Goal: Task Accomplishment & Management: Manage account settings

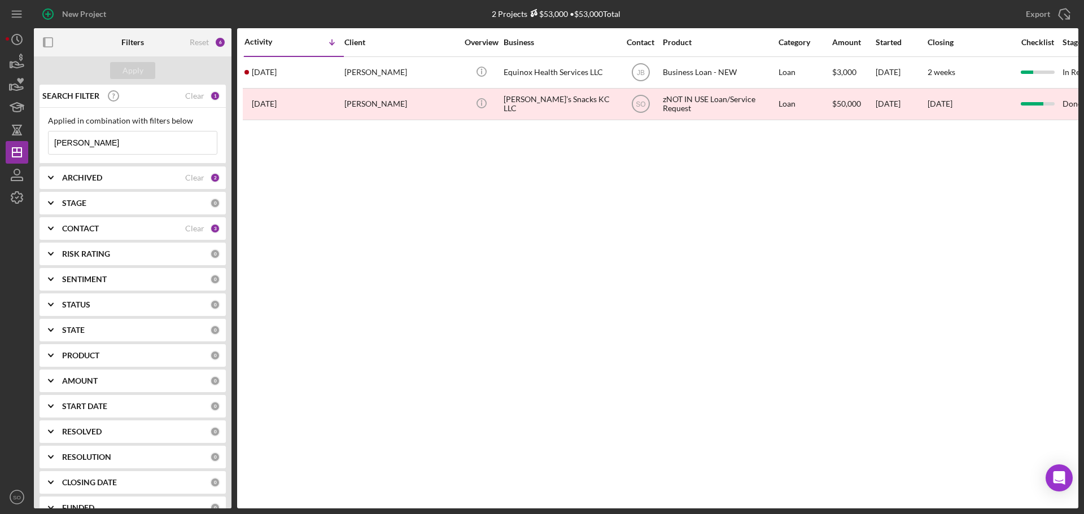
drag, startPoint x: 115, startPoint y: 148, endPoint x: 0, endPoint y: 145, distance: 114.6
click at [0, 145] on div "New Project 2 Projects $53,000 • $53,000 Total [PERSON_NAME] Export Icon/Export…" at bounding box center [542, 257] width 1084 height 514
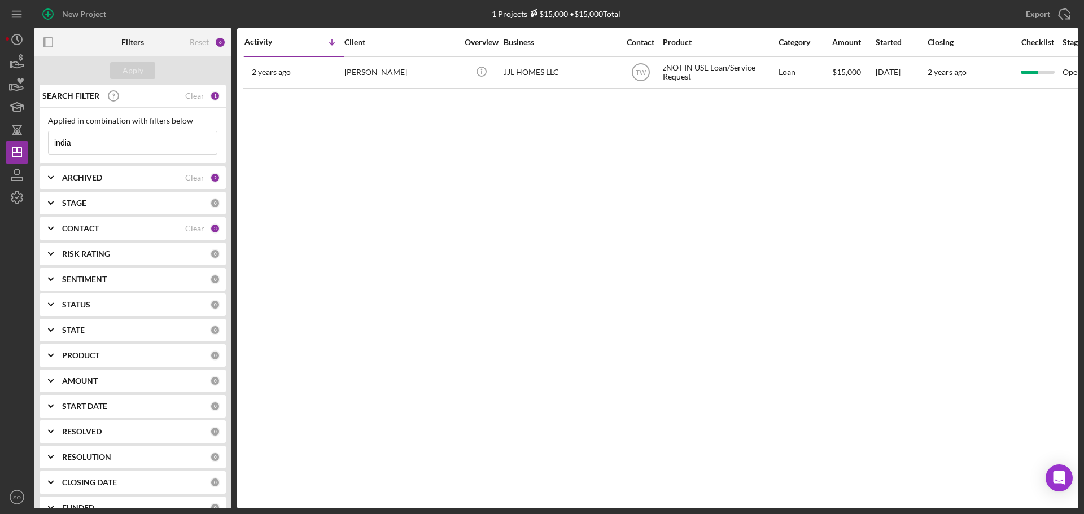
click at [118, 151] on input "india" at bounding box center [133, 143] width 168 height 23
drag, startPoint x: 118, startPoint y: 150, endPoint x: 11, endPoint y: 152, distance: 106.7
click at [11, 152] on div "New Project 1 Projects $15,000 • $15,000 Total tisha dillard Export Icon/Export…" at bounding box center [542, 254] width 1072 height 509
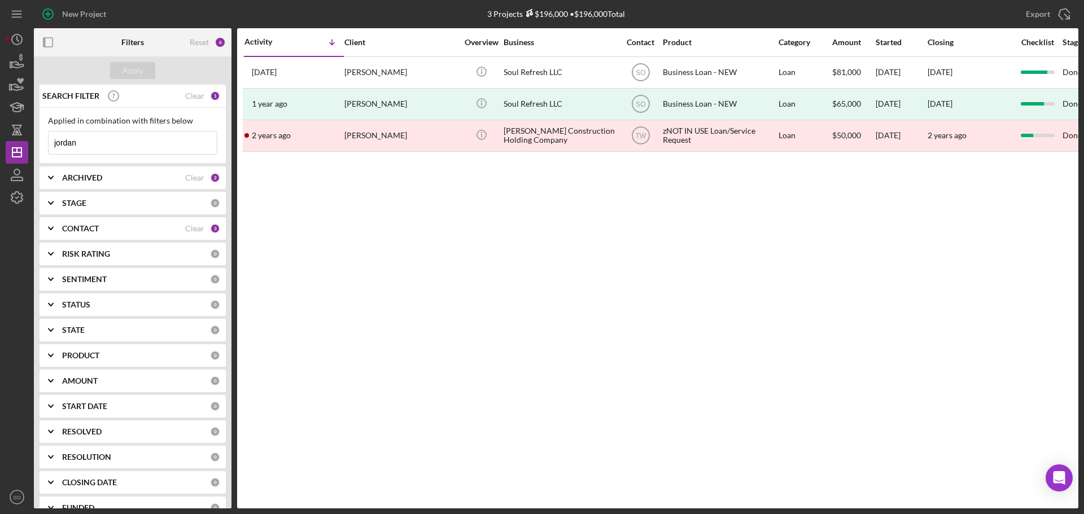
type input "jordan"
click at [118, 228] on div "CONTACT" at bounding box center [123, 228] width 123 height 9
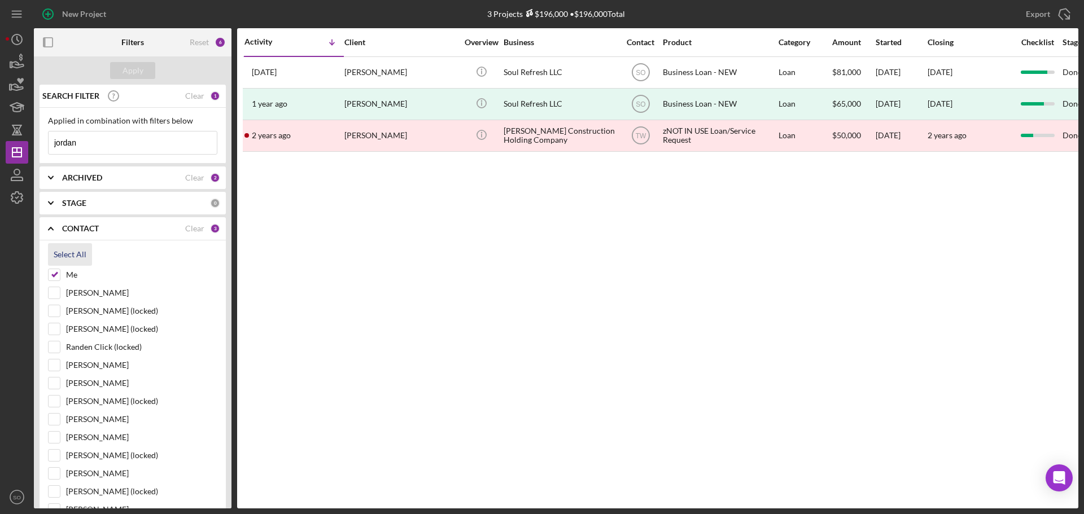
click at [75, 252] on div "Select All" at bounding box center [70, 254] width 33 height 23
checkbox input "true"
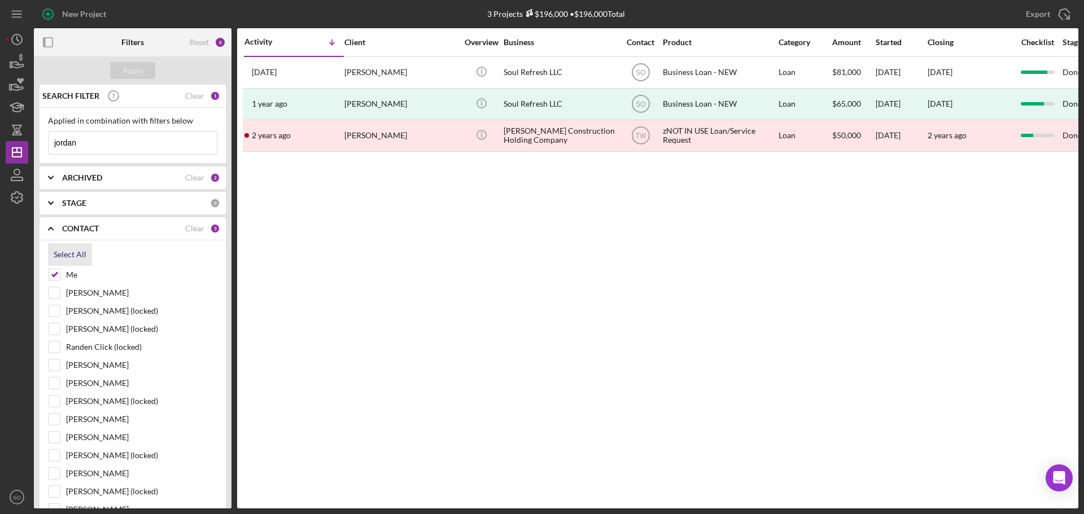
checkbox input "true"
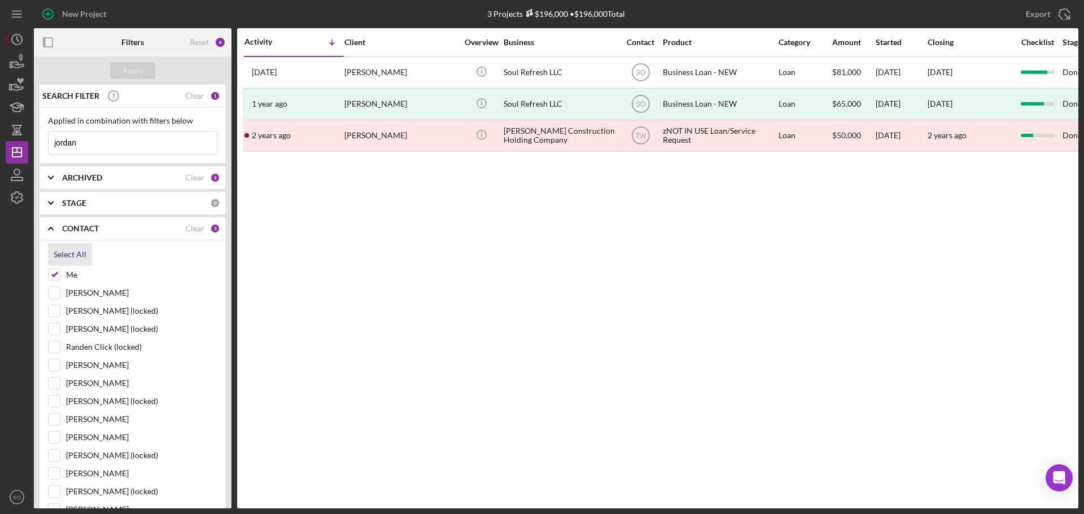
checkbox input "true"
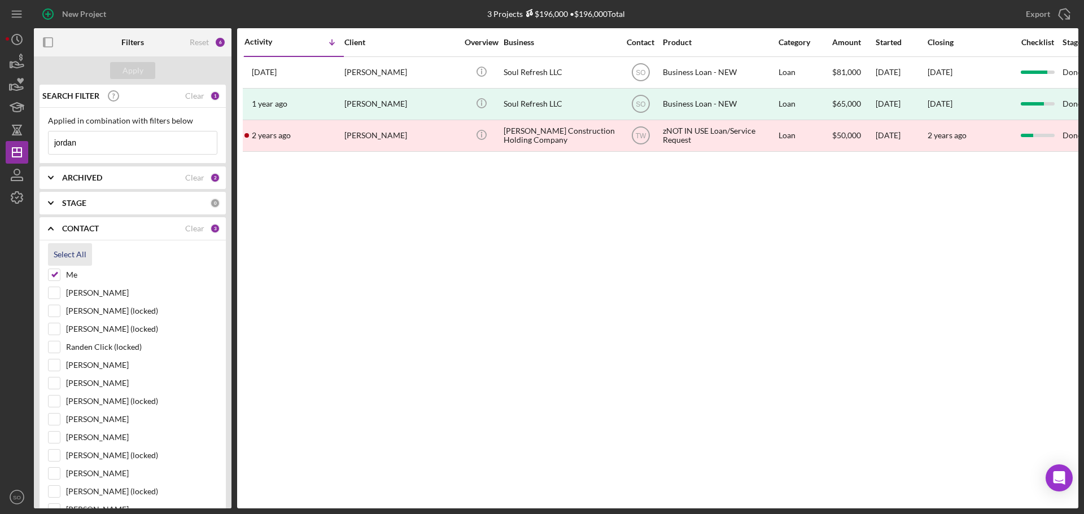
checkbox input "true"
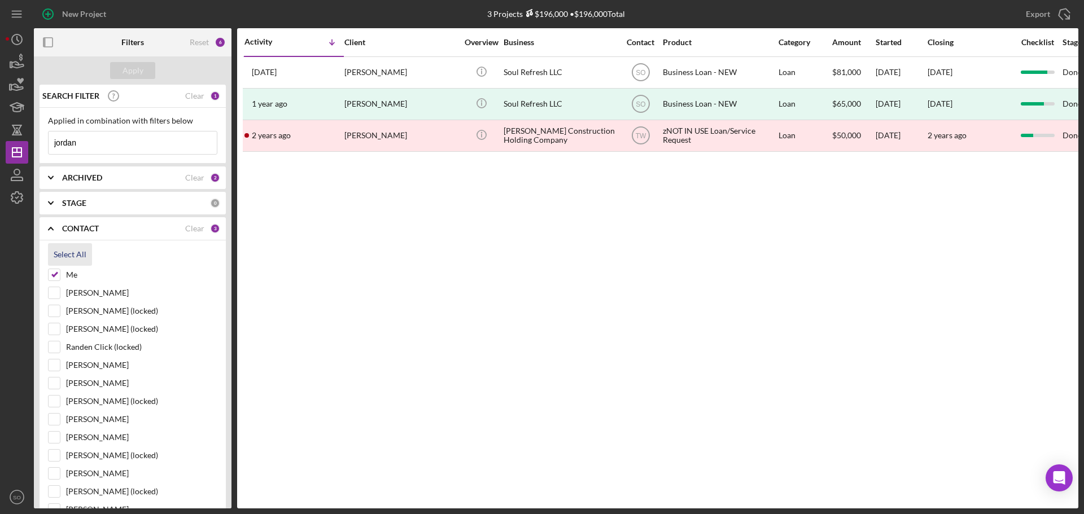
checkbox input "true"
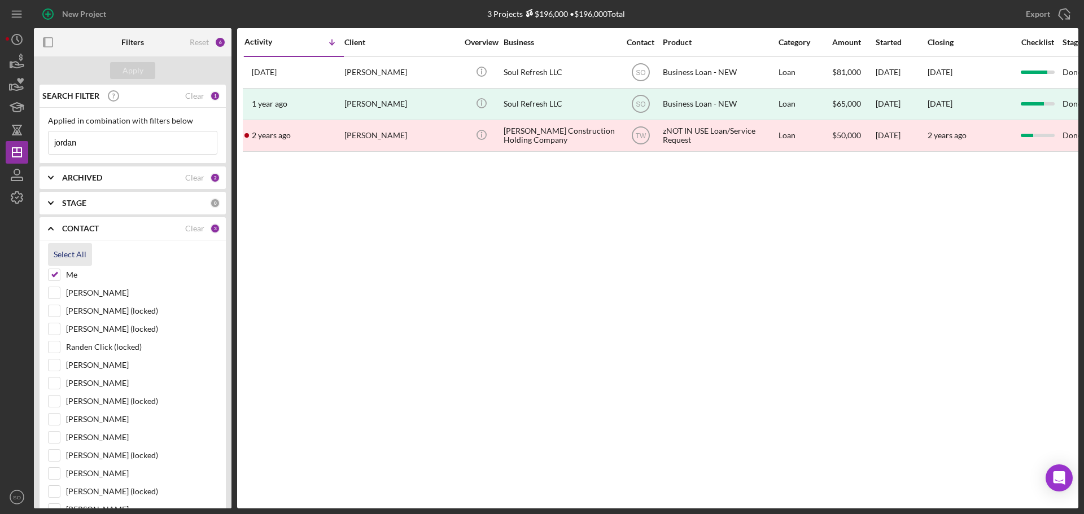
checkbox input "true"
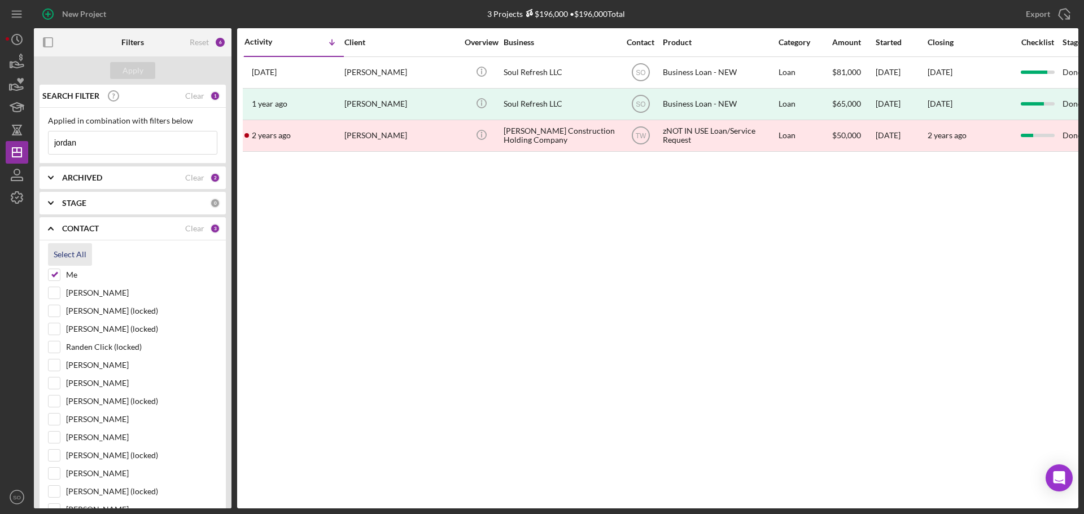
checkbox input "true"
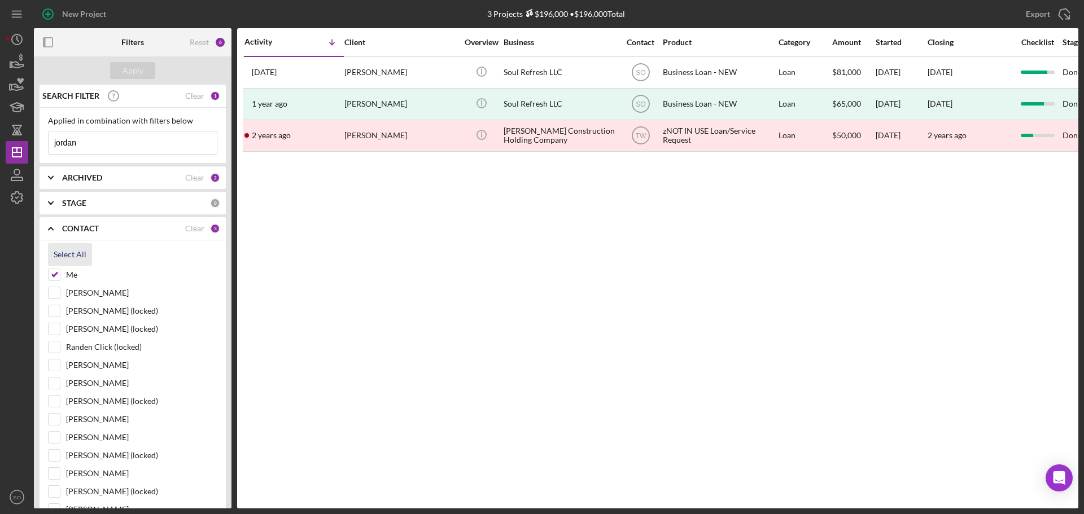
checkbox input "true"
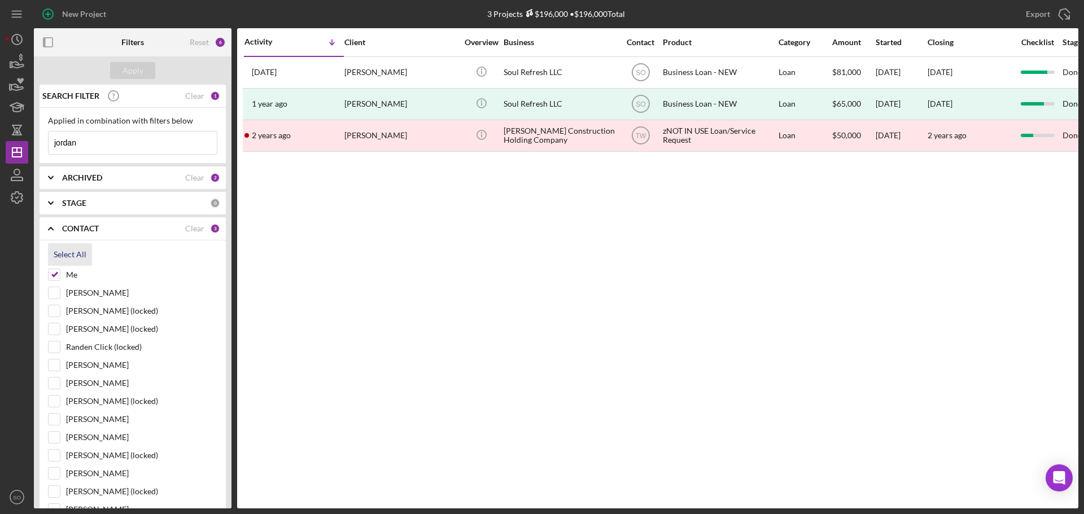
checkbox input "true"
drag, startPoint x: 125, startPoint y: 139, endPoint x: 0, endPoint y: 148, distance: 125.1
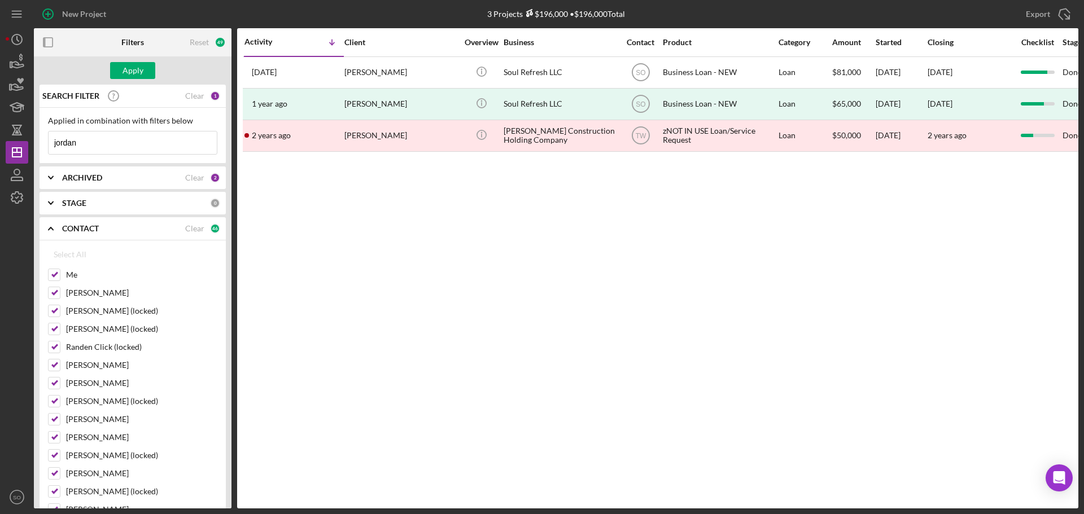
click at [0, 147] on div "New Project 3 Projects $196,000 • $196,000 Total tisha dillard Export Icon/Expo…" at bounding box center [542, 257] width 1084 height 514
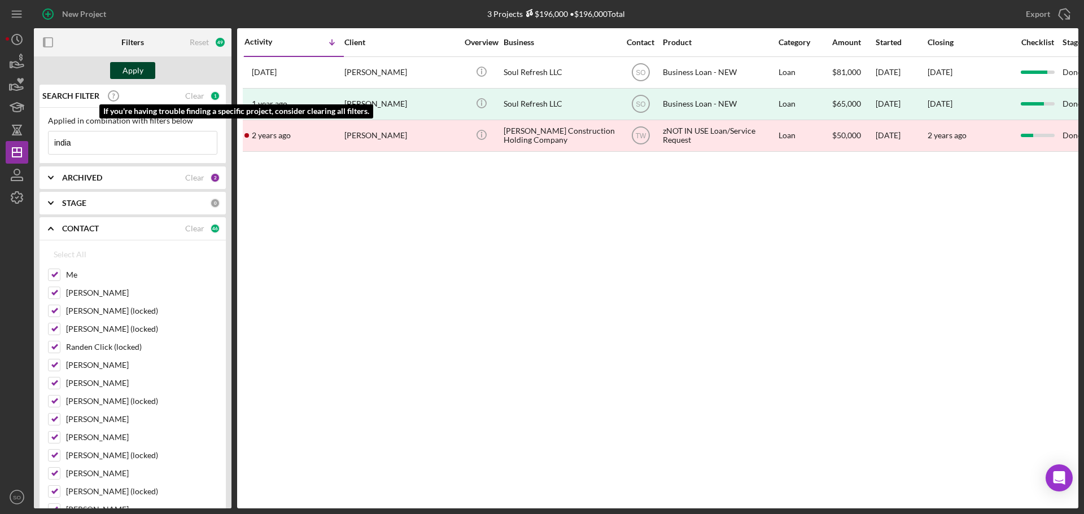
type input "india"
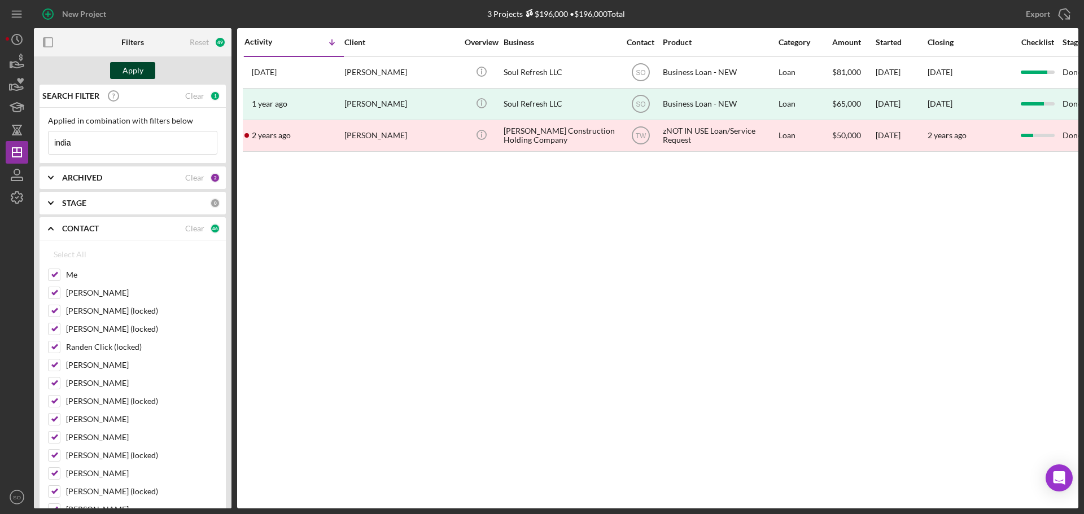
click at [121, 72] on button "Apply" at bounding box center [132, 70] width 45 height 17
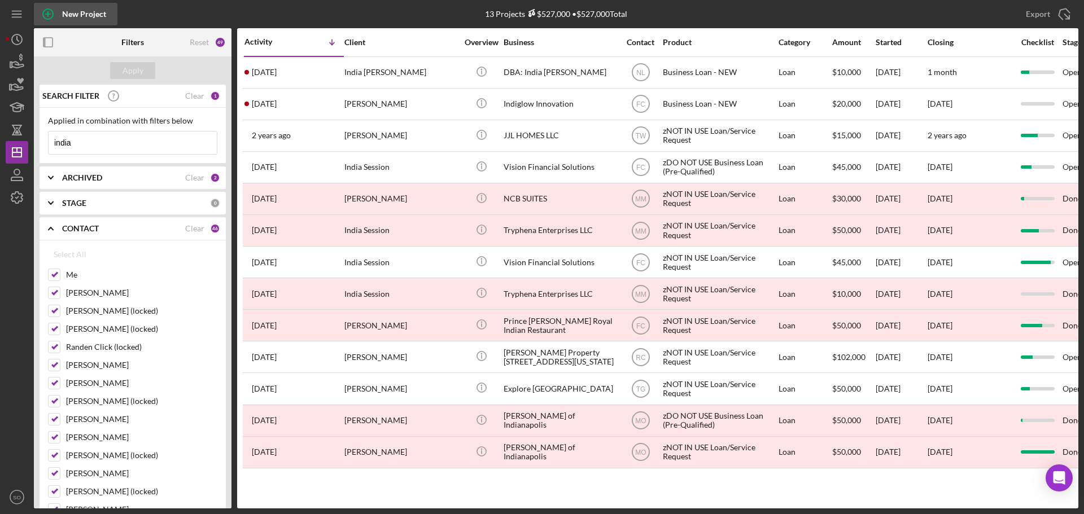
click at [91, 13] on div "New Project" at bounding box center [84, 14] width 44 height 23
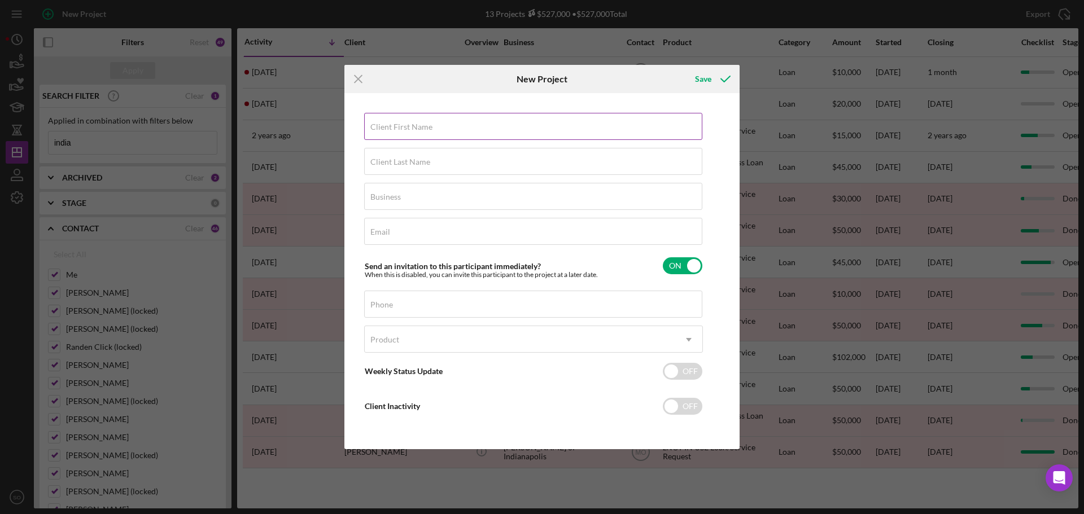
click at [473, 134] on input "Client First Name" at bounding box center [533, 126] width 338 height 27
paste input "[GEOGRAPHIC_DATA]"
type input "[GEOGRAPHIC_DATA]"
click at [460, 164] on input "Client Last Name" at bounding box center [533, 161] width 338 height 27
paste input "[PERSON_NAME]"
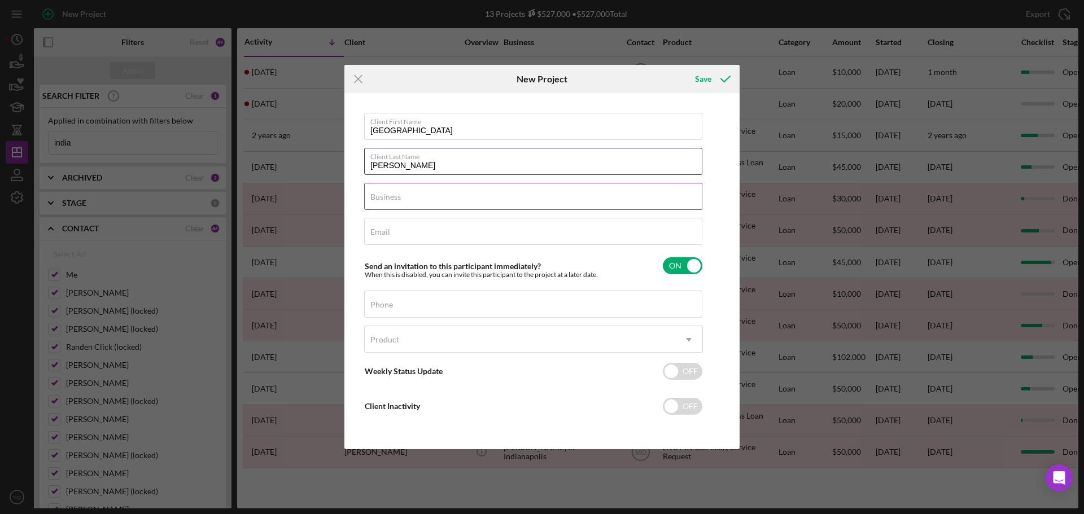
type input "[PERSON_NAME]"
click at [496, 205] on input "Business" at bounding box center [533, 196] width 338 height 27
type input "n/a"
click at [501, 229] on div "Email Required" at bounding box center [533, 232] width 339 height 28
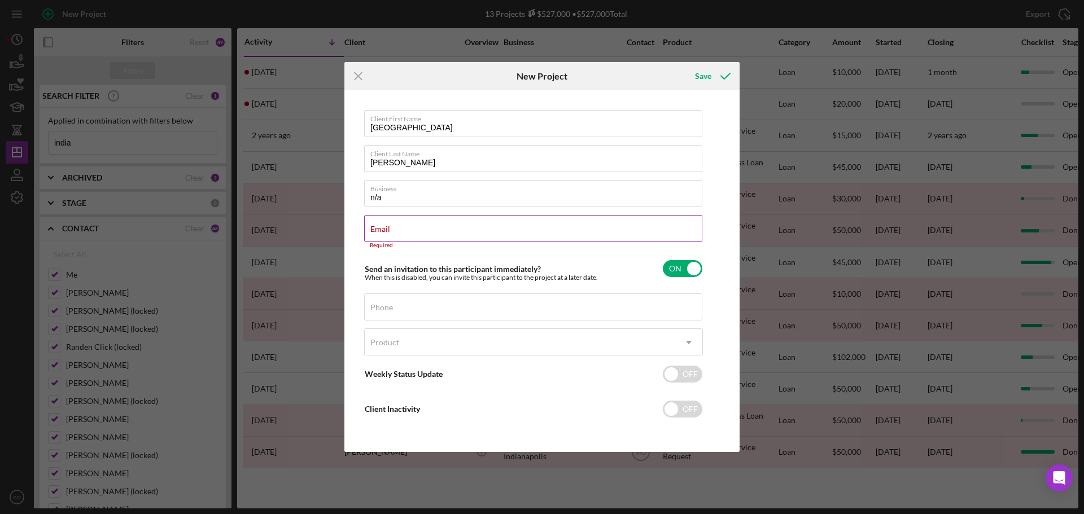
drag, startPoint x: 501, startPoint y: 229, endPoint x: 433, endPoint y: 232, distance: 67.3
click at [433, 232] on input "Email" at bounding box center [533, 228] width 338 height 27
paste input "indiered0127@gmail.com"
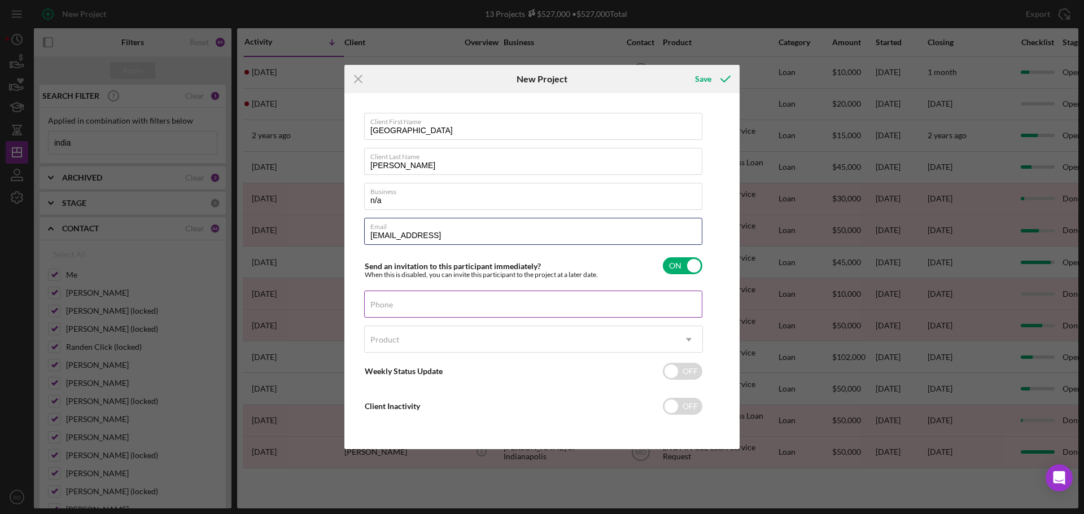
type input "[EMAIL_ADDRESS]"
click at [450, 303] on div "Phone" at bounding box center [533, 305] width 339 height 28
click at [423, 297] on div "Phone" at bounding box center [533, 305] width 339 height 28
drag, startPoint x: 423, startPoint y: 297, endPoint x: 405, endPoint y: 306, distance: 20.5
click at [405, 306] on div "Phone" at bounding box center [533, 305] width 339 height 28
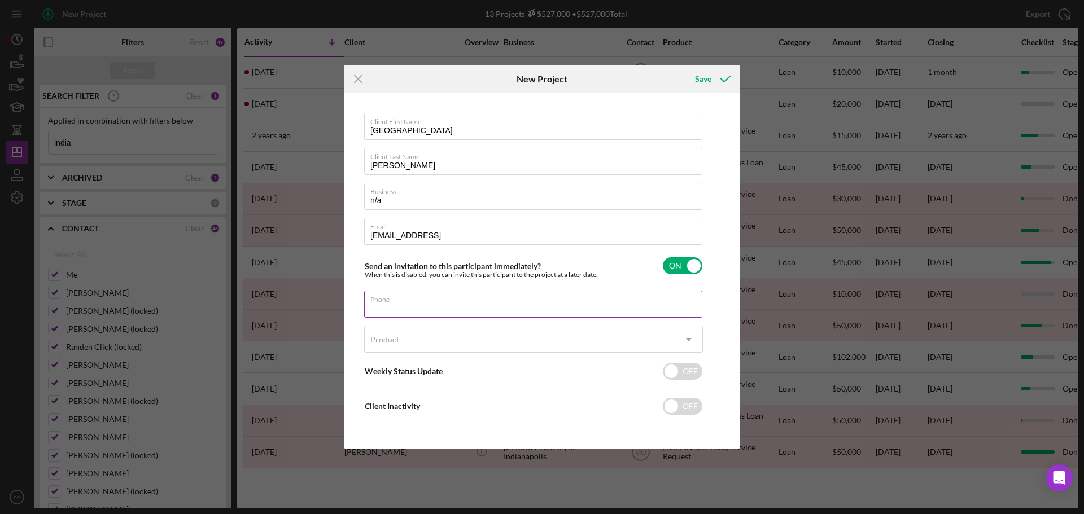
paste input "[PHONE_NUMBER]"
type input "[PHONE_NUMBER]"
click at [462, 327] on div "Product" at bounding box center [520, 340] width 310 height 26
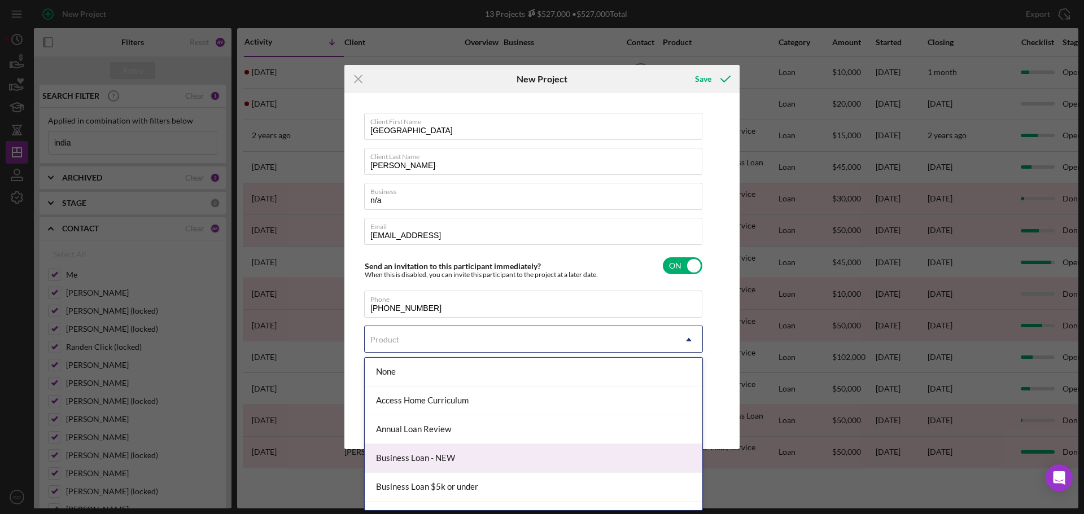
click at [458, 457] on div "Business Loan - NEW" at bounding box center [534, 458] width 338 height 29
checkbox input "true"
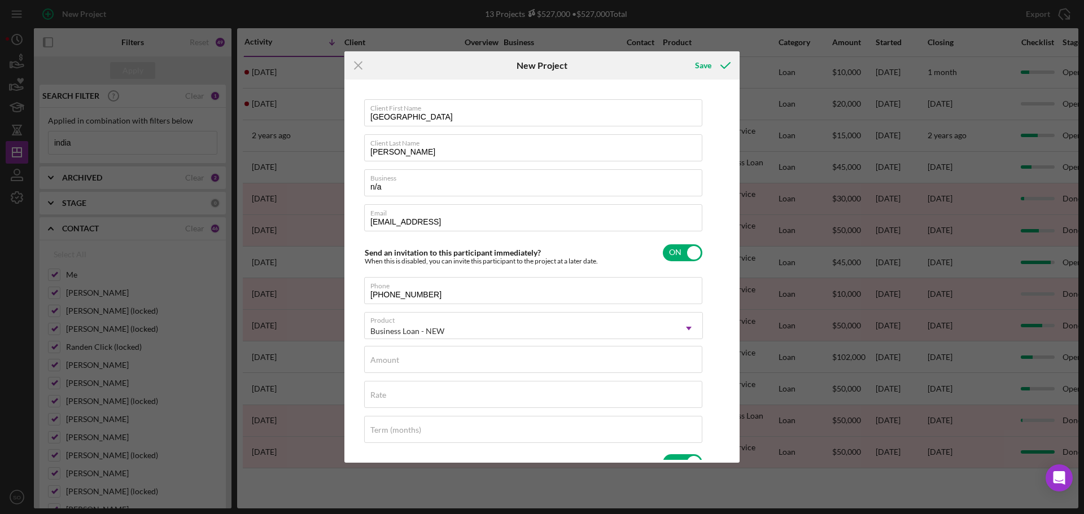
scroll to position [56, 0]
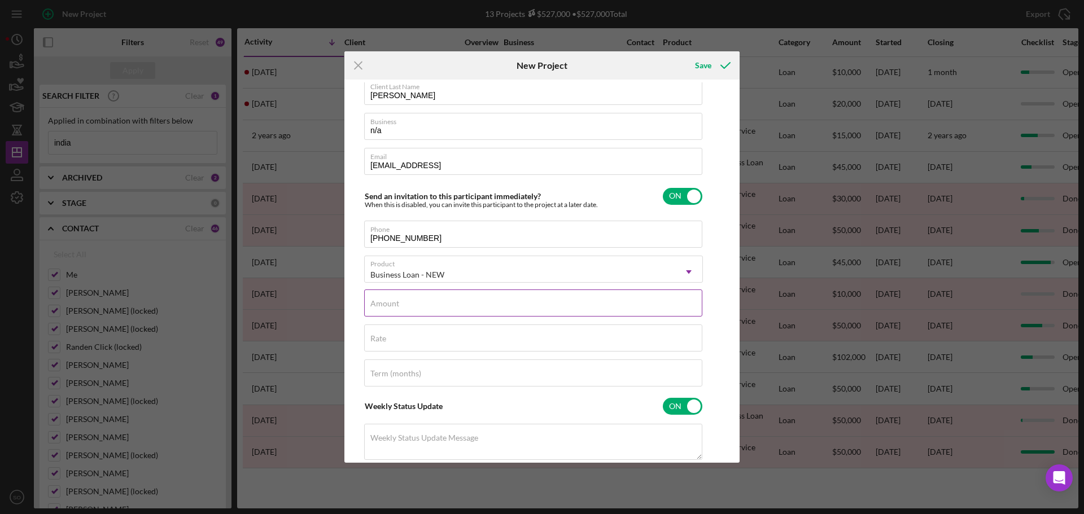
click at [475, 311] on input "Amount" at bounding box center [533, 303] width 338 height 27
type input "$3,000"
click at [401, 349] on input "Rate" at bounding box center [533, 338] width 338 height 27
type input "8.000%"
click at [461, 374] on input "Term (months)" at bounding box center [533, 373] width 338 height 27
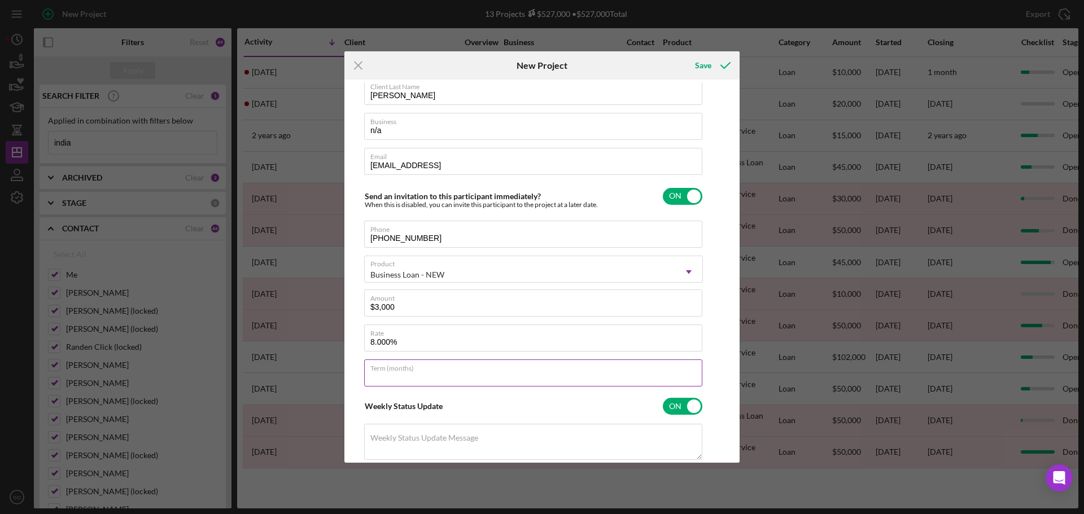
type input "36"
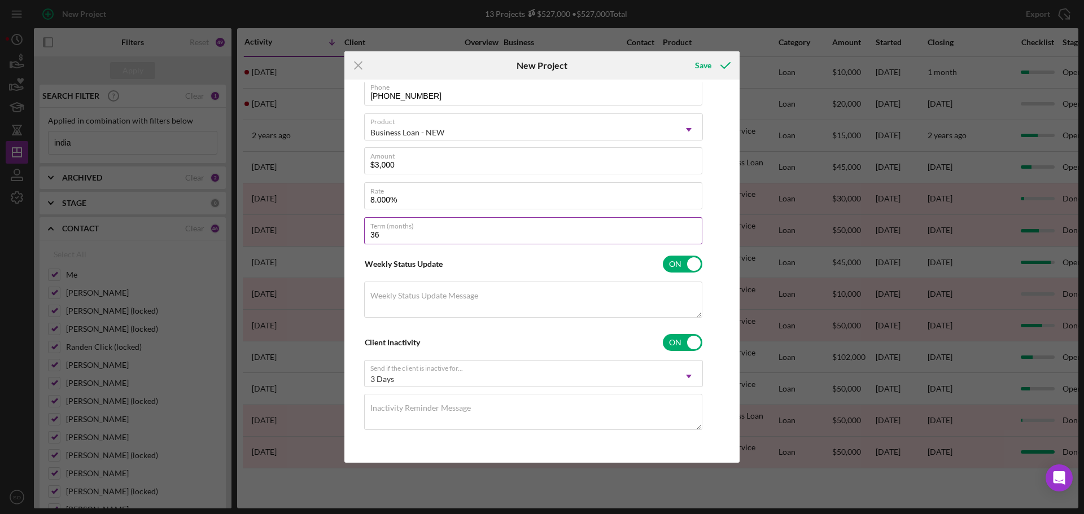
scroll to position [0, 0]
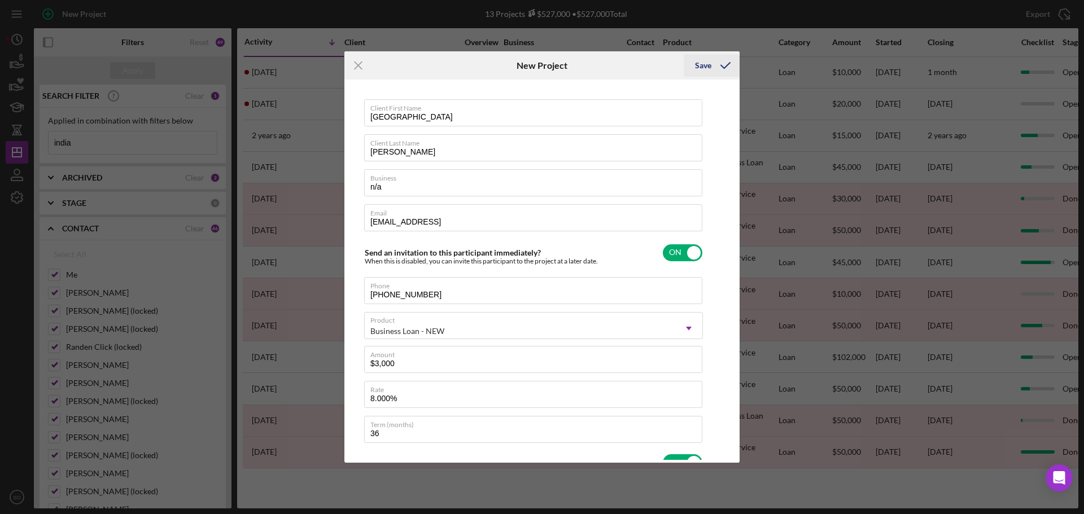
click at [717, 64] on icon "submit" at bounding box center [725, 65] width 28 height 28
checkbox input "false"
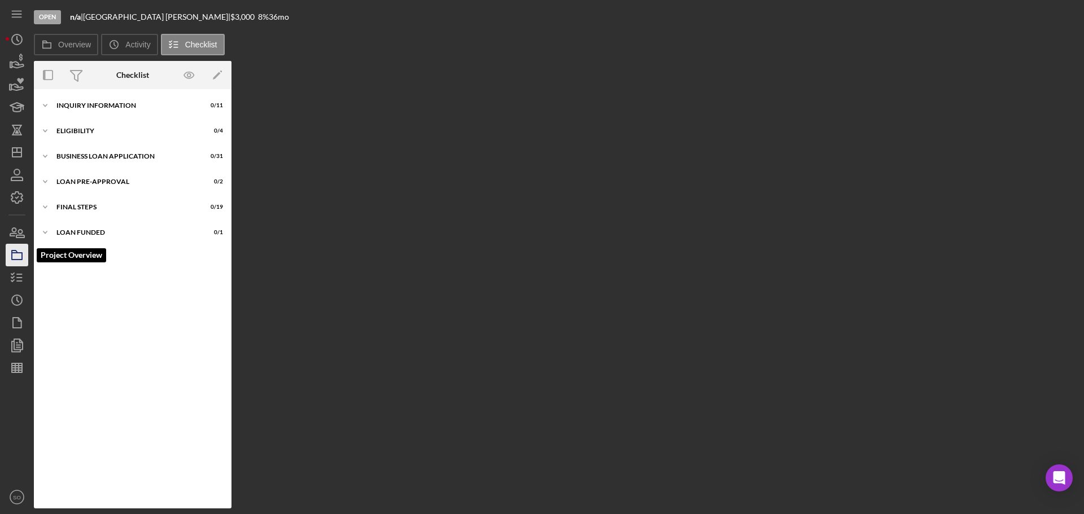
click at [22, 255] on rect "button" at bounding box center [17, 256] width 10 height 7
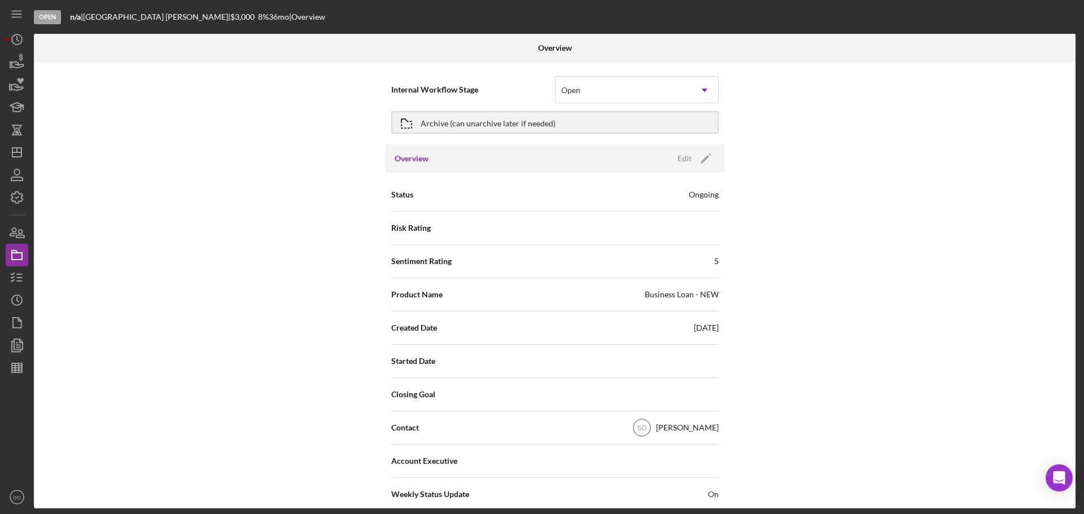
drag, startPoint x: 703, startPoint y: 164, endPoint x: 703, endPoint y: 170, distance: 6.2
click at [703, 164] on icon "Icon/Edit" at bounding box center [705, 158] width 28 height 28
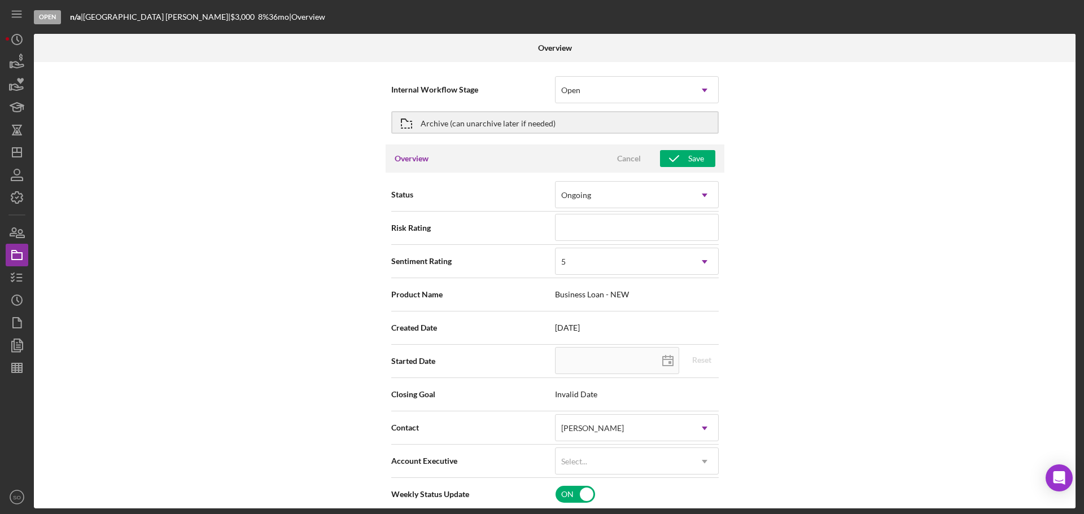
scroll to position [113, 0]
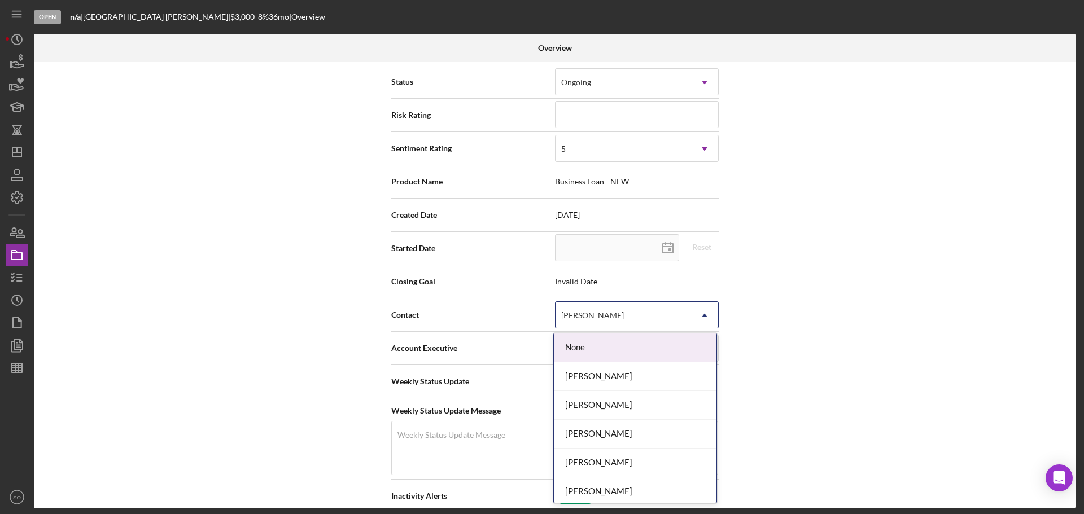
click at [622, 321] on div "[PERSON_NAME]" at bounding box center [622, 316] width 135 height 26
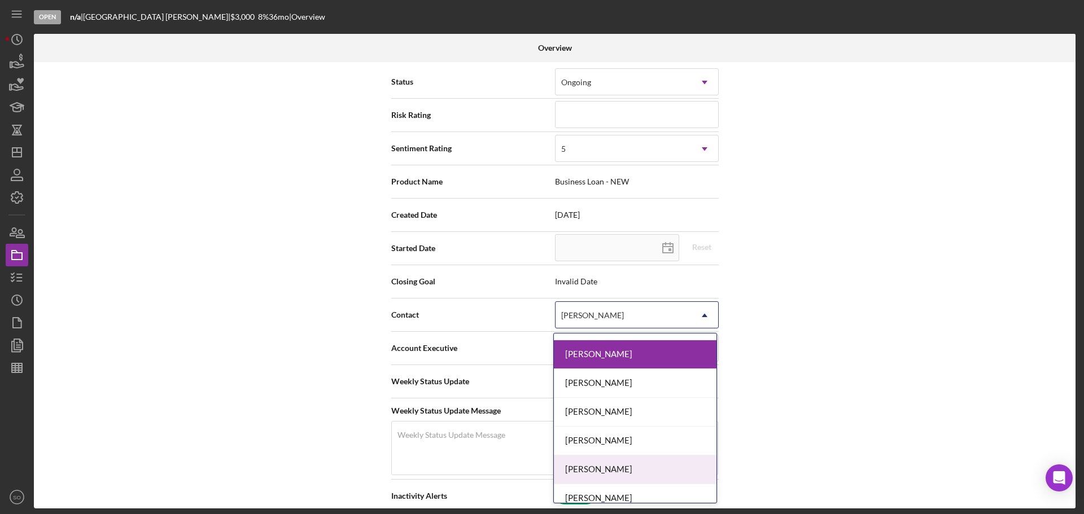
scroll to position [406, 0]
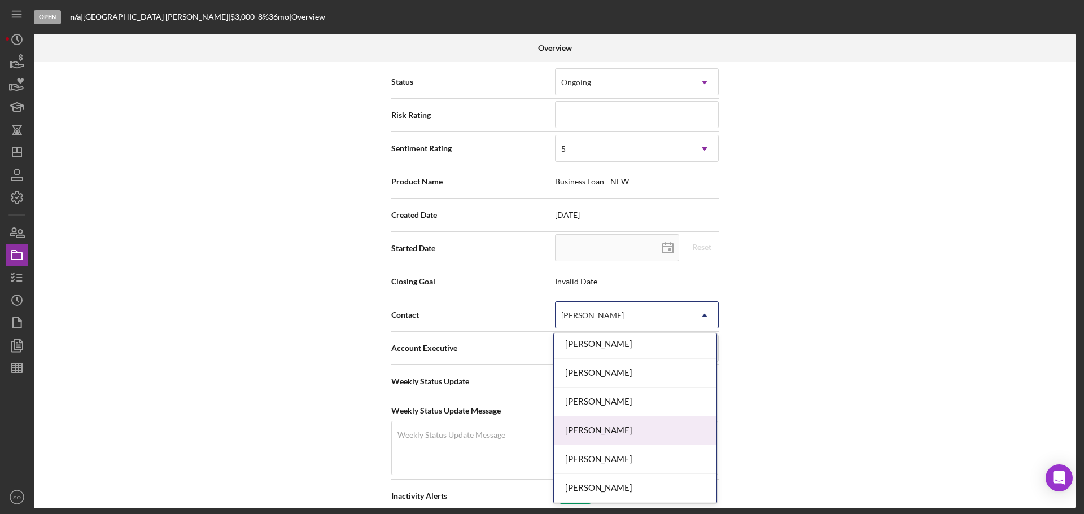
click at [593, 430] on div "[PERSON_NAME]" at bounding box center [635, 431] width 163 height 29
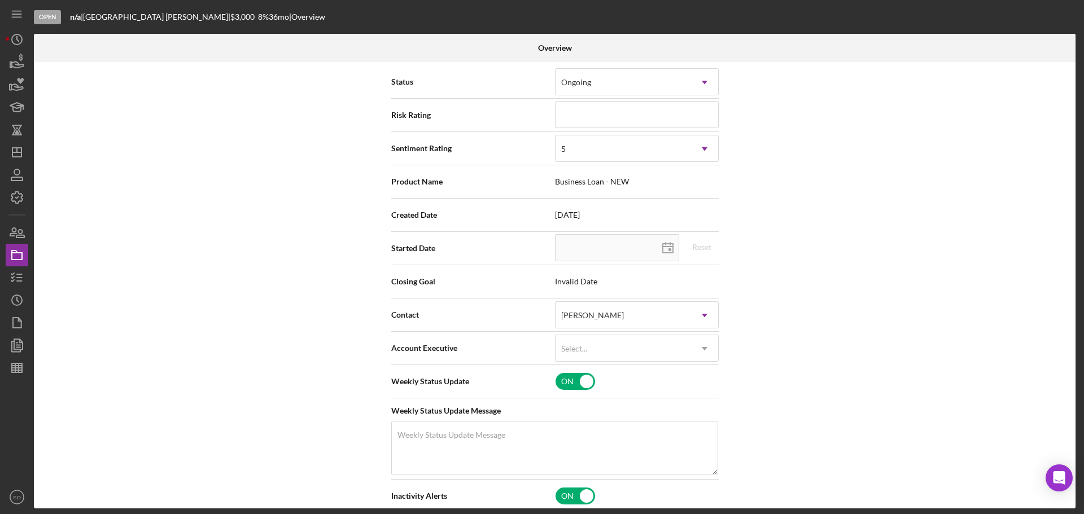
click at [278, 336] on div "Internal Workflow Stage Open Icon/Dropdown Arrow Archive (can unarchive later i…" at bounding box center [554, 285] width 1041 height 446
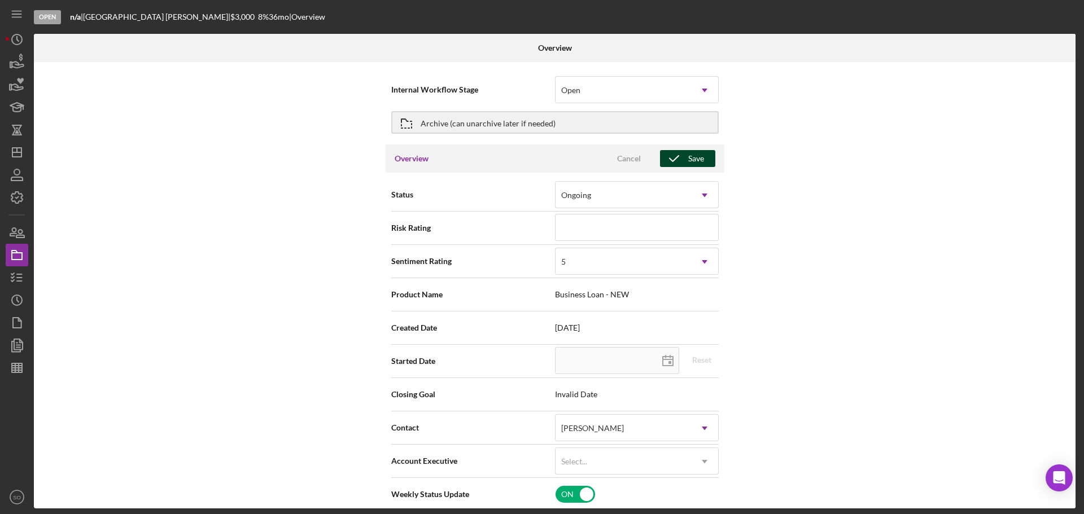
click at [671, 160] on icon "button" at bounding box center [674, 158] width 28 height 28
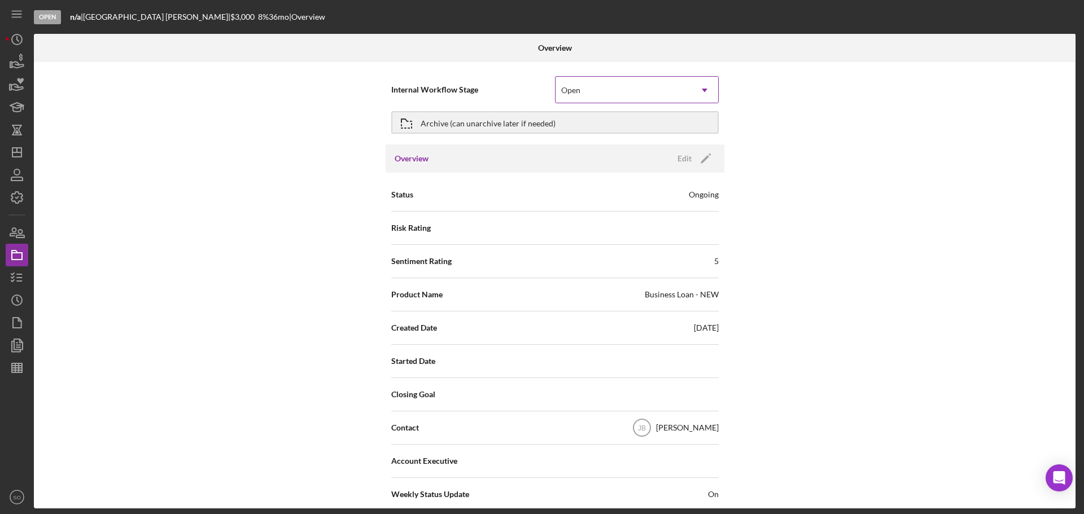
click at [601, 92] on div "Open" at bounding box center [622, 90] width 135 height 26
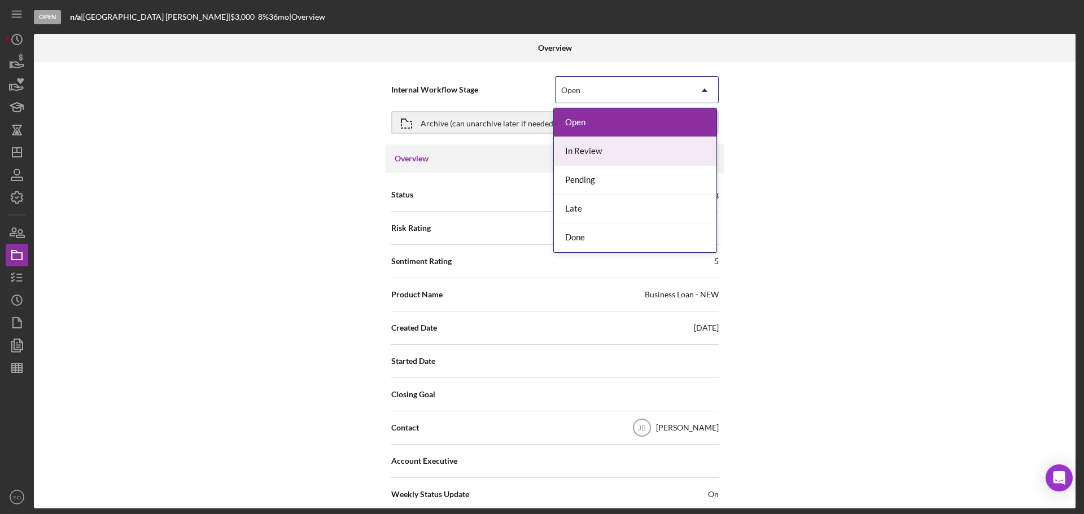
click at [597, 156] on div "In Review" at bounding box center [635, 151] width 163 height 29
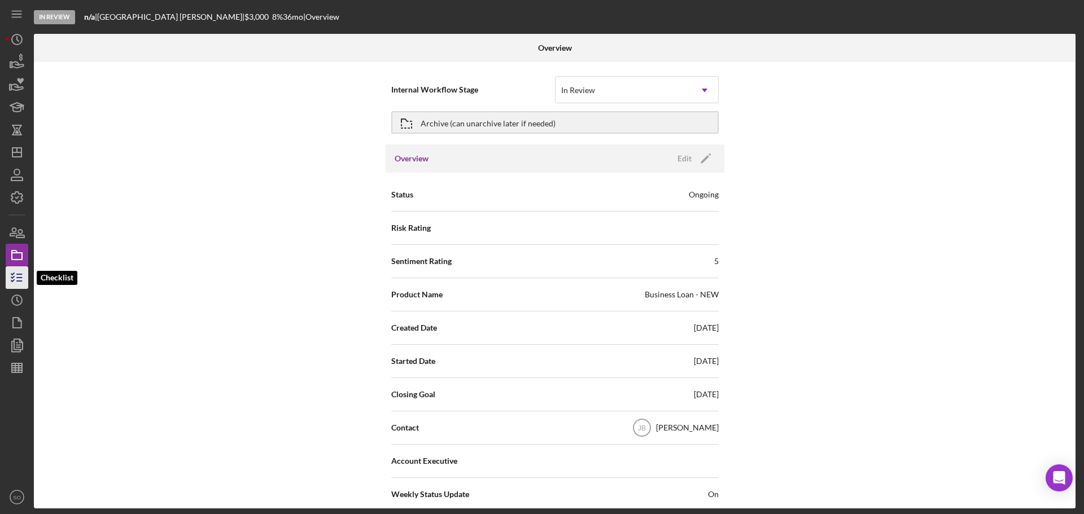
click at [17, 276] on icon "button" at bounding box center [17, 278] width 28 height 28
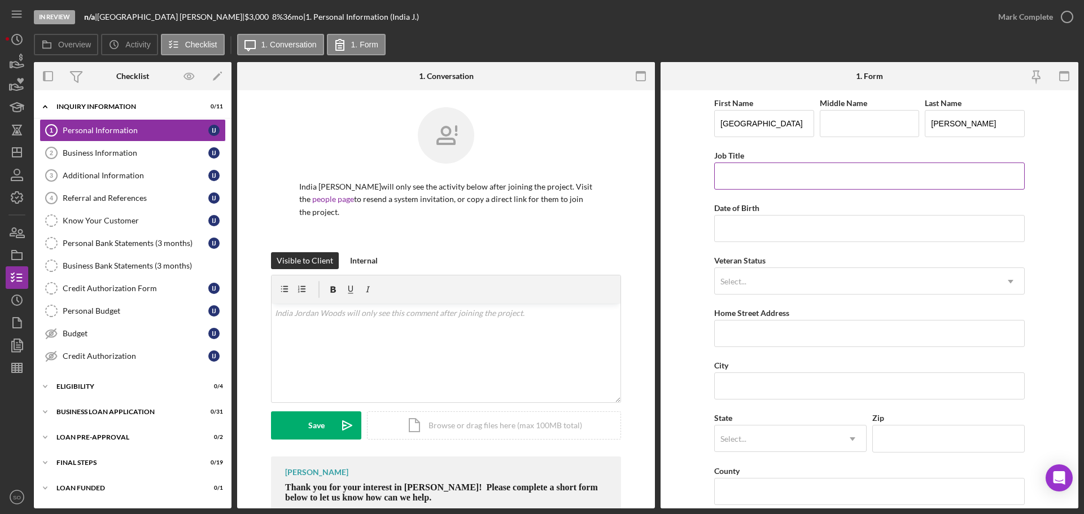
click at [773, 173] on input "Job Title" at bounding box center [869, 176] width 310 height 27
type input "Business Owner"
click at [754, 222] on input "Date of Birth" at bounding box center [869, 228] width 310 height 27
paste input "01/27/1987"
type input "01/27/1987"
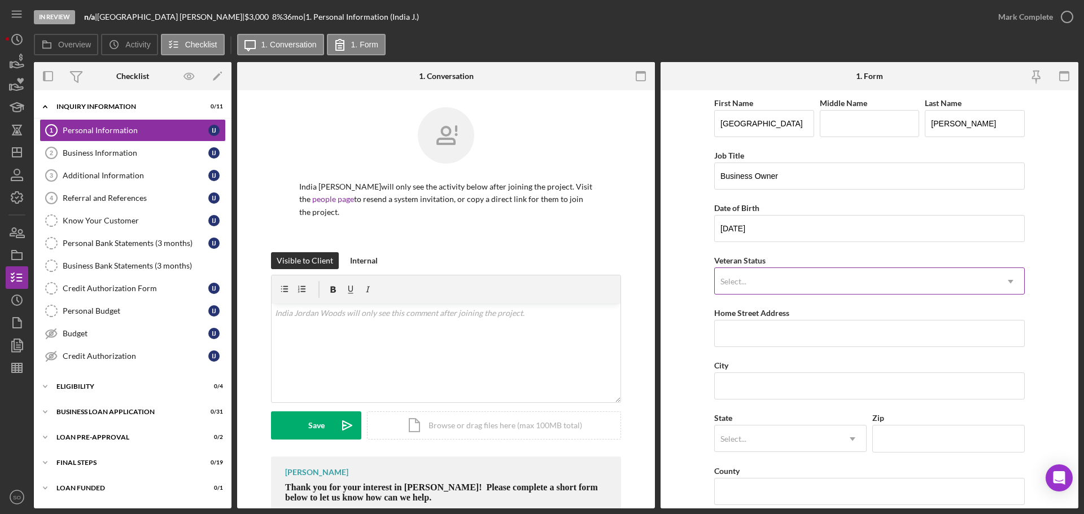
click at [770, 283] on div "Select..." at bounding box center [856, 282] width 282 height 26
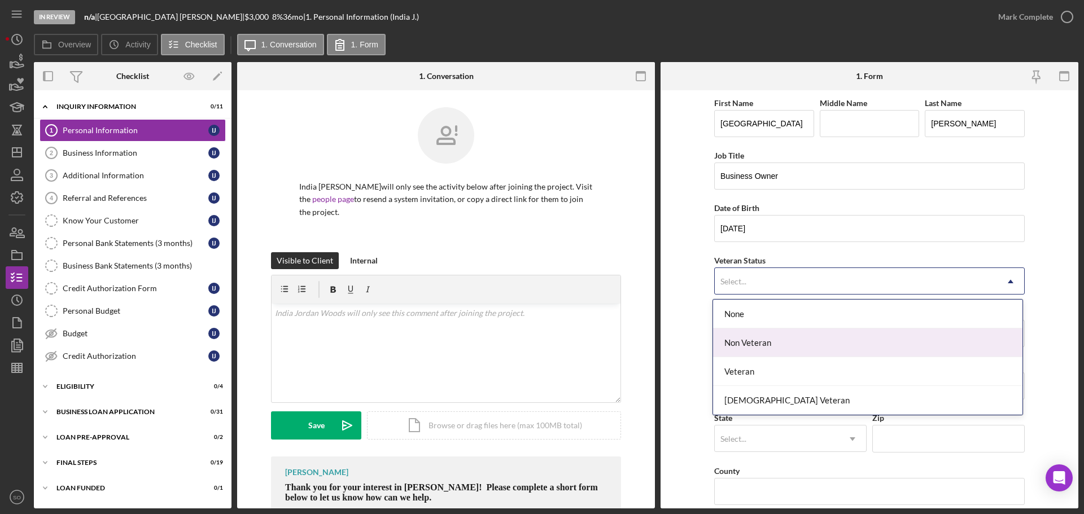
click at [762, 345] on div "Non Veteran" at bounding box center [867, 343] width 309 height 29
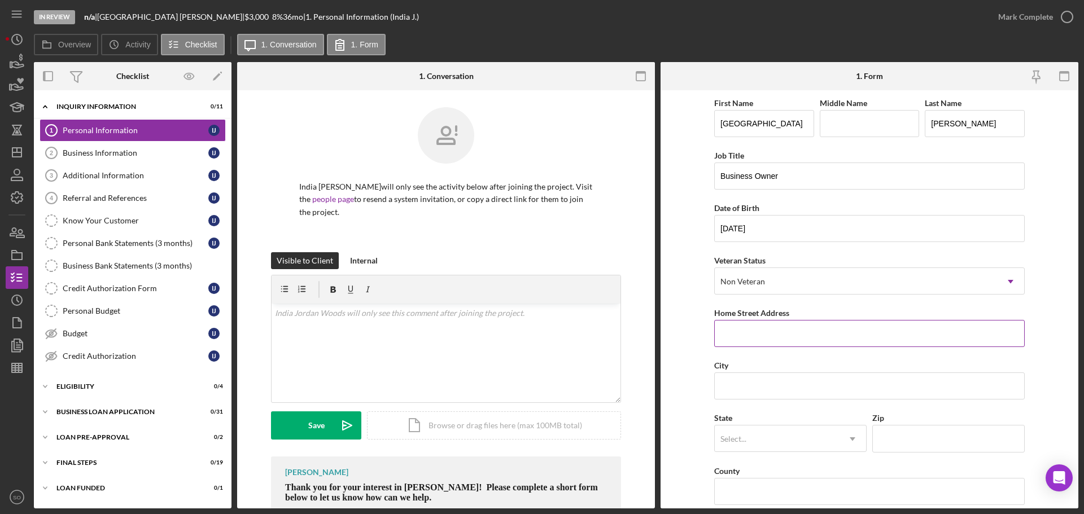
click at [787, 325] on input "Home Street Address" at bounding box center [869, 333] width 310 height 27
paste input "[STREET_ADDRESS]"
type input "[STREET_ADDRESS]"
click at [743, 384] on input "City" at bounding box center [869, 386] width 310 height 27
type input "[GEOGRAPHIC_DATA][PERSON_NAME]"
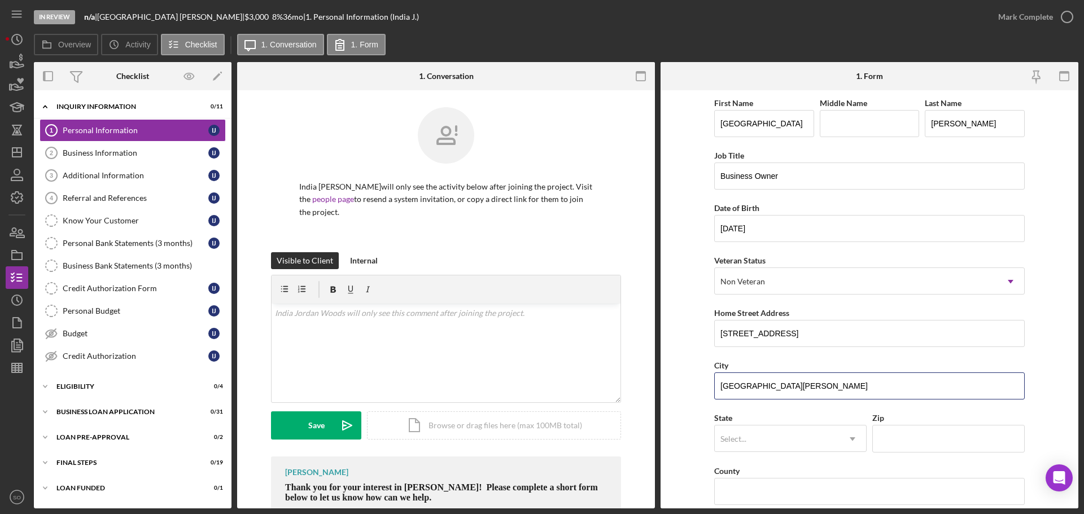
scroll to position [113, 0]
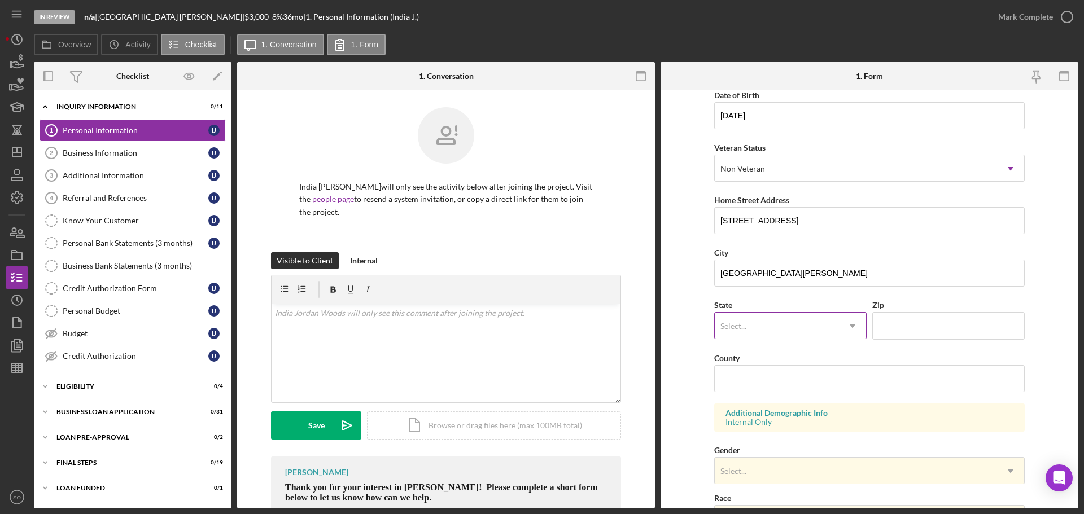
click at [765, 334] on div "Select..." at bounding box center [777, 326] width 124 height 26
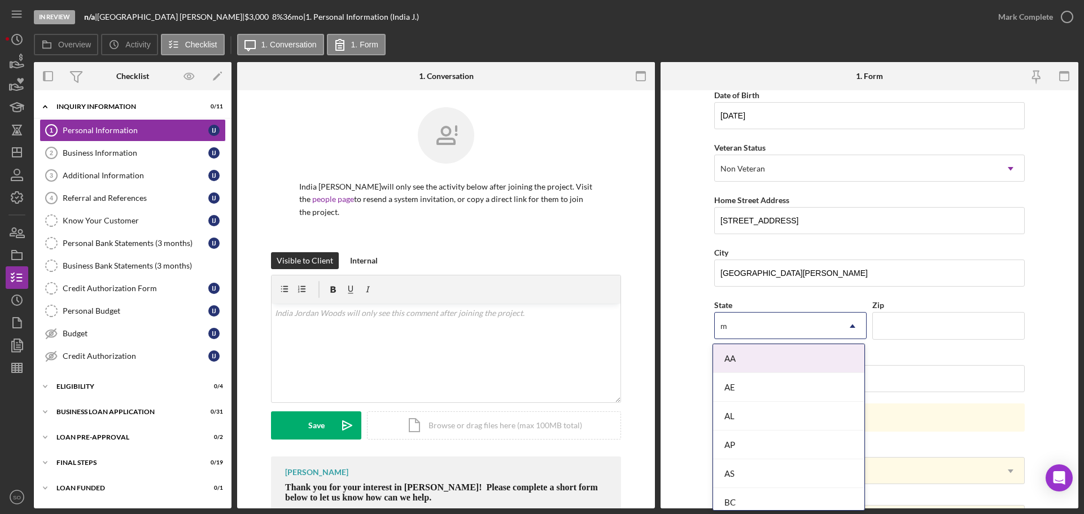
type input "mo"
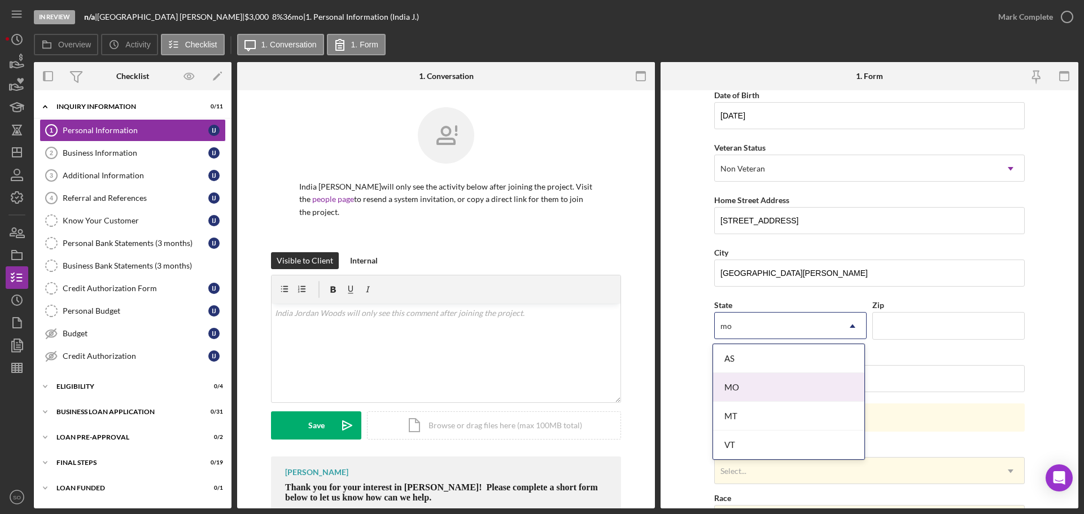
click at [754, 389] on div "MO" at bounding box center [788, 387] width 151 height 29
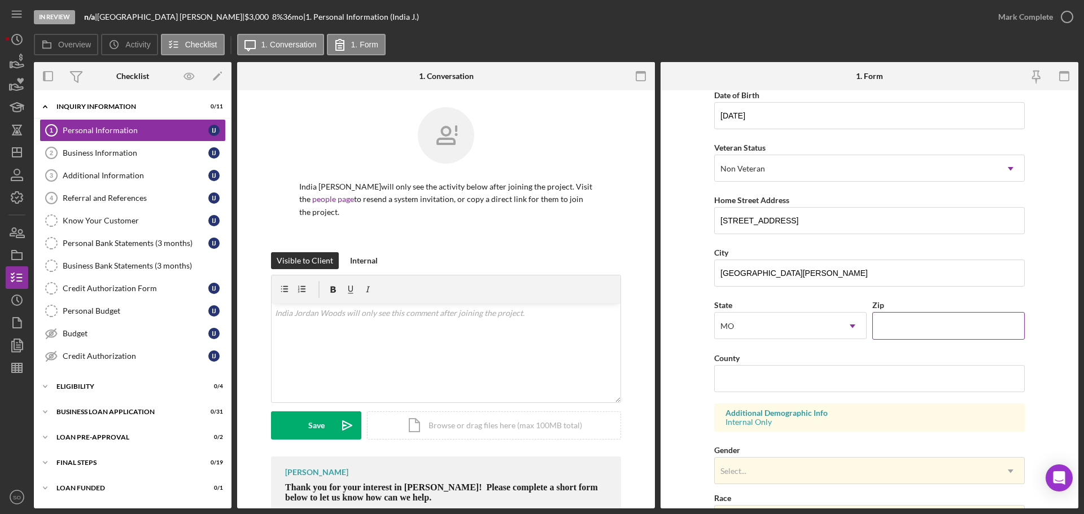
click at [892, 323] on input "Zip" at bounding box center [948, 325] width 152 height 27
paste input "63121"
type input "63121"
click at [807, 380] on input "County" at bounding box center [869, 378] width 310 height 27
click at [742, 380] on input "County" at bounding box center [869, 378] width 310 height 27
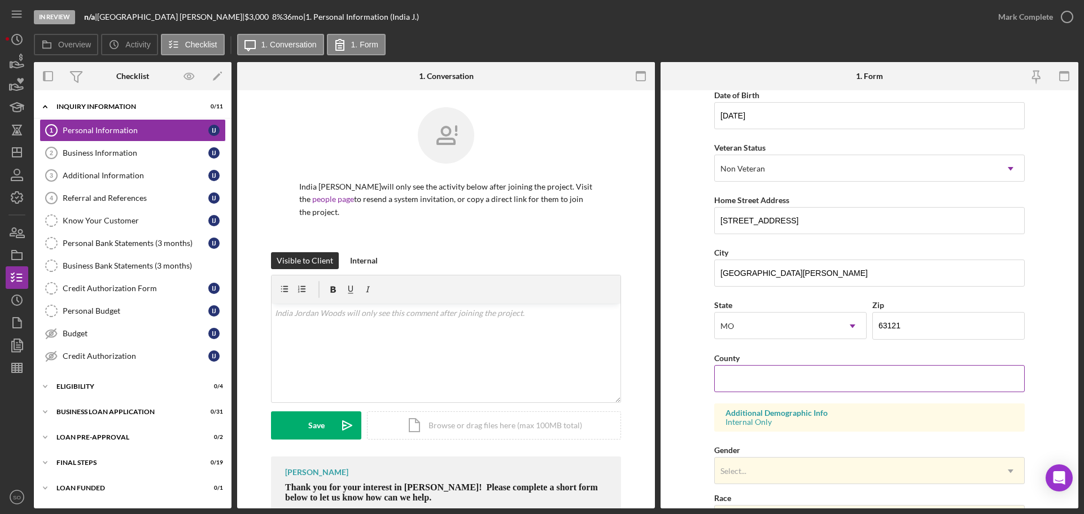
type input "[GEOGRAPHIC_DATA]"
click at [672, 378] on form "First Name India Middle Name Last Name Jordan Woods Job Title Business Owner Da…" at bounding box center [869, 299] width 418 height 418
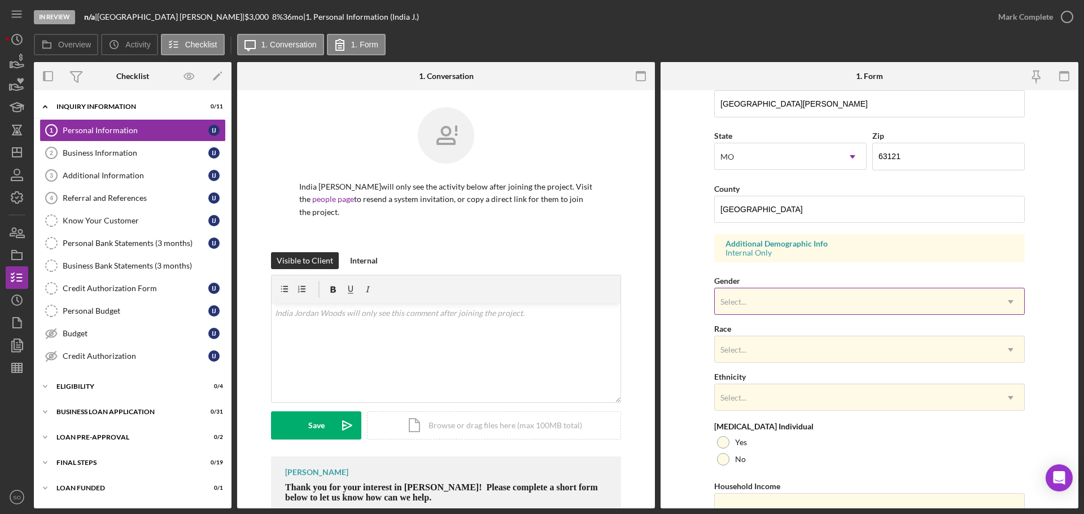
click at [757, 300] on div "Select..." at bounding box center [856, 302] width 282 height 26
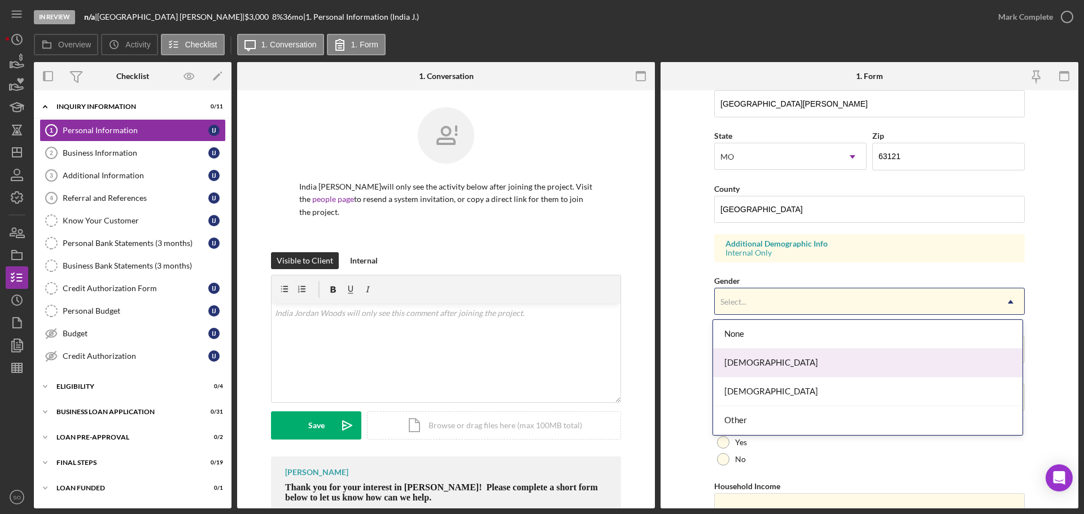
click at [770, 367] on div "[DEMOGRAPHIC_DATA]" at bounding box center [867, 363] width 309 height 29
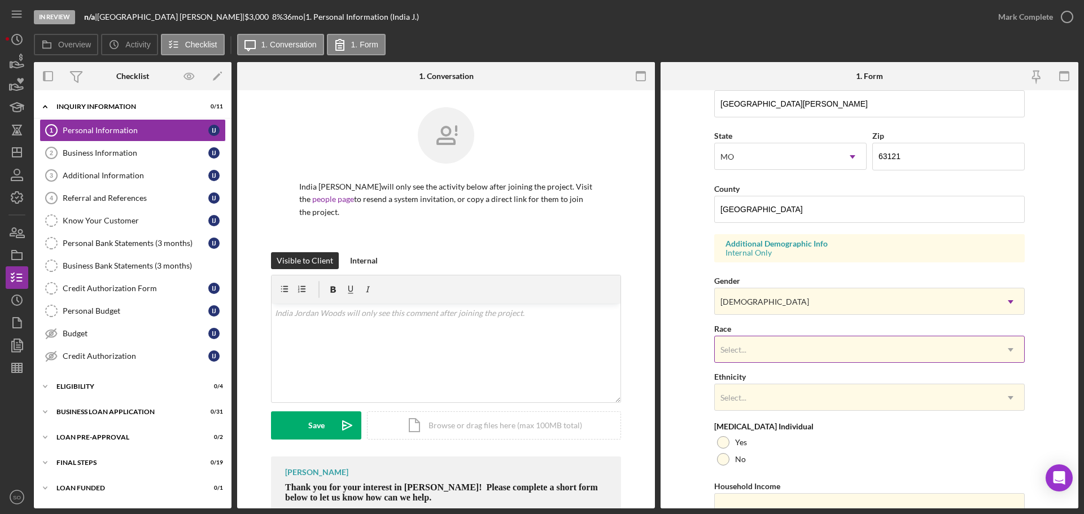
click at [772, 355] on div "Select..." at bounding box center [856, 350] width 282 height 26
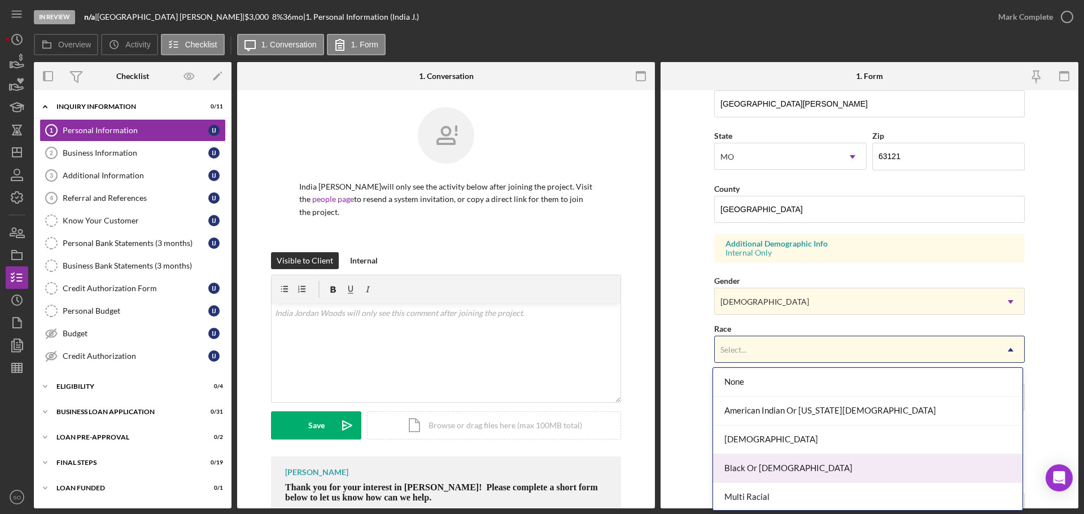
click at [789, 468] on div "Black Or African American" at bounding box center [867, 468] width 309 height 29
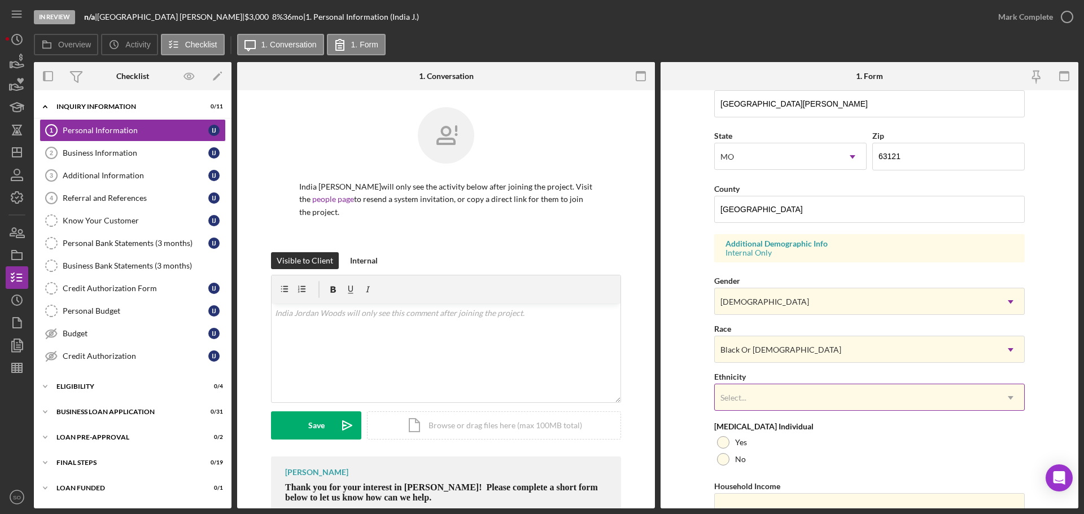
click at [783, 395] on div "Select..." at bounding box center [856, 398] width 282 height 26
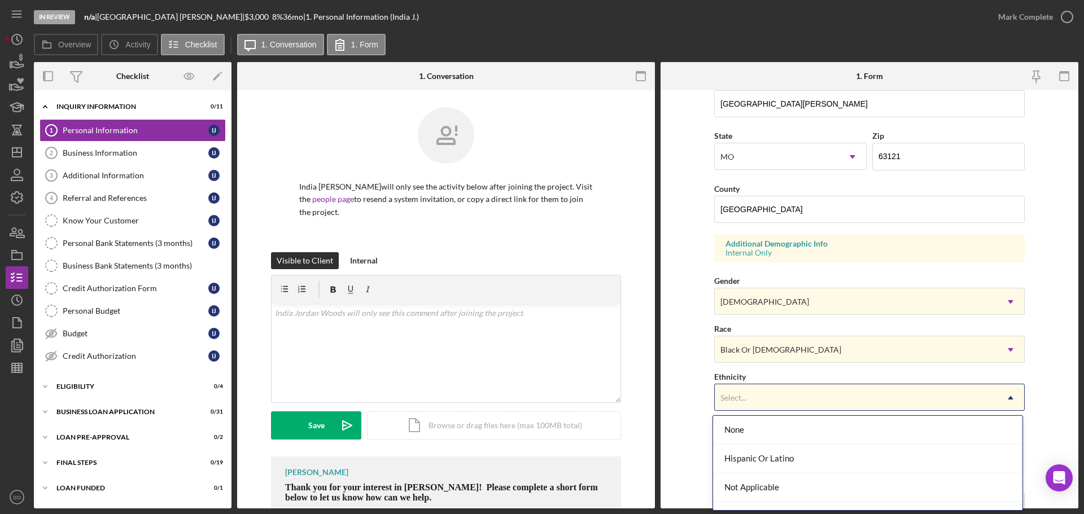
scroll to position [50, 0]
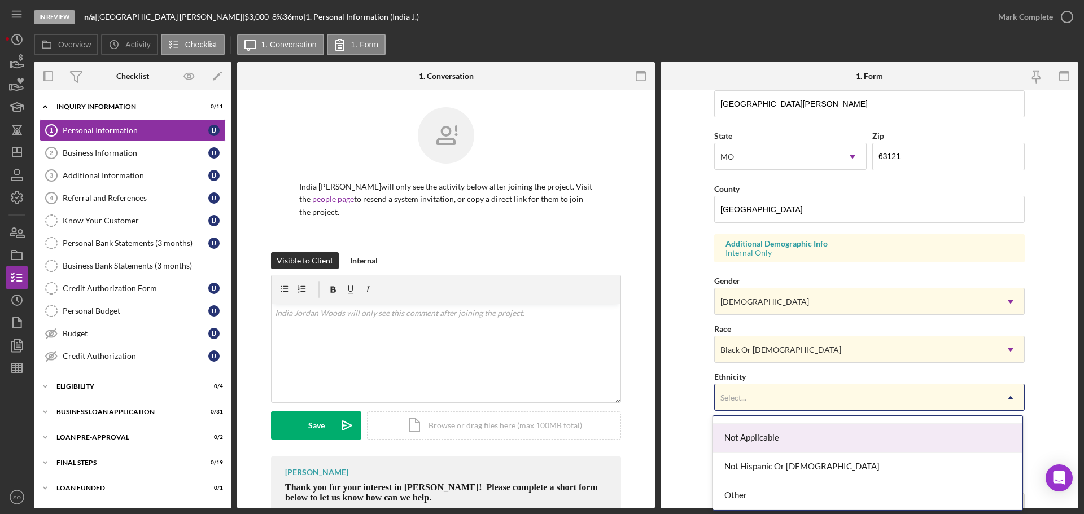
click at [769, 448] on div "Not Applicable" at bounding box center [867, 438] width 309 height 29
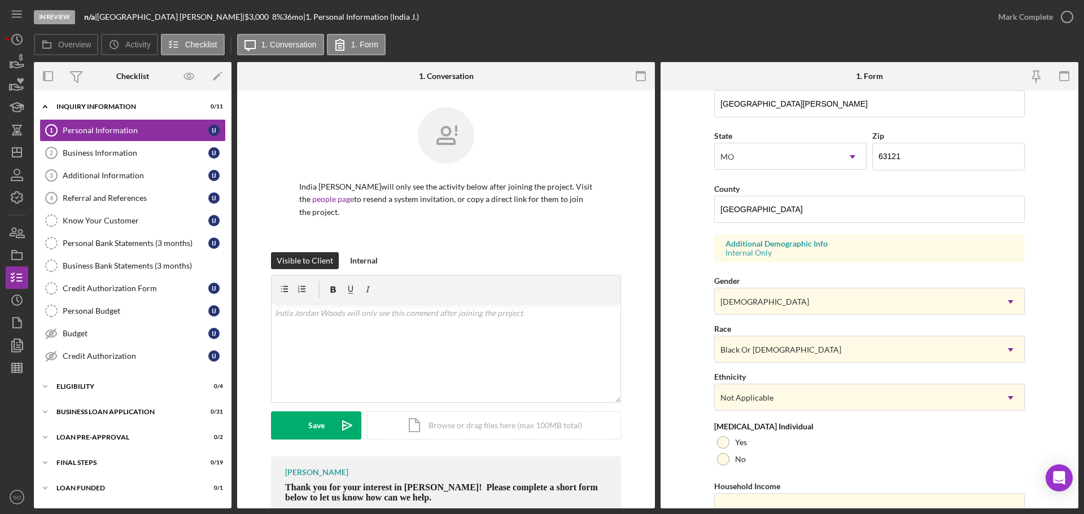
click at [682, 413] on form "First Name India Middle Name Last Name Jordan Woods Job Title Business Owner Da…" at bounding box center [869, 299] width 418 height 418
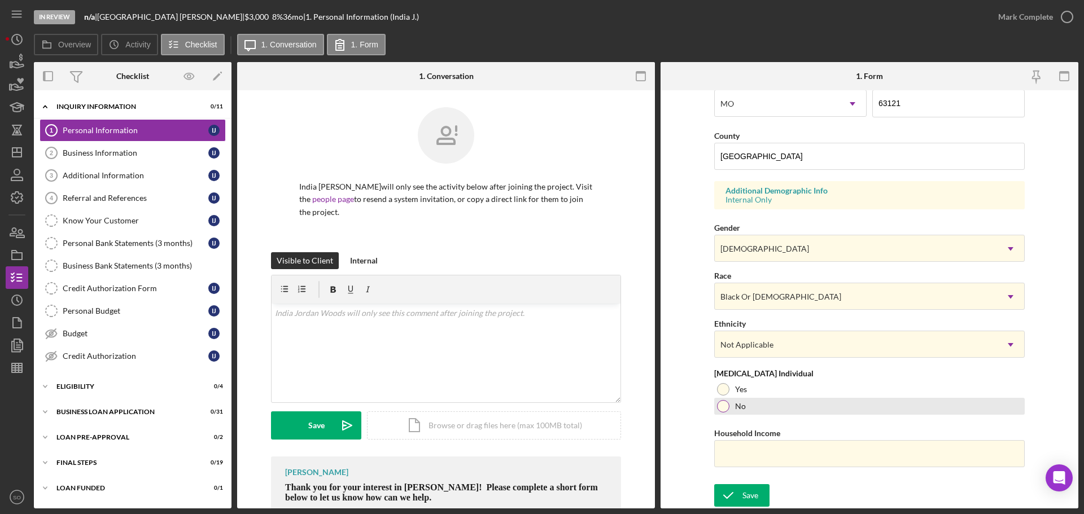
click at [717, 408] on div at bounding box center [723, 406] width 12 height 12
click at [836, 459] on input "Household Income" at bounding box center [869, 453] width 310 height 27
type input "$60,000"
click at [698, 423] on form "First Name India Middle Name Last Name Jordan Woods Job Title Business Owner Da…" at bounding box center [869, 299] width 418 height 418
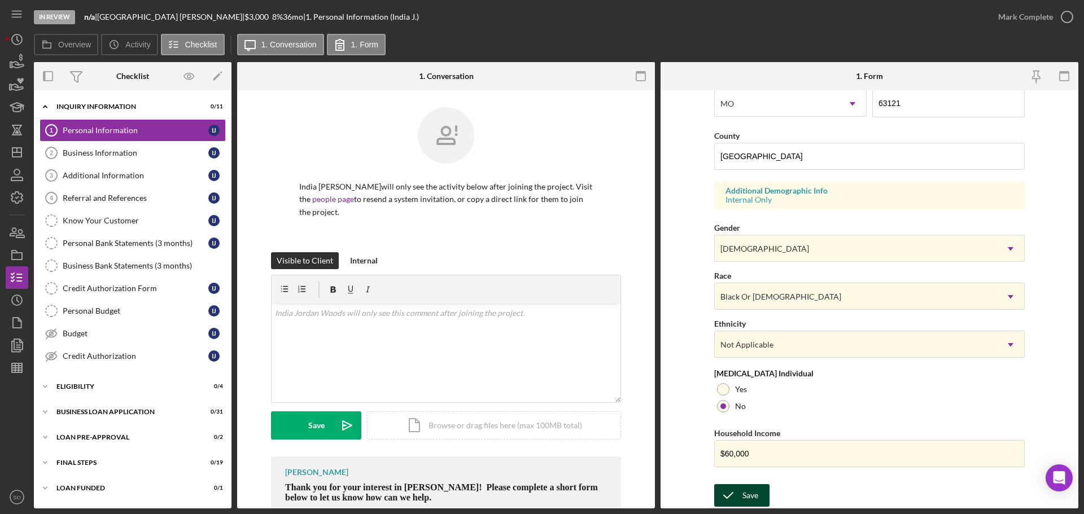
click at [754, 494] on div "Save" at bounding box center [750, 495] width 16 height 23
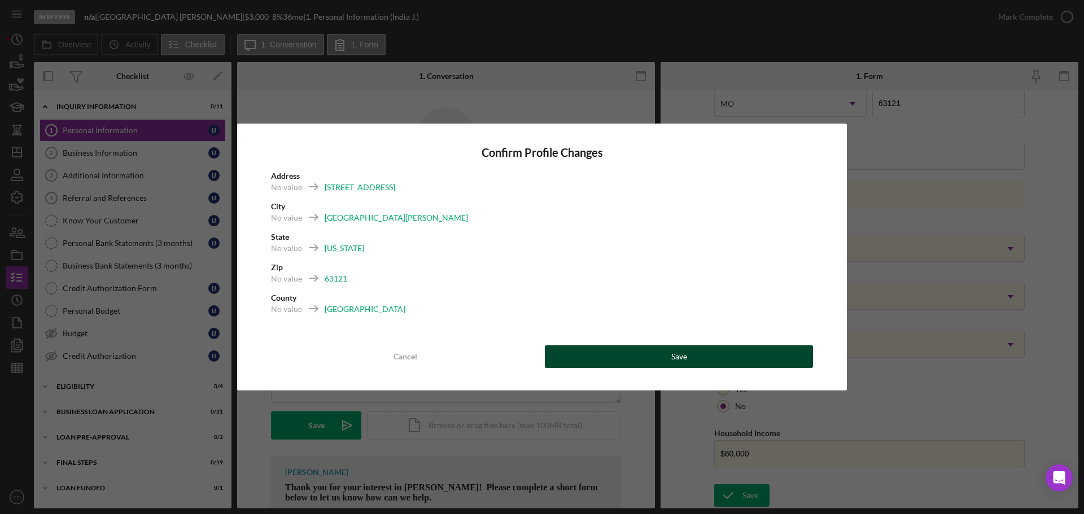
click at [710, 364] on button "Save" at bounding box center [679, 356] width 268 height 23
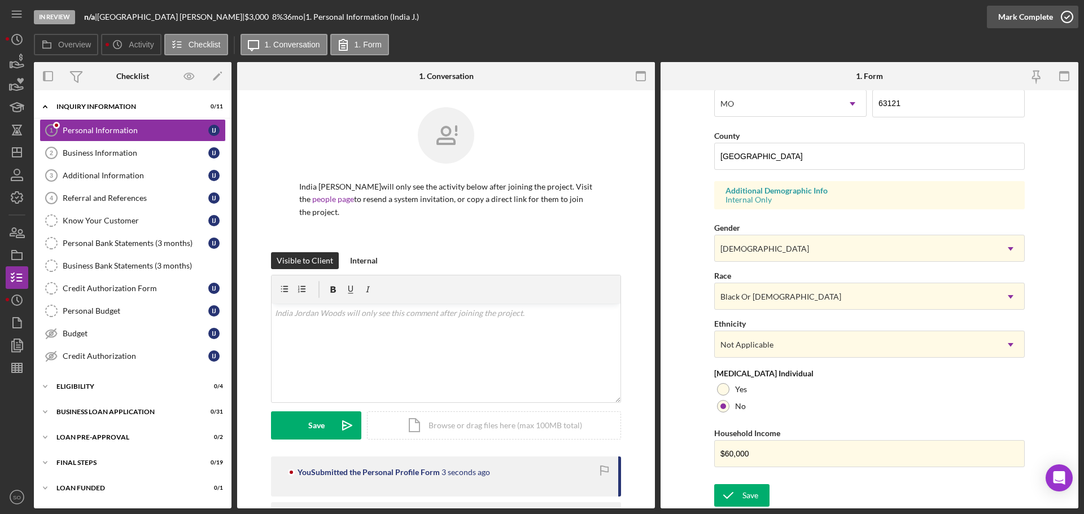
click at [1018, 19] on div "Mark Complete" at bounding box center [1025, 17] width 55 height 23
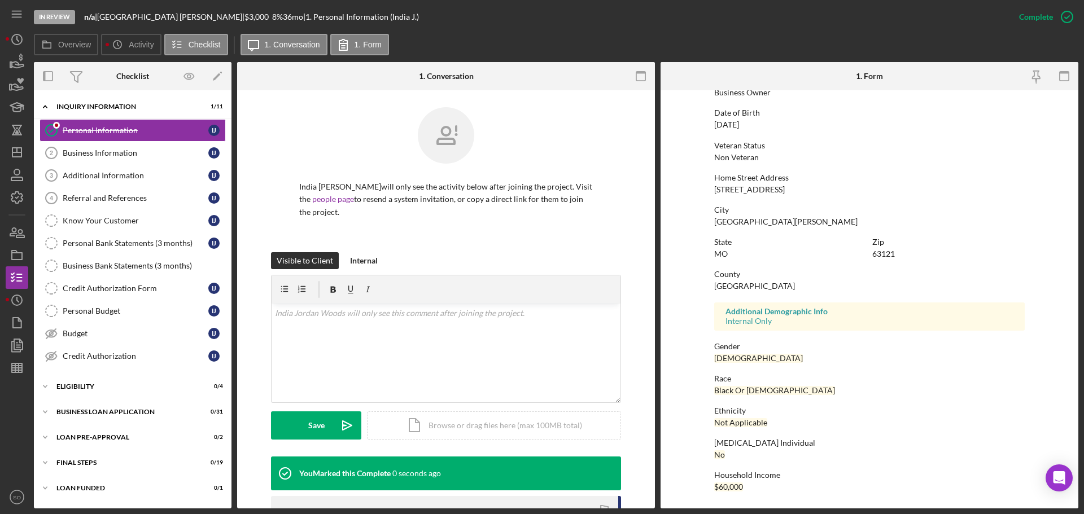
scroll to position [108, 0]
click at [138, 155] on div "Business Information" at bounding box center [136, 152] width 146 height 9
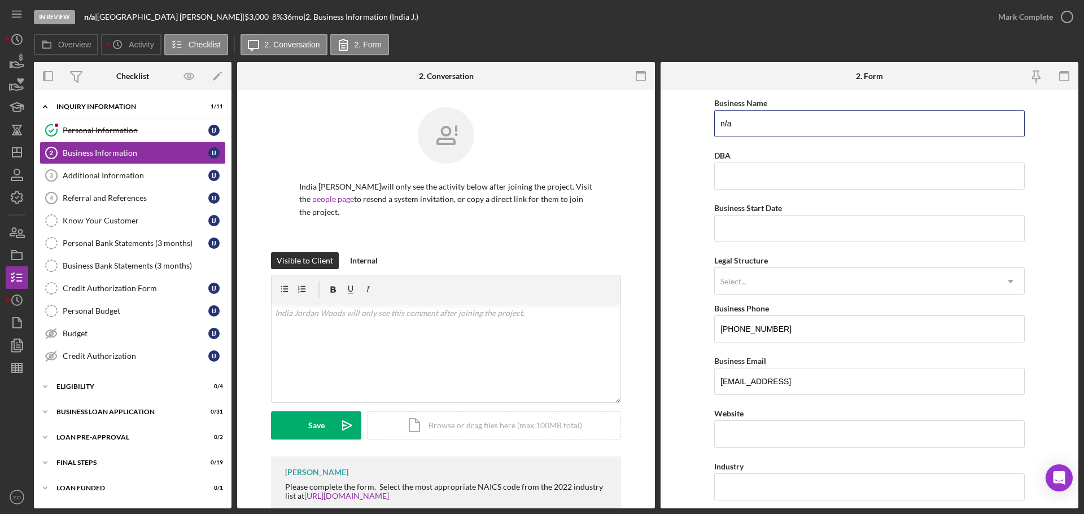
click at [558, 125] on div "Overview Internal Workflow Stage In Review Icon/Dropdown Arrow Archive (can una…" at bounding box center [556, 285] width 1044 height 446
click at [769, 237] on input "Business Start Date" at bounding box center [869, 228] width 310 height 27
click at [849, 130] on input "India Jordan Uncuffed Bail Bond" at bounding box center [869, 123] width 310 height 27
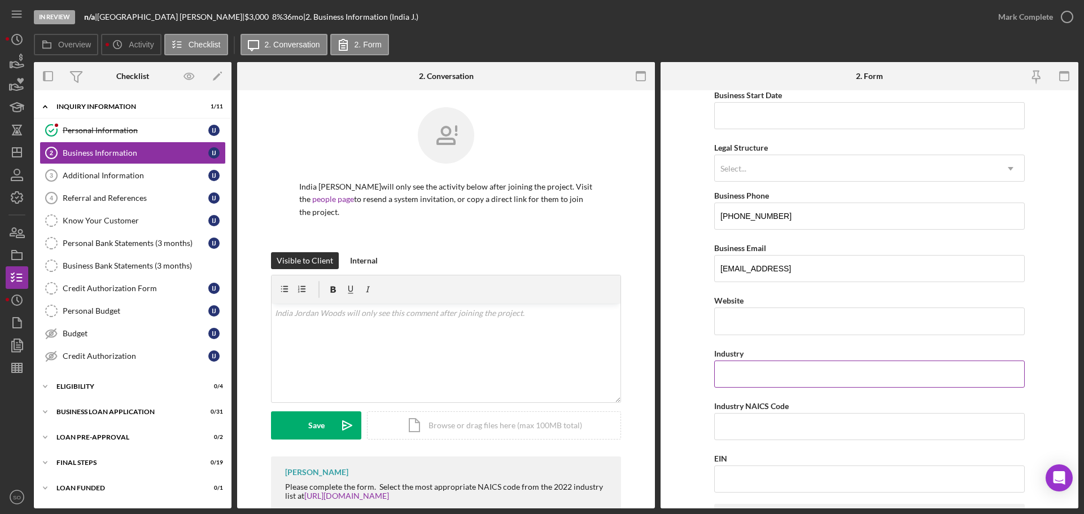
type input "India [PERSON_NAME] Bail Bond LLC"
click at [775, 367] on input "Industry" at bounding box center [869, 374] width 310 height 27
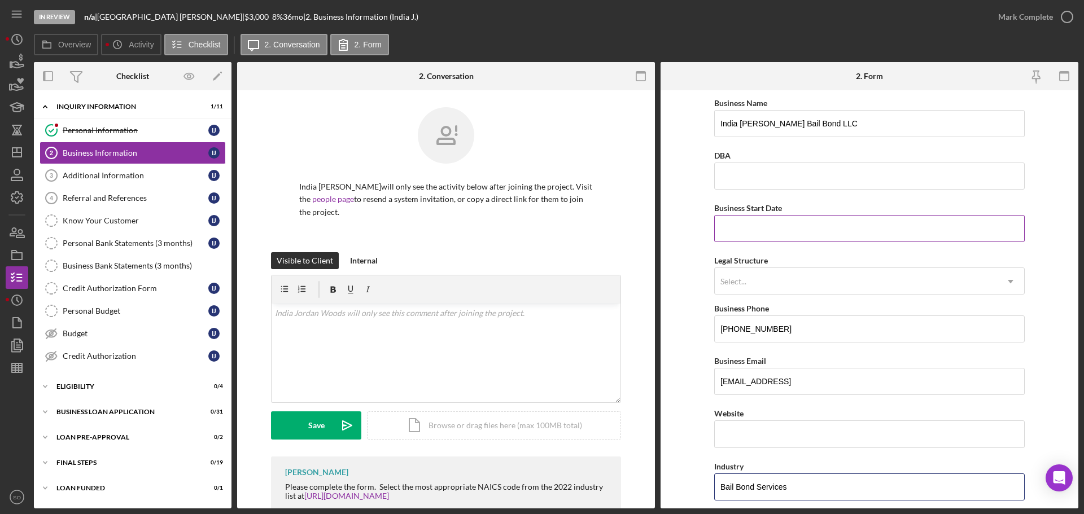
type input "Bail Bond Services"
click at [753, 238] on input "Business Start Date" at bounding box center [869, 228] width 310 height 27
type input "[DATE]"
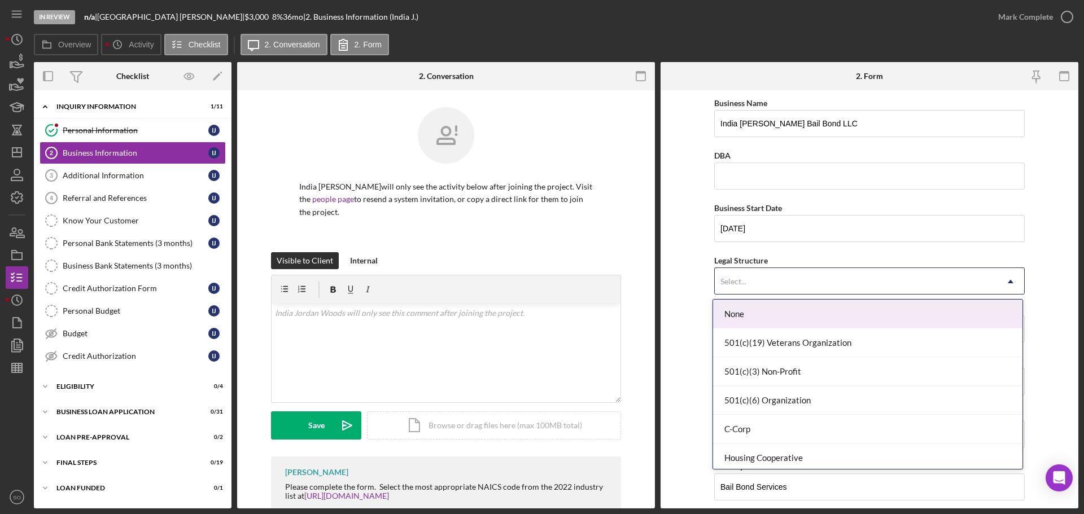
click at [722, 283] on div "Select..." at bounding box center [733, 281] width 26 height 9
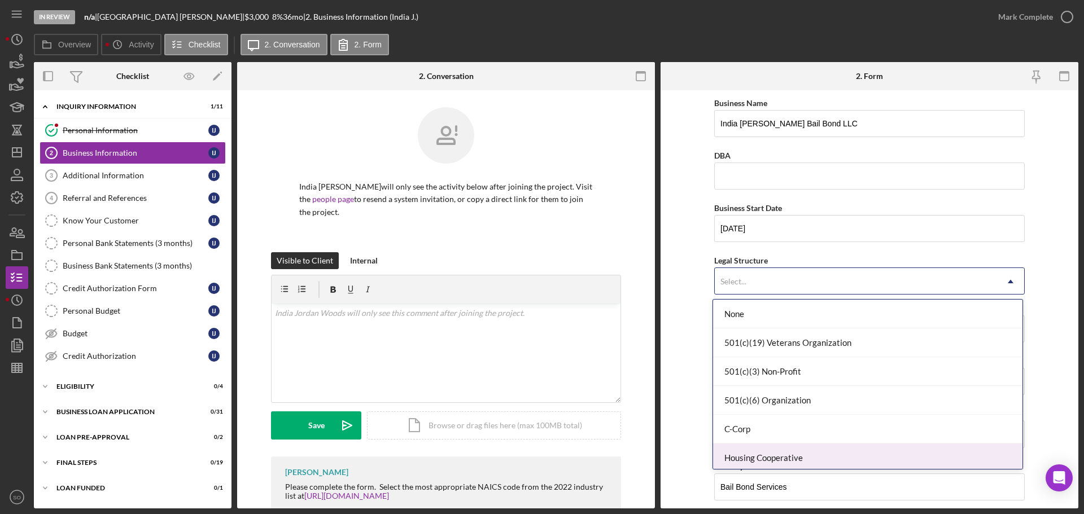
scroll to position [169, 0]
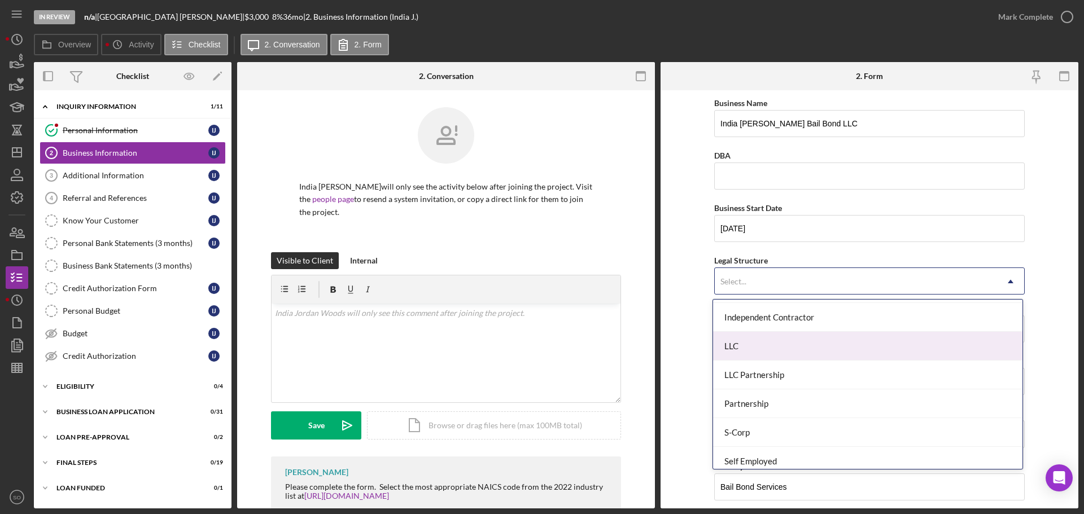
click at [765, 345] on div "LLC" at bounding box center [867, 346] width 309 height 29
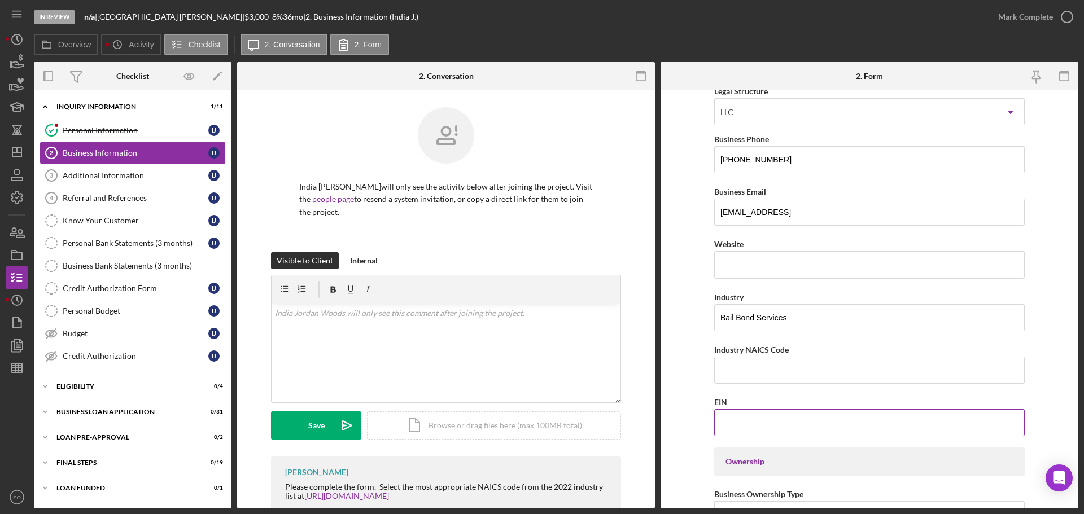
scroll to position [282, 0]
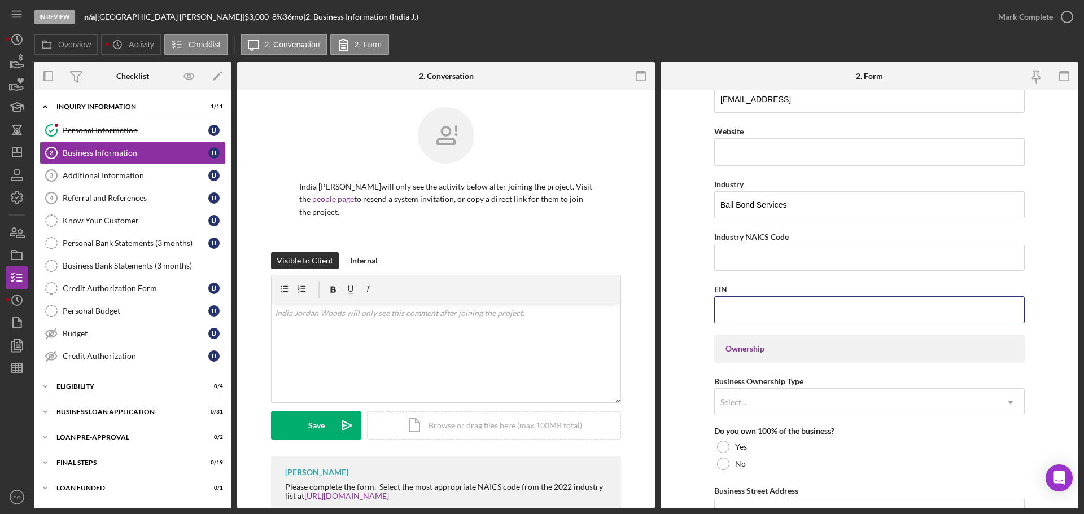
drag, startPoint x: 751, startPoint y: 311, endPoint x: 761, endPoint y: 330, distance: 21.5
click at [751, 311] on input "EIN" at bounding box center [869, 309] width 310 height 27
paste input "[US_EMPLOYER_IDENTIFICATION_NUMBER]"
type input "[US_EMPLOYER_IDENTIFICATION_NUMBER]"
click at [680, 299] on form "Business Name India Jordan Uncuffed Bail Bond LLC DBA Business Start Date 08/13…" at bounding box center [869, 299] width 418 height 418
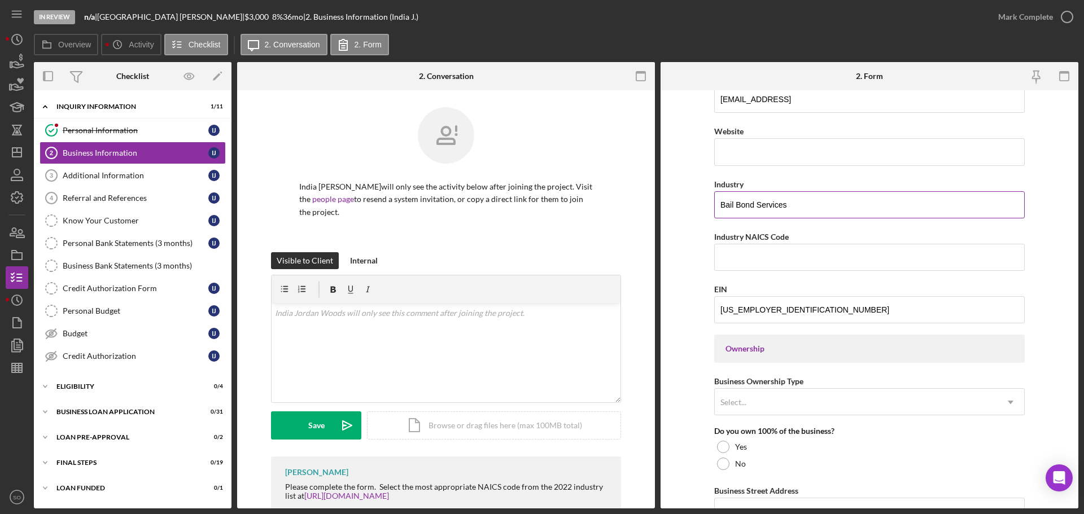
drag, startPoint x: 794, startPoint y: 208, endPoint x: 719, endPoint y: 205, distance: 75.1
click at [719, 205] on input "Bail Bond Services" at bounding box center [869, 204] width 310 height 27
click at [752, 205] on input "Bail Bond Services" at bounding box center [869, 204] width 310 height 27
type input "Bail Bonding Services"
click at [777, 261] on input "Industry NAICS Code" at bounding box center [869, 257] width 310 height 27
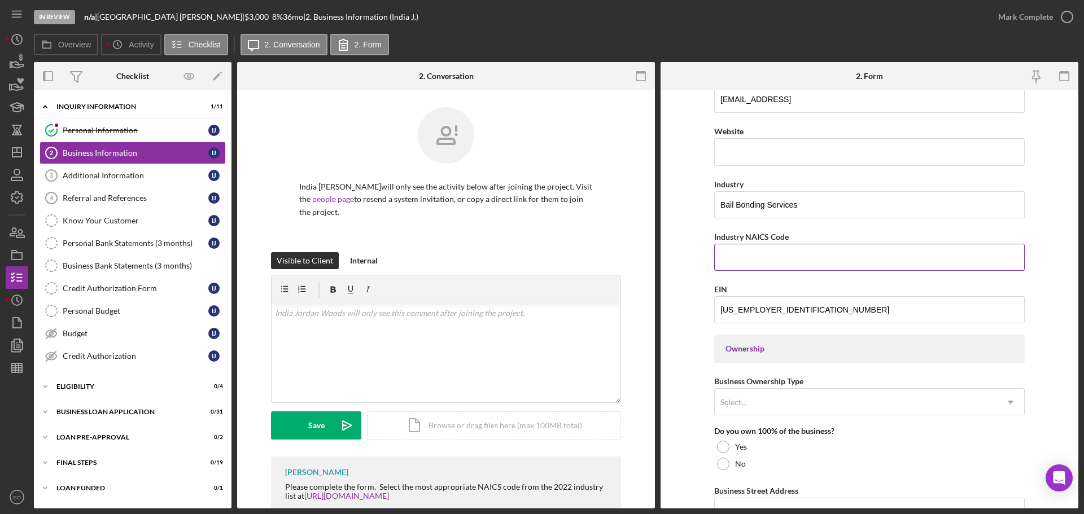
paste input "812990"
type input "812990"
click at [697, 239] on form "Business Name India Jordan Uncuffed Bail Bond LLC DBA Business Start Date 08/13…" at bounding box center [869, 299] width 418 height 418
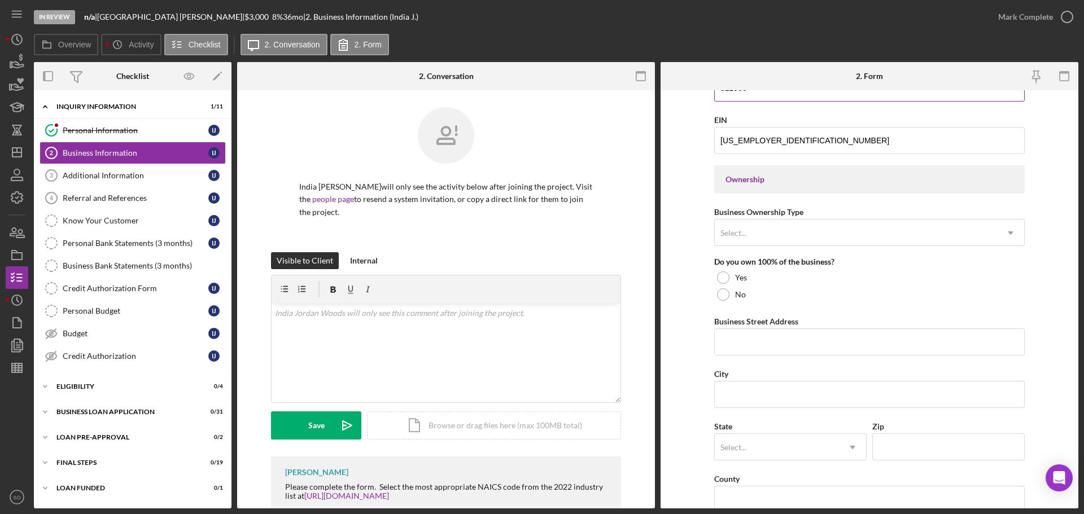
scroll to position [508, 0]
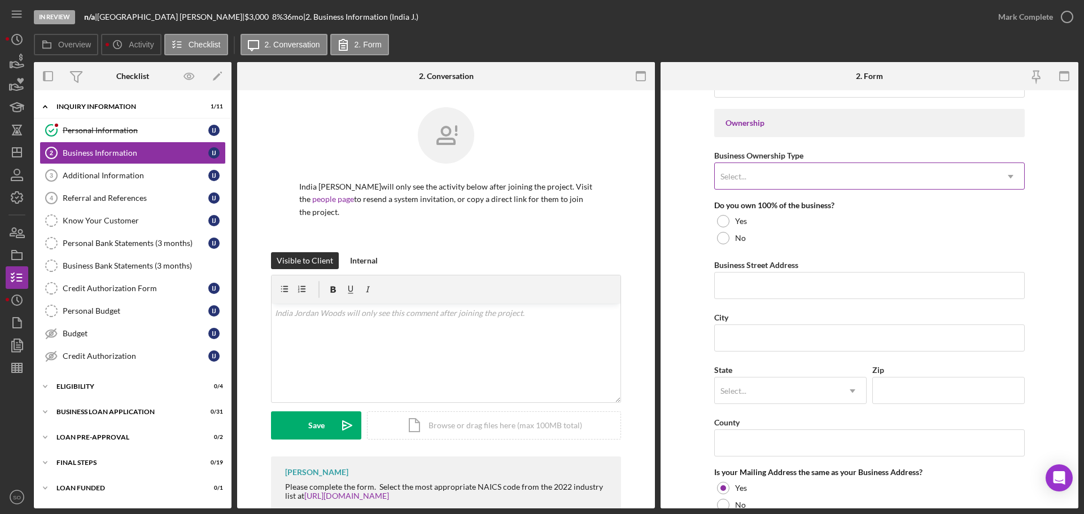
click at [795, 175] on div "Select..." at bounding box center [856, 177] width 282 height 26
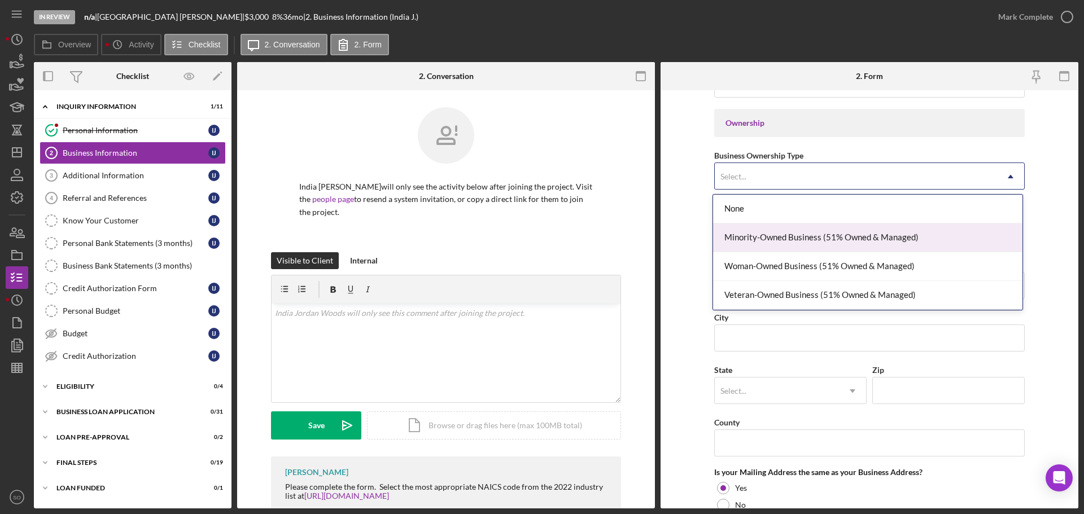
click at [792, 240] on div "Minority-Owned Business (51% Owned & Managed)" at bounding box center [867, 238] width 309 height 29
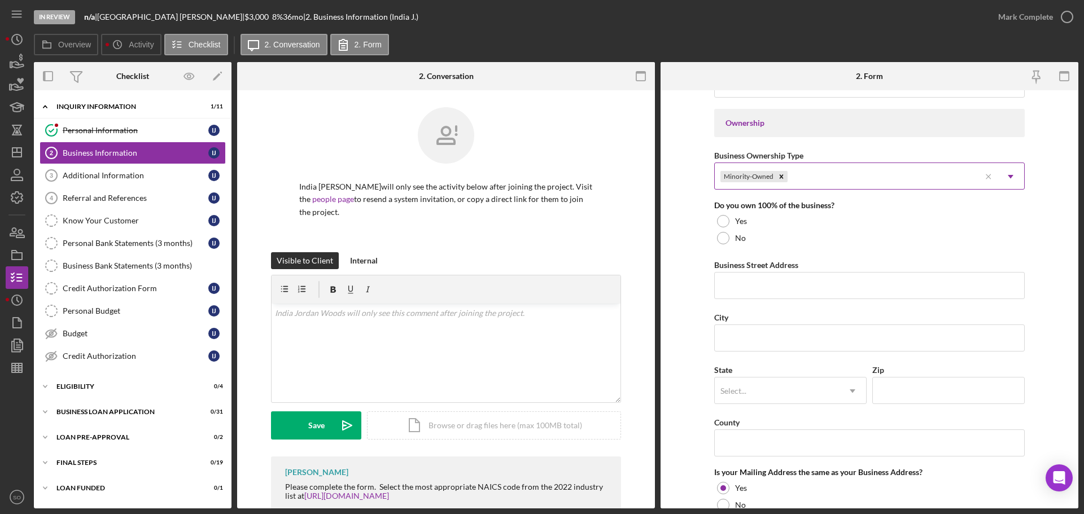
click at [840, 185] on div "Minority-Owned" at bounding box center [847, 177] width 265 height 26
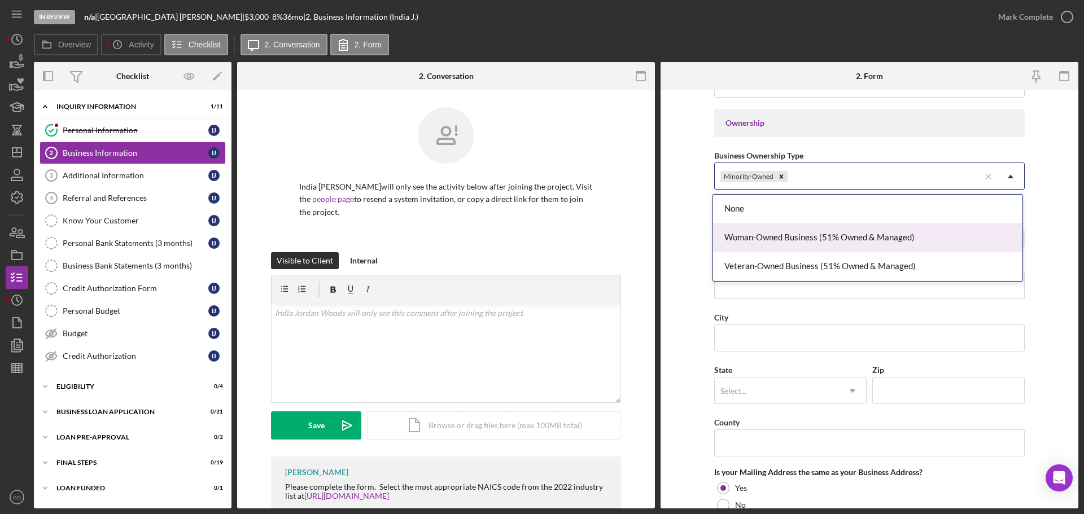
click at [818, 243] on div "Woman-Owned Business (51% Owned & Managed)" at bounding box center [867, 238] width 309 height 29
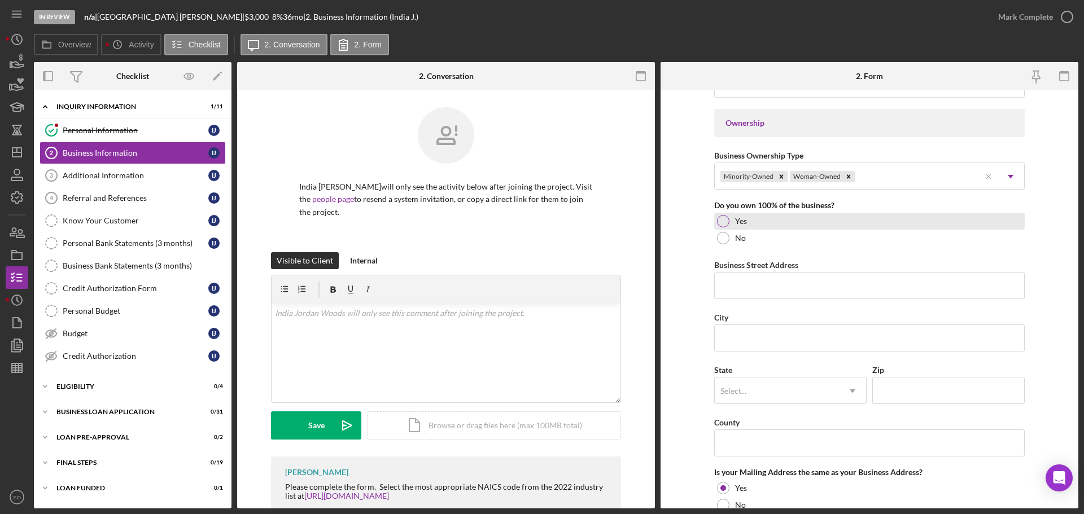
click at [720, 224] on div at bounding box center [723, 221] width 12 height 12
click at [737, 279] on input "Business Street Address" at bounding box center [869, 285] width 310 height 27
paste input "[STREET_ADDRESS]"
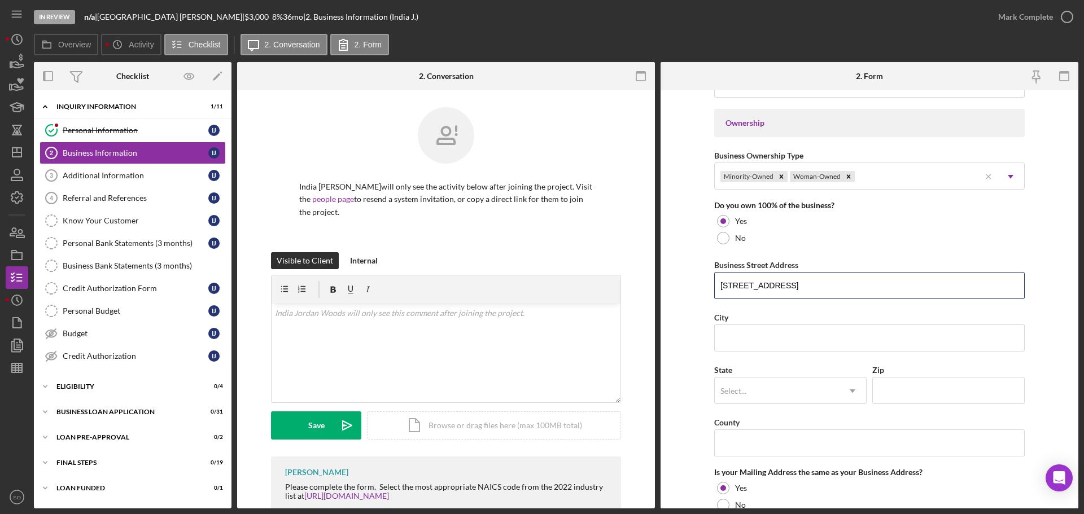
type input "[STREET_ADDRESS]"
click at [749, 334] on input "City" at bounding box center [869, 338] width 310 height 27
paste input "[GEOGRAPHIC_DATA][PERSON_NAME]"
type input "[GEOGRAPHIC_DATA][PERSON_NAME]"
click at [774, 384] on div "Select..." at bounding box center [777, 391] width 124 height 26
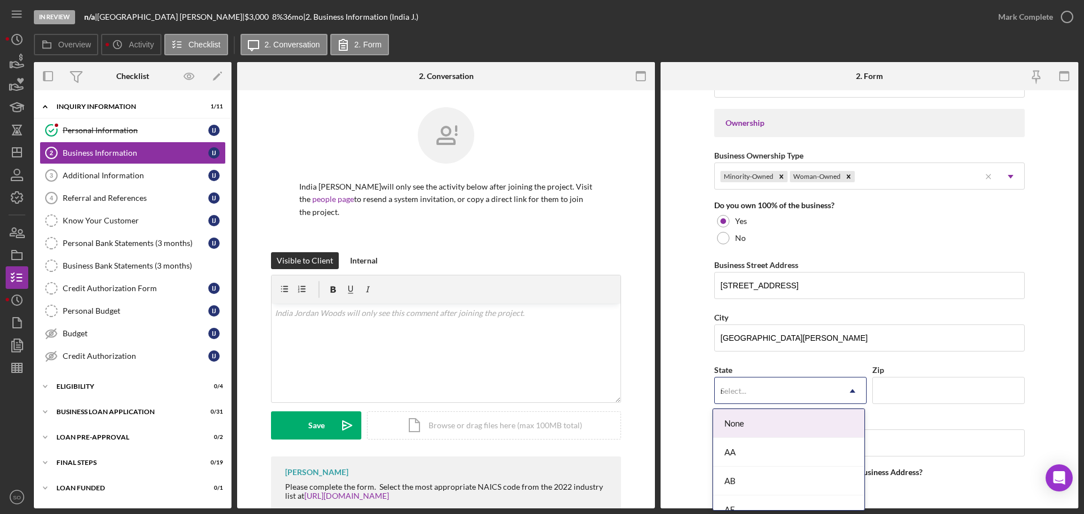
type input "mo"
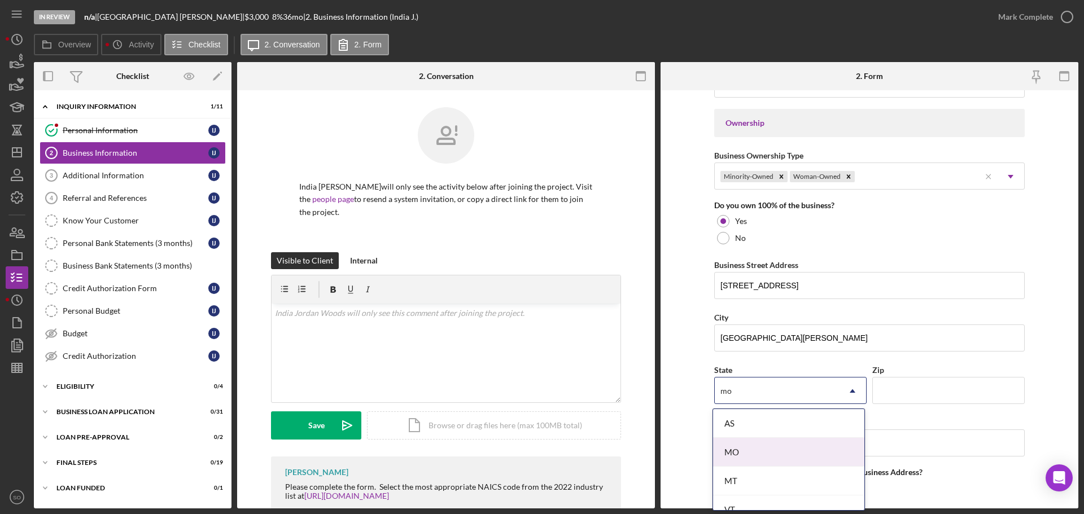
click at [778, 456] on div "MO" at bounding box center [788, 452] width 151 height 29
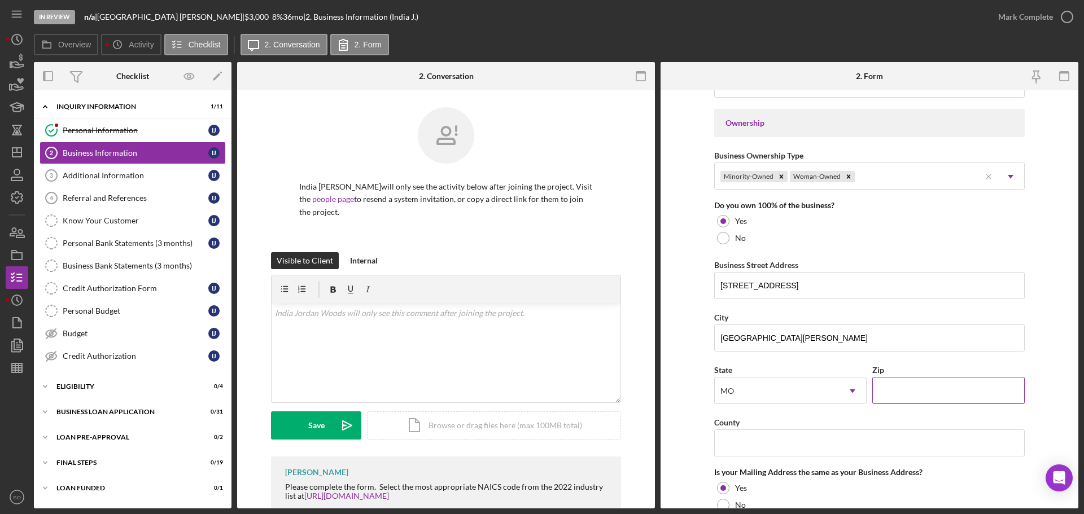
click at [895, 384] on input "Zip" at bounding box center [948, 390] width 152 height 27
paste input "63121"
type input "63121"
click at [804, 440] on input "County" at bounding box center [869, 443] width 310 height 27
type input "[GEOGRAPHIC_DATA]"
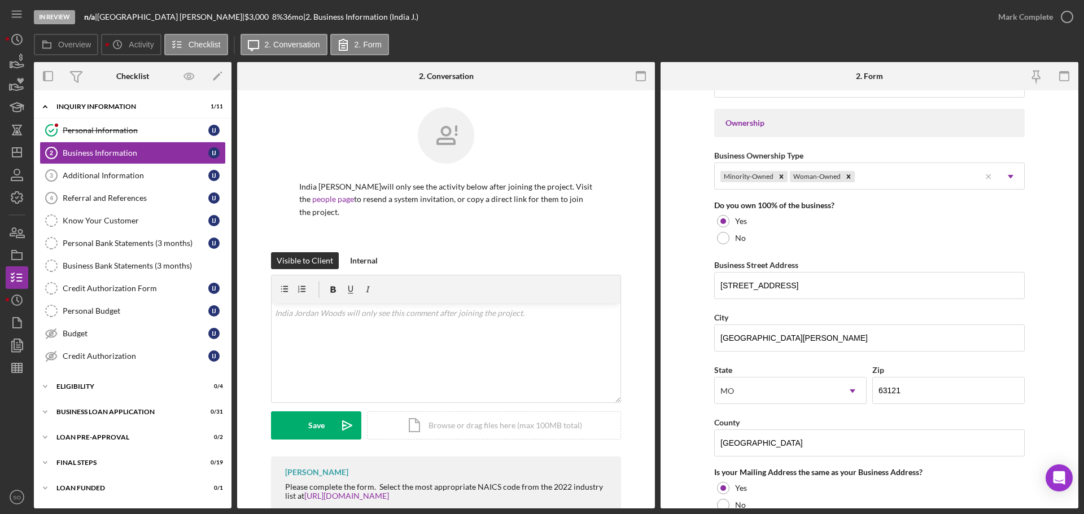
drag, startPoint x: 670, startPoint y: 427, endPoint x: 690, endPoint y: 429, distance: 20.4
click at [673, 427] on form "Business Name India Jordan Uncuffed Bail Bond LLC DBA Business Start Date 08/13…" at bounding box center [869, 299] width 418 height 418
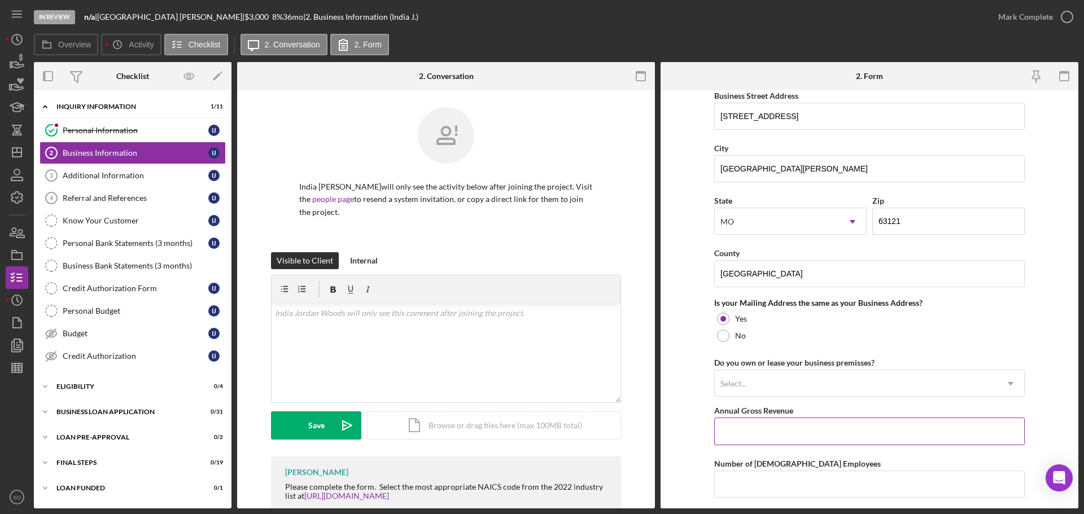
scroll to position [790, 0]
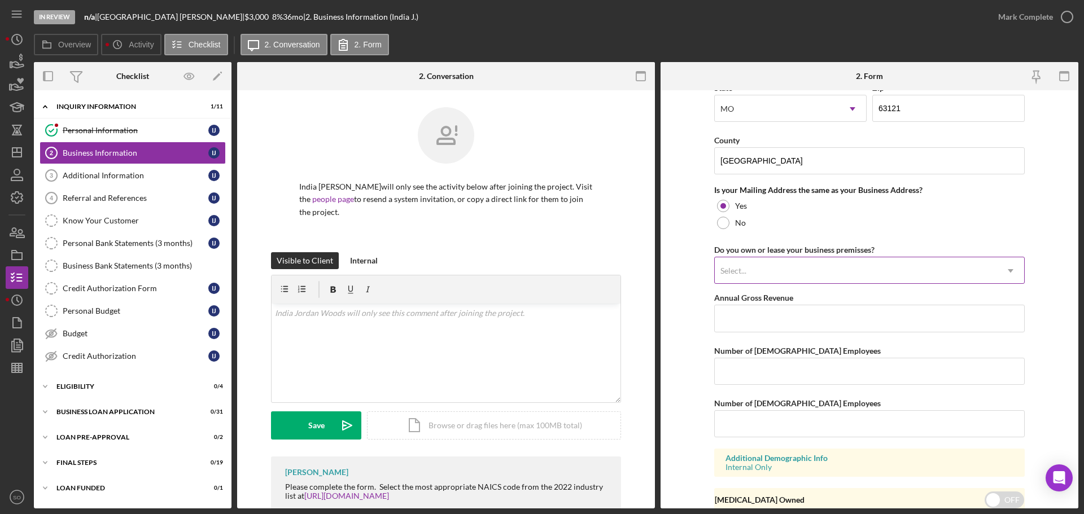
click at [832, 277] on div "Select..." at bounding box center [856, 271] width 282 height 26
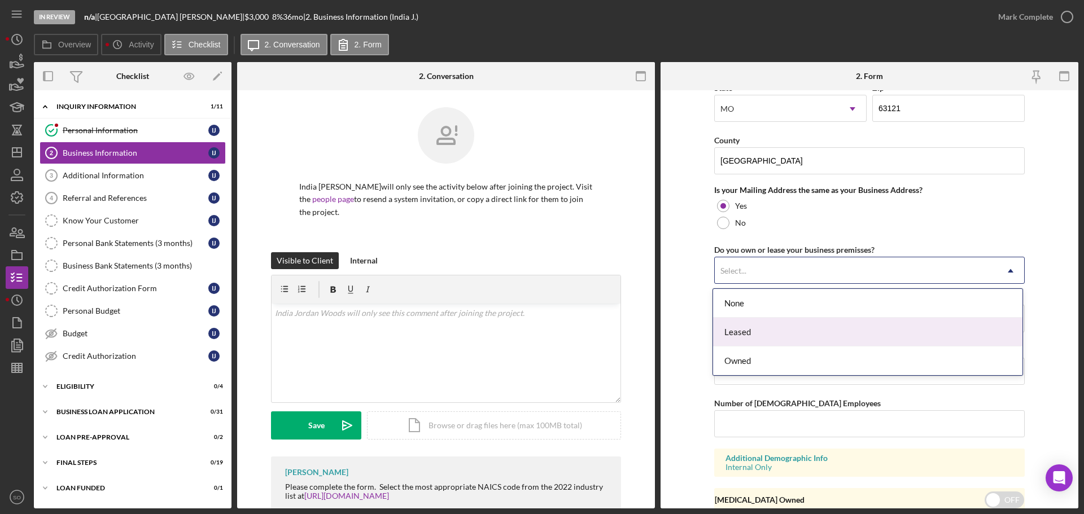
click at [771, 359] on div "Owned" at bounding box center [867, 361] width 309 height 29
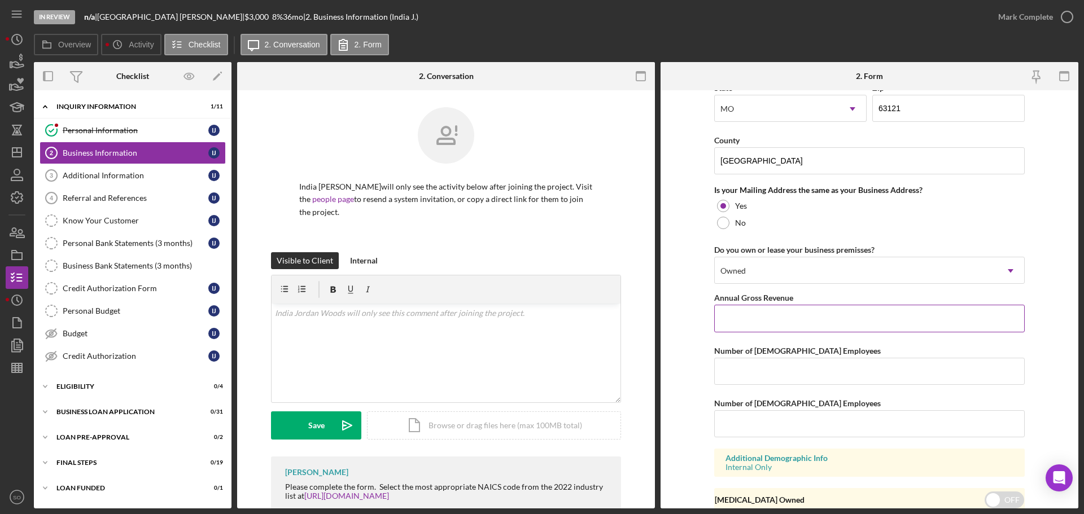
click at [803, 316] on input "Annual Gross Revenue" at bounding box center [869, 318] width 310 height 27
type input "$60,000"
click at [831, 375] on input "Number of [DEMOGRAPHIC_DATA] Employees" at bounding box center [869, 371] width 310 height 27
type input "1"
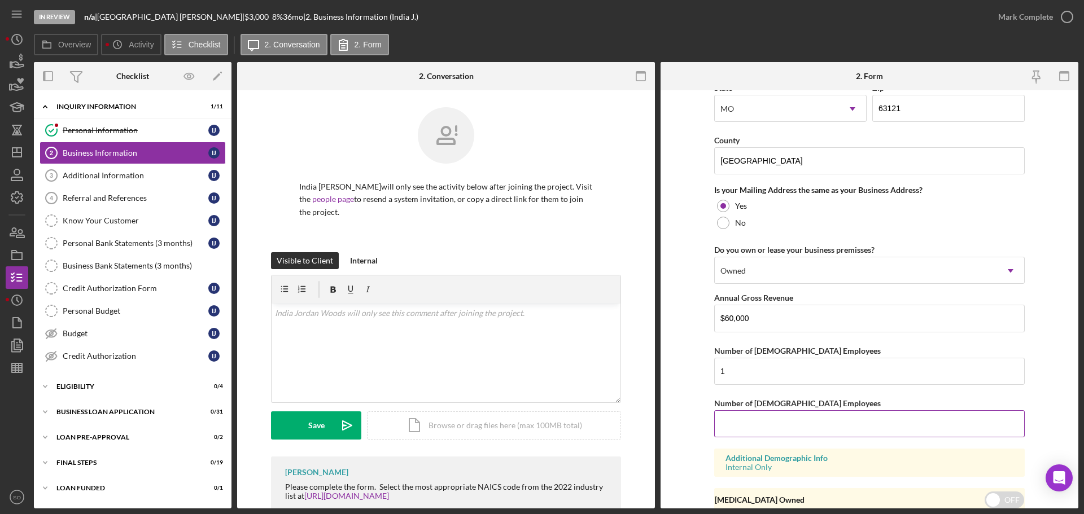
click at [779, 422] on input "Number of [DEMOGRAPHIC_DATA] Employees" at bounding box center [869, 423] width 310 height 27
type input "0"
click at [684, 448] on form "Business Name India Jordan Uncuffed Bail Bond LLC DBA Business Start Date 08/13…" at bounding box center [869, 299] width 418 height 418
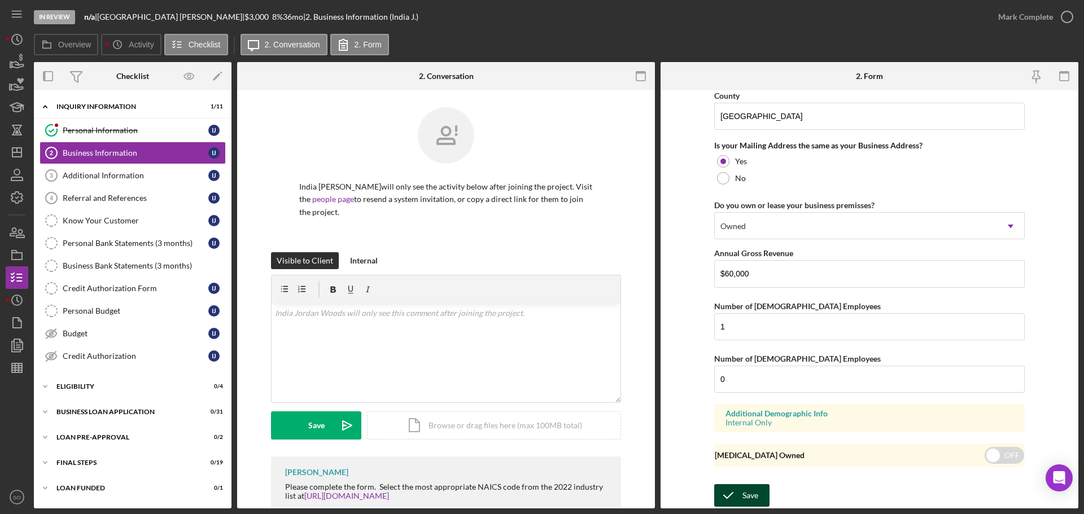
click at [741, 489] on button "Save" at bounding box center [741, 495] width 55 height 23
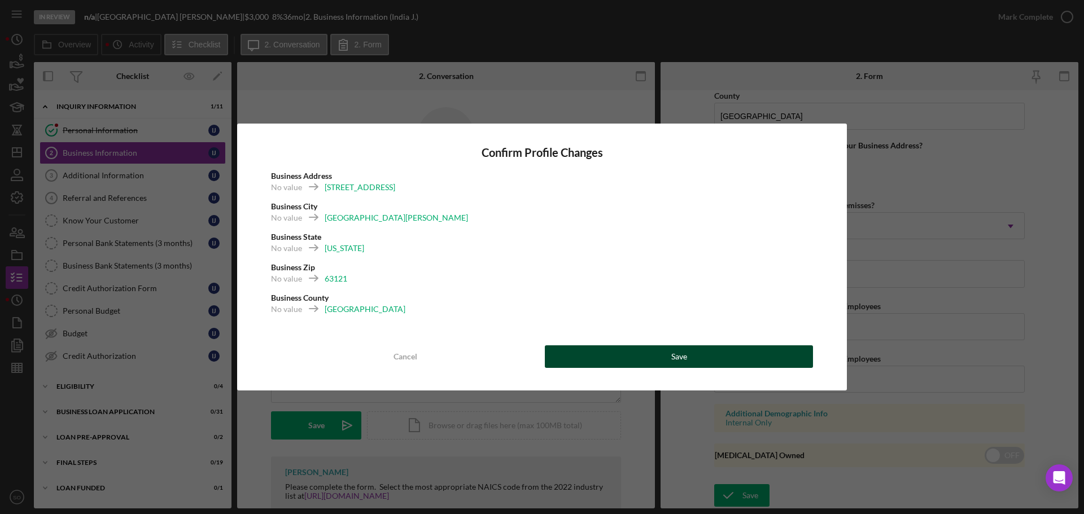
click at [673, 355] on div "Save" at bounding box center [679, 356] width 16 height 23
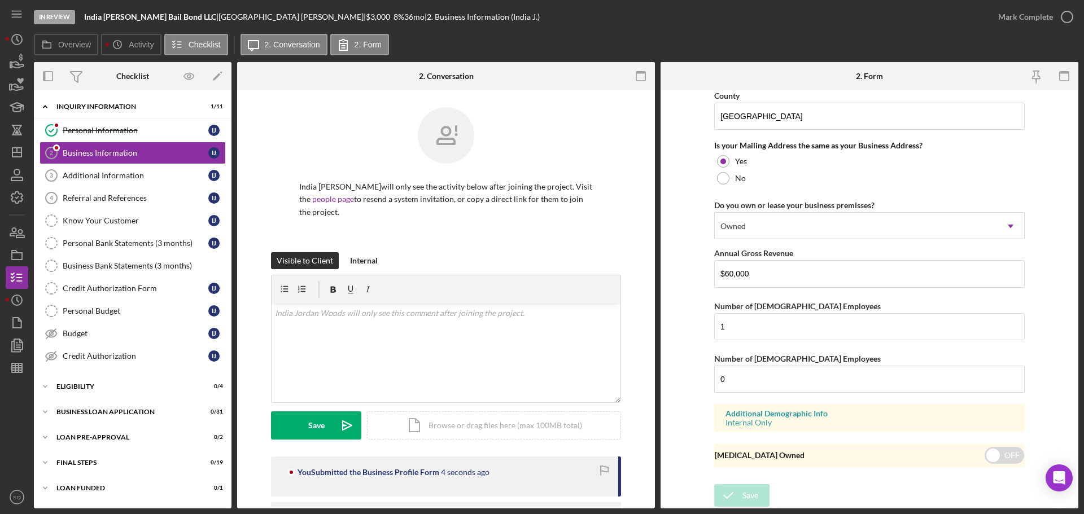
click at [1015, 19] on div "Mark Complete" at bounding box center [1025, 17] width 55 height 23
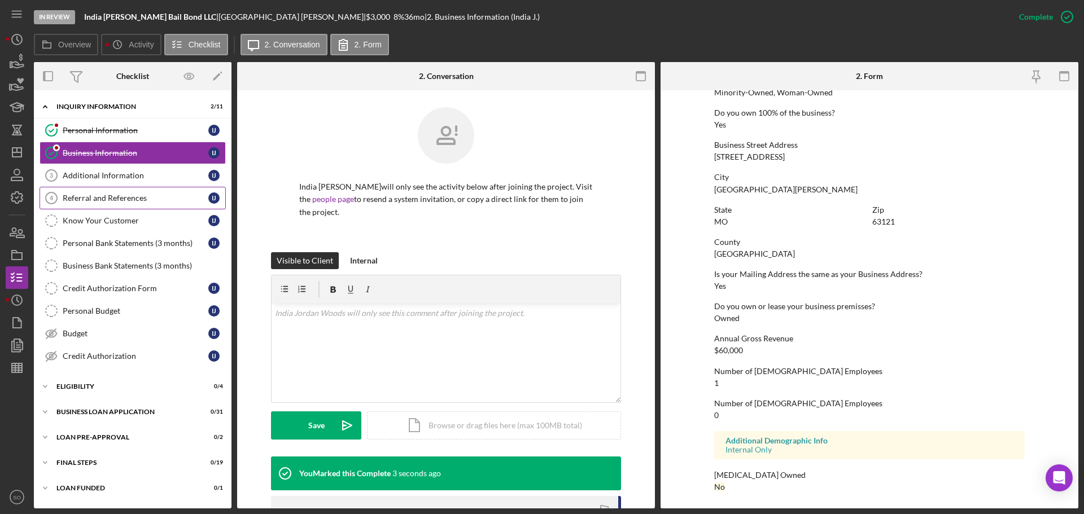
drag, startPoint x: 142, startPoint y: 177, endPoint x: 164, endPoint y: 190, distance: 25.6
click at [143, 177] on div "Additional Information" at bounding box center [136, 175] width 146 height 9
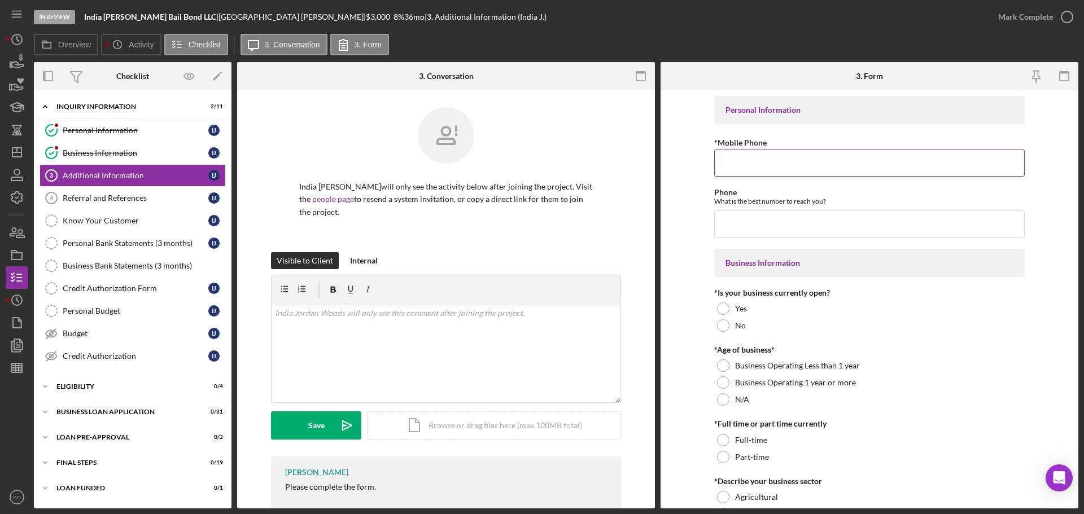
click at [735, 161] on input "*Mobile Phone" at bounding box center [869, 163] width 310 height 27
paste input "[PHONE_NUMBER]"
type input "[PHONE_NUMBER]"
click at [761, 230] on input "Phone" at bounding box center [869, 224] width 310 height 27
drag, startPoint x: 766, startPoint y: 244, endPoint x: 766, endPoint y: 234, distance: 9.6
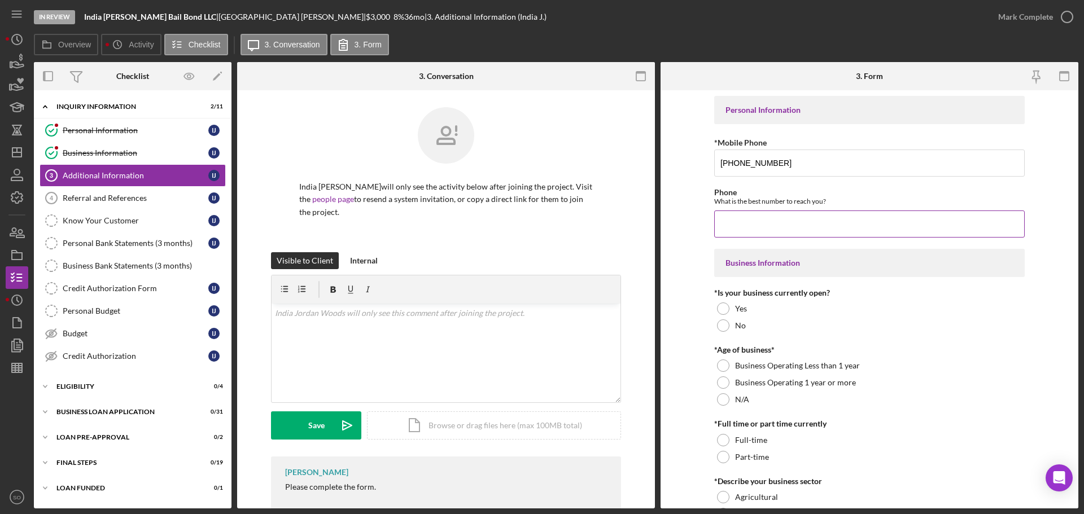
click at [766, 234] on input "Phone" at bounding box center [869, 224] width 310 height 27
paste input "[PHONE_NUMBER]"
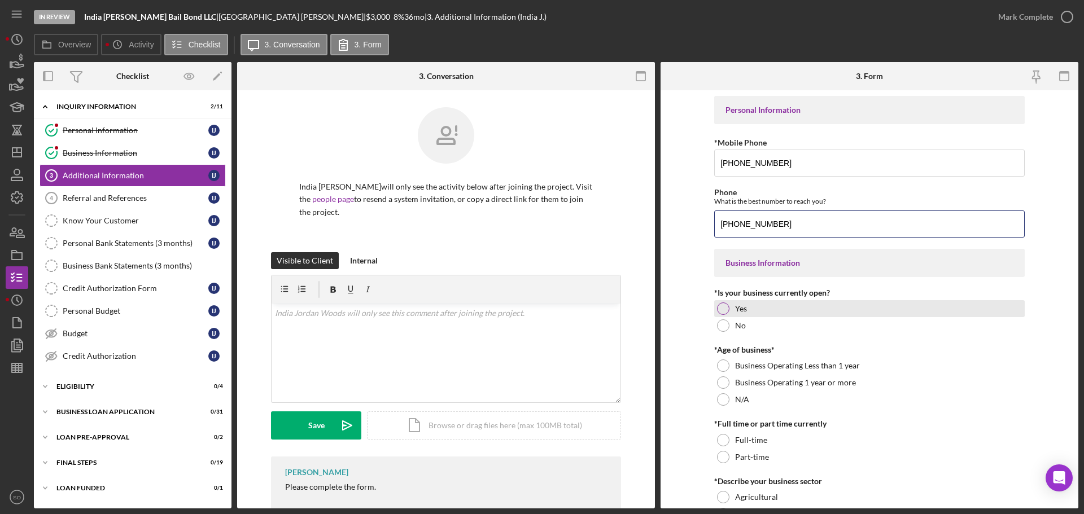
type input "[PHONE_NUMBER]"
click at [717, 310] on div at bounding box center [723, 309] width 12 height 12
drag, startPoint x: 725, startPoint y: 379, endPoint x: 676, endPoint y: 367, distance: 50.5
click at [725, 379] on div at bounding box center [723, 382] width 12 height 12
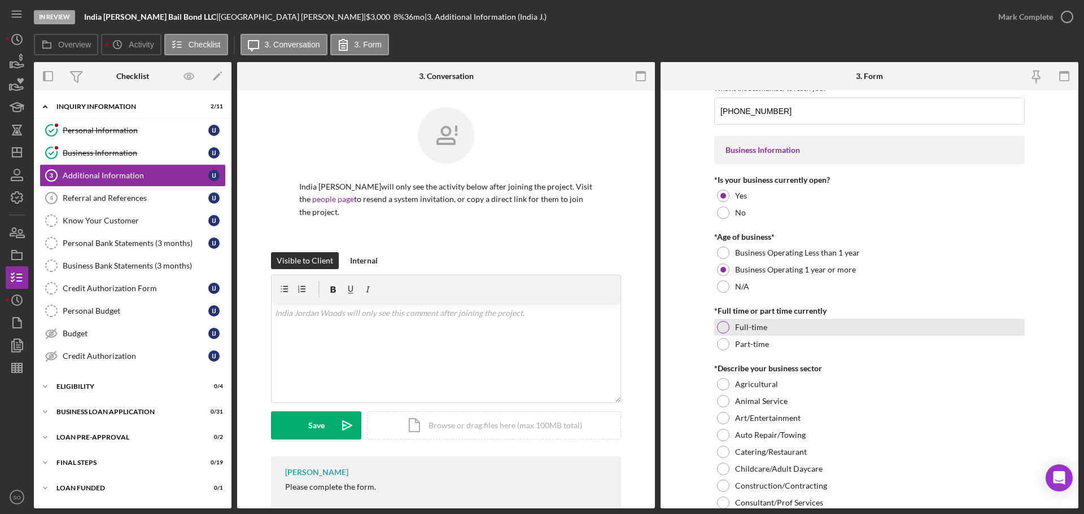
click at [719, 330] on div at bounding box center [723, 327] width 12 height 12
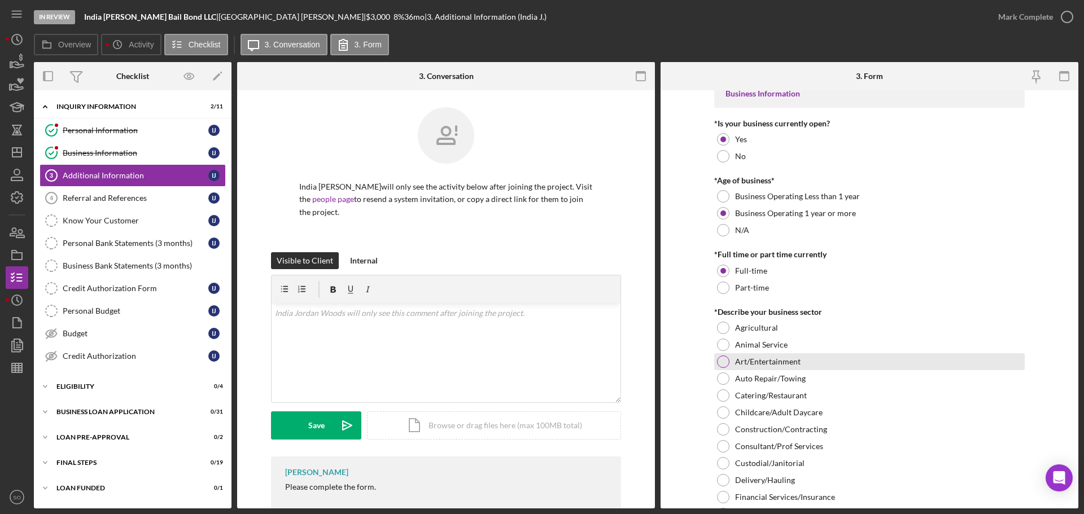
scroll to position [226, 0]
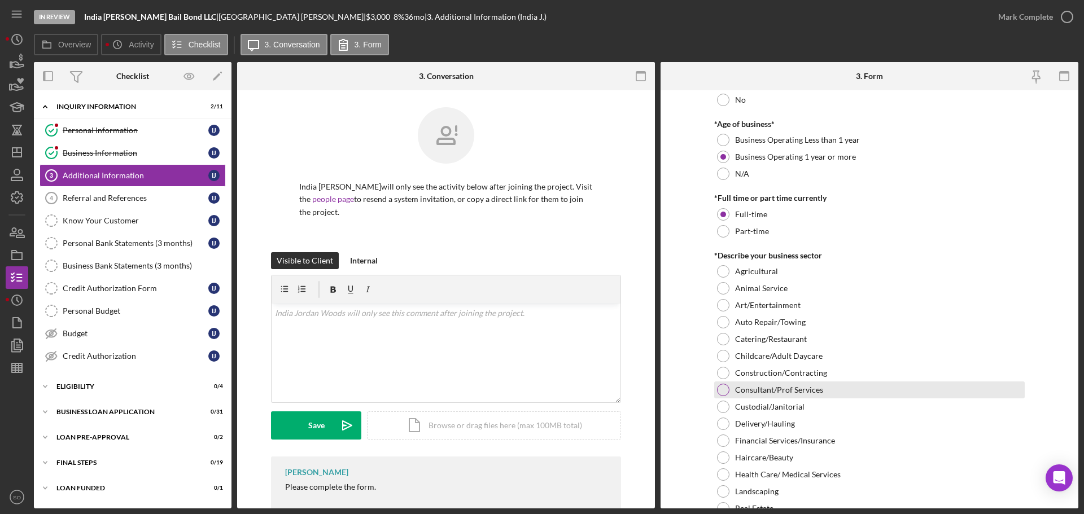
click at [724, 393] on div at bounding box center [723, 390] width 12 height 12
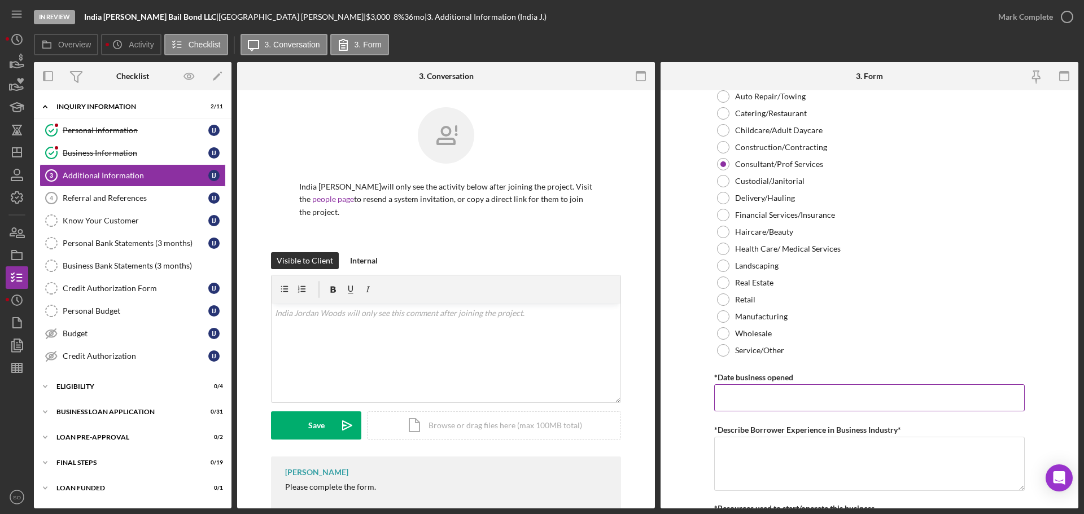
click at [752, 386] on input "*Date business opened" at bounding box center [869, 397] width 310 height 27
paste input "[DATE]"
type input "[DATE]"
click at [682, 353] on form "Personal Information *Mobile Phone (314) 913-4325 Phone What is the best number…" at bounding box center [869, 299] width 418 height 418
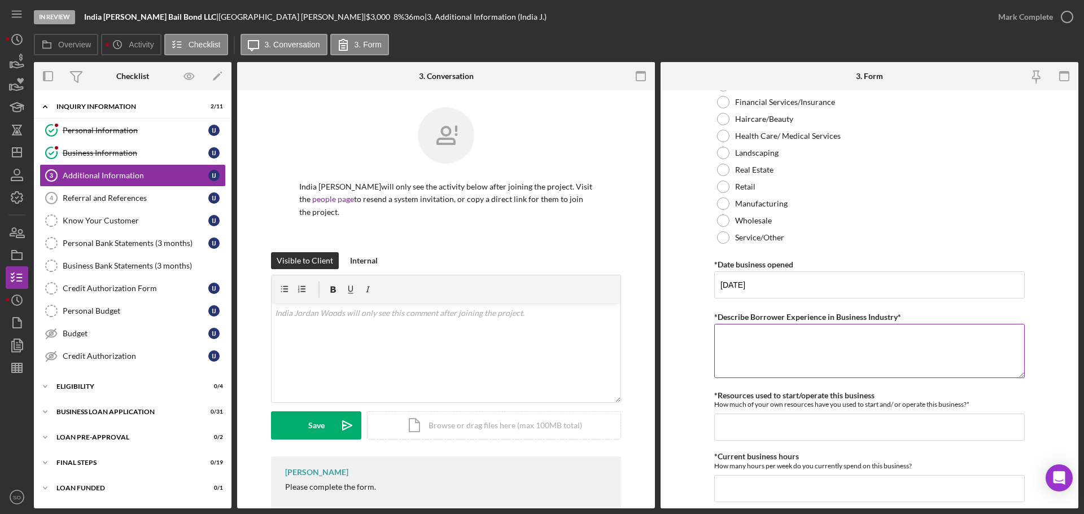
click at [901, 355] on textarea "*Describe Borrower Experience in Business Industry*" at bounding box center [869, 351] width 310 height 54
type textarea "5 years experience in the industry"
click at [751, 429] on input "*Resources used to start/operate this business" at bounding box center [869, 427] width 310 height 27
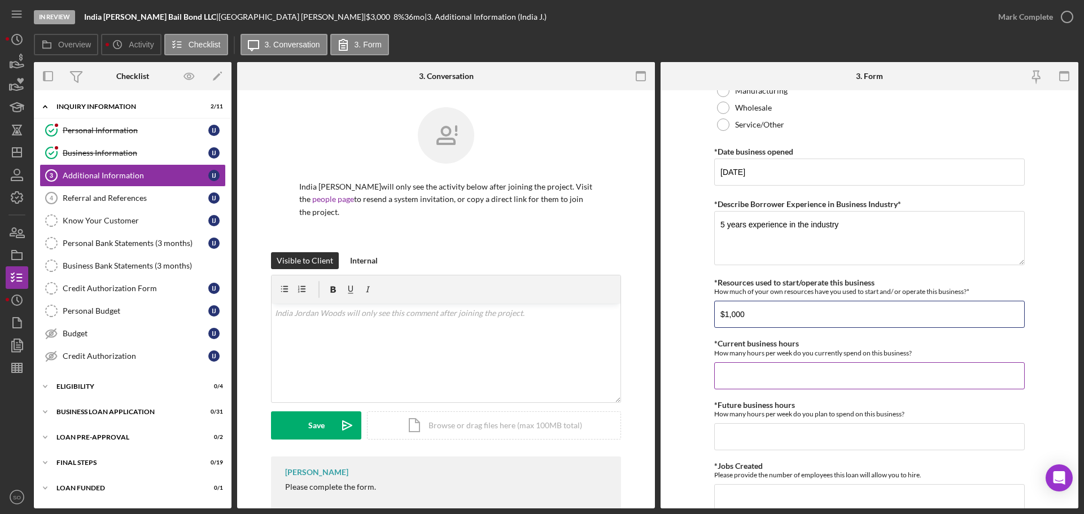
type input "$1,000"
click at [760, 375] on input "*Current business hours" at bounding box center [869, 375] width 310 height 27
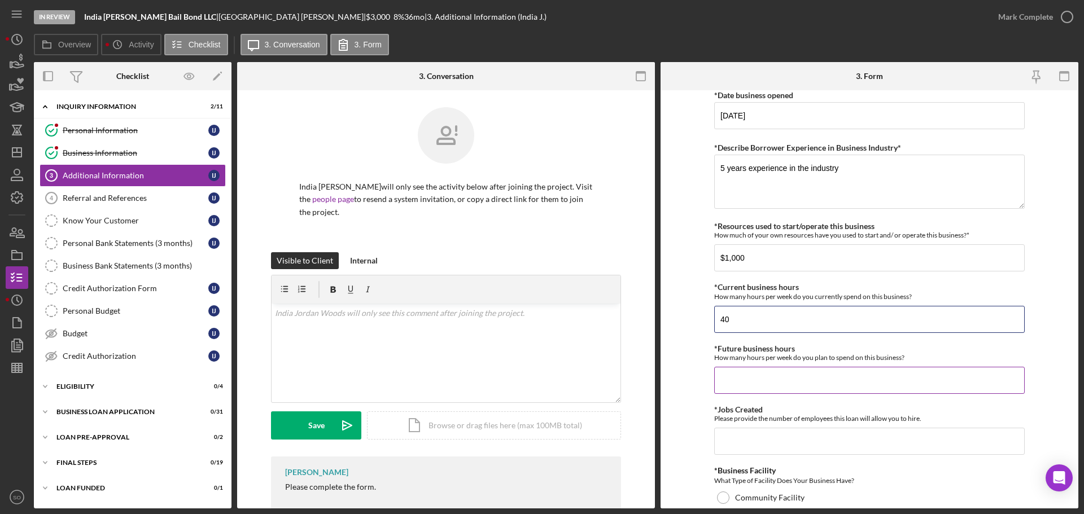
type input "40"
click at [750, 374] on input "*Future business hours" at bounding box center [869, 380] width 310 height 27
type input "40"
click at [759, 440] on input "*Jobs Created" at bounding box center [869, 441] width 310 height 27
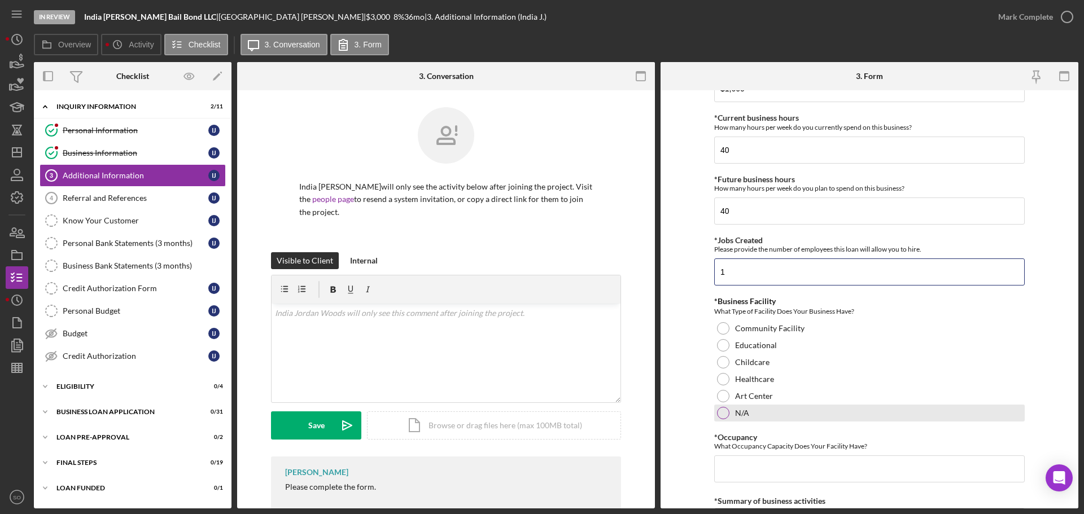
type input "1"
click at [730, 413] on div "N/A" at bounding box center [869, 413] width 310 height 17
click at [771, 466] on input "*Occupancy" at bounding box center [869, 469] width 310 height 27
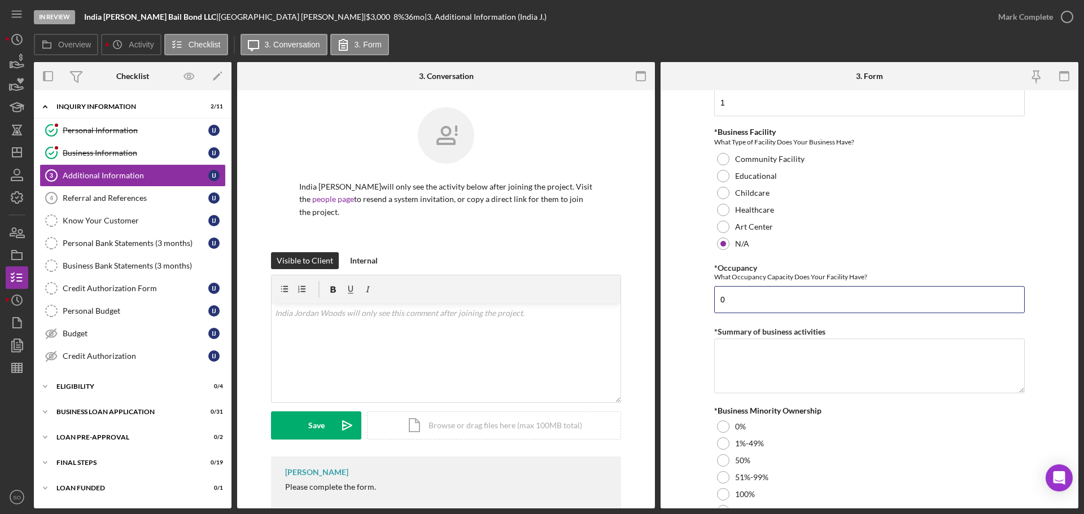
type input "0"
click at [737, 356] on textarea "*Summary of business activities" at bounding box center [869, 366] width 310 height 54
paste textarea "Bail Bonding Services"
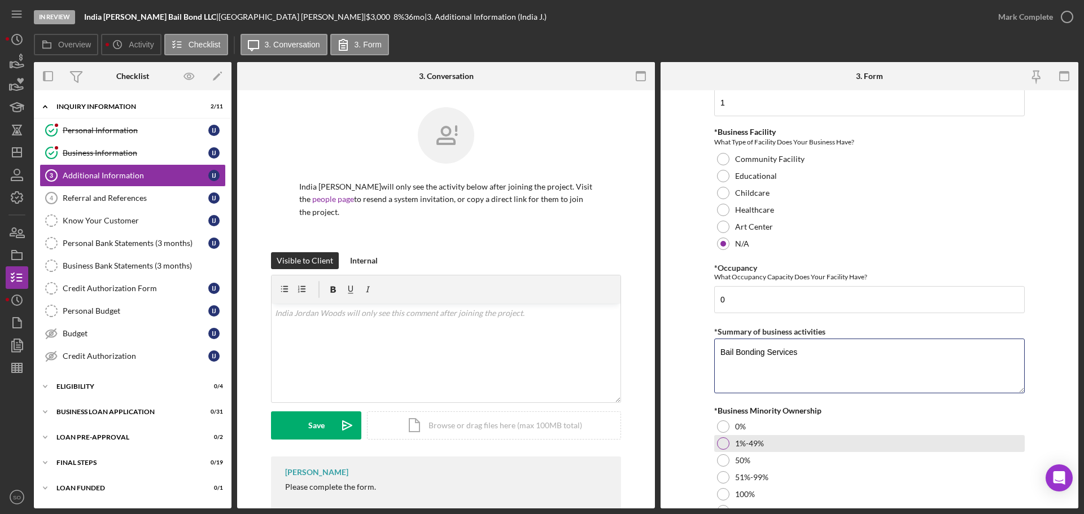
scroll to position [1185, 0]
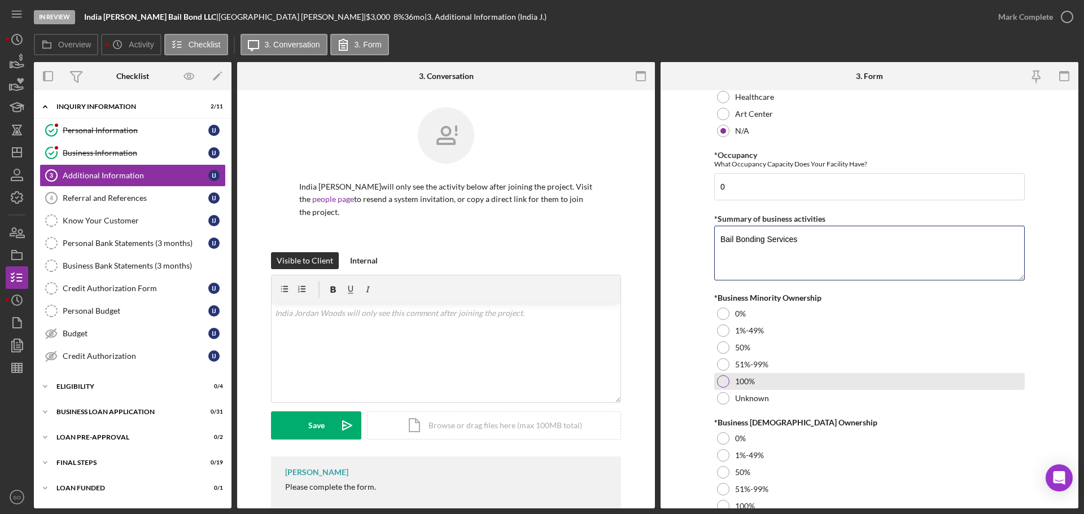
type textarea "Bail Bonding Services"
click at [718, 384] on div at bounding box center [723, 381] width 12 height 12
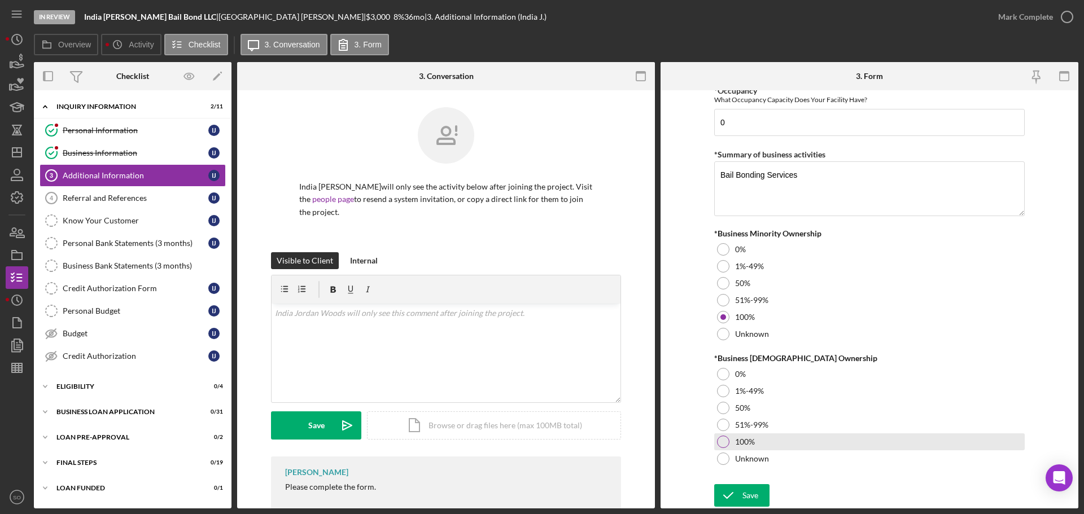
click at [717, 439] on div at bounding box center [723, 442] width 12 height 12
click at [749, 498] on div "Save" at bounding box center [750, 495] width 16 height 23
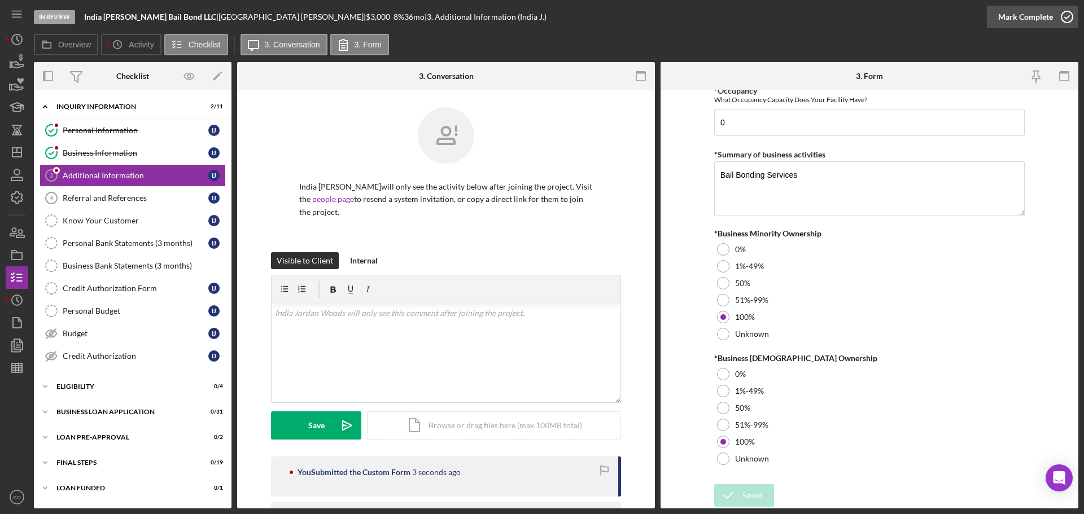
click at [1005, 21] on div "Mark Complete" at bounding box center [1025, 17] width 55 height 23
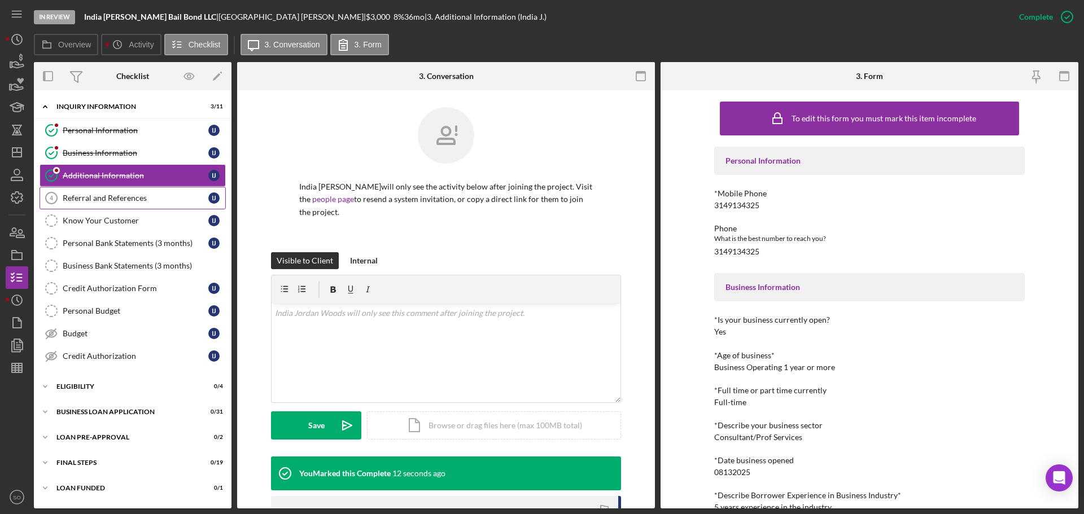
click at [127, 201] on div "Referral and References" at bounding box center [136, 198] width 146 height 9
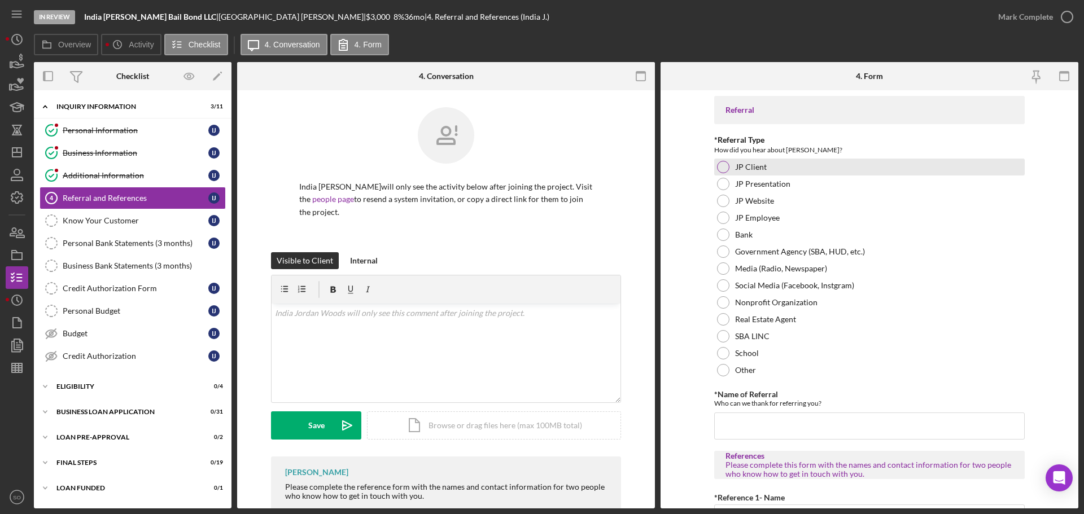
click at [726, 170] on div at bounding box center [723, 167] width 12 height 12
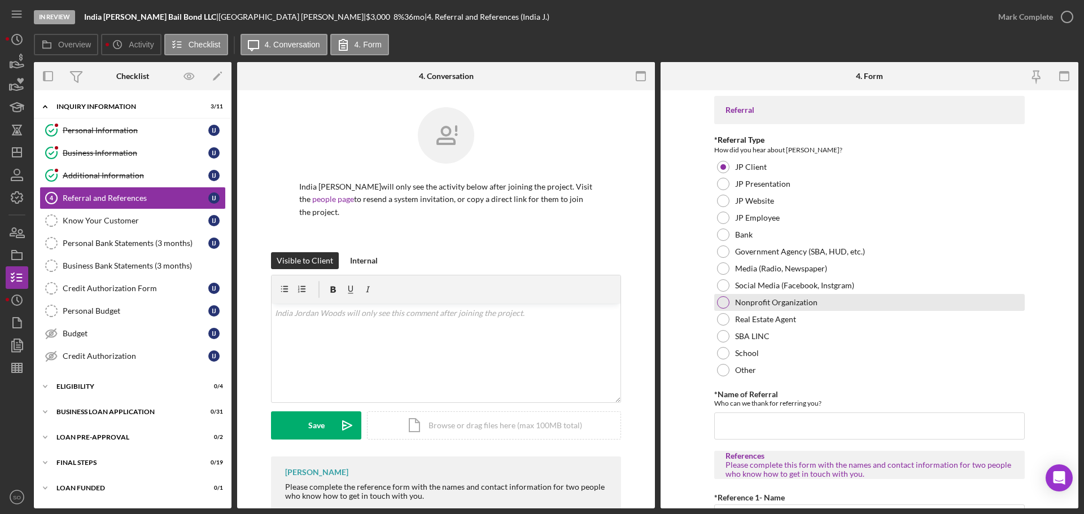
scroll to position [56, 0]
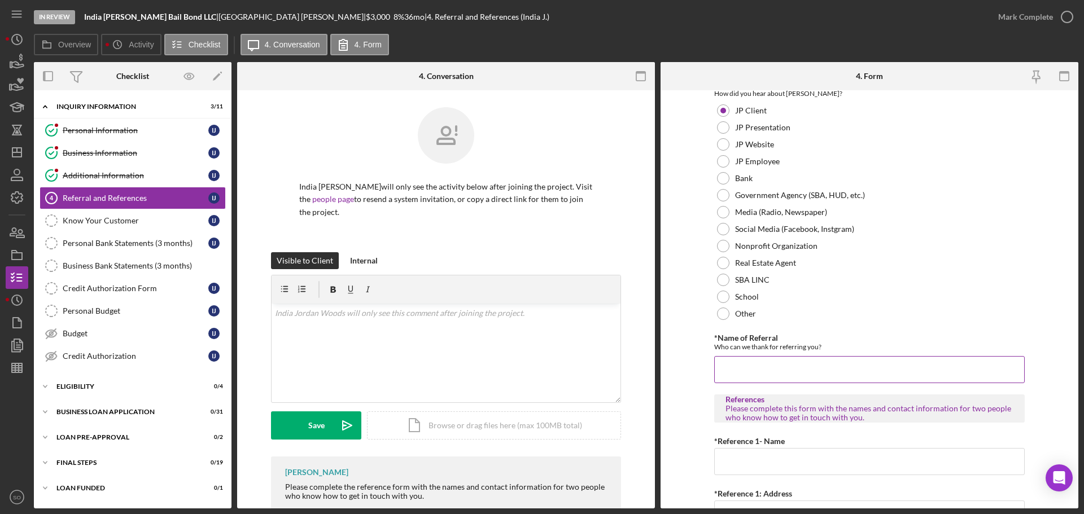
click at [769, 371] on input "*Name of Referral" at bounding box center [869, 369] width 310 height 27
type input "Porcelain Jones"
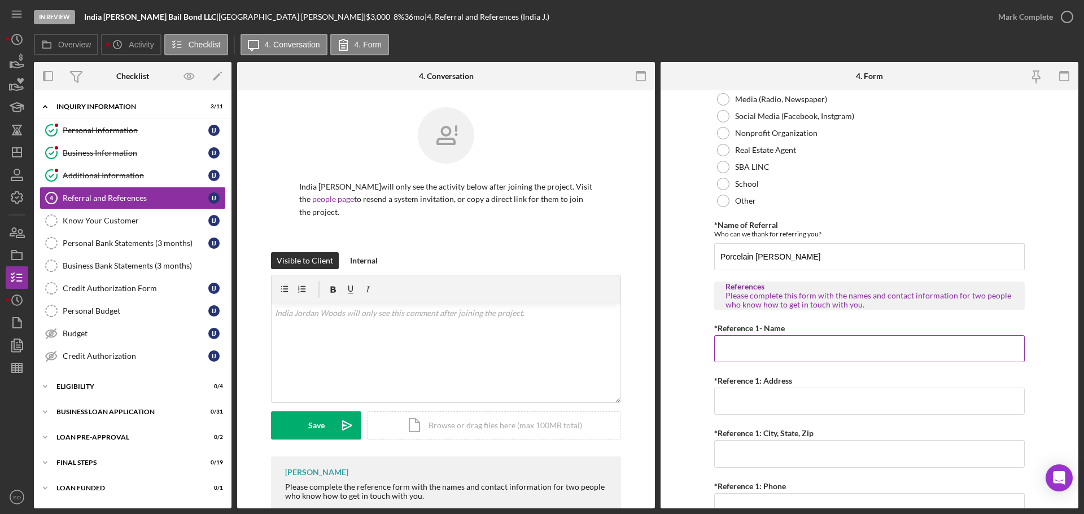
click at [775, 355] on input "*Reference 1- Name" at bounding box center [869, 348] width 310 height 27
paste input "Coty Powers"
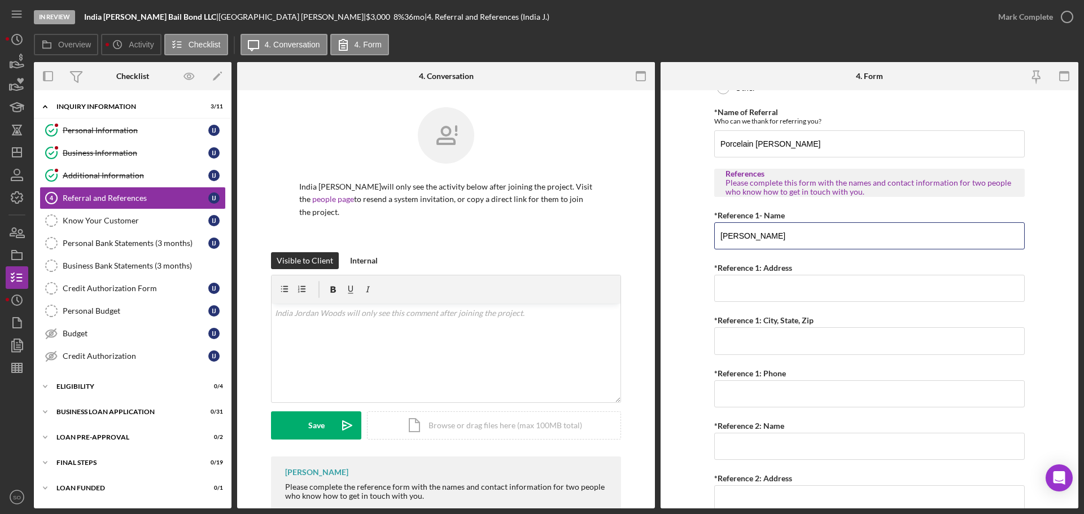
type input "Coty Powers"
click at [780, 291] on input "*Reference 1: Address" at bounding box center [869, 288] width 310 height 27
paste input "500 E Pine St."
type input "500 E Pine St"
click at [745, 331] on input "*Reference 1: City, State, Zip" at bounding box center [869, 340] width 310 height 27
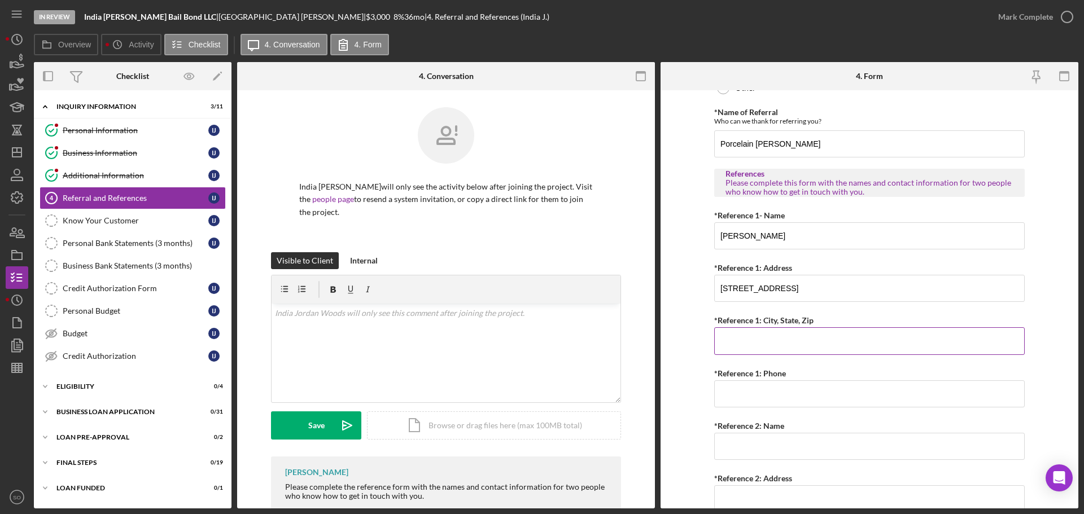
paste input "Poplar Bluff MO 63901"
type input "Poplar Bluff MO 63901"
click at [772, 400] on input "*Reference 1: Phone" at bounding box center [869, 393] width 310 height 27
paste input "(870) 378-3937"
type input "(870) 378-3937"
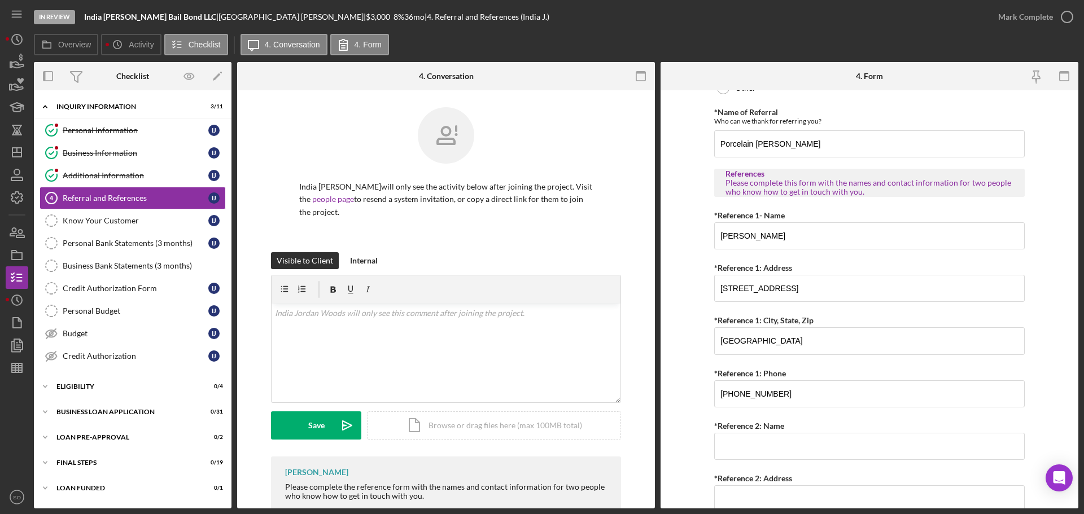
click at [689, 385] on form "Referral *Referral Type How did you hear about Justine PETERSEN? JP Client JP P…" at bounding box center [869, 299] width 418 height 418
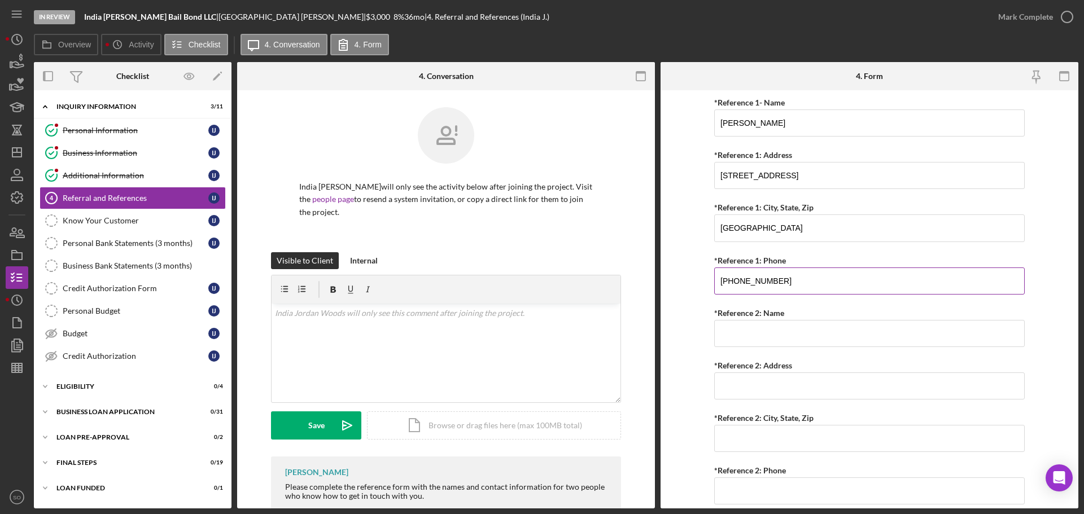
scroll to position [432, 0]
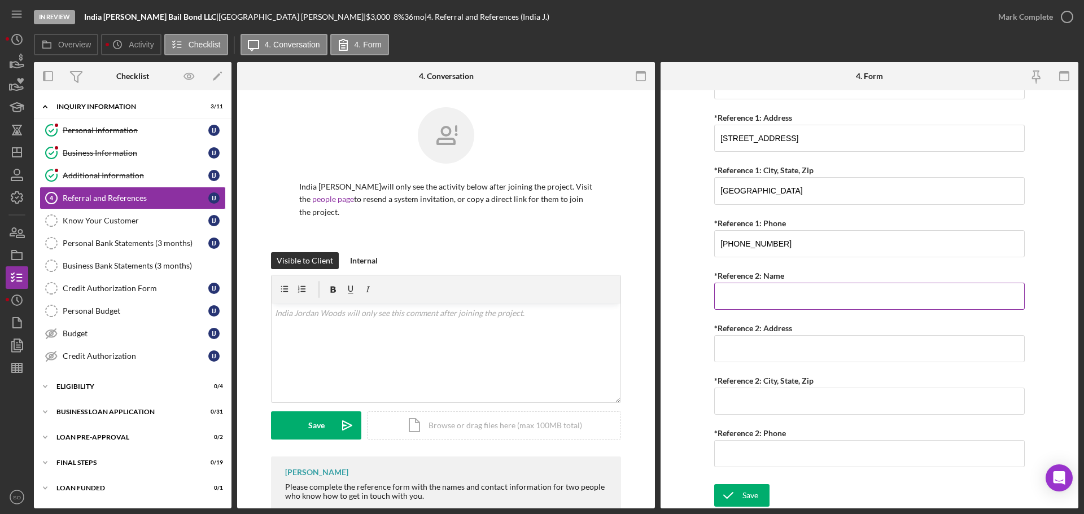
click at [756, 304] on input "*Reference 2: Name" at bounding box center [869, 296] width 310 height 27
paste input "Cicely Scott"
type input "Cicely Scott"
click at [739, 337] on input "*Reference 2: Address" at bounding box center [869, 348] width 310 height 27
paste input "4000 Scenic River Ln #3D"
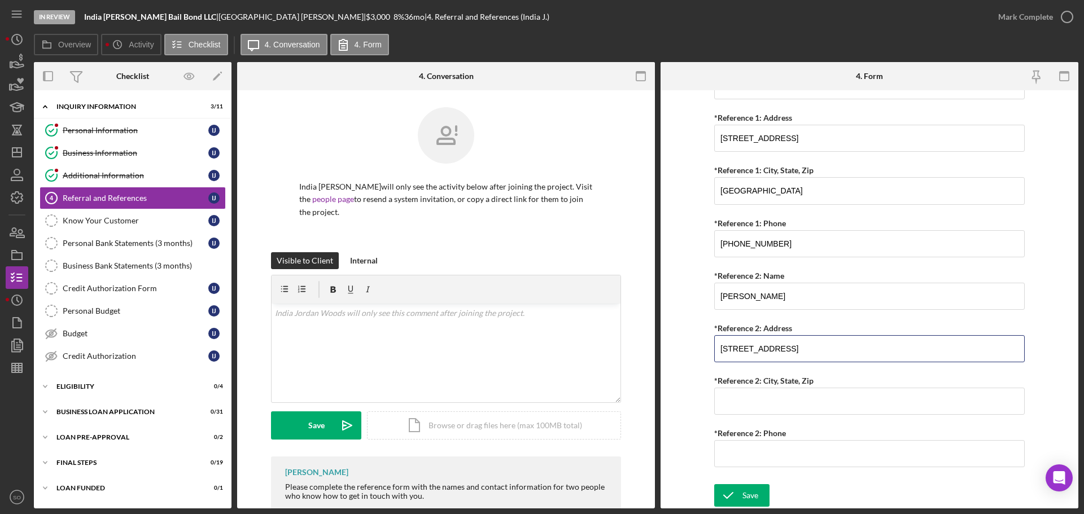
type input "4000 Scenic River Ln #3D"
click at [773, 392] on input "*Reference 2: City, State, Zip" at bounding box center [869, 401] width 310 height 27
paste input "Bakersfield Ca 93308"
type input "Bakersfield Ca 93308"
click at [755, 453] on input "*Reference 2: Phone" at bounding box center [869, 453] width 310 height 27
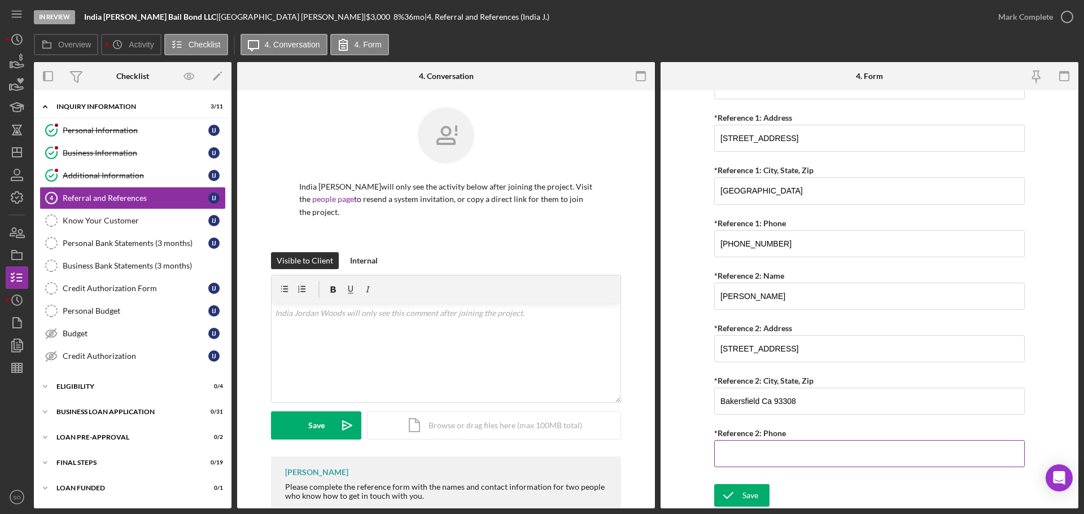
paste input "(818) 791-7723"
type input "(818) 791-7723"
click at [697, 400] on form "Referral *Referral Type How did you hear about Justine PETERSEN? JP Client JP P…" at bounding box center [869, 299] width 418 height 418
click at [746, 498] on div "Save" at bounding box center [750, 495] width 16 height 23
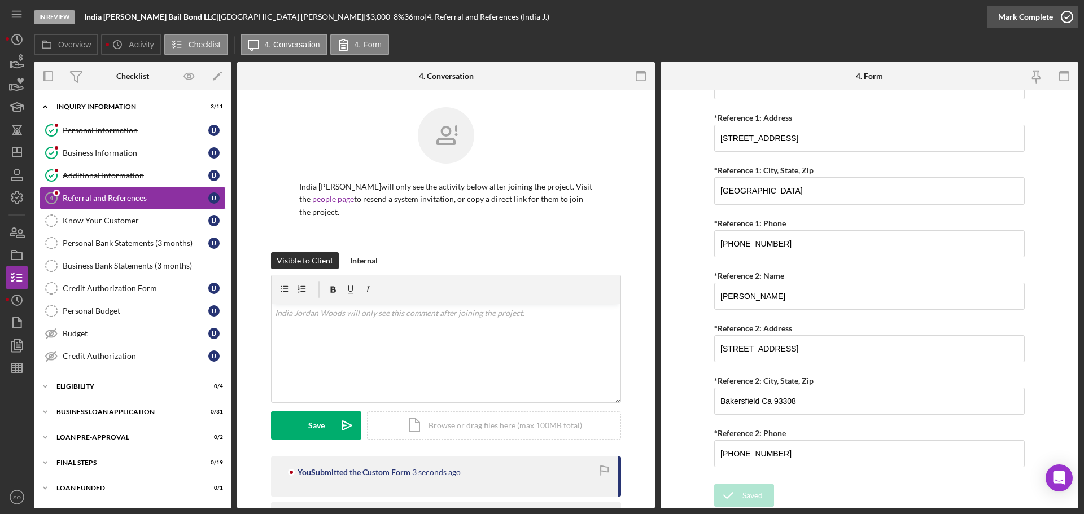
click at [1021, 26] on div "Mark Complete" at bounding box center [1025, 17] width 55 height 23
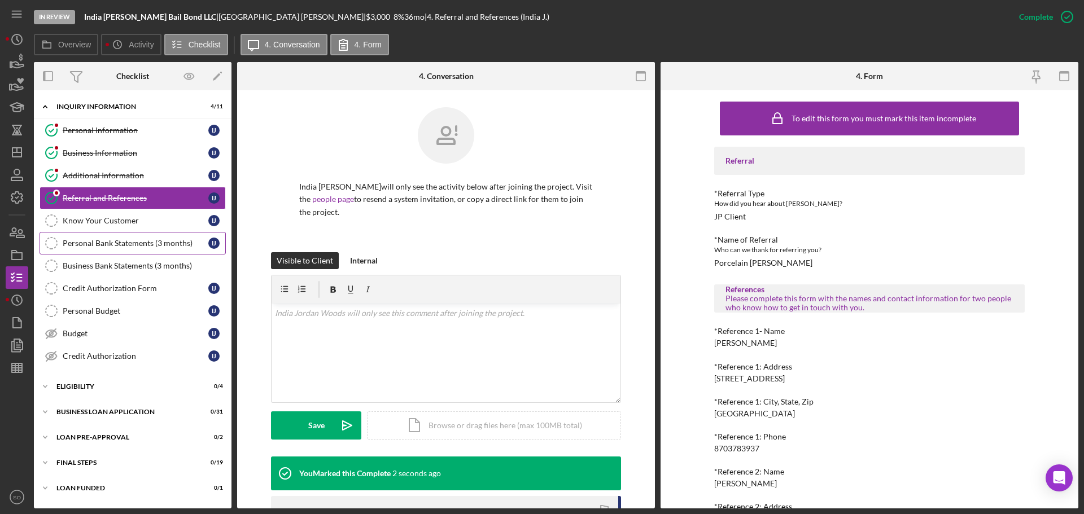
click at [180, 242] on div "Personal Bank Statements (3 months)" at bounding box center [136, 243] width 146 height 9
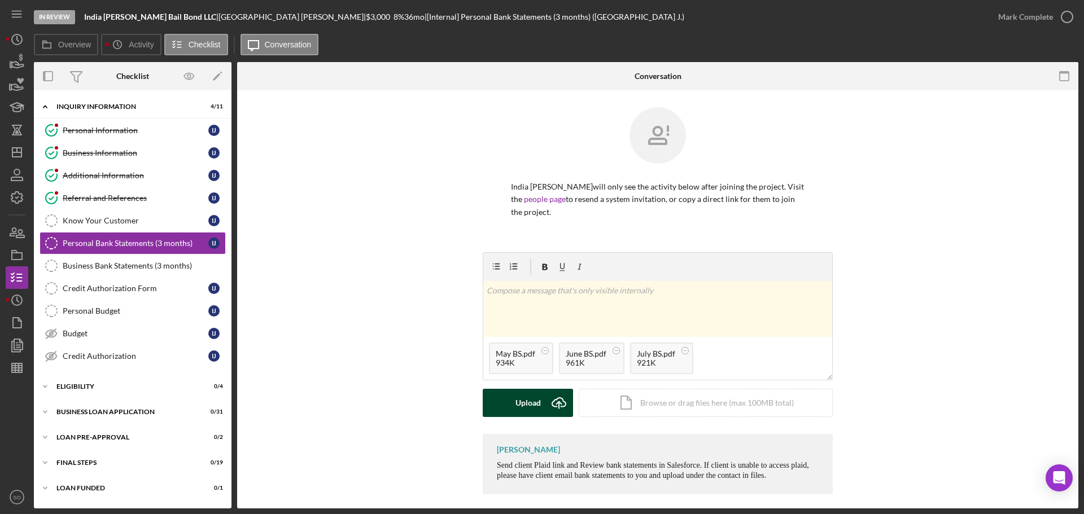
click at [527, 409] on div "Upload" at bounding box center [527, 403] width 25 height 28
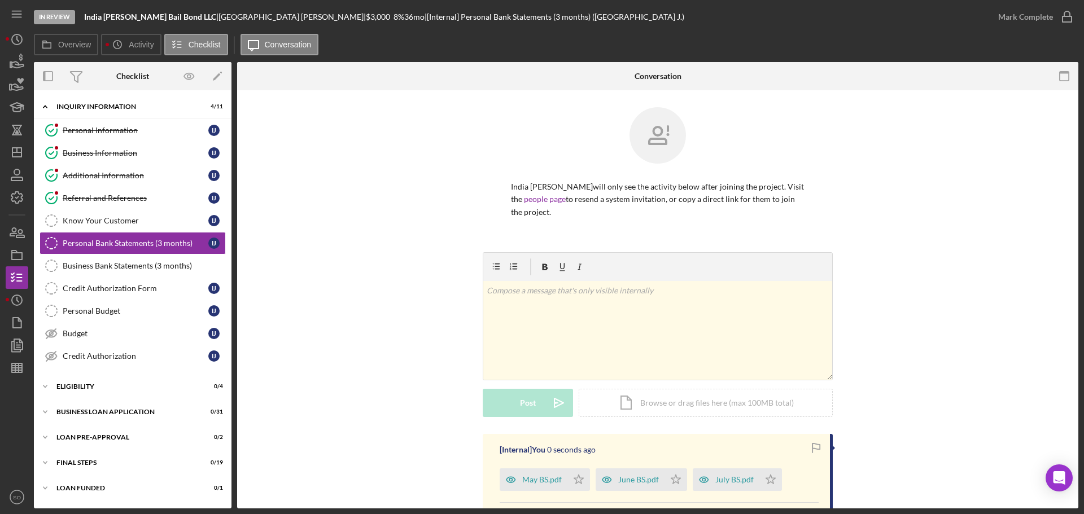
scroll to position [113, 0]
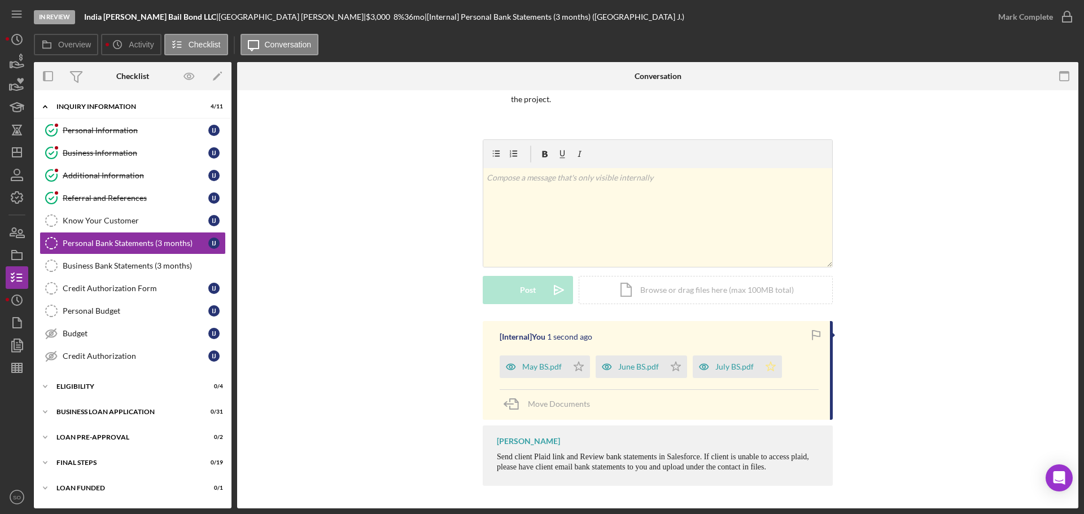
click at [764, 365] on icon "Icon/Star" at bounding box center [770, 367] width 23 height 23
click at [734, 370] on div "July BS.pdf" at bounding box center [734, 366] width 38 height 9
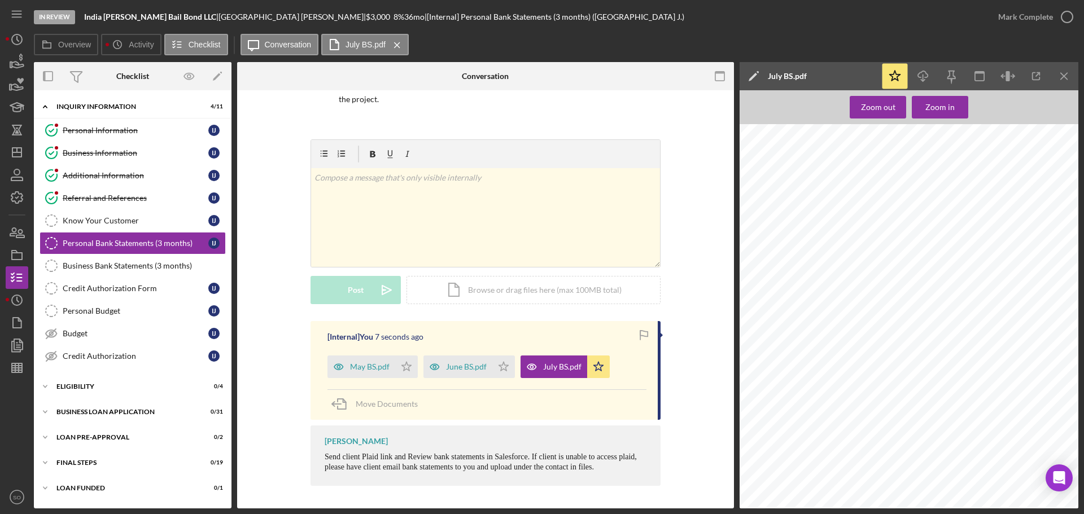
scroll to position [0, 0]
click at [1026, 22] on div "Mark Complete" at bounding box center [1025, 17] width 55 height 23
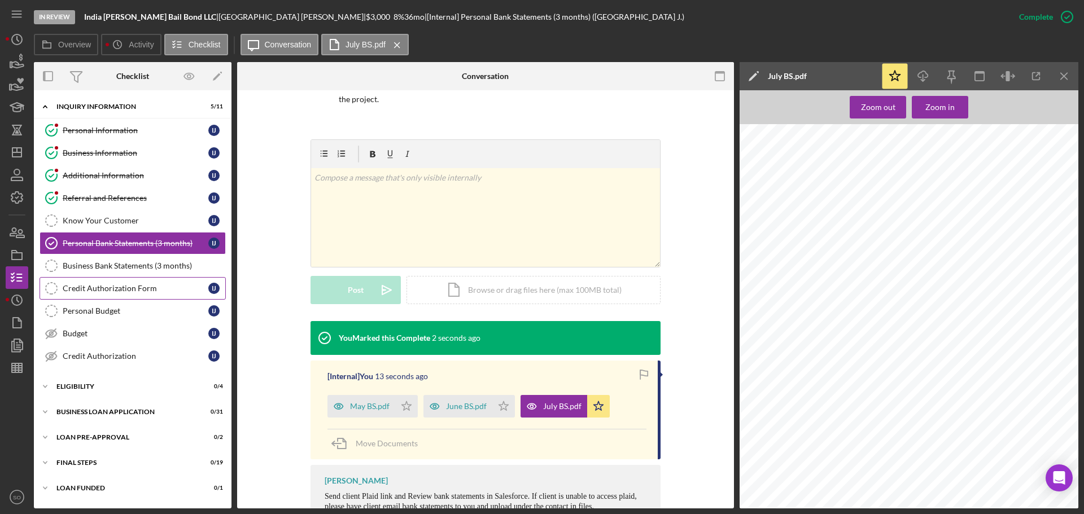
drag, startPoint x: 148, startPoint y: 294, endPoint x: 170, endPoint y: 295, distance: 21.5
click at [148, 294] on link "Credit Authorization Form Credit Authorization Form I J" at bounding box center [133, 288] width 186 height 23
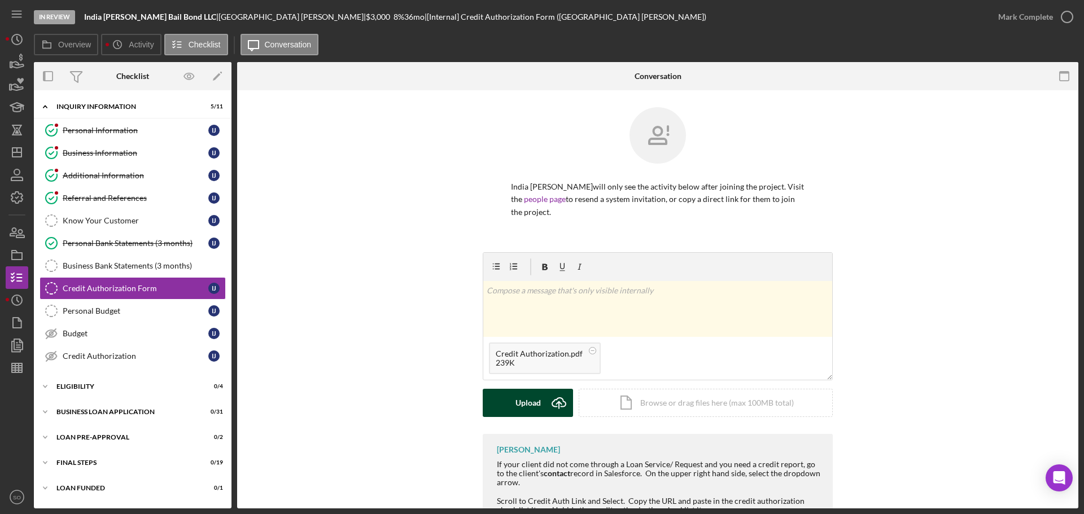
click at [533, 405] on div "Upload" at bounding box center [527, 403] width 25 height 28
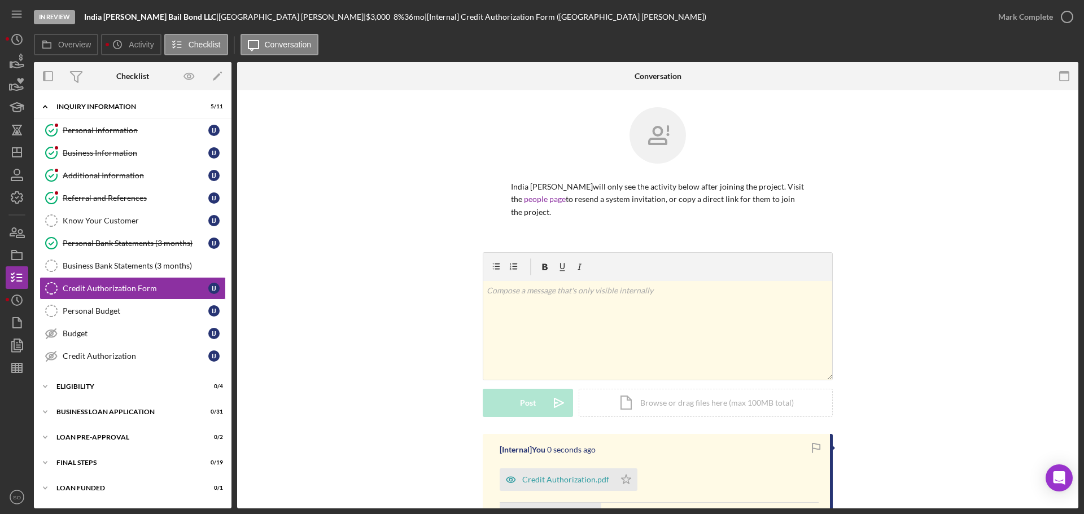
scroll to position [169, 0]
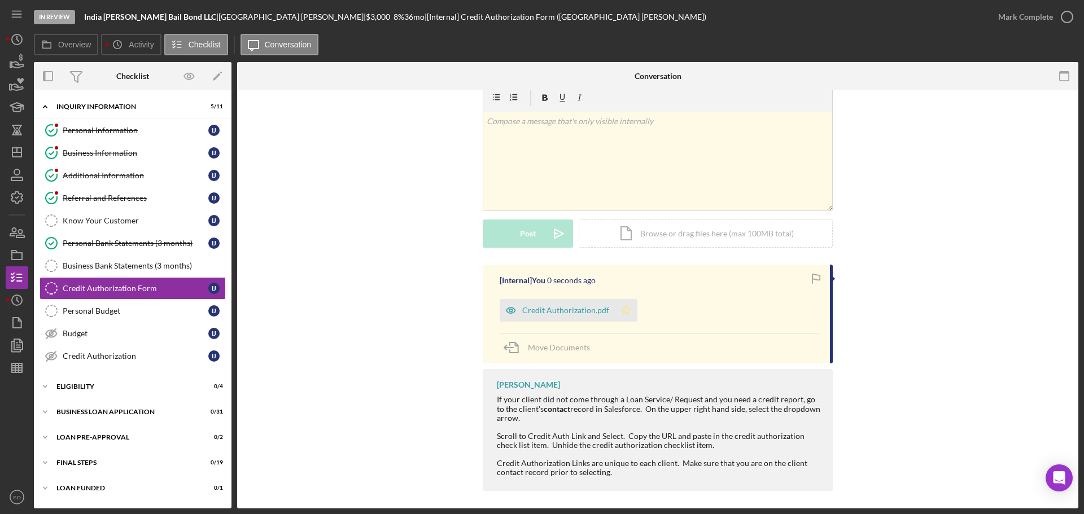
click at [626, 312] on icon "Icon/Star" at bounding box center [626, 310] width 23 height 23
click at [992, 21] on button "Mark Complete" at bounding box center [1032, 17] width 91 height 23
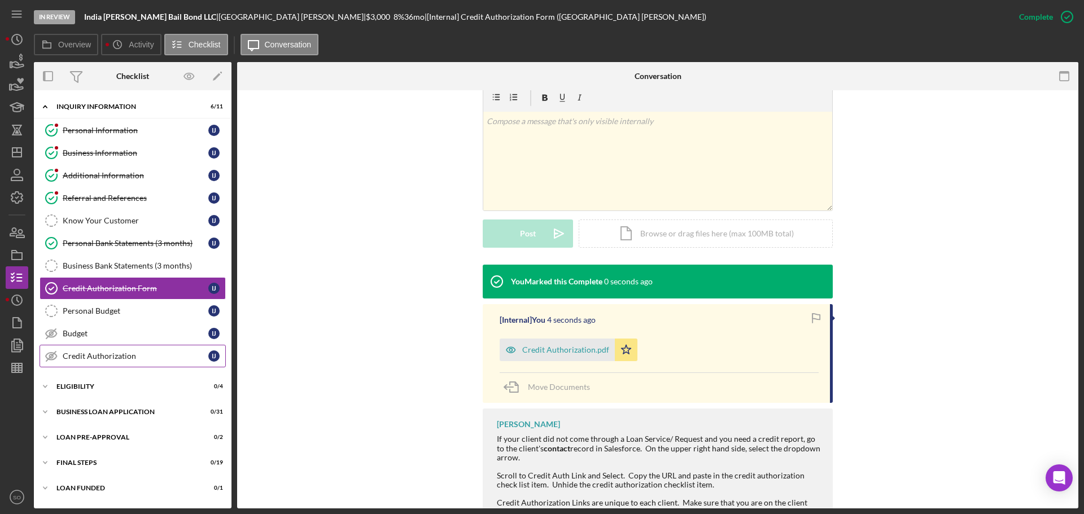
click at [141, 357] on div "Credit Authorization" at bounding box center [136, 356] width 146 height 9
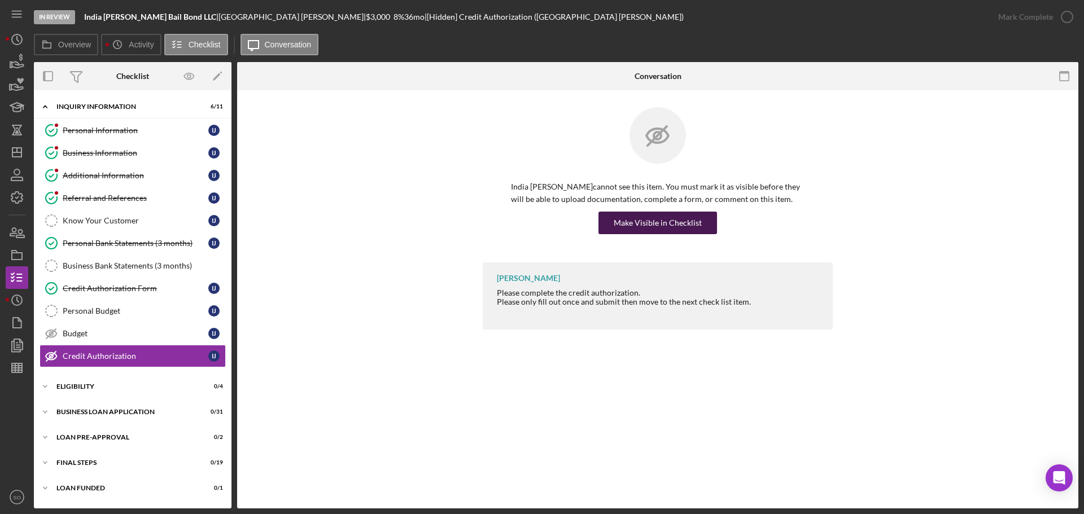
click at [684, 229] on div "Make Visible in Checklist" at bounding box center [658, 223] width 88 height 23
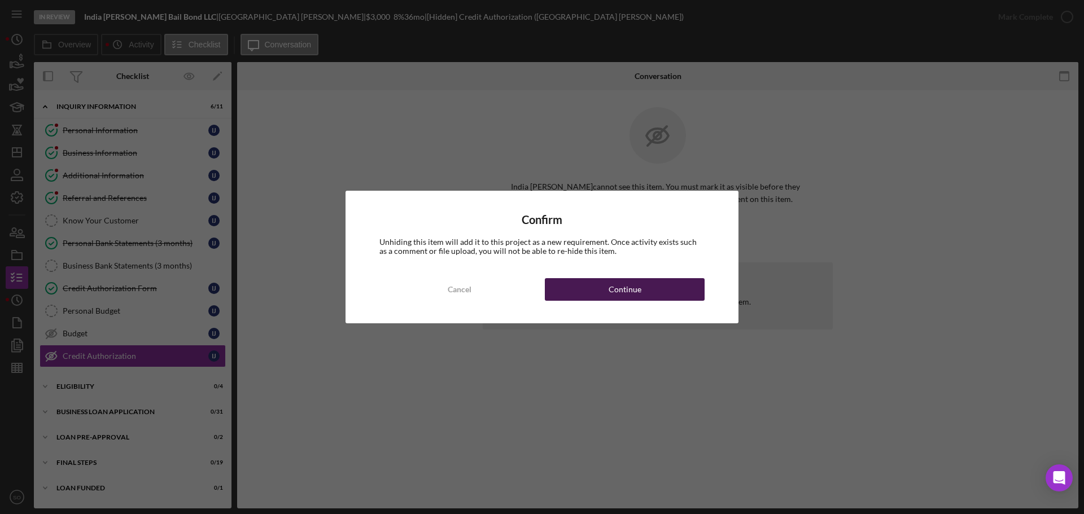
click at [677, 295] on button "Continue" at bounding box center [625, 289] width 160 height 23
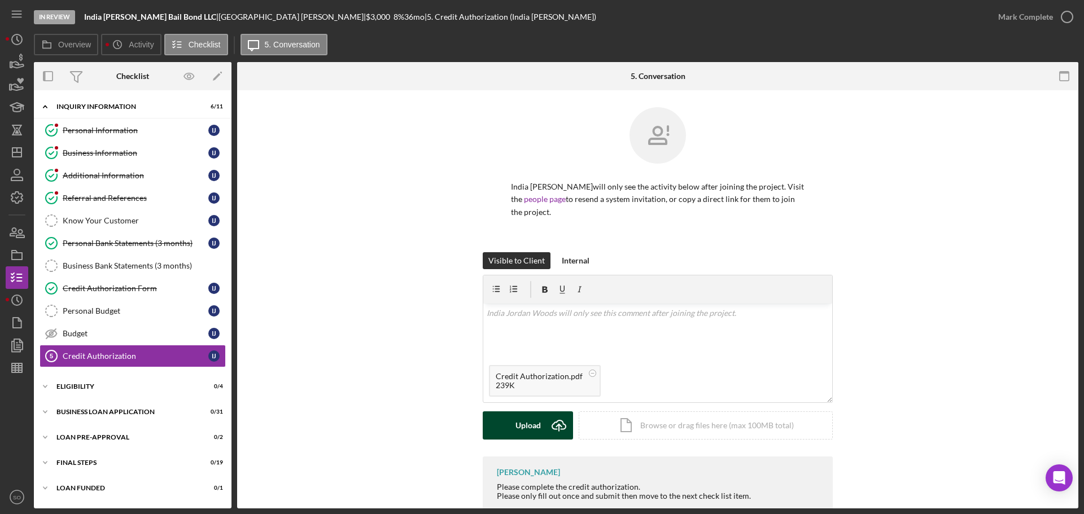
click at [536, 422] on div "Upload" at bounding box center [527, 425] width 25 height 28
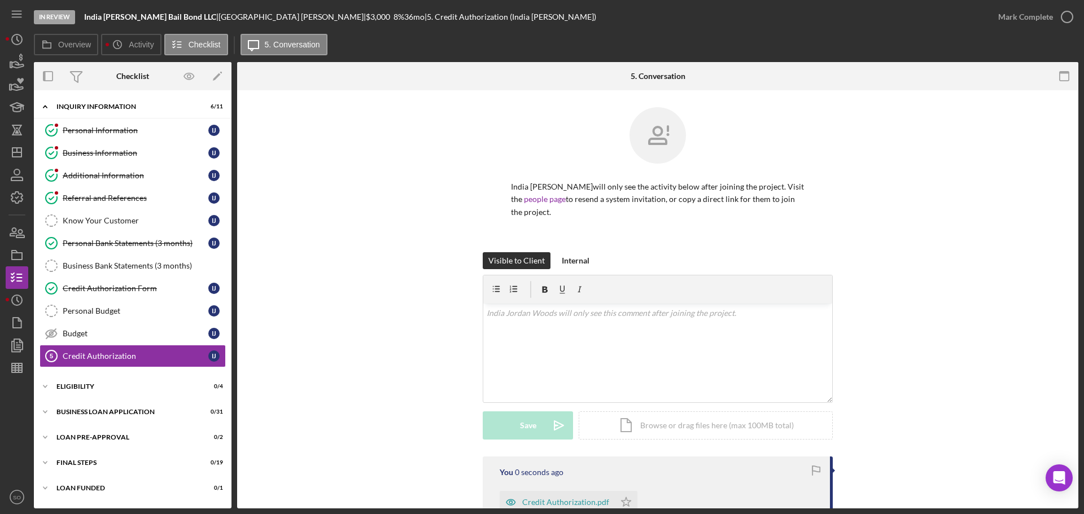
scroll to position [143, 0]
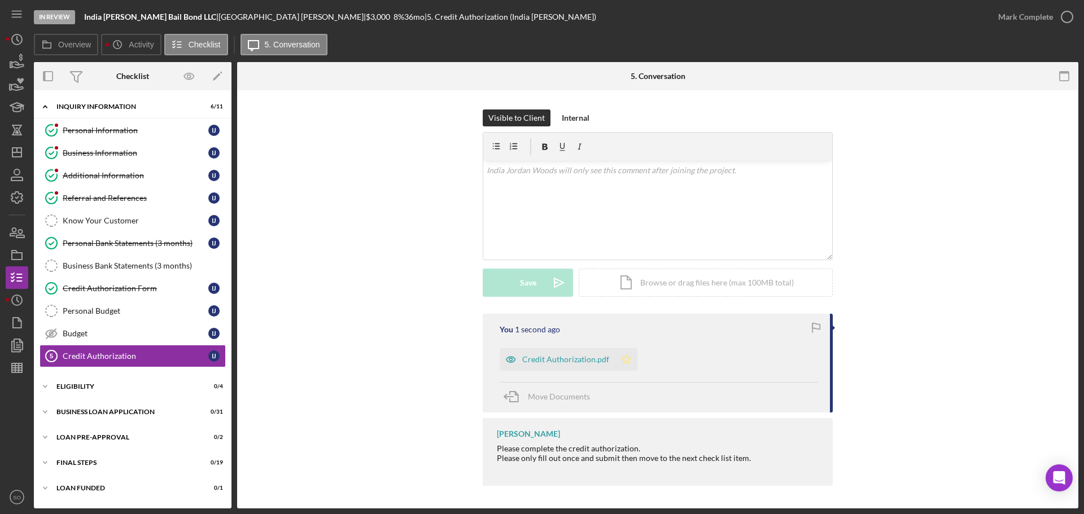
click at [619, 360] on icon "Icon/Star" at bounding box center [626, 359] width 23 height 23
click at [1011, 19] on div "Mark Complete" at bounding box center [1025, 17] width 55 height 23
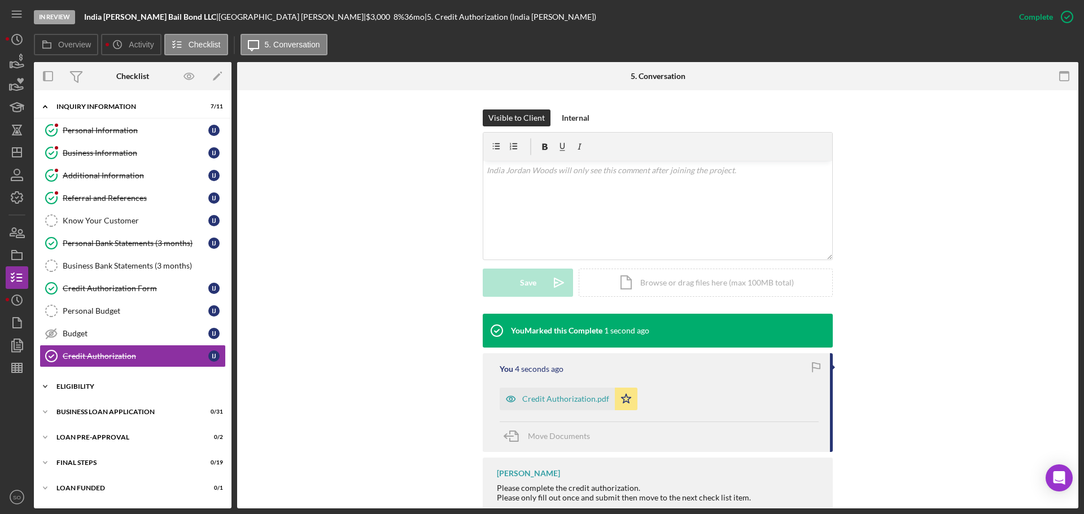
drag, startPoint x: 97, startPoint y: 388, endPoint x: 199, endPoint y: 398, distance: 102.7
click at [97, 388] on div "ELIGIBILITY" at bounding box center [136, 386] width 161 height 7
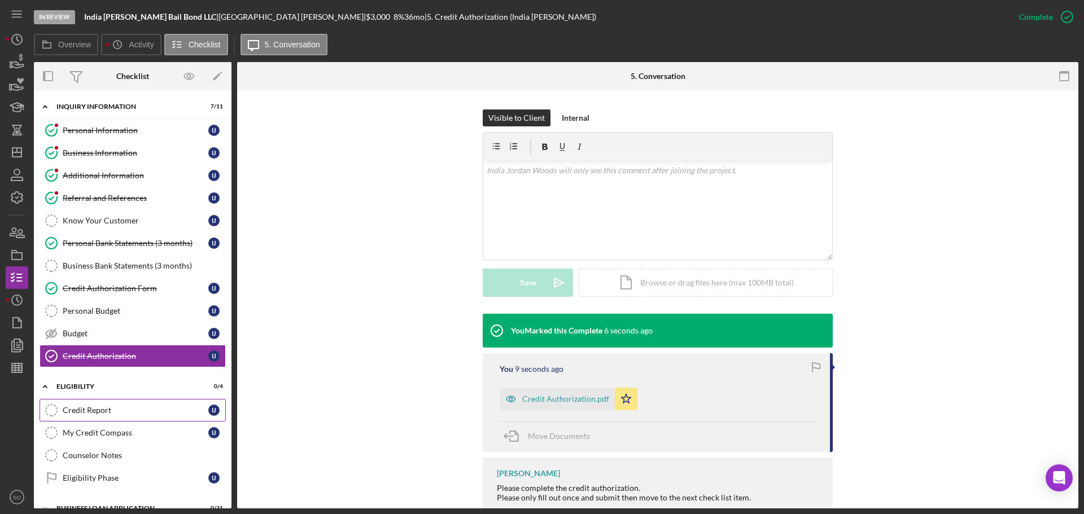
click at [120, 409] on div "Credit Report" at bounding box center [136, 410] width 146 height 9
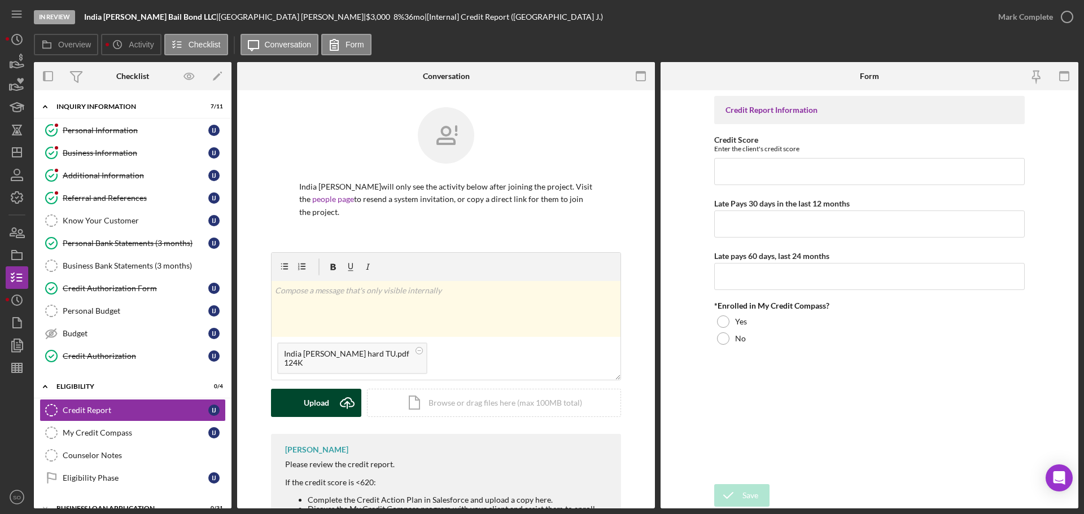
click at [316, 406] on div "Upload" at bounding box center [316, 403] width 25 height 28
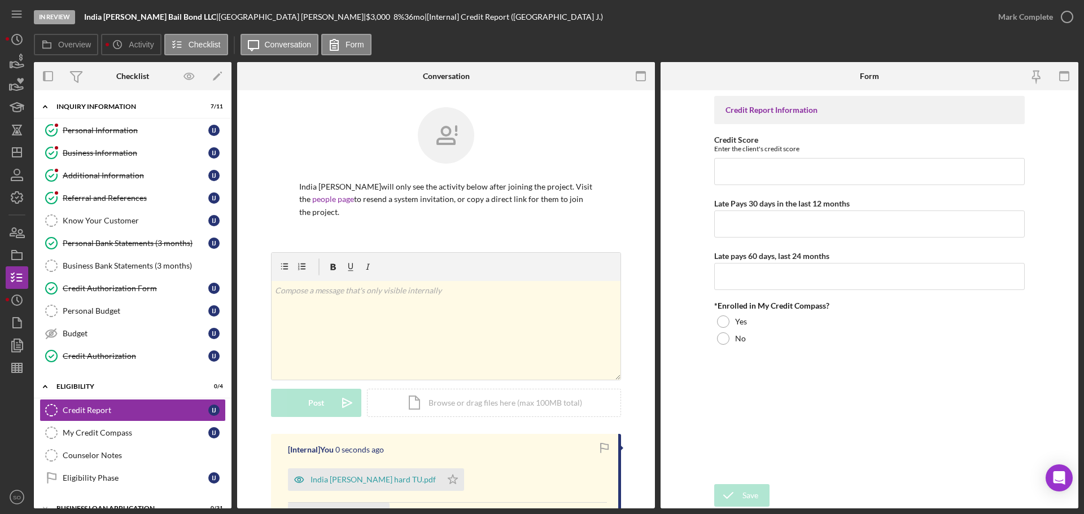
scroll to position [154, 0]
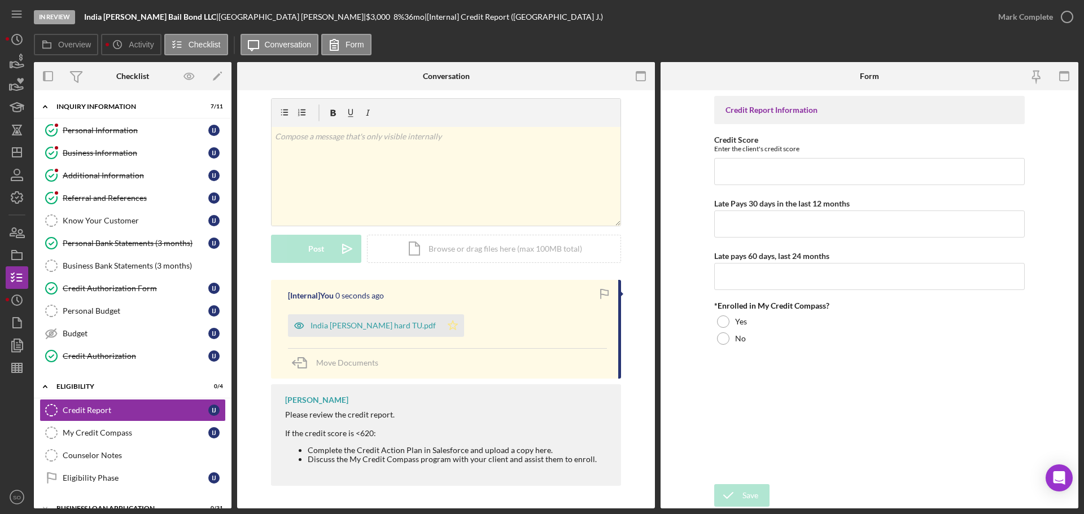
click at [441, 330] on icon "Icon/Star" at bounding box center [452, 325] width 23 height 23
click at [393, 331] on div "India [PERSON_NAME] hard TU.pdf" at bounding box center [365, 325] width 154 height 23
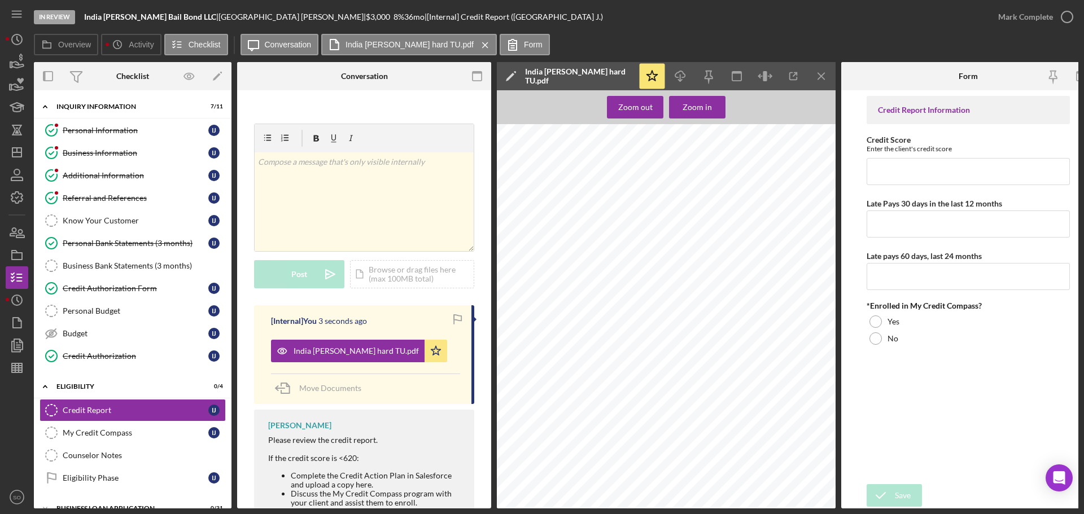
scroll to position [169, 0]
click at [940, 177] on input "Credit Score" at bounding box center [967, 171] width 203 height 27
type input "578"
click at [938, 229] on input "Late Pays 30 days in the last 12 months" at bounding box center [967, 224] width 203 height 27
type input "1"
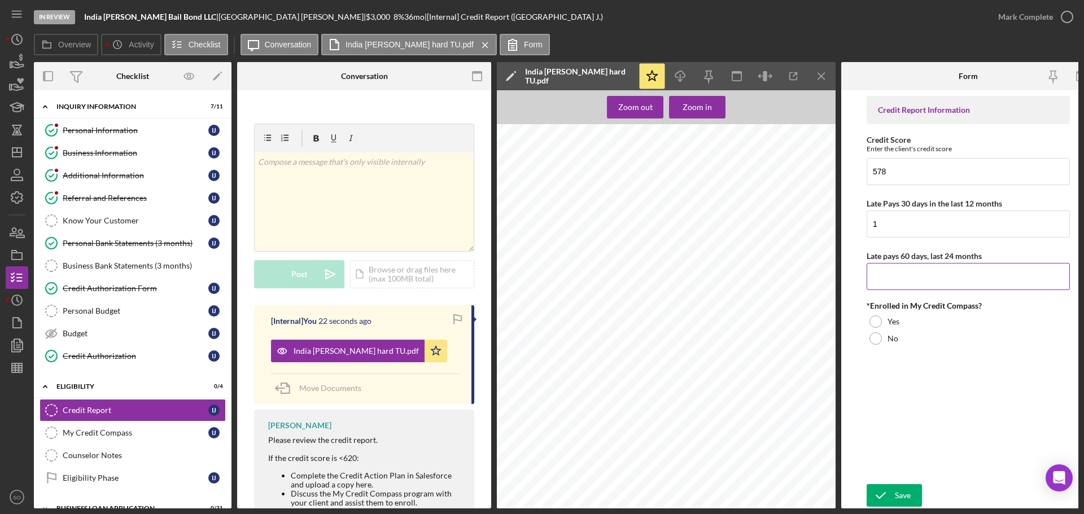
click at [940, 273] on input "Late pays 60 days, last 24 months" at bounding box center [967, 276] width 203 height 27
type input "1"
click at [868, 322] on div "Yes" at bounding box center [967, 321] width 203 height 17
click at [902, 486] on div "Save" at bounding box center [903, 495] width 16 height 23
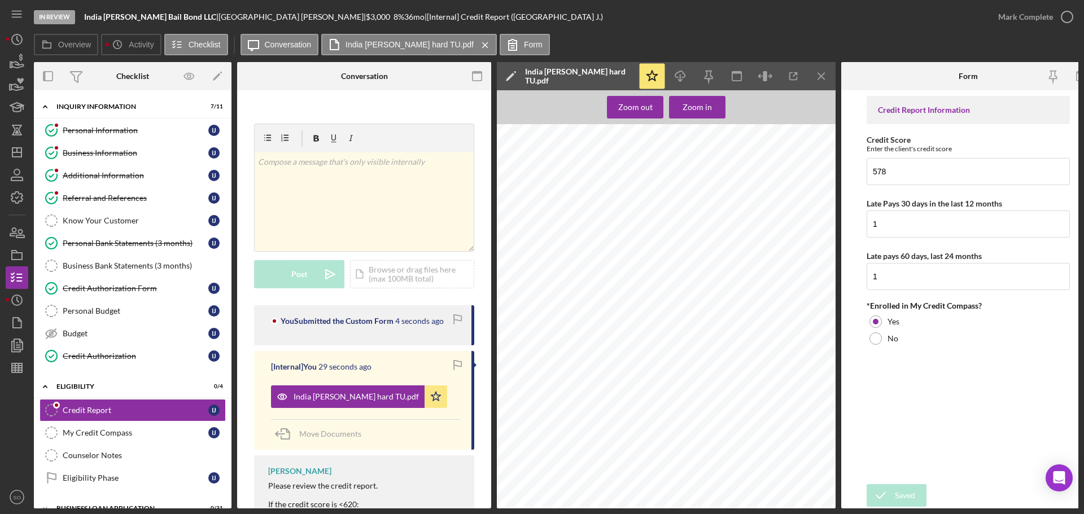
click at [1013, 17] on div "Mark Complete" at bounding box center [1025, 17] width 55 height 23
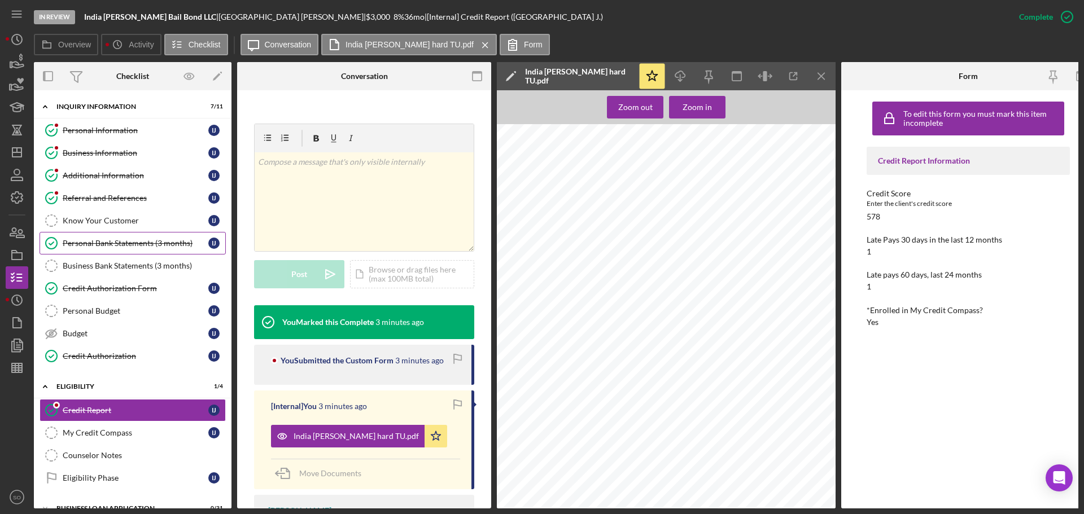
scroll to position [97, 0]
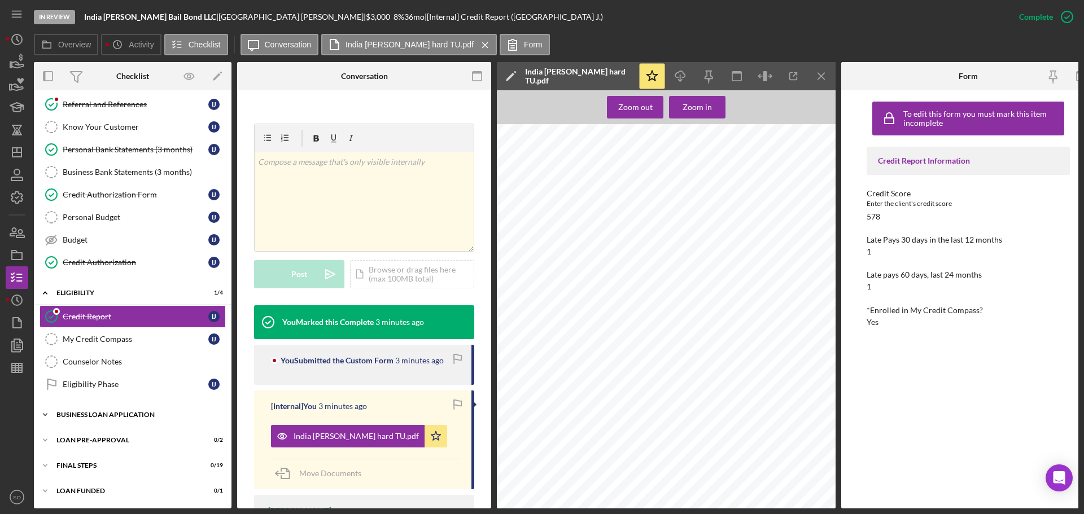
click at [126, 418] on div "Icon/Expander BUSINESS LOAN APPLICATION 0 / 31" at bounding box center [133, 415] width 198 height 23
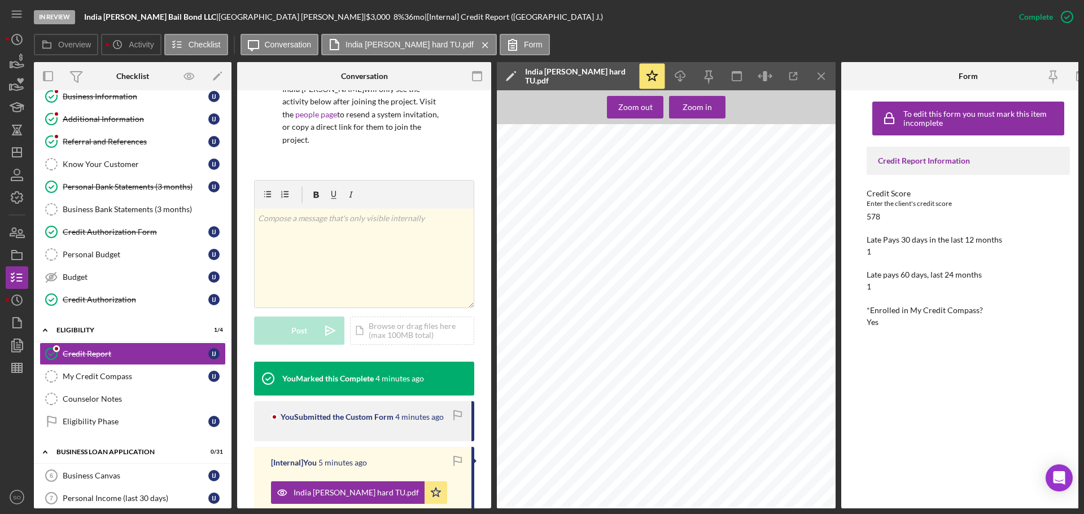
scroll to position [226, 0]
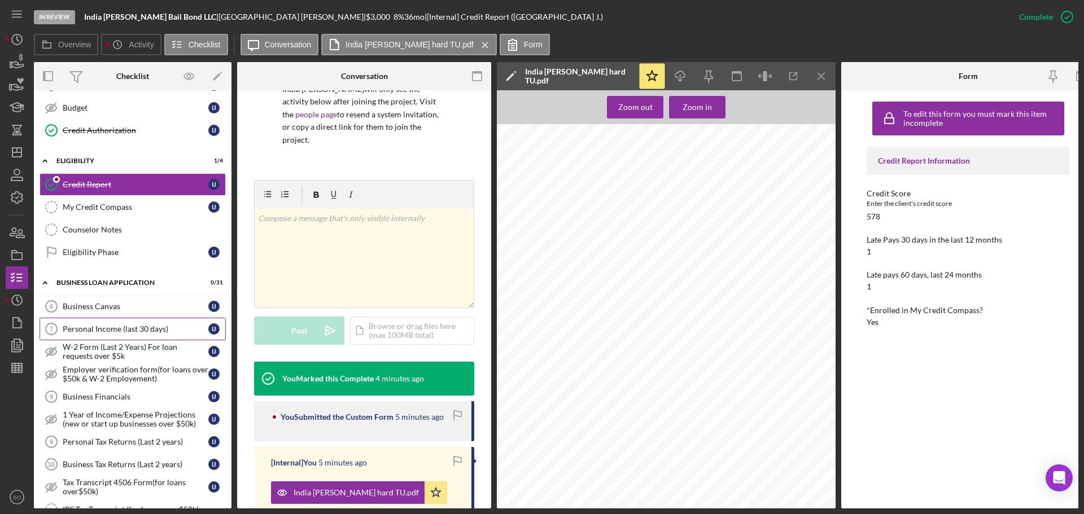
click at [151, 328] on div "Personal Income (last 30 days)" at bounding box center [136, 329] width 146 height 9
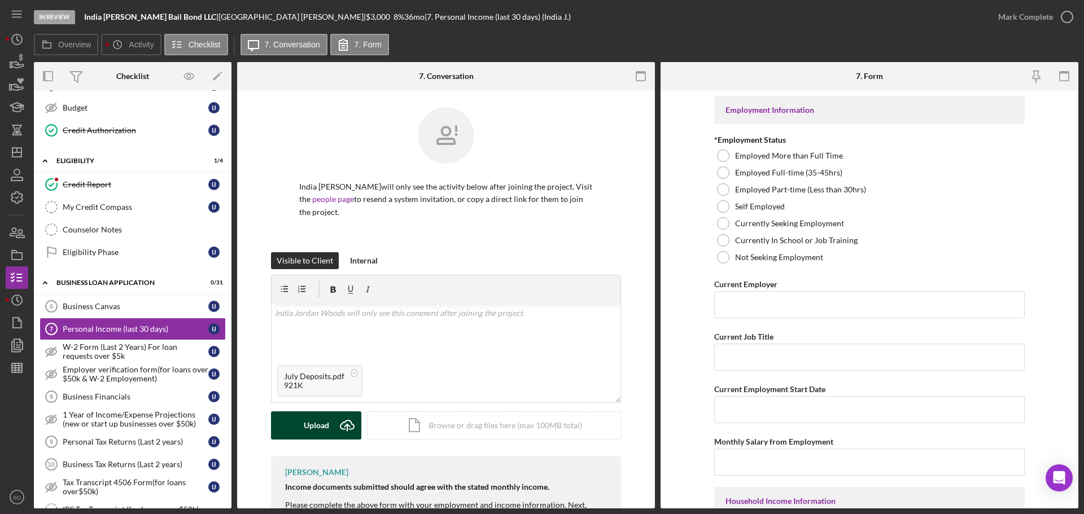
click at [333, 420] on icon "Icon/Upload" at bounding box center [347, 425] width 28 height 28
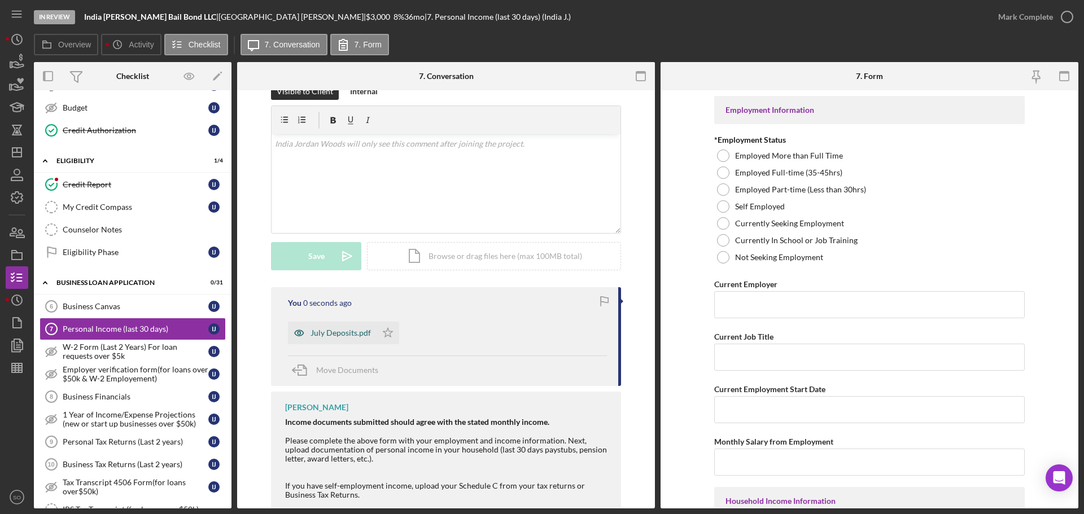
click at [386, 337] on icon "Icon/Star" at bounding box center [387, 333] width 23 height 23
click at [353, 336] on div "July Deposits.pdf" at bounding box center [340, 333] width 60 height 9
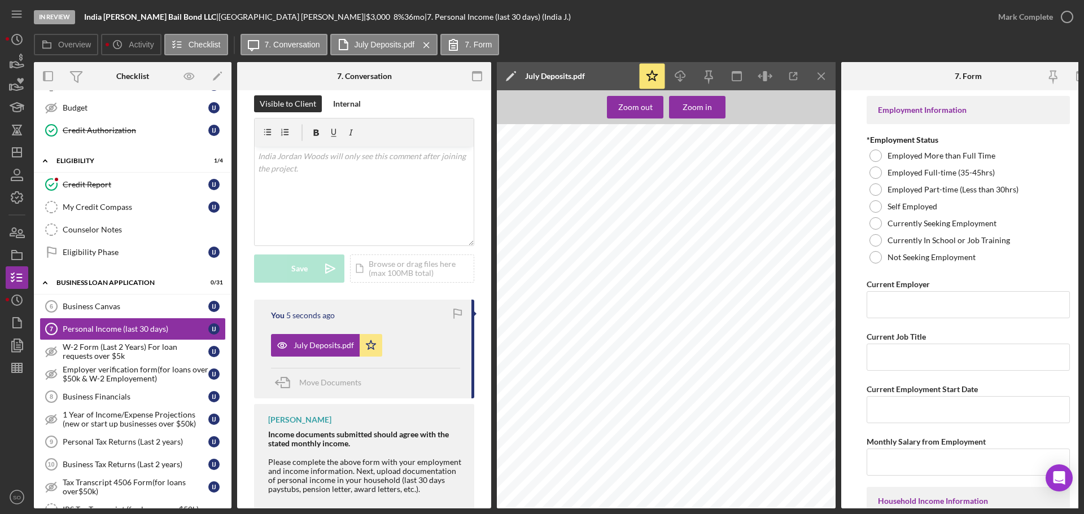
click at [651, 230] on span "1" at bounding box center [651, 231] width 3 height 5
click at [294, 259] on div "Upload" at bounding box center [299, 269] width 25 height 28
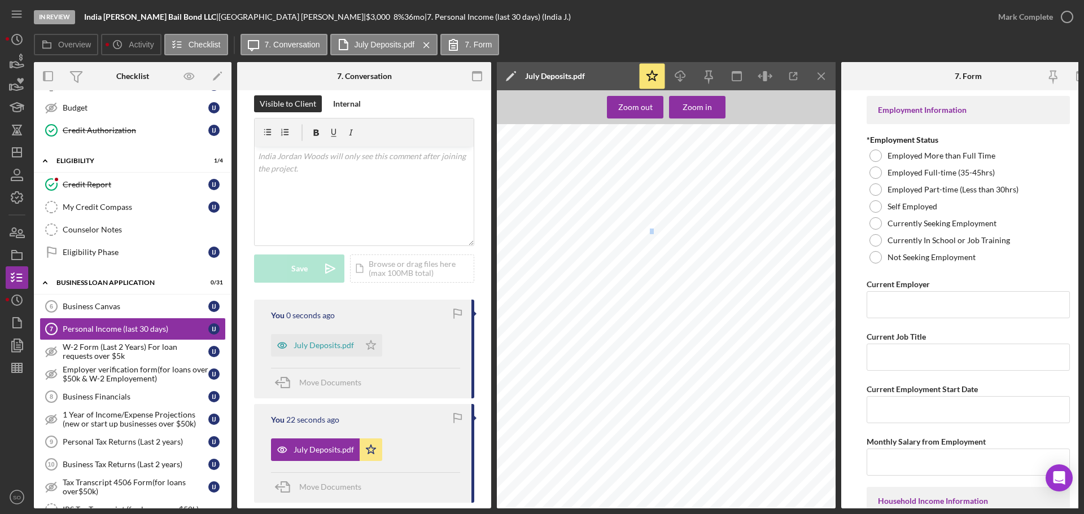
scroll to position [295, 0]
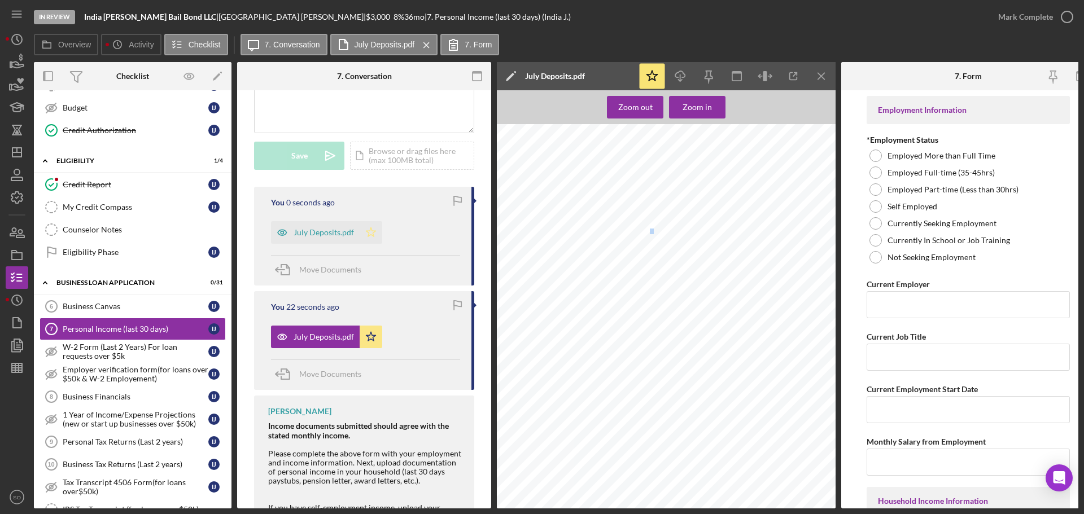
click at [374, 224] on icon "Icon/Star" at bounding box center [371, 232] width 23 height 23
click at [339, 369] on span "Move Documents" at bounding box center [330, 374] width 62 height 10
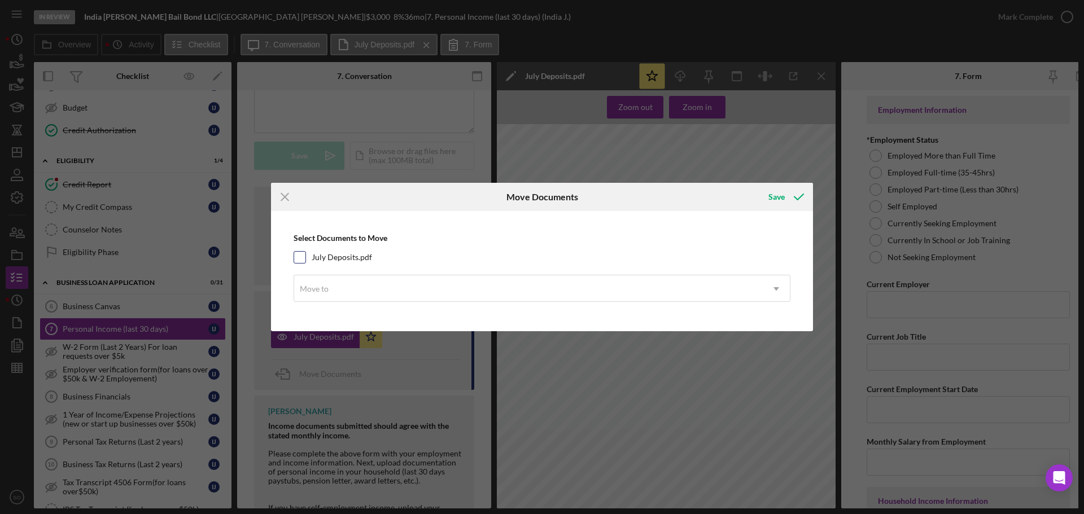
click at [305, 262] on input "July Deposits.pdf" at bounding box center [299, 257] width 11 height 11
checkbox input "true"
click at [347, 286] on div "Move to" at bounding box center [528, 289] width 468 height 26
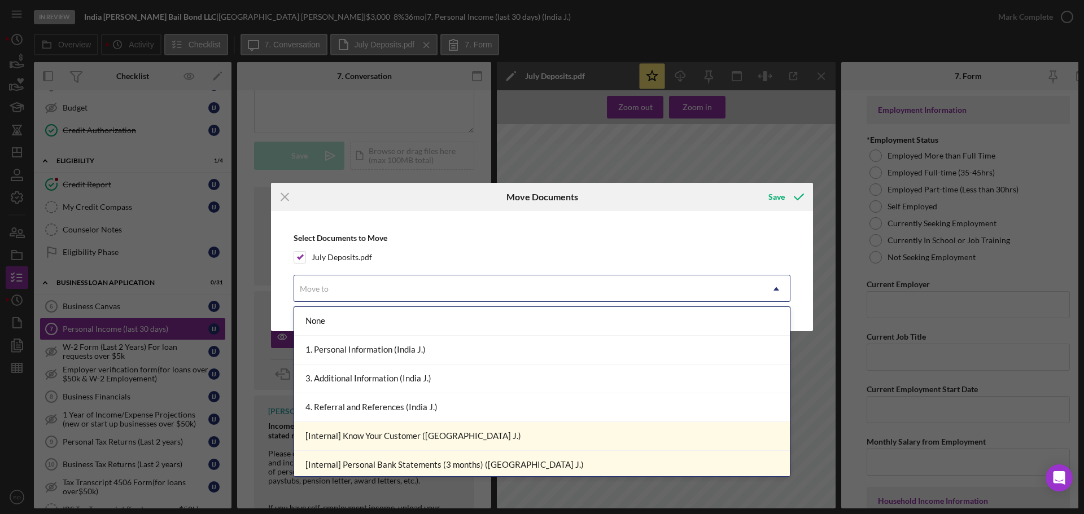
scroll to position [226, 0]
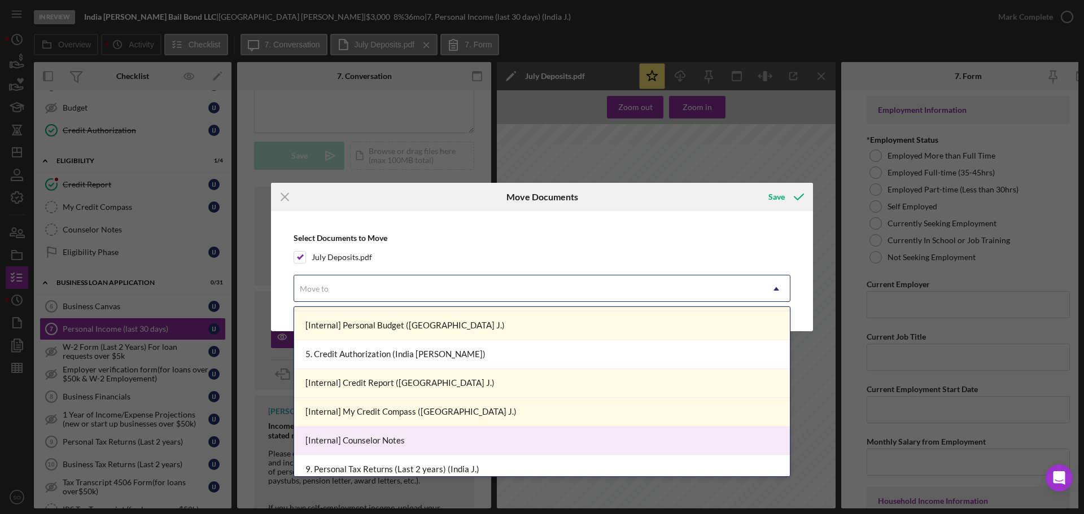
drag, startPoint x: 399, startPoint y: 440, endPoint x: 428, endPoint y: 430, distance: 31.1
click at [399, 441] on div "[Internal] Counselor Notes" at bounding box center [542, 441] width 496 height 29
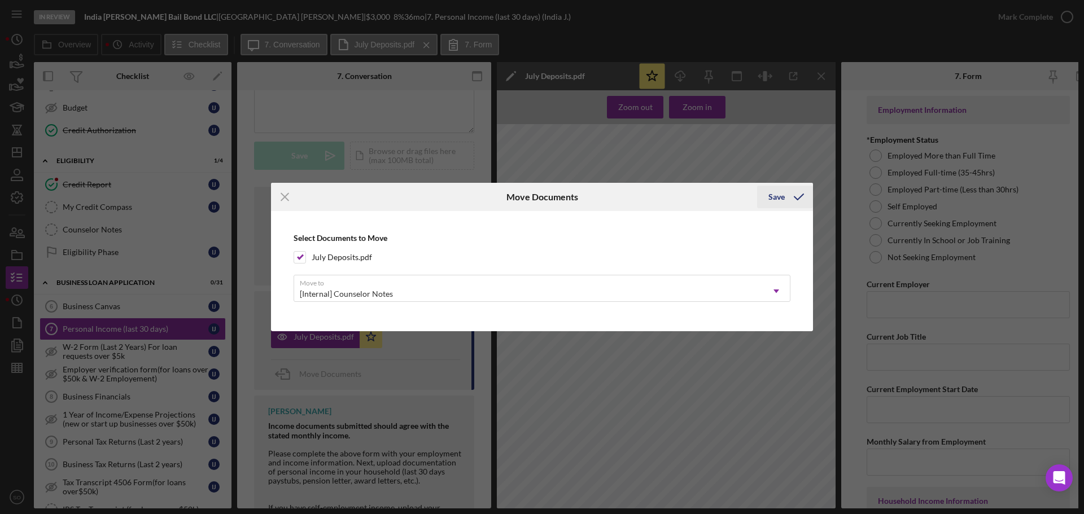
click at [769, 195] on div "Save" at bounding box center [776, 197] width 16 height 23
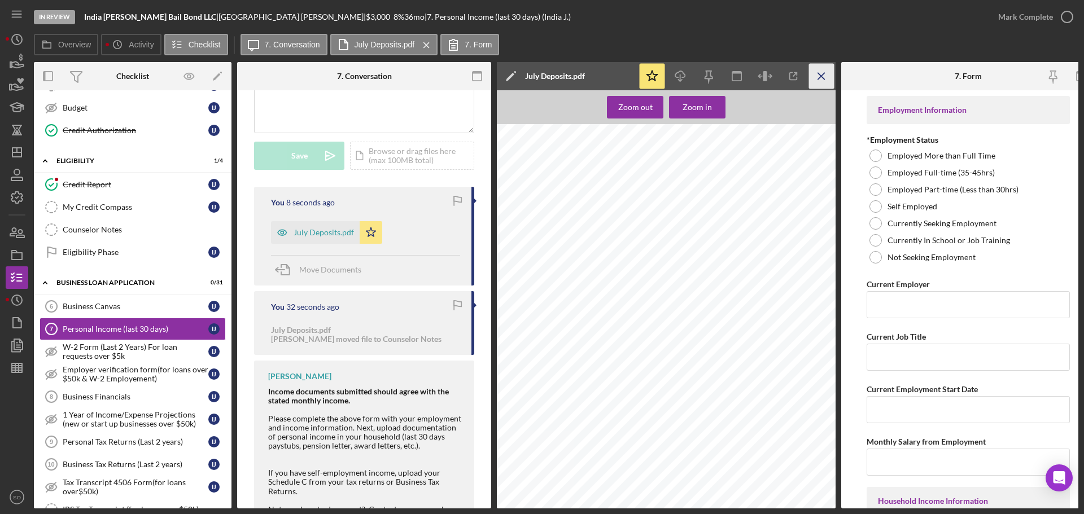
click at [814, 78] on icon "Icon/Menu Close" at bounding box center [821, 76] width 25 height 25
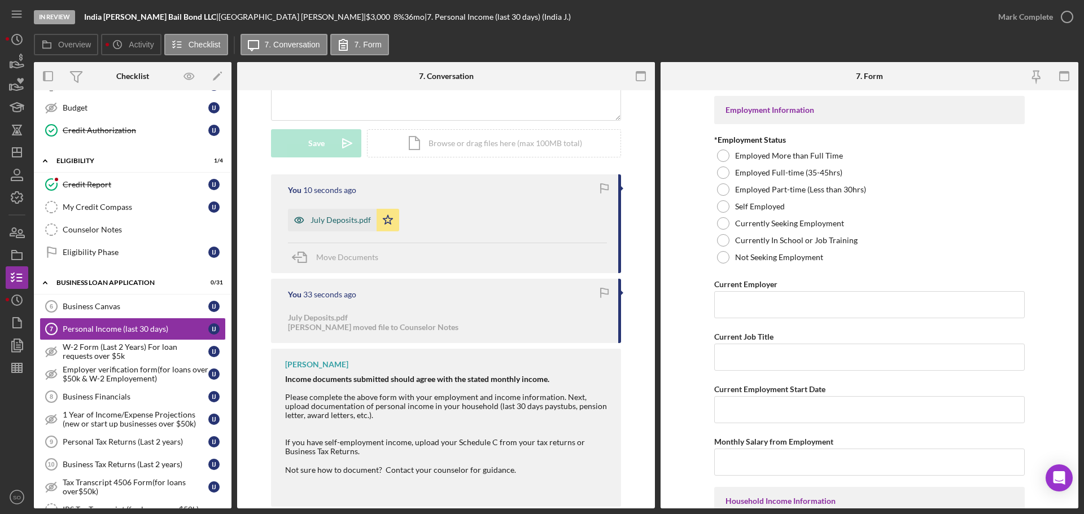
click at [338, 222] on div "July Deposits.pdf" at bounding box center [340, 220] width 60 height 9
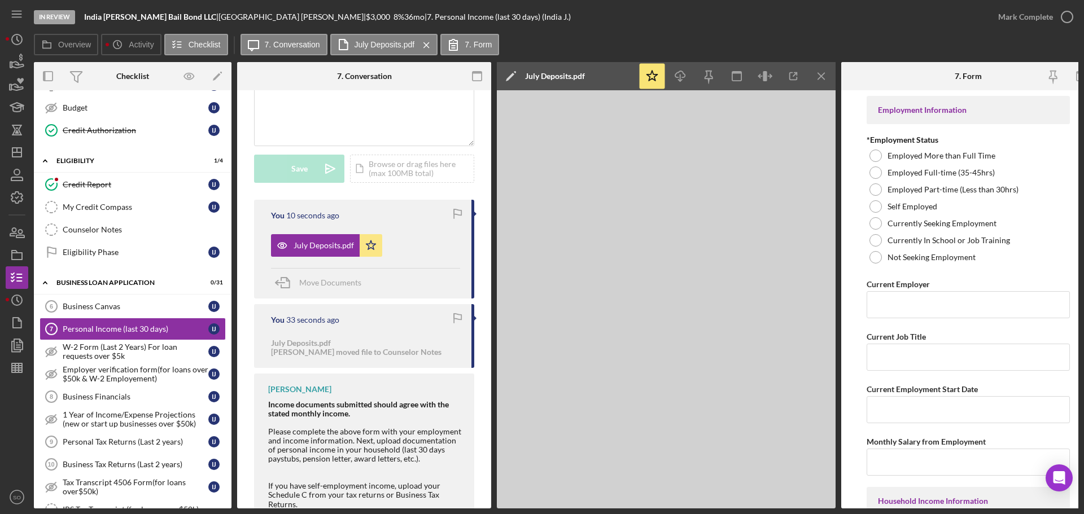
scroll to position [295, 0]
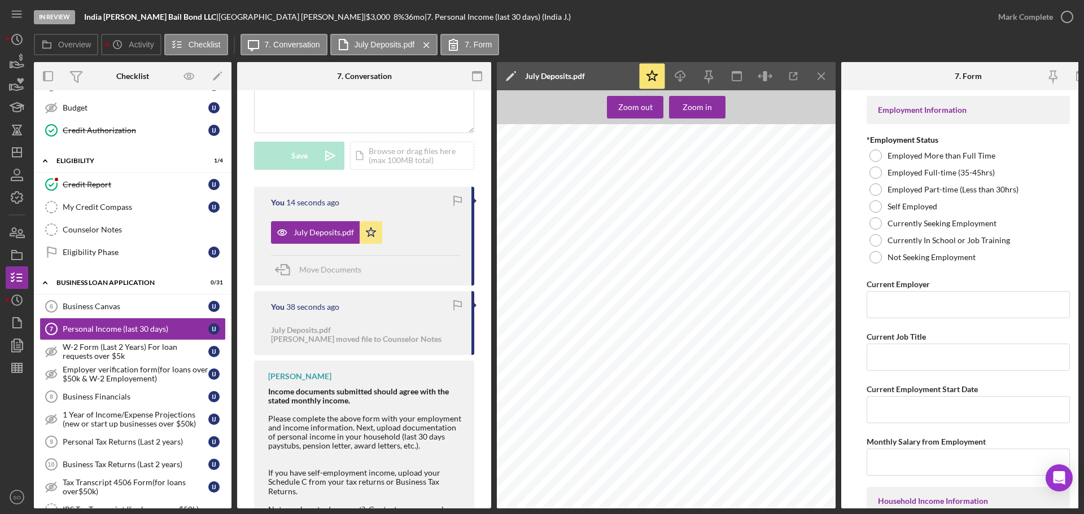
click at [826, 82] on icon "Icon/Menu Close" at bounding box center [821, 76] width 25 height 25
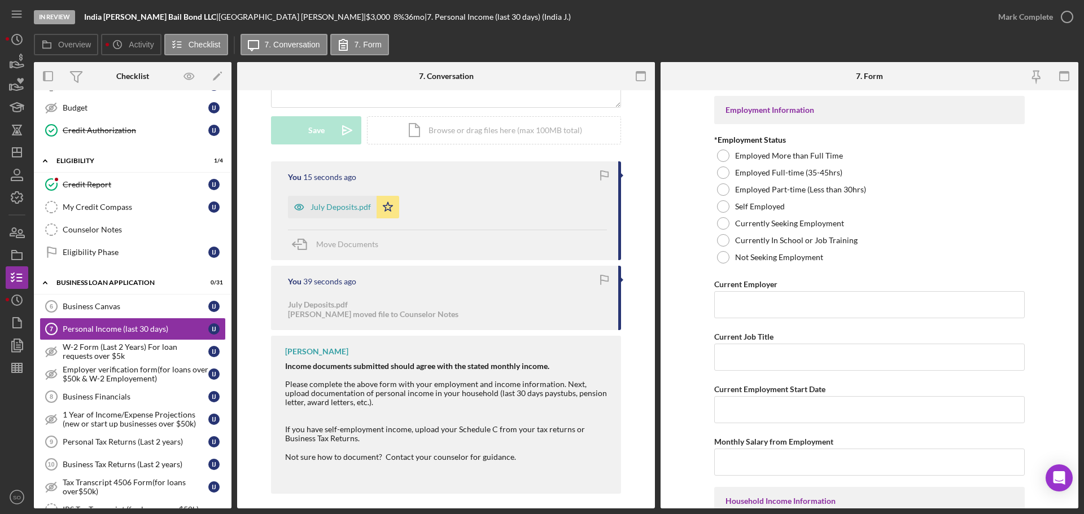
scroll to position [282, 0]
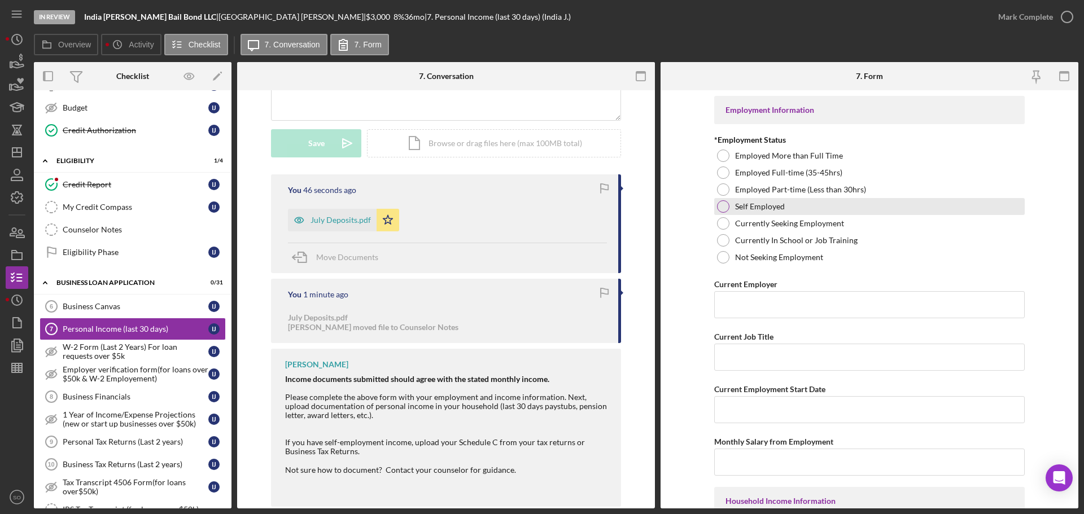
click at [720, 206] on div at bounding box center [723, 206] width 12 height 12
click at [736, 300] on input "Current Employer" at bounding box center [869, 304] width 310 height 27
paste input "India [PERSON_NAME] Bail Bond LLC"
type input "India [PERSON_NAME] Bail Bond LLC"
click at [796, 366] on input "Current Job Title" at bounding box center [869, 357] width 310 height 27
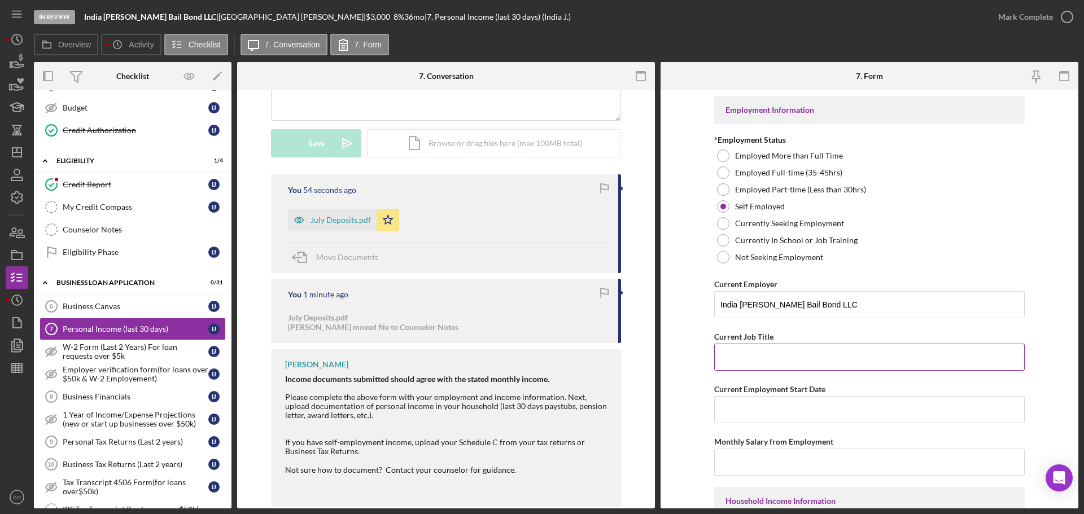
paste input "Business Owner"
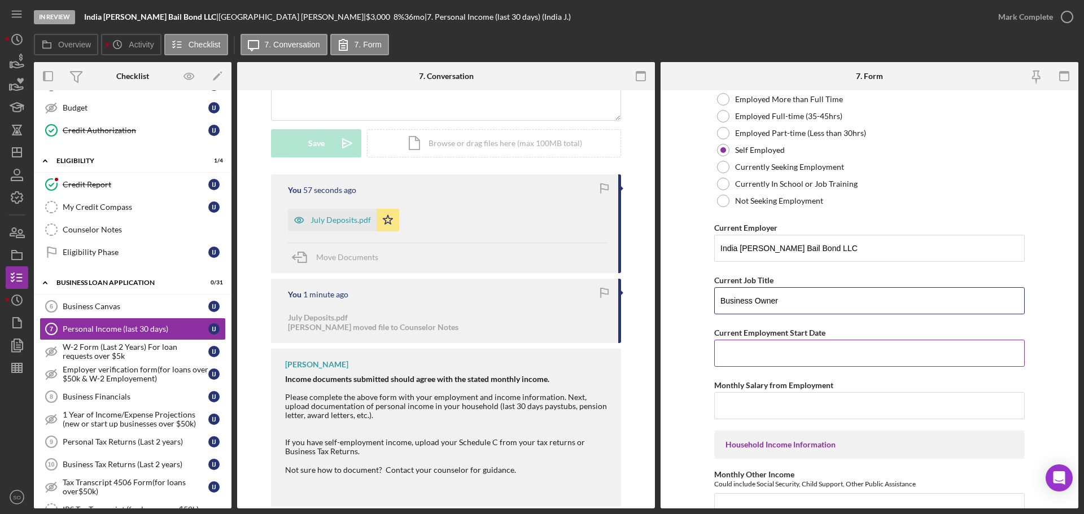
type input "Business Owner"
click at [794, 352] on input "Current Employment Start Date" at bounding box center [869, 353] width 310 height 27
paste input "[DATE]"
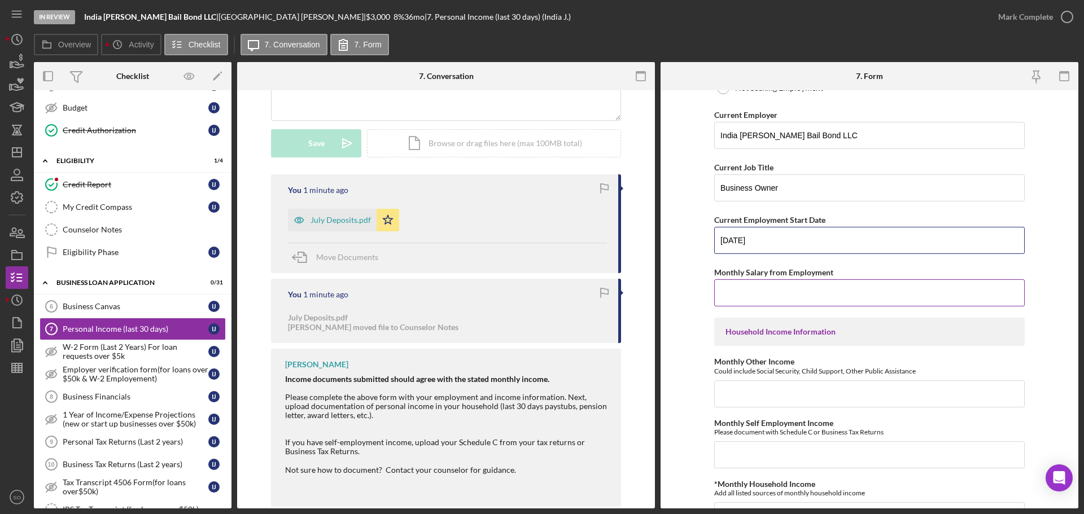
type input "[DATE]"
click at [744, 284] on input "Monthly Salary from Employment" at bounding box center [869, 292] width 310 height 27
type input "$5,000"
click at [746, 381] on input "Monthly Other Income" at bounding box center [869, 393] width 310 height 27
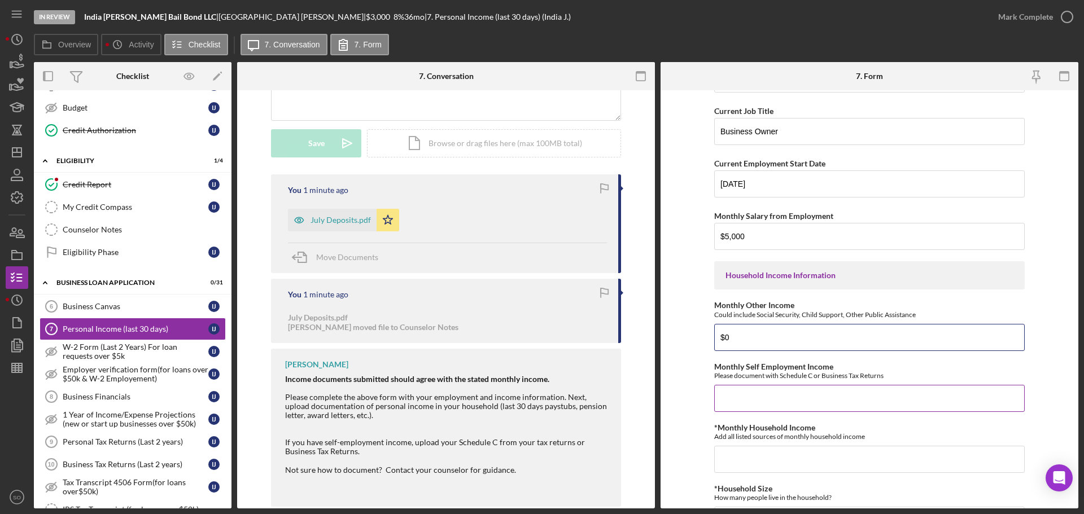
type input "$0"
click at [770, 400] on input "Monthly Self Employment Income" at bounding box center [869, 398] width 310 height 27
type input "$5,000"
click at [775, 446] on input "*Monthly Household Income" at bounding box center [869, 459] width 310 height 27
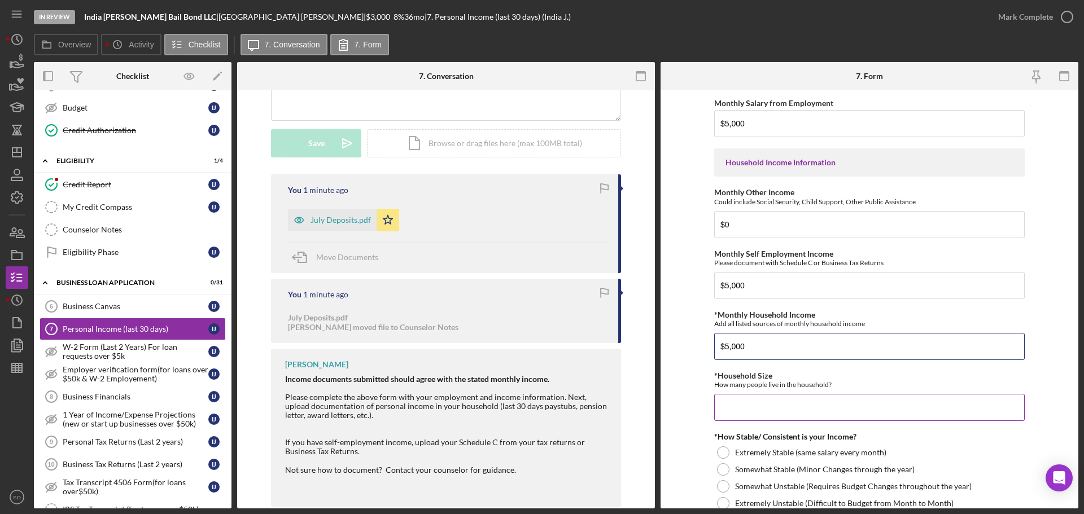
type input "$5,000"
click at [765, 420] on input "*Household Size" at bounding box center [869, 407] width 310 height 27
type input "5"
click at [726, 471] on div at bounding box center [723, 469] width 12 height 12
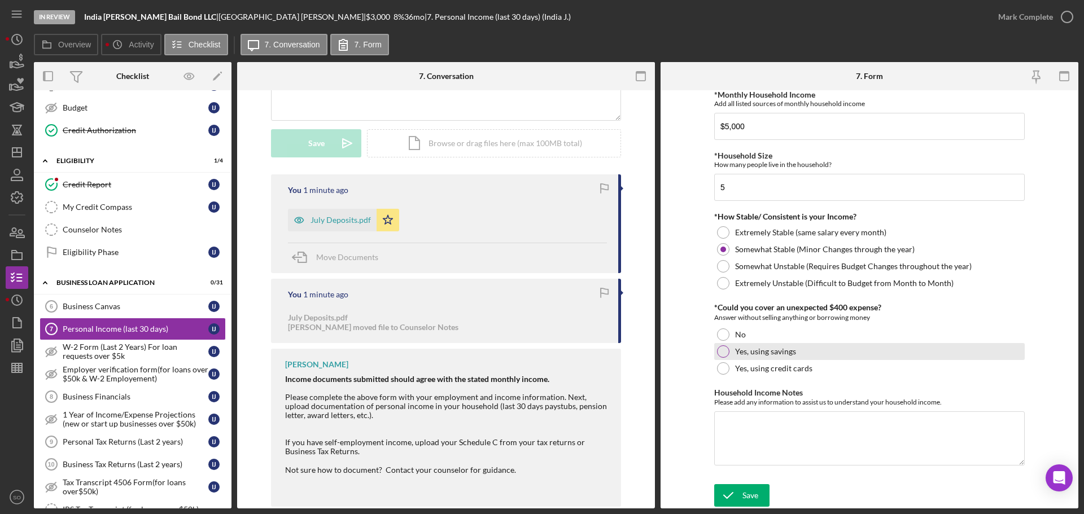
click at [720, 355] on div at bounding box center [723, 351] width 12 height 12
click at [746, 493] on div "Save" at bounding box center [750, 495] width 16 height 23
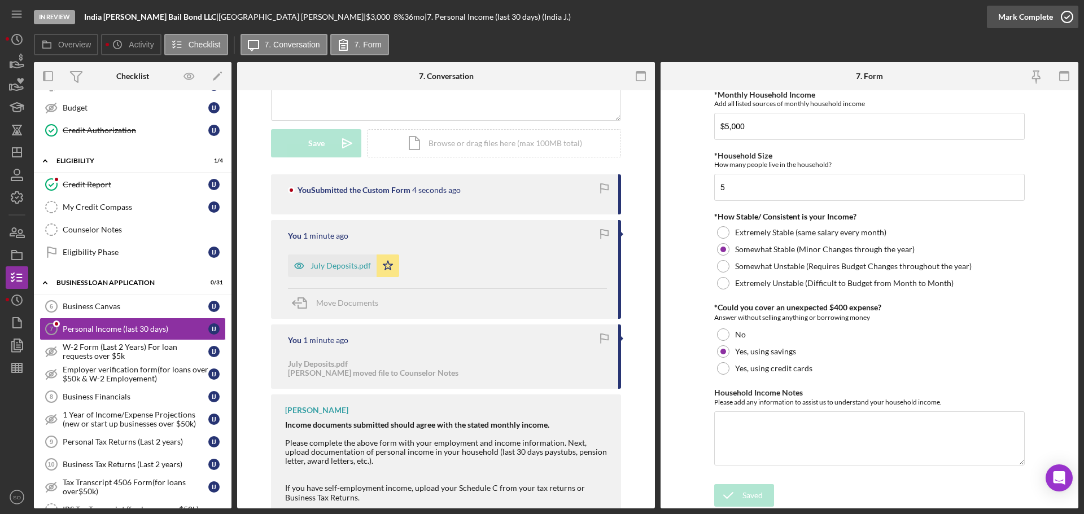
click at [1002, 17] on div "Mark Complete" at bounding box center [1025, 17] width 55 height 23
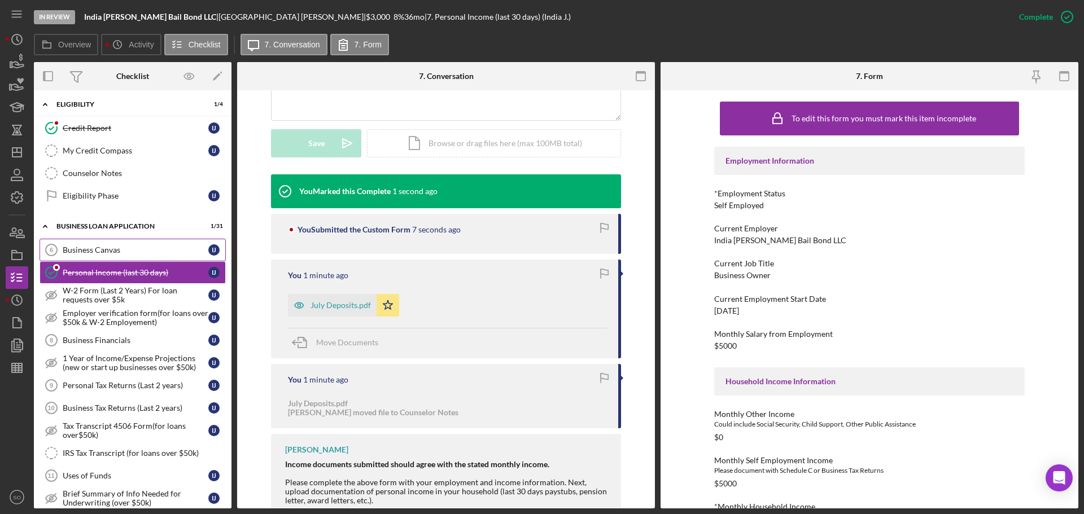
scroll to position [339, 0]
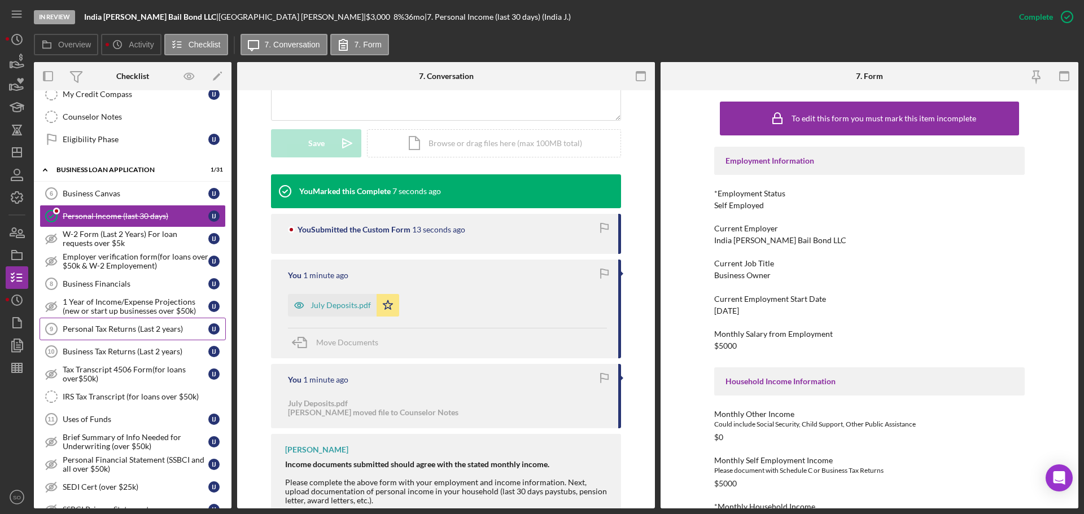
click at [142, 328] on div "Personal Tax Returns (Last 2 years)" at bounding box center [136, 329] width 146 height 9
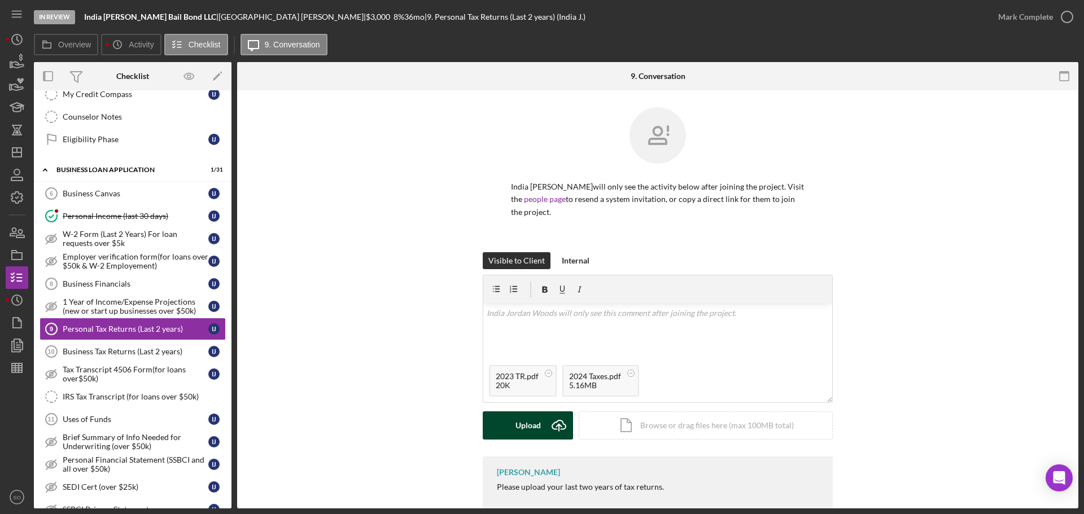
click at [518, 437] on div "Upload" at bounding box center [527, 425] width 25 height 28
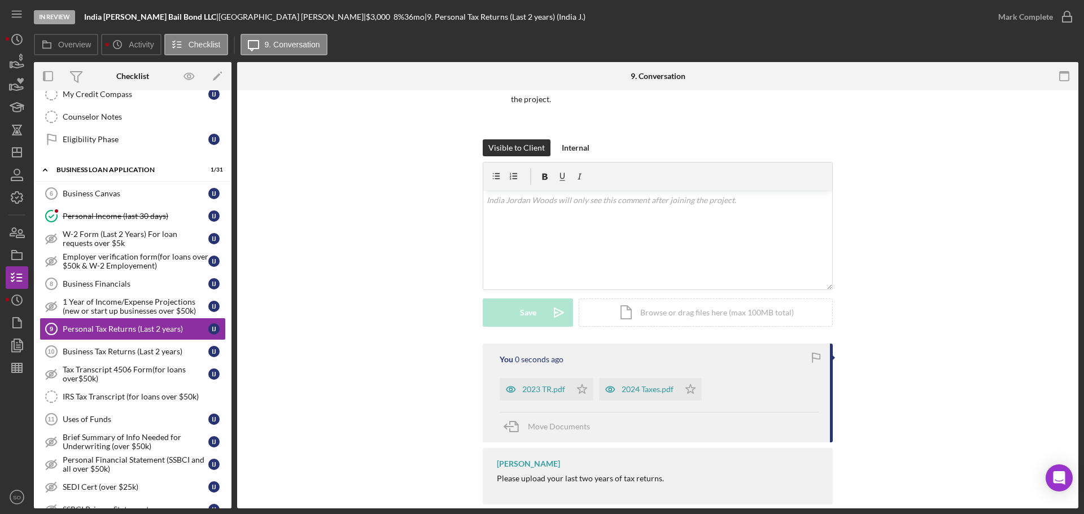
scroll to position [132, 0]
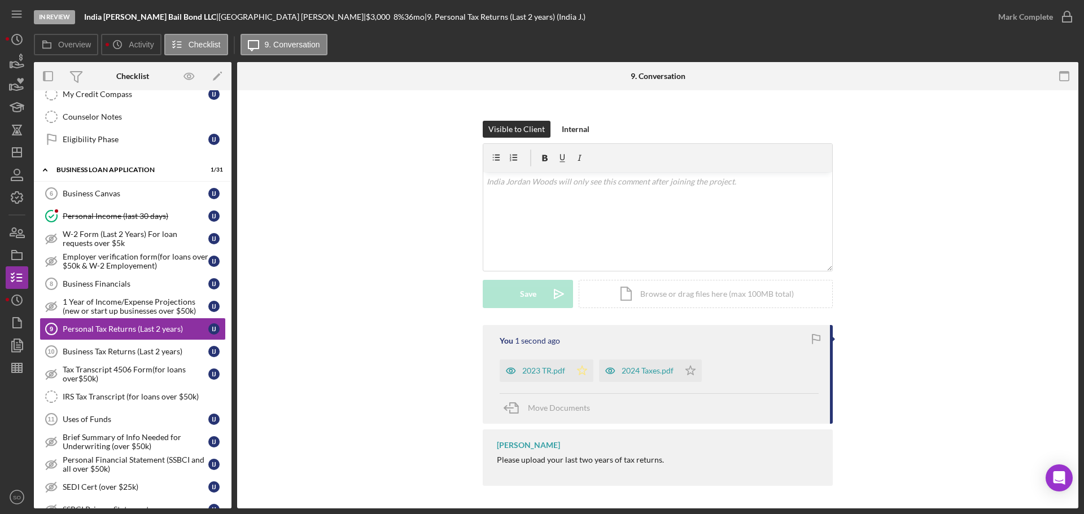
click at [577, 376] on icon "Icon/Star" at bounding box center [582, 371] width 23 height 23
click at [696, 373] on icon "Icon/Star" at bounding box center [690, 371] width 23 height 23
click at [1031, 20] on div "Mark Complete" at bounding box center [1025, 17] width 55 height 23
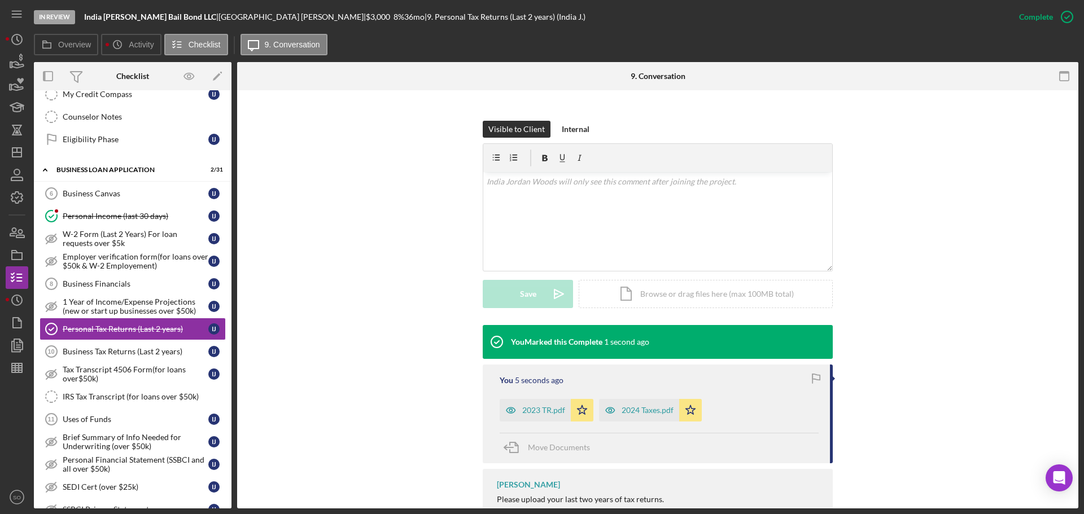
scroll to position [171, 0]
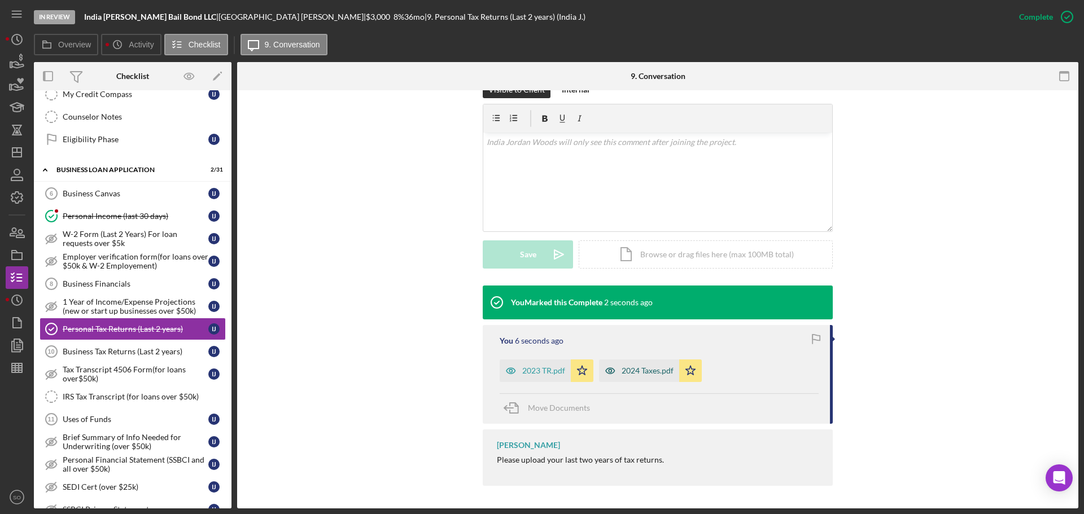
click at [655, 371] on div "2024 Taxes.pdf" at bounding box center [647, 370] width 52 height 9
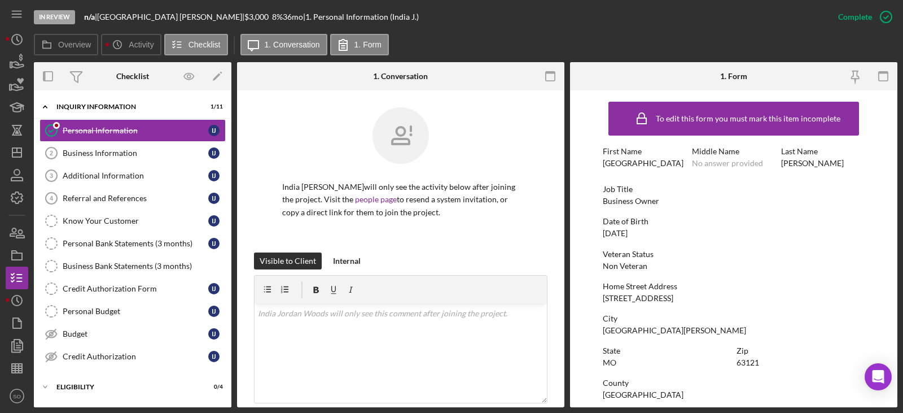
scroll to position [113, 0]
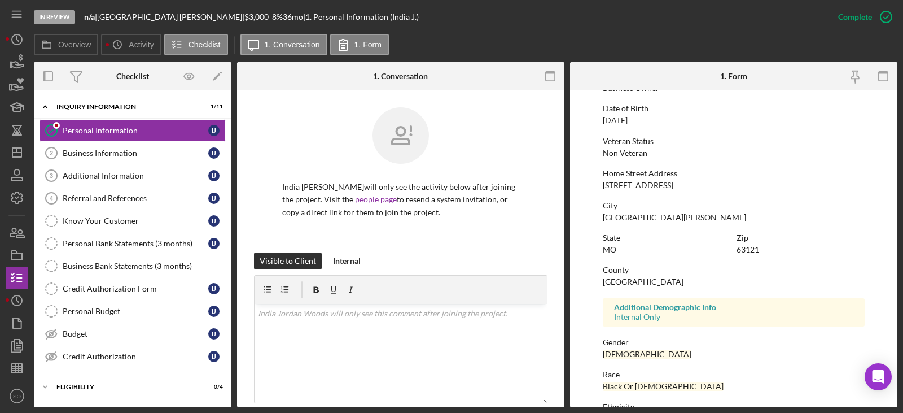
click at [623, 190] on div "To edit this form you must mark this item incomplete First Name India Middle Na…" at bounding box center [734, 240] width 262 height 515
click at [623, 186] on div "[STREET_ADDRESS]" at bounding box center [638, 185] width 71 height 9
copy div "[STREET_ADDRESS]"
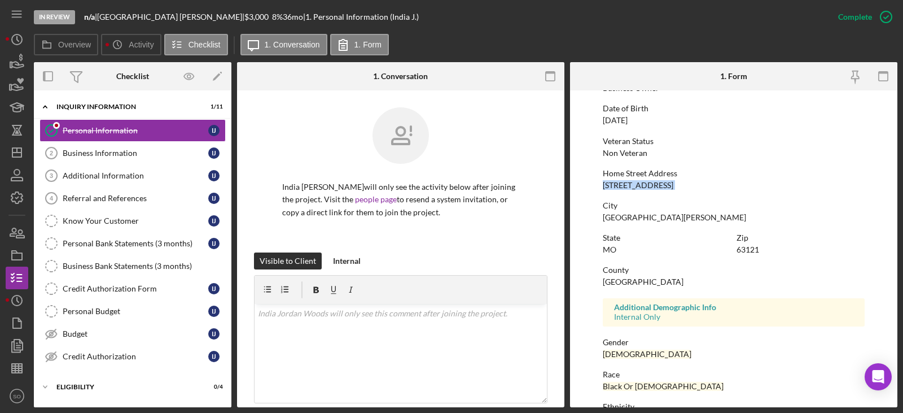
click at [619, 216] on div "[GEOGRAPHIC_DATA][PERSON_NAME]" at bounding box center [674, 217] width 143 height 9
copy div "[GEOGRAPHIC_DATA][PERSON_NAME]"
click at [745, 253] on div "63121" at bounding box center [748, 249] width 23 height 9
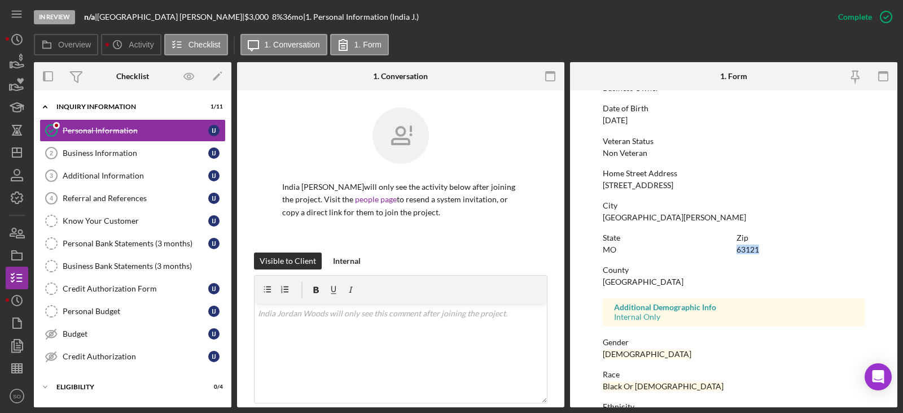
click at [745, 253] on div "63121" at bounding box center [748, 249] width 23 height 9
copy div "63121"
click at [651, 274] on div "County" at bounding box center [734, 269] width 262 height 9
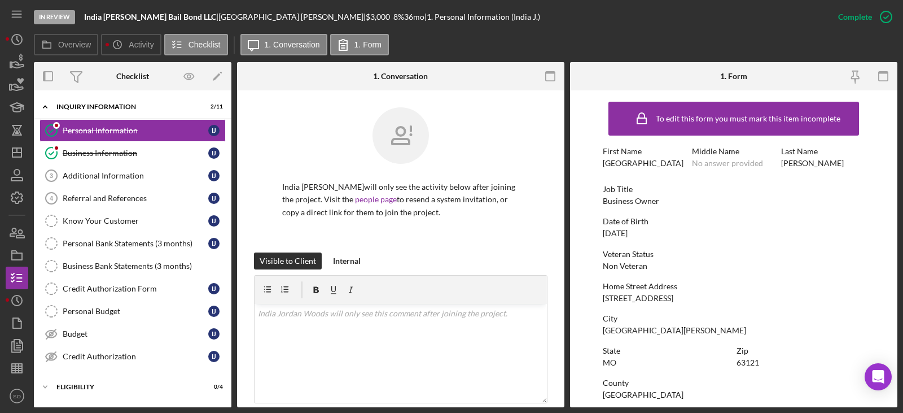
scroll to position [210, 0]
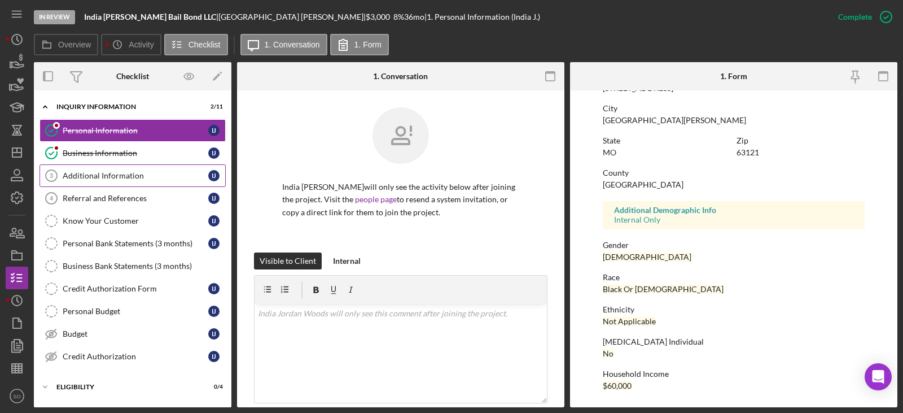
drag, startPoint x: 84, startPoint y: 157, endPoint x: 124, endPoint y: 164, distance: 40.6
click at [84, 157] on div "Business Information" at bounding box center [136, 152] width 146 height 9
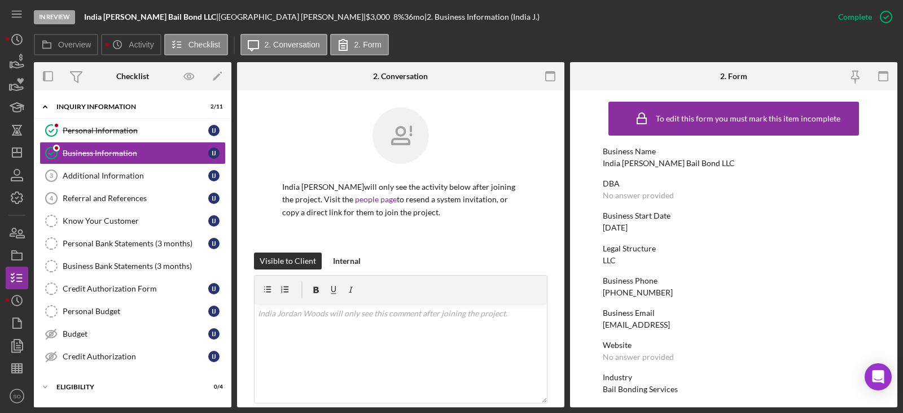
click at [629, 281] on div "Business Phone" at bounding box center [734, 280] width 262 height 9
click at [628, 294] on div "[PHONE_NUMBER]" at bounding box center [638, 292] width 70 height 9
copy div "[PHONE_NUMBER]"
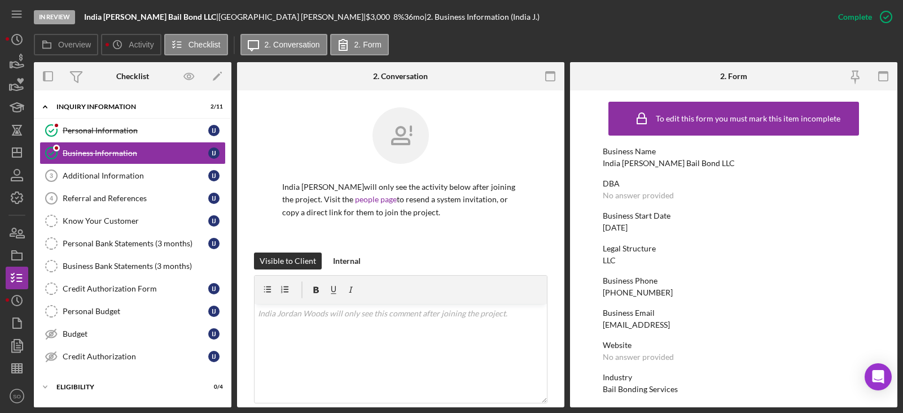
click at [628, 232] on div "[DATE]" at bounding box center [615, 227] width 25 height 9
copy div "[DATE]"
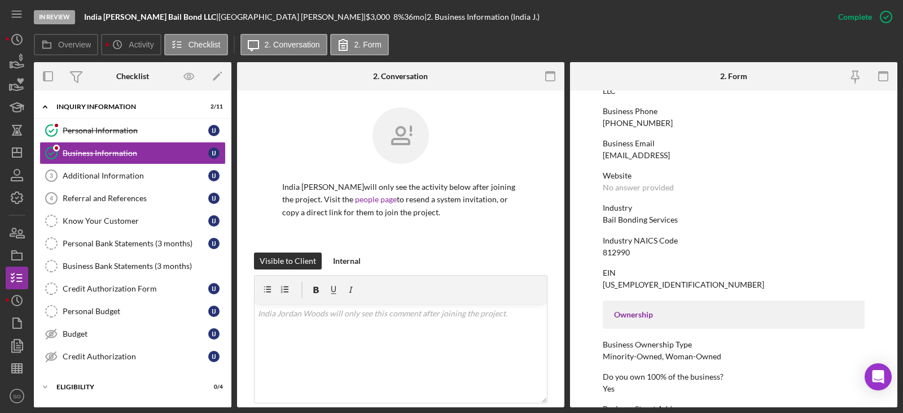
scroll to position [226, 0]
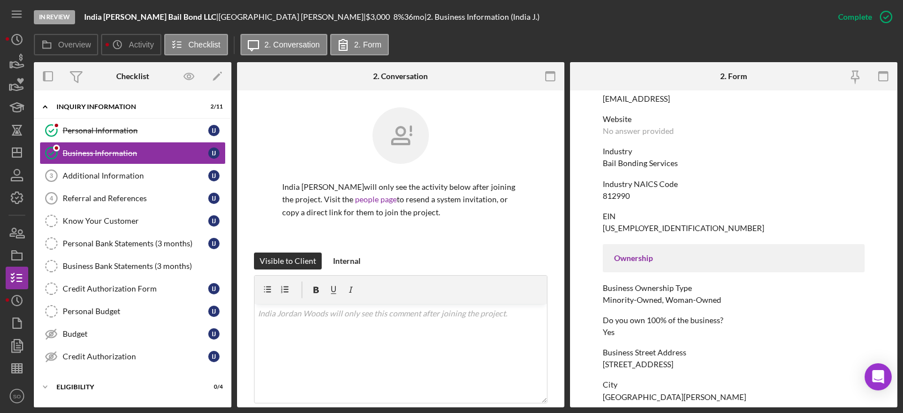
click at [656, 165] on div "Bail Bonding Services" at bounding box center [640, 163] width 75 height 9
copy div "Bail Bonding Services"
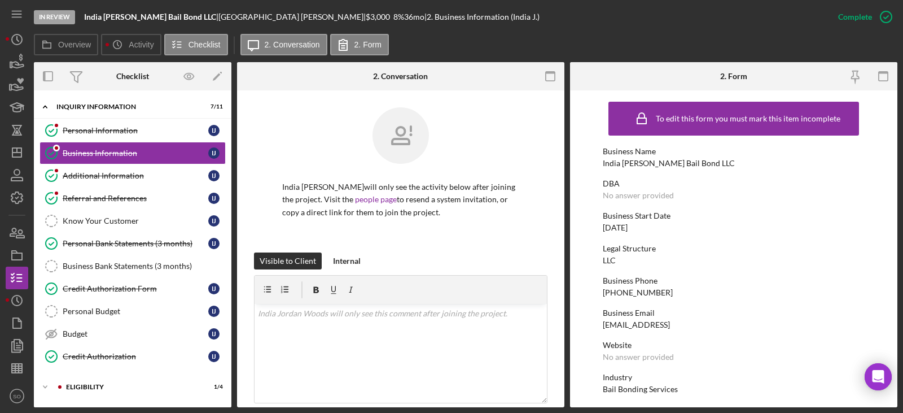
click at [664, 165] on div "India [PERSON_NAME] Bail Bond LLC" at bounding box center [669, 163] width 132 height 9
copy div "India [PERSON_NAME] Bail Bond LLC"
click at [117, 138] on link "Personal Information Personal Information I J" at bounding box center [133, 130] width 186 height 23
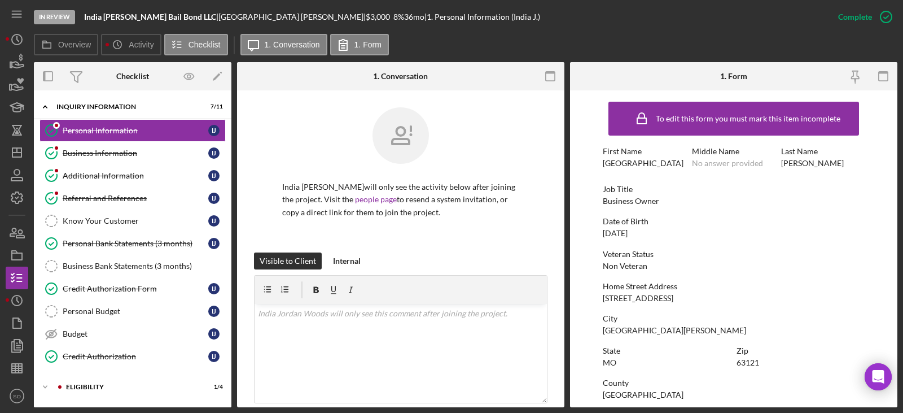
click at [624, 200] on div "Business Owner" at bounding box center [631, 200] width 56 height 9
copy div "Business Owner"
click at [140, 154] on div "Business Information" at bounding box center [136, 152] width 146 height 9
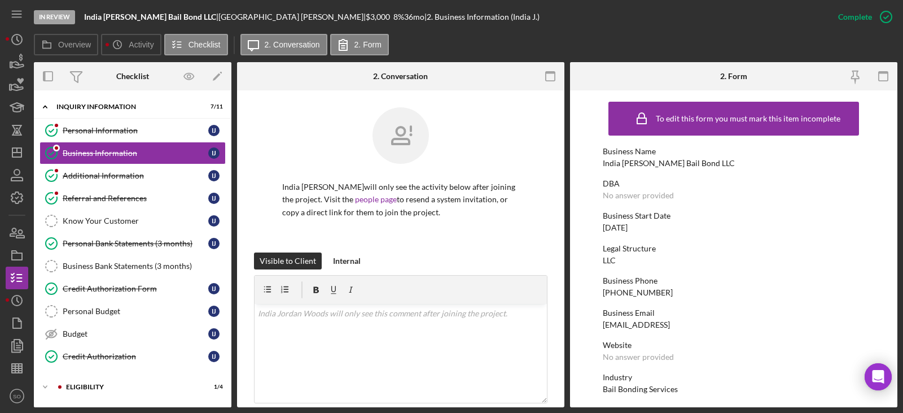
click at [624, 229] on div "[DATE]" at bounding box center [615, 227] width 25 height 9
copy div "[DATE]"
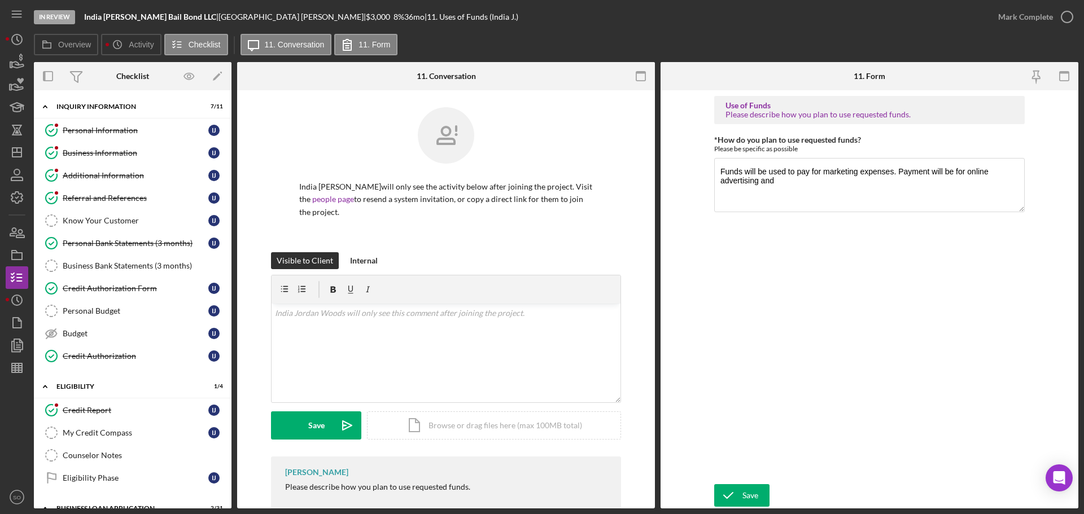
scroll to position [339, 0]
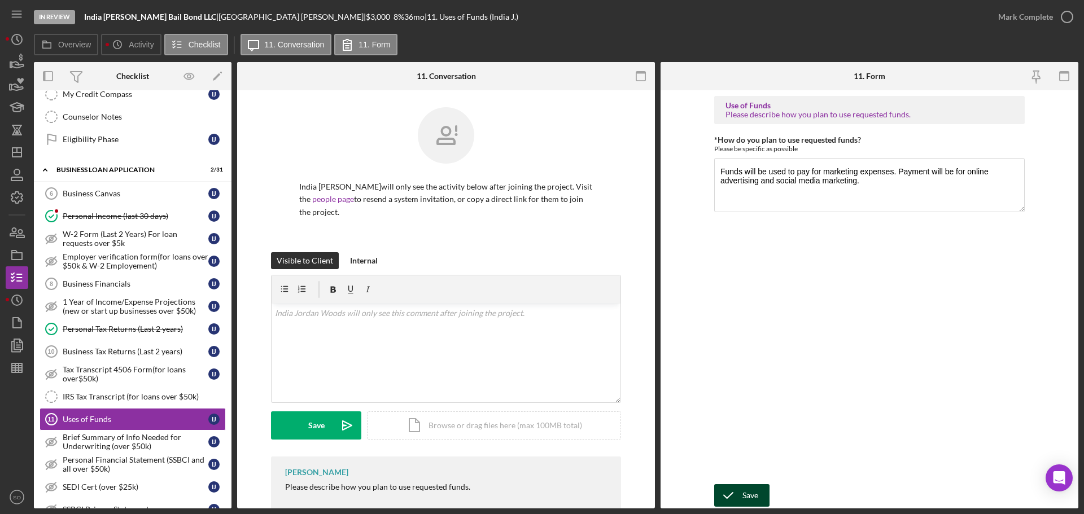
type textarea "Funds will be used to pay for marketing expenses. Payment will be for online ad…"
click at [755, 502] on div "Save" at bounding box center [750, 495] width 16 height 23
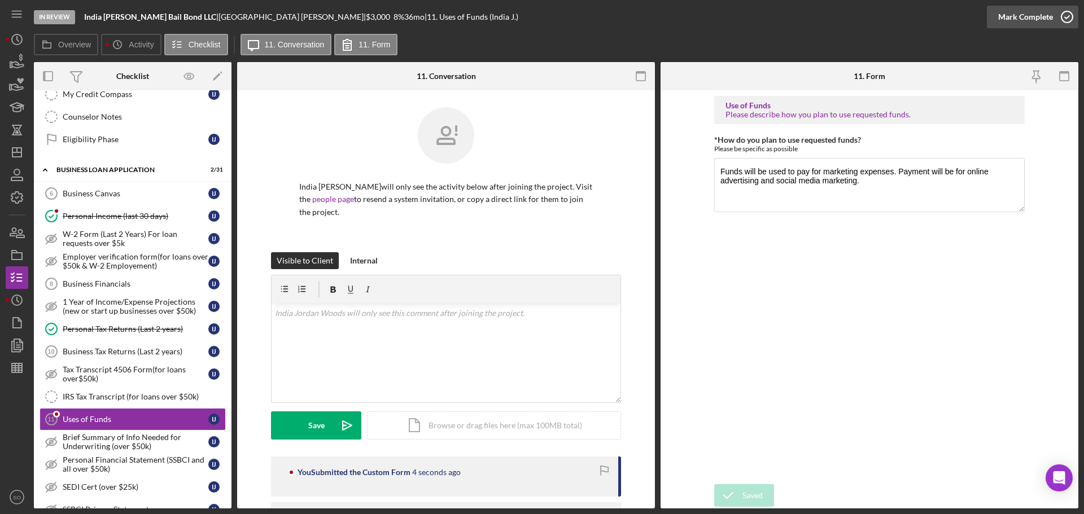
click at [1012, 20] on div "Mark Complete" at bounding box center [1025, 17] width 55 height 23
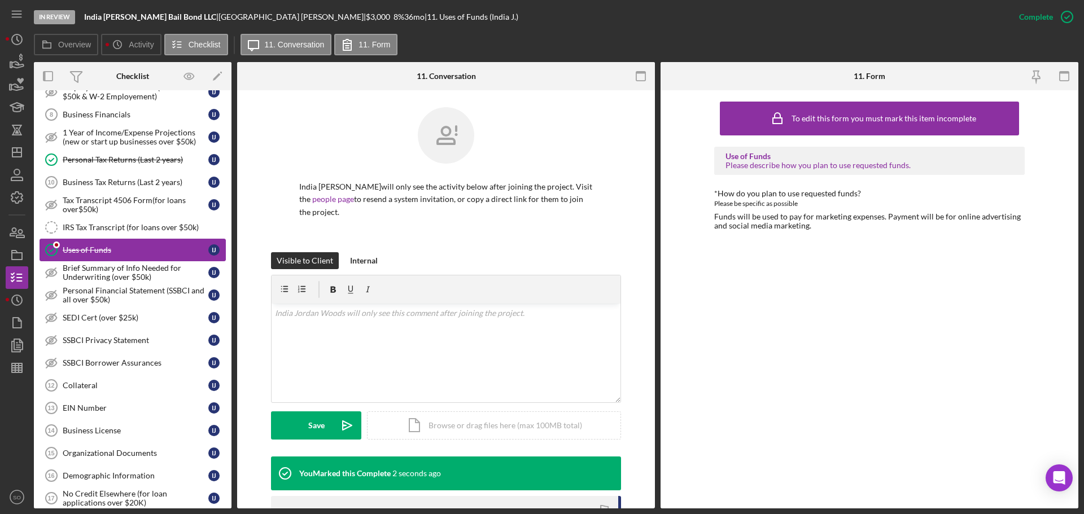
scroll to position [564, 0]
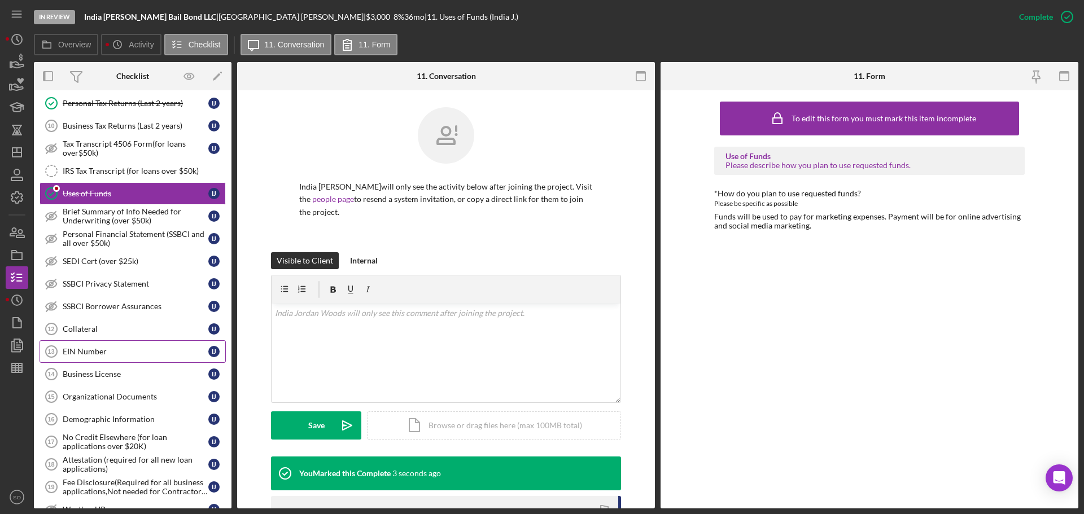
click at [111, 345] on link "EIN Number 13 EIN Number I J" at bounding box center [133, 351] width 186 height 23
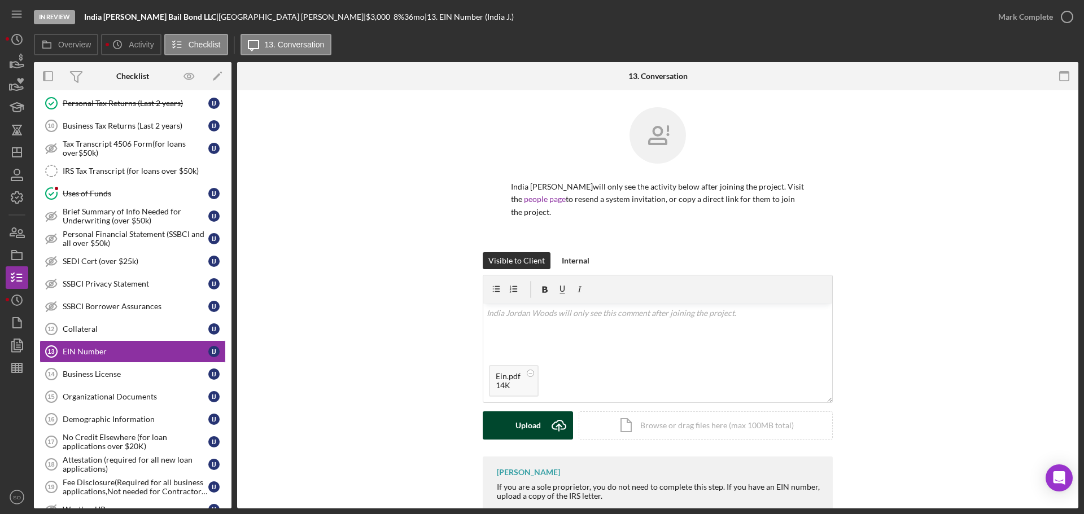
click at [523, 419] on div "Upload" at bounding box center [527, 425] width 25 height 28
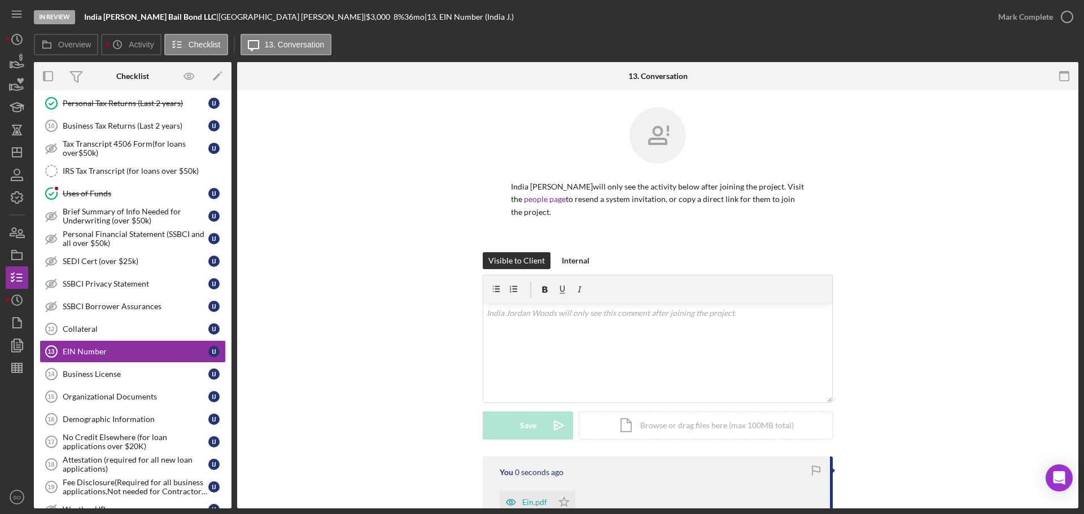
scroll to position [113, 0]
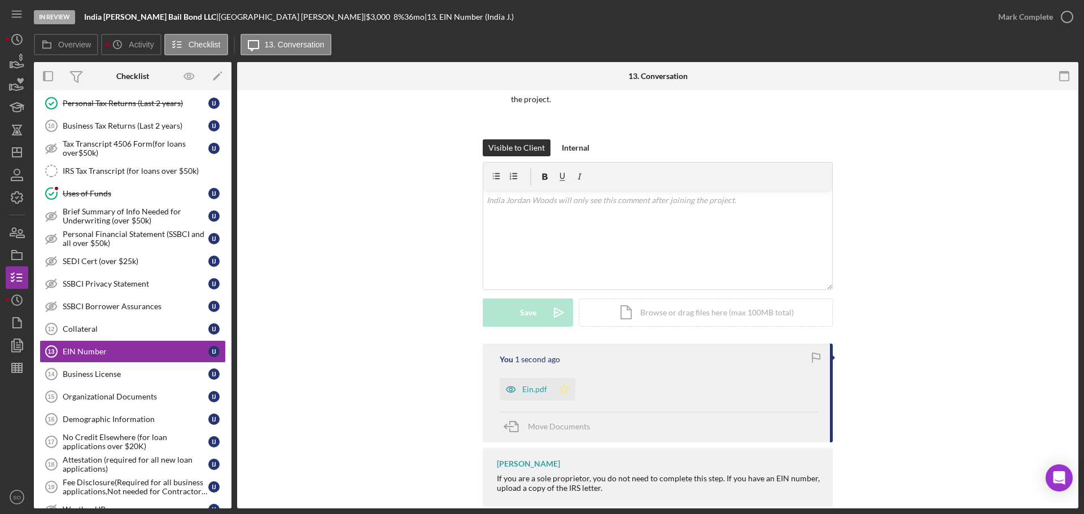
click at [560, 387] on polygon "button" at bounding box center [564, 388] width 10 height 9
click at [1005, 19] on div "Mark Complete" at bounding box center [1025, 17] width 55 height 23
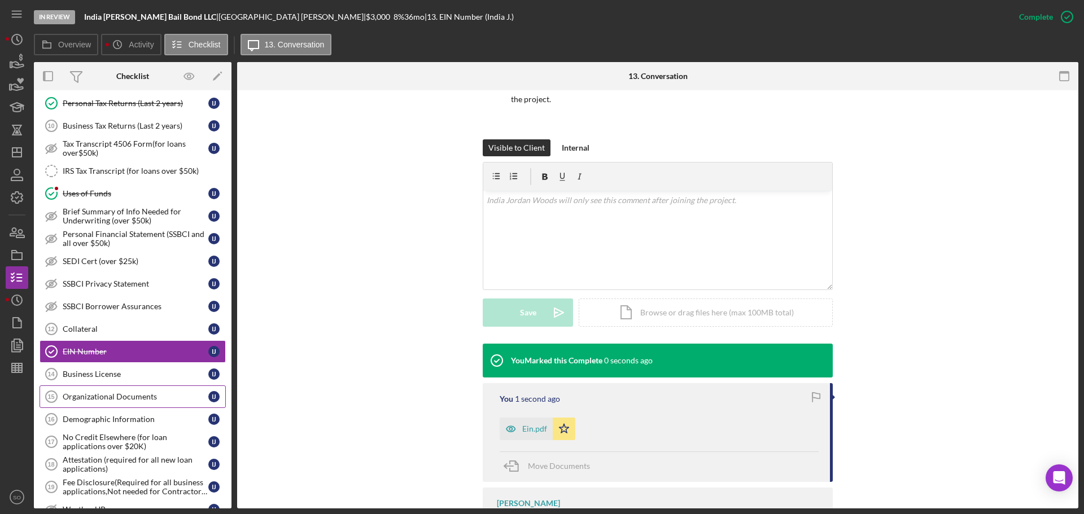
click at [124, 395] on div "Organizational Documents" at bounding box center [136, 396] width 146 height 9
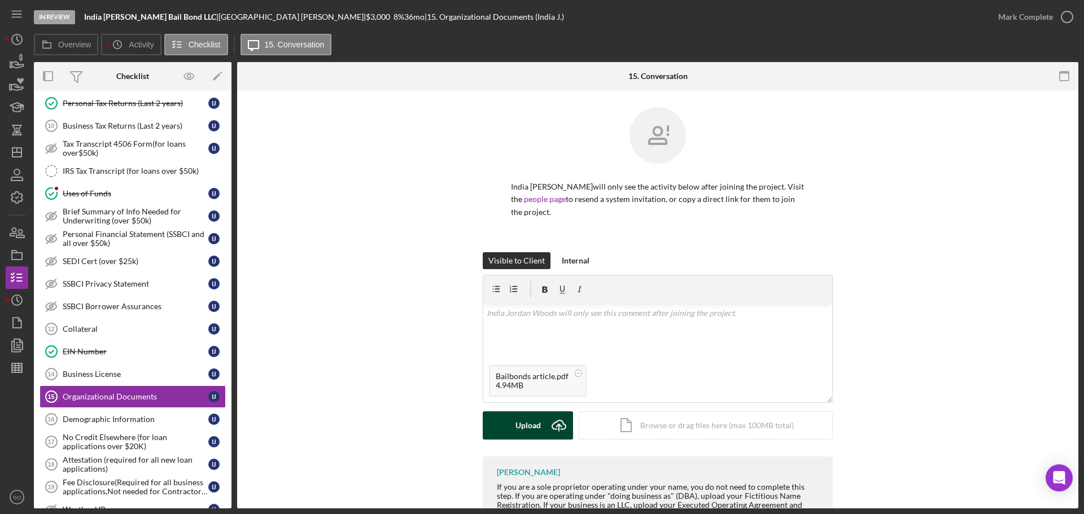
click at [521, 423] on div "Upload" at bounding box center [527, 425] width 25 height 28
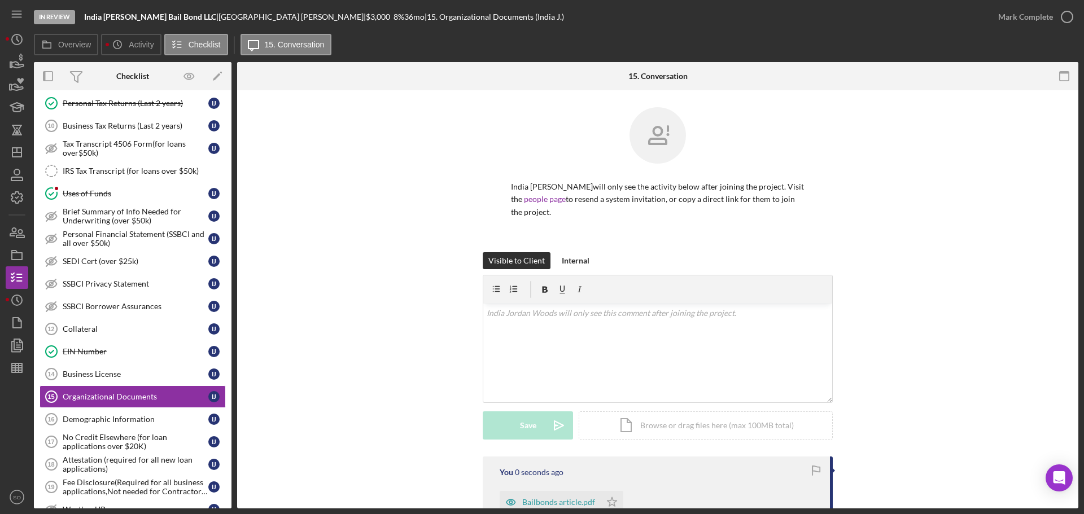
scroll to position [170, 0]
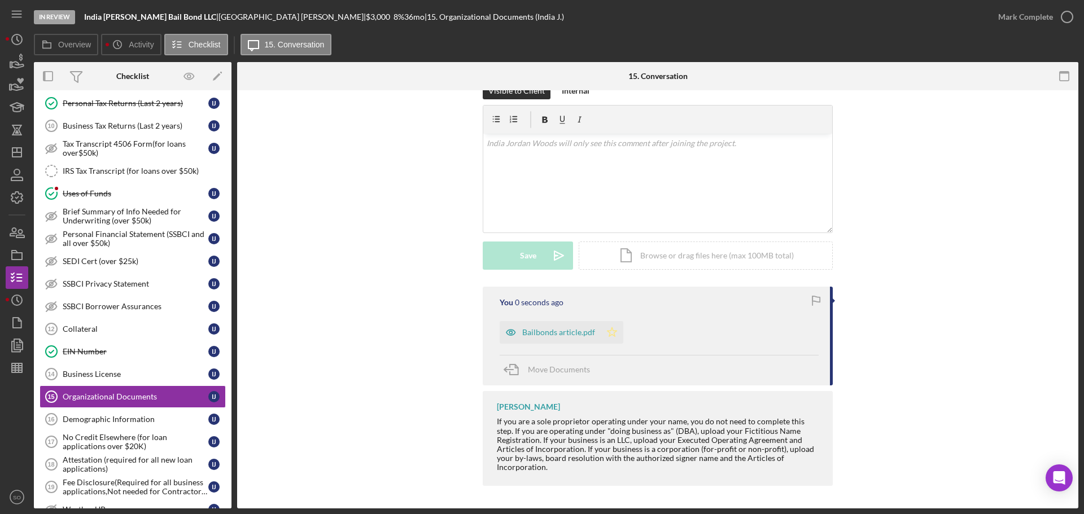
click at [611, 339] on icon "Icon/Star" at bounding box center [612, 332] width 23 height 23
click at [1004, 21] on div "Mark Complete" at bounding box center [1025, 17] width 55 height 23
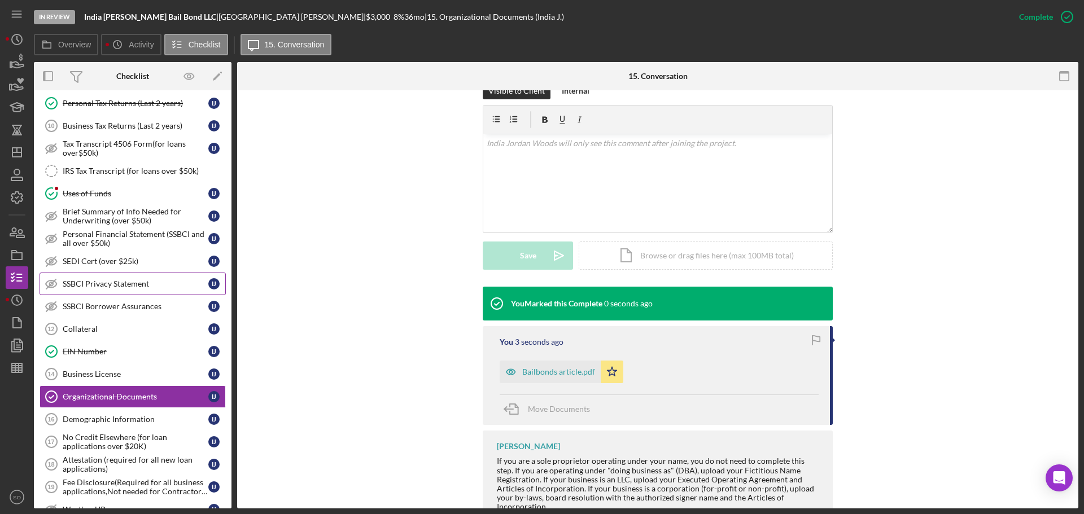
scroll to position [677, 0]
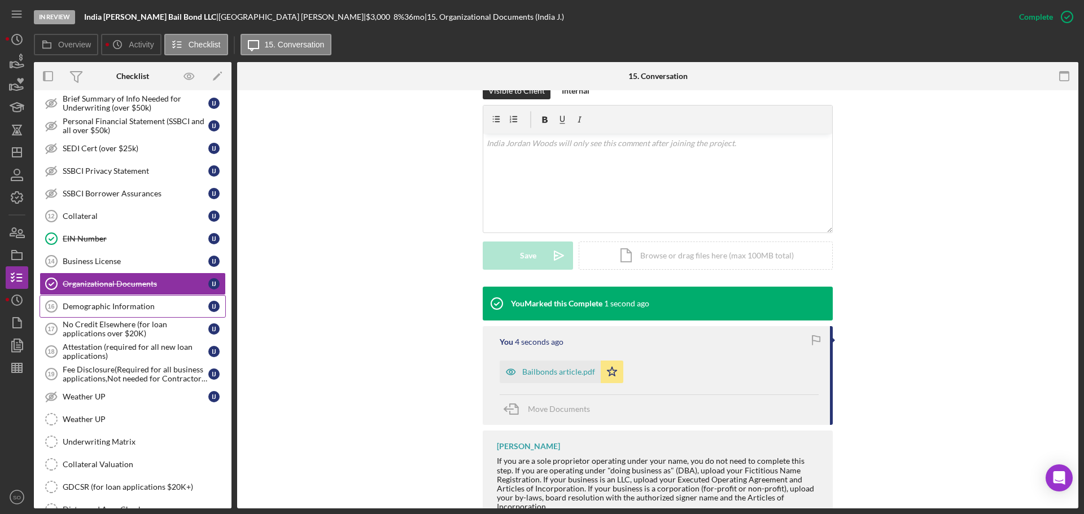
click at [143, 306] on div "Demographic Information" at bounding box center [136, 306] width 146 height 9
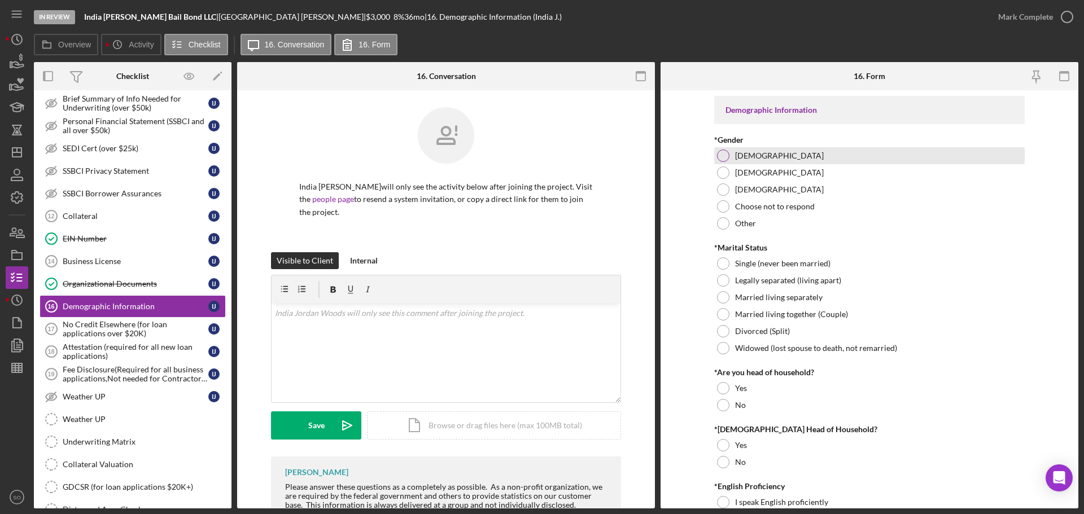
click at [732, 160] on div "[DEMOGRAPHIC_DATA]" at bounding box center [869, 155] width 310 height 17
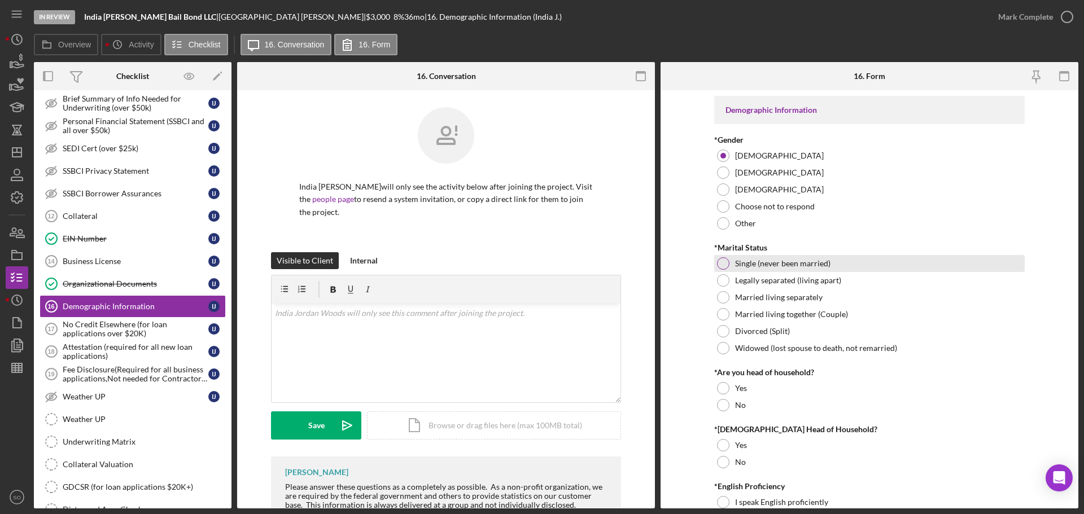
click at [717, 265] on div at bounding box center [723, 263] width 12 height 12
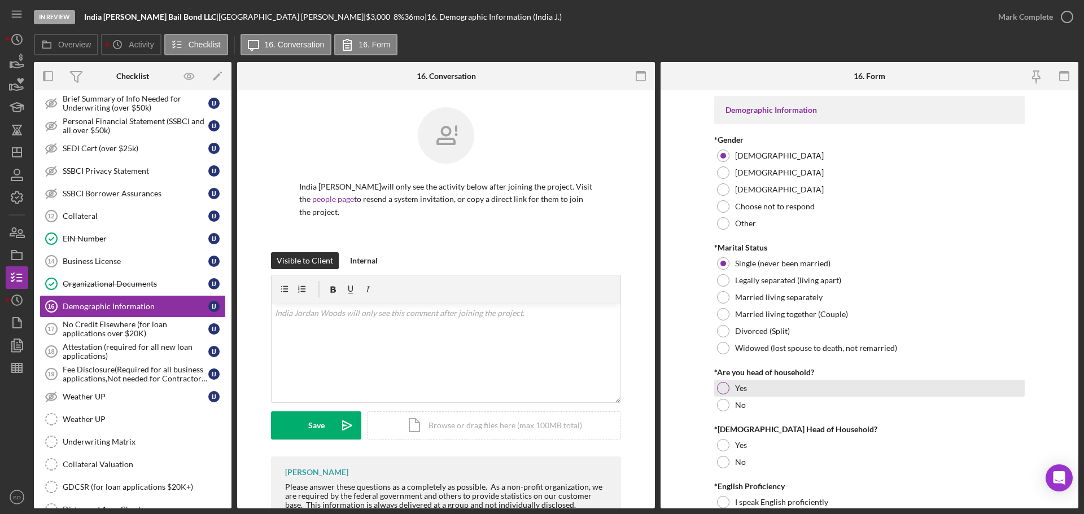
click at [725, 388] on div at bounding box center [723, 388] width 12 height 12
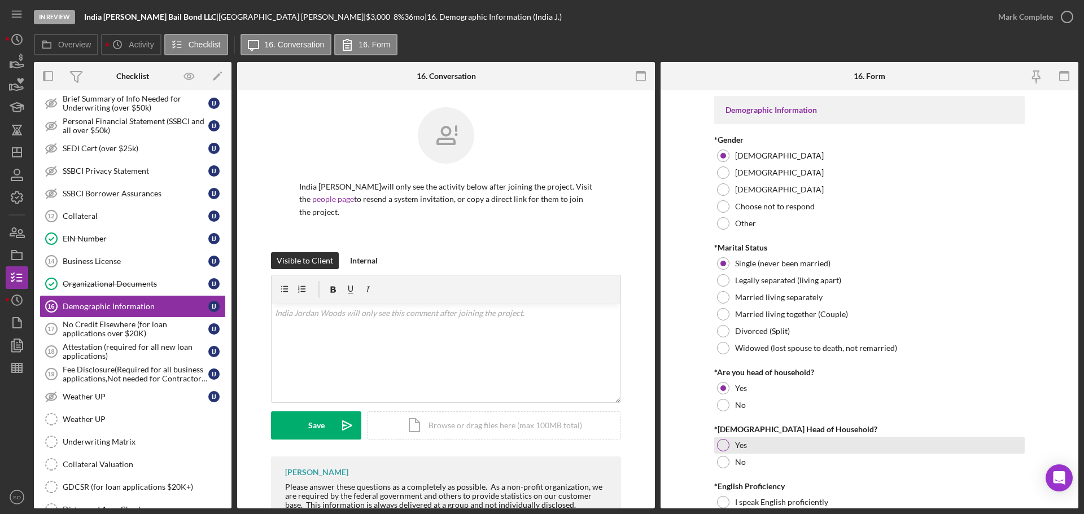
scroll to position [56, 0]
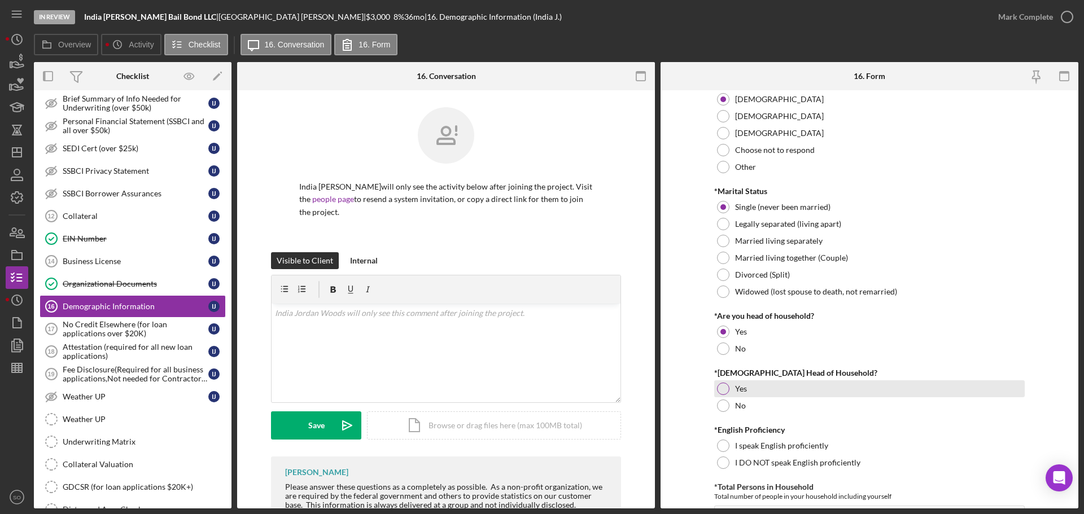
click at [721, 389] on div at bounding box center [723, 389] width 12 height 12
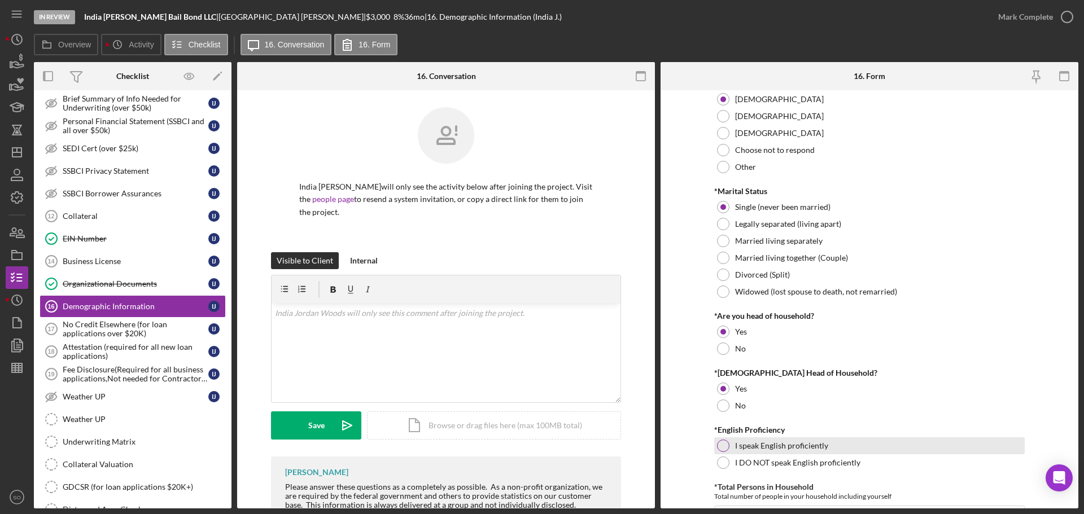
click at [720, 448] on div at bounding box center [723, 446] width 12 height 12
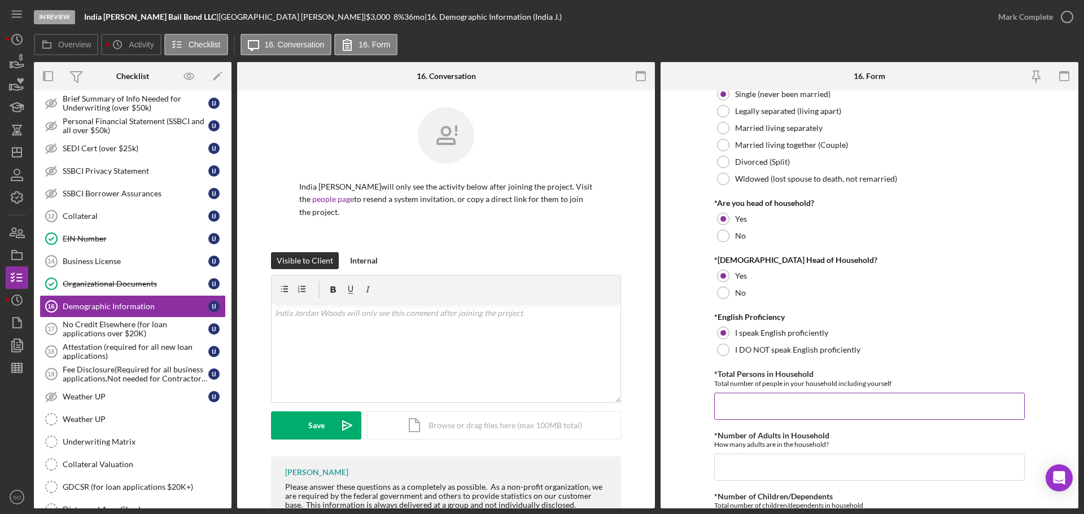
click at [756, 398] on input "*Total Persons in Household" at bounding box center [869, 406] width 310 height 27
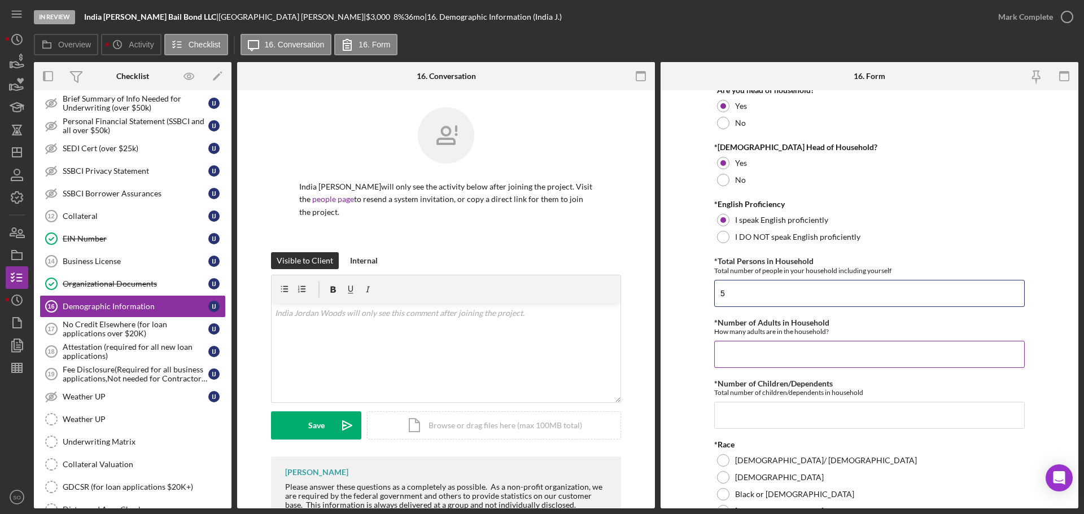
type input "5"
click at [791, 351] on input "*Number of Adults in Household" at bounding box center [869, 354] width 310 height 27
type input "2"
click at [752, 423] on input "*Number of Children/Dependents" at bounding box center [869, 415] width 310 height 27
type input "3"
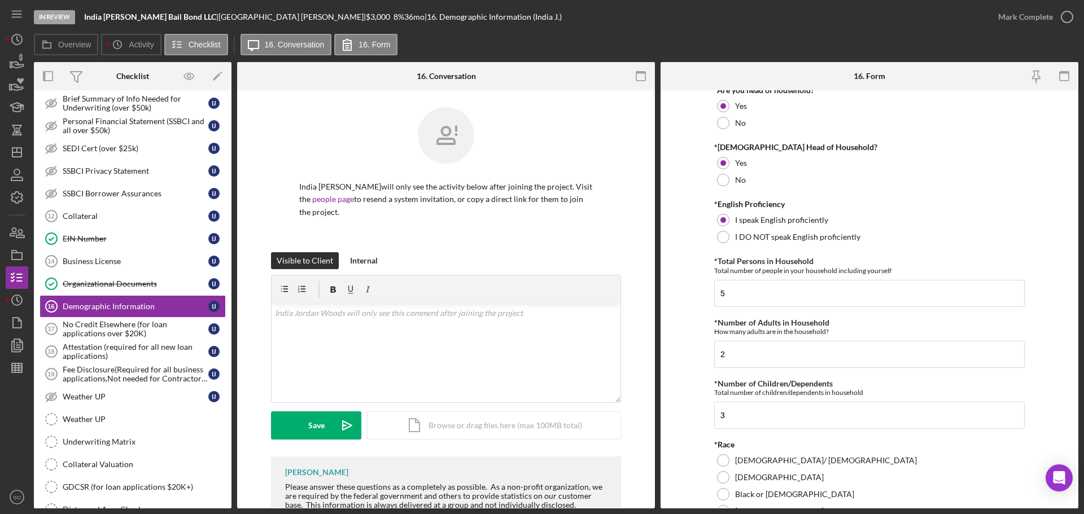
click at [700, 424] on form "Demographic Information *Gender [DEMOGRAPHIC_DATA] [DEMOGRAPHIC_DATA] [DEMOGRAP…" at bounding box center [869, 299] width 418 height 418
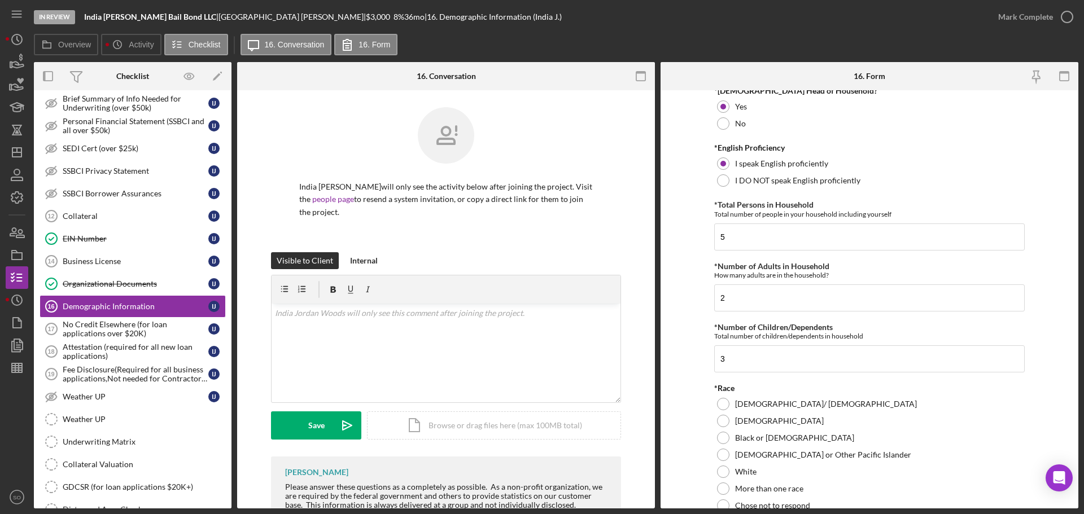
scroll to position [395, 0]
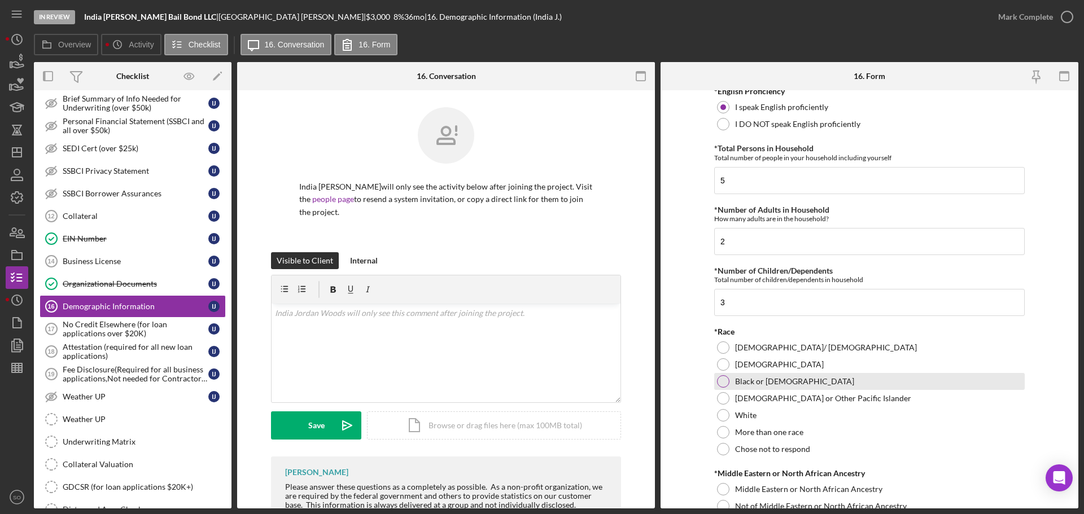
click at [724, 380] on div at bounding box center [723, 381] width 12 height 12
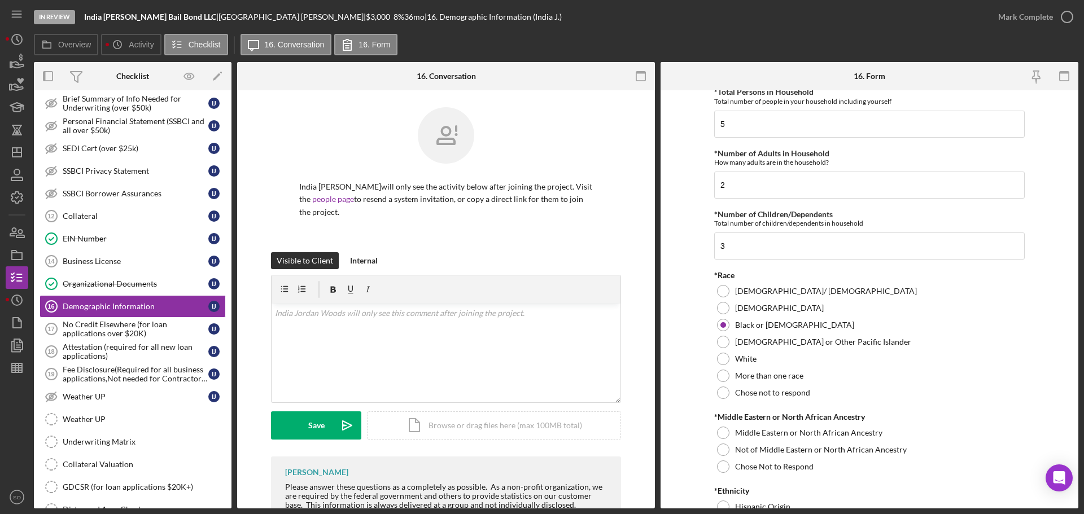
click at [720, 451] on div at bounding box center [723, 450] width 12 height 12
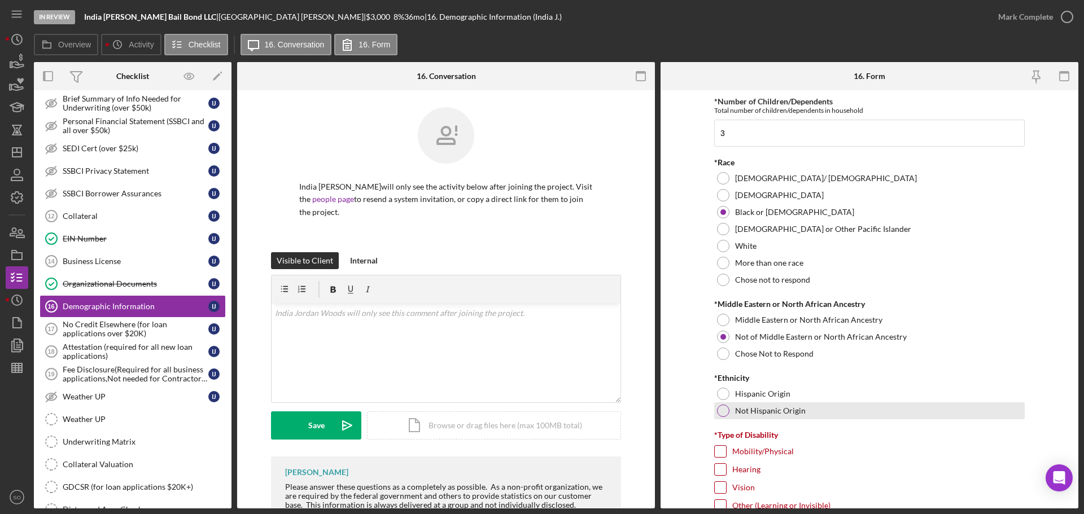
click at [720, 413] on div at bounding box center [723, 411] width 12 height 12
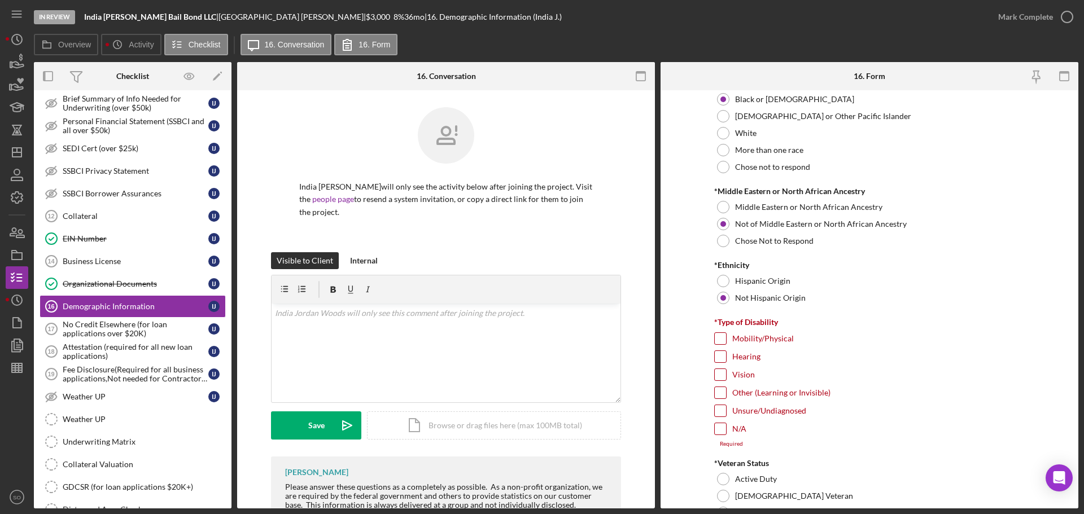
scroll to position [734, 0]
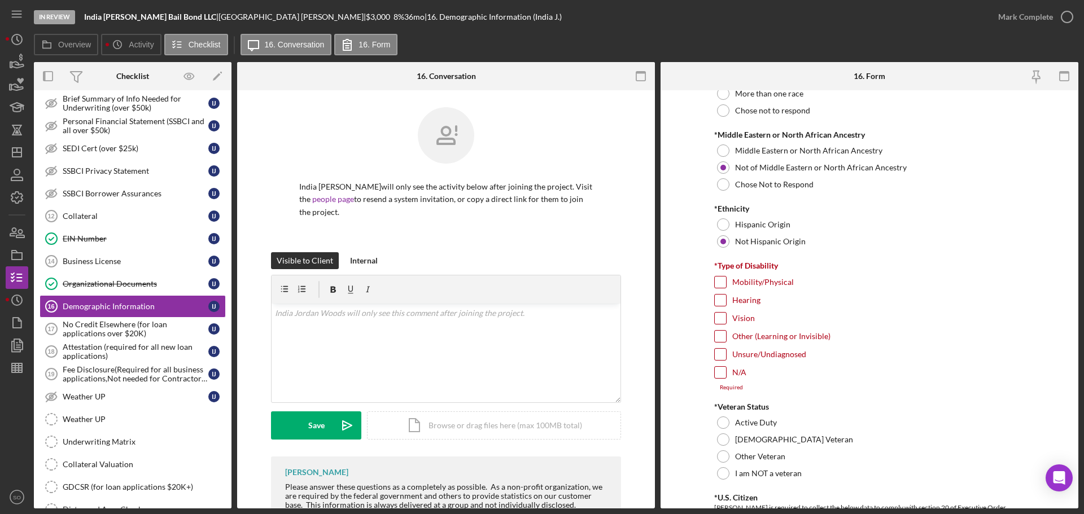
click at [719, 374] on input "N/A" at bounding box center [720, 372] width 11 height 11
checkbox input "true"
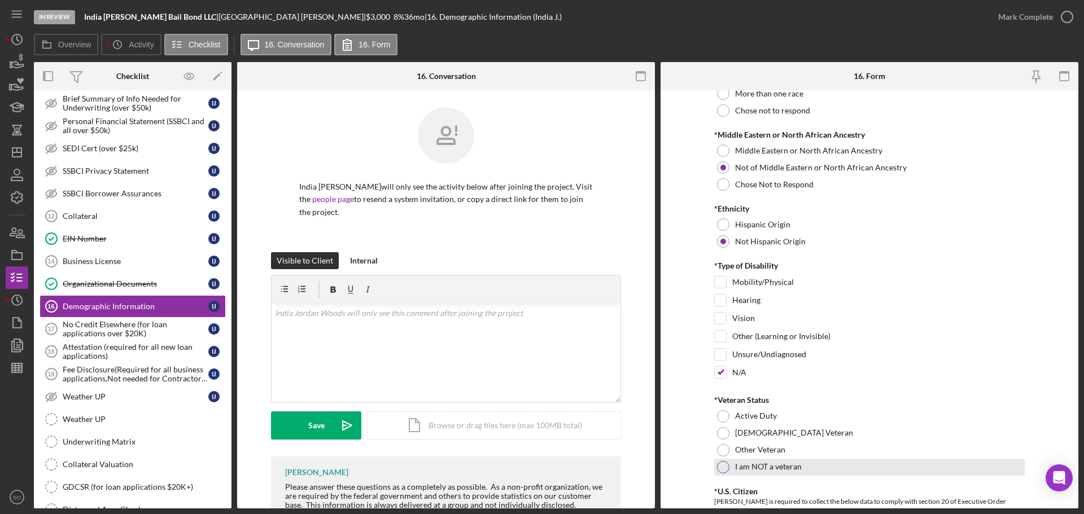
click at [718, 465] on div at bounding box center [723, 467] width 12 height 12
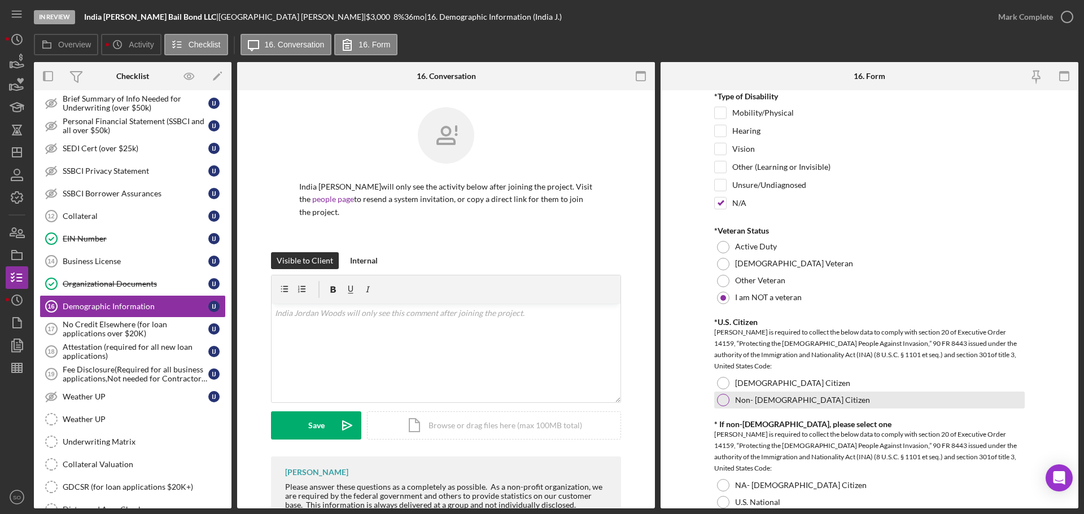
click at [722, 386] on div at bounding box center [723, 383] width 12 height 12
click at [721, 484] on div at bounding box center [723, 485] width 12 height 12
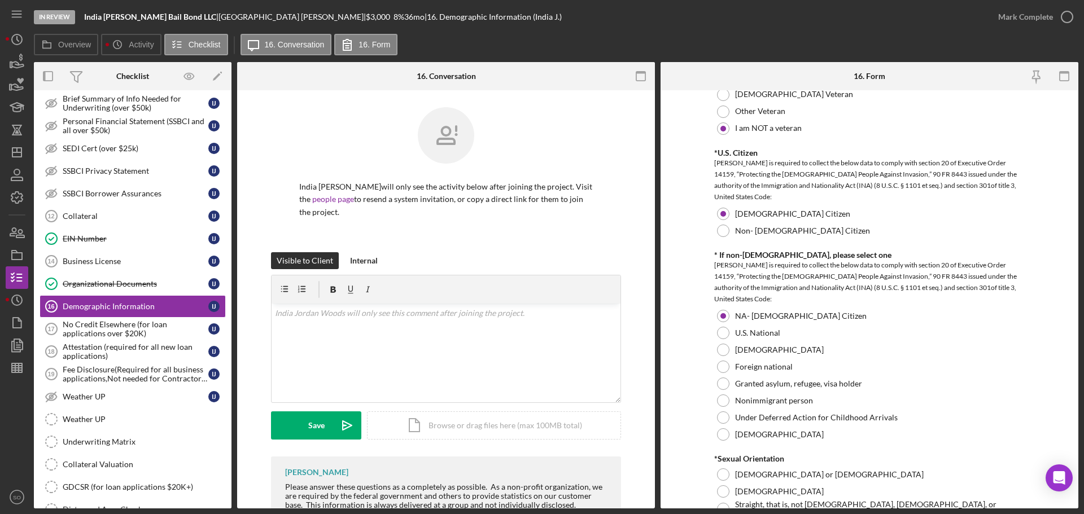
scroll to position [1129, 0]
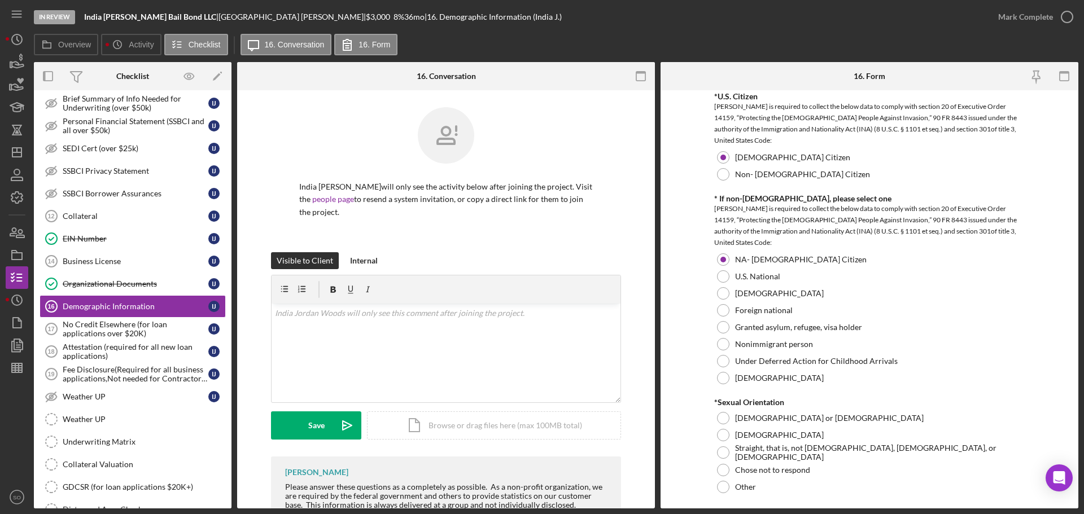
drag, startPoint x: 723, startPoint y: 454, endPoint x: 712, endPoint y: 455, distance: 11.3
click at [722, 455] on div at bounding box center [723, 452] width 12 height 12
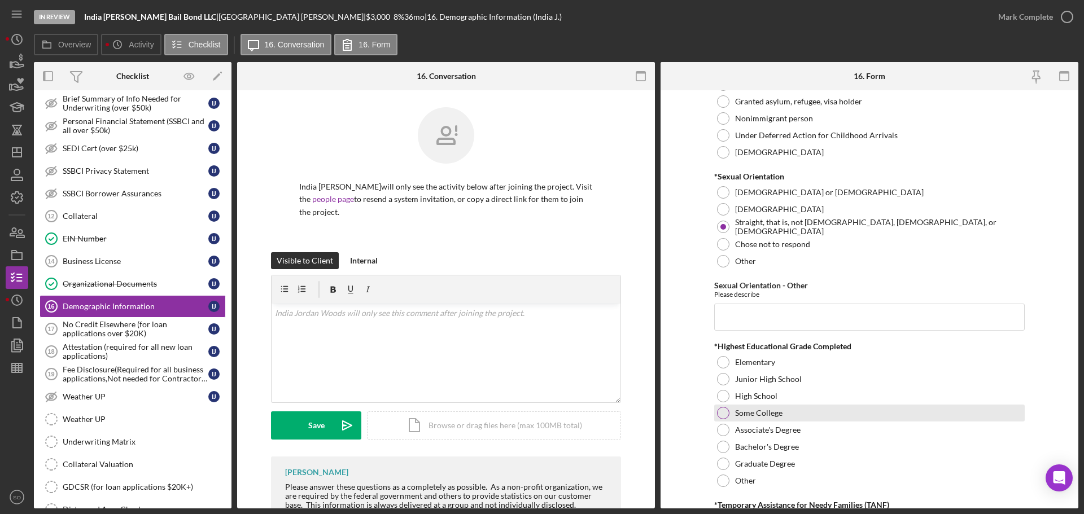
drag, startPoint x: 718, startPoint y: 411, endPoint x: 699, endPoint y: 425, distance: 23.8
click at [717, 414] on div at bounding box center [723, 413] width 12 height 12
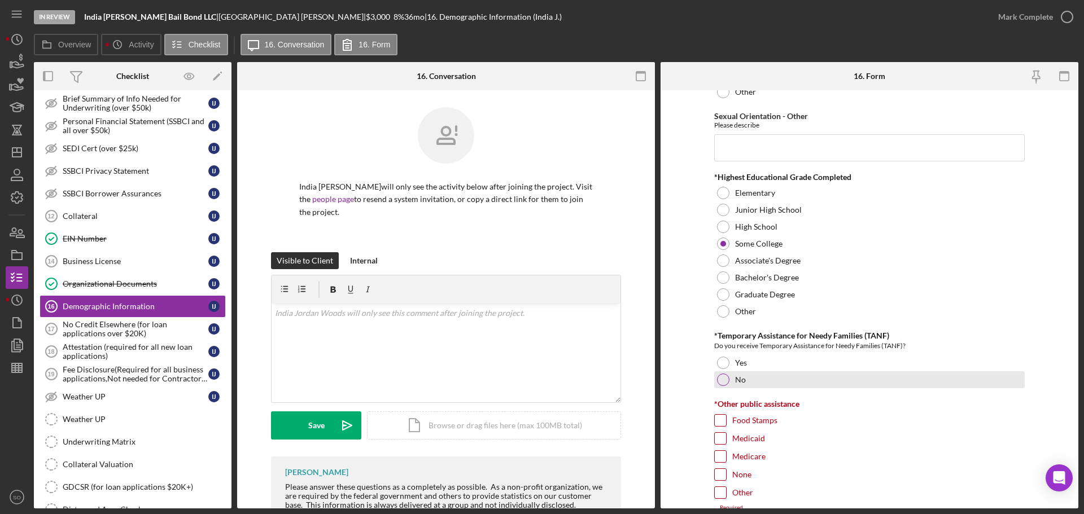
click at [717, 383] on div at bounding box center [723, 380] width 12 height 12
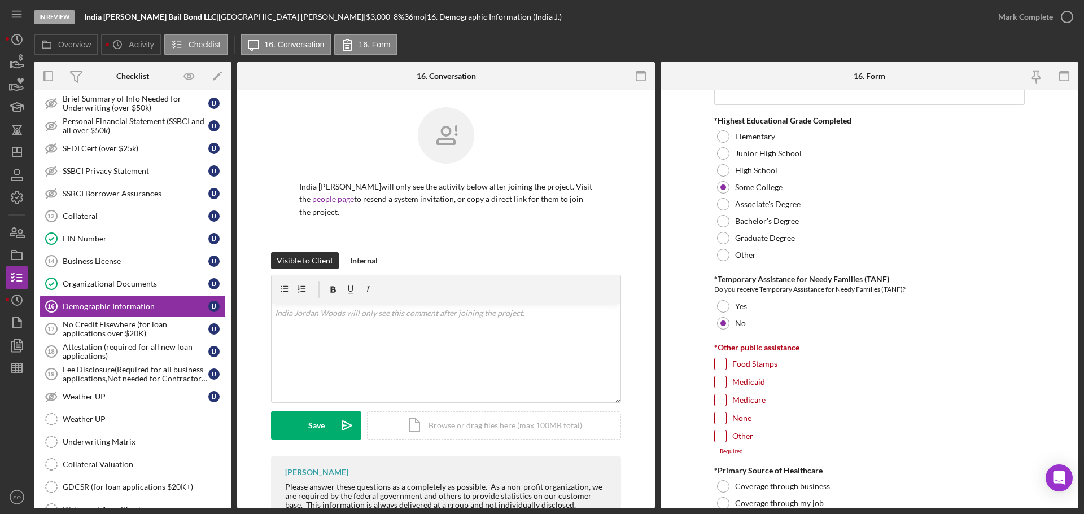
click at [715, 417] on input "None" at bounding box center [720, 418] width 11 height 11
checkbox input "true"
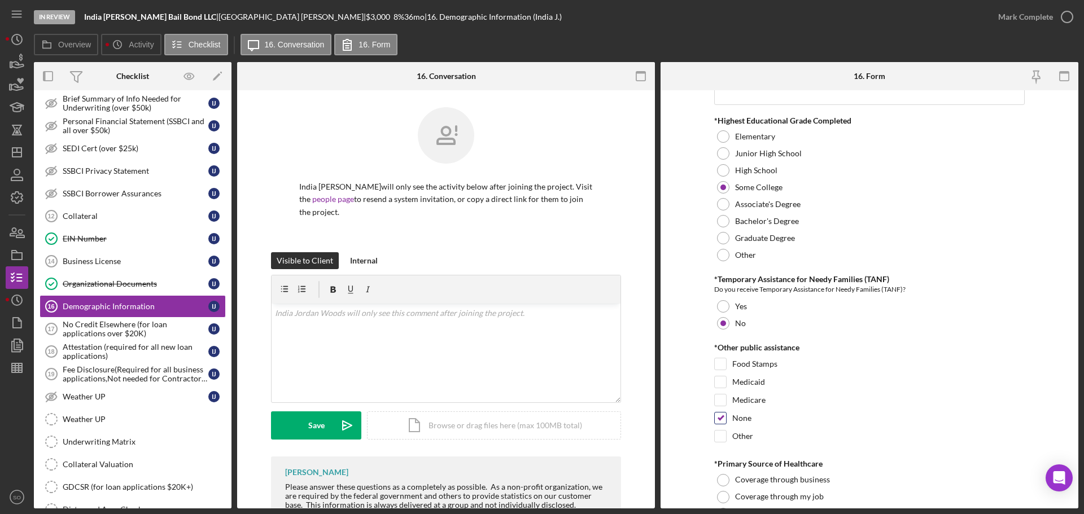
scroll to position [1750, 0]
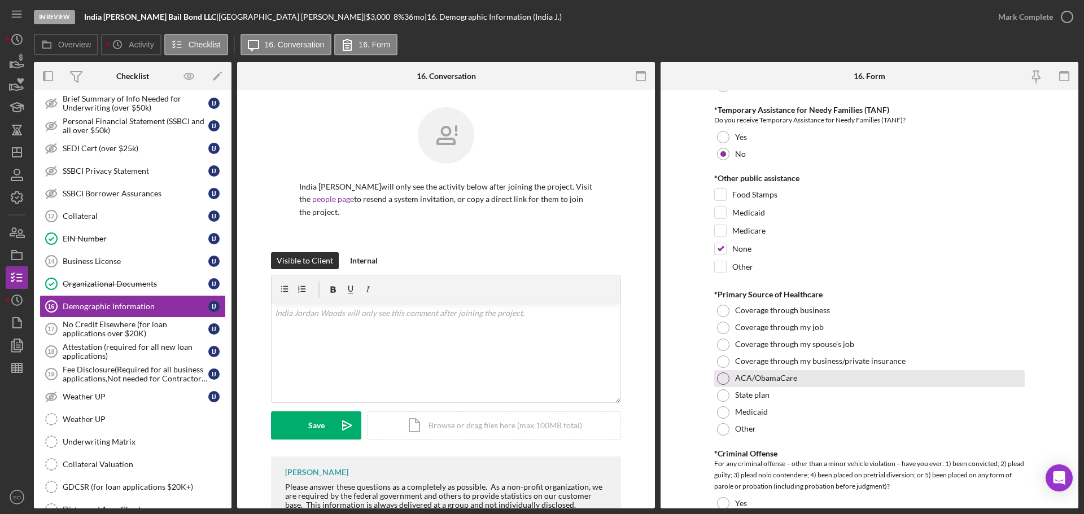
click at [718, 379] on div at bounding box center [723, 379] width 12 height 12
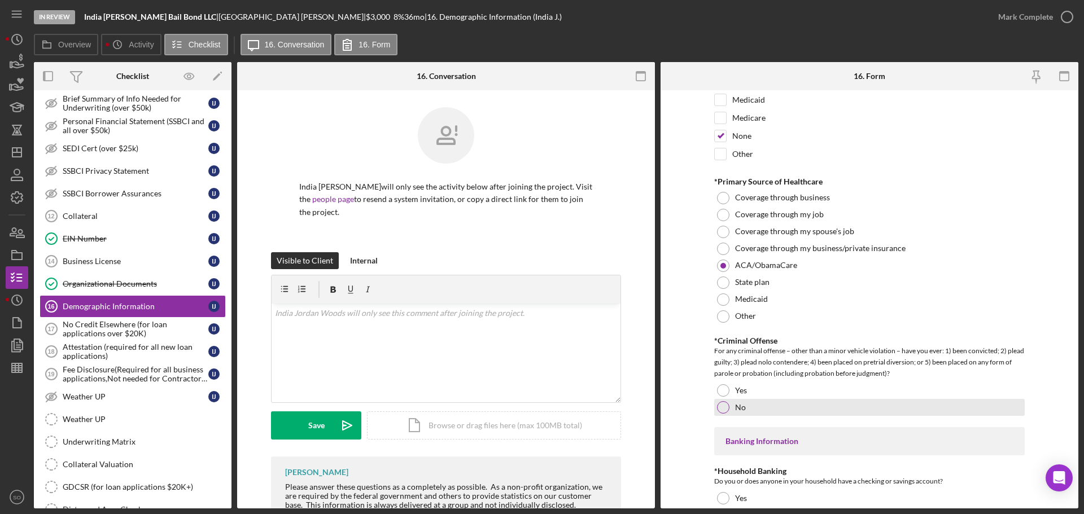
click at [721, 405] on div at bounding box center [723, 407] width 12 height 12
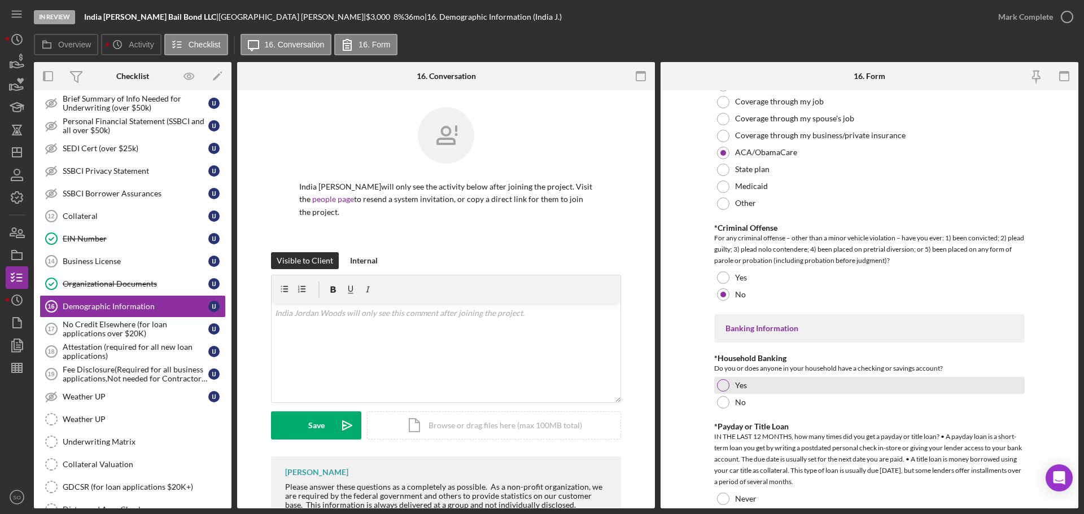
click at [720, 386] on div at bounding box center [723, 385] width 12 height 12
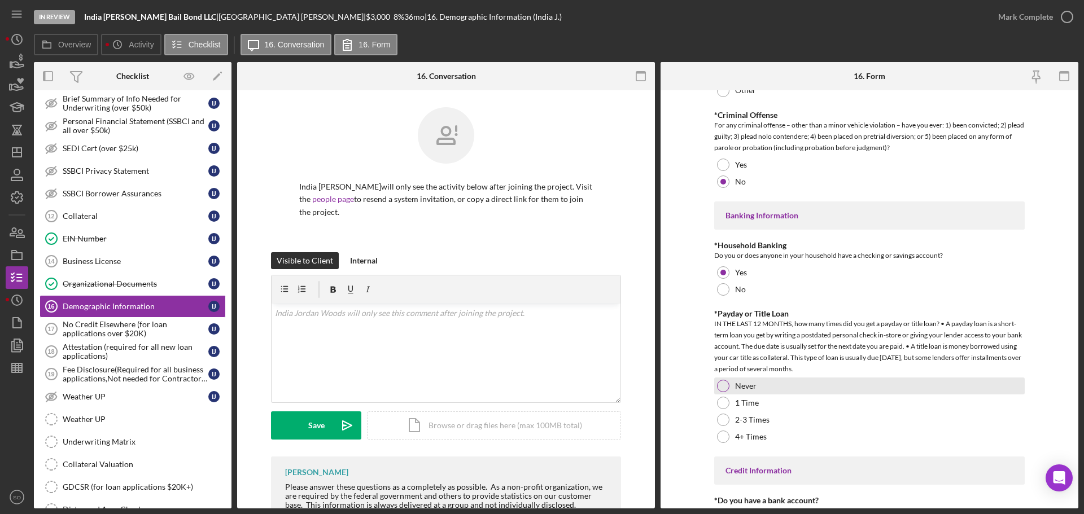
click at [724, 382] on div at bounding box center [723, 386] width 12 height 12
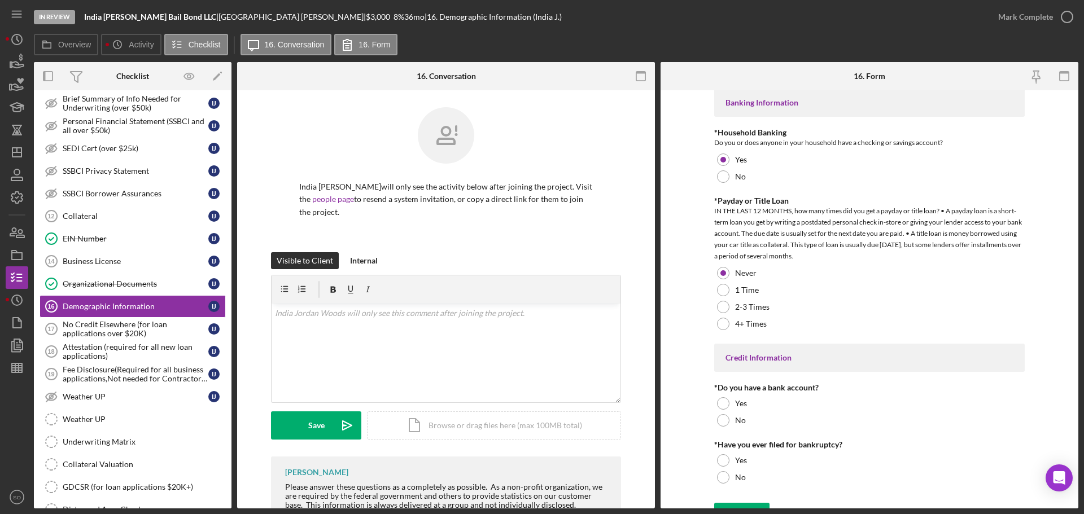
scroll to position [2219, 0]
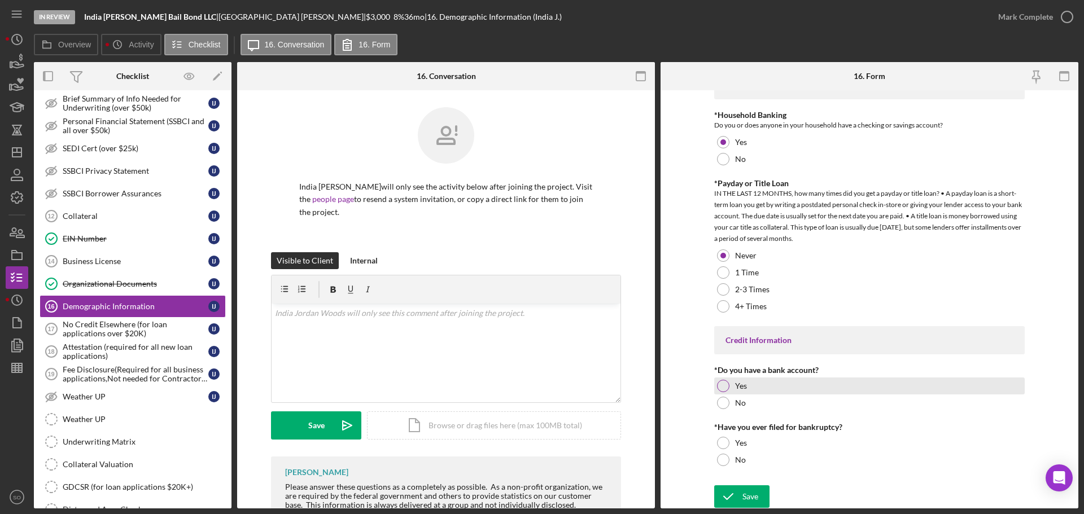
click at [725, 386] on div at bounding box center [723, 386] width 12 height 12
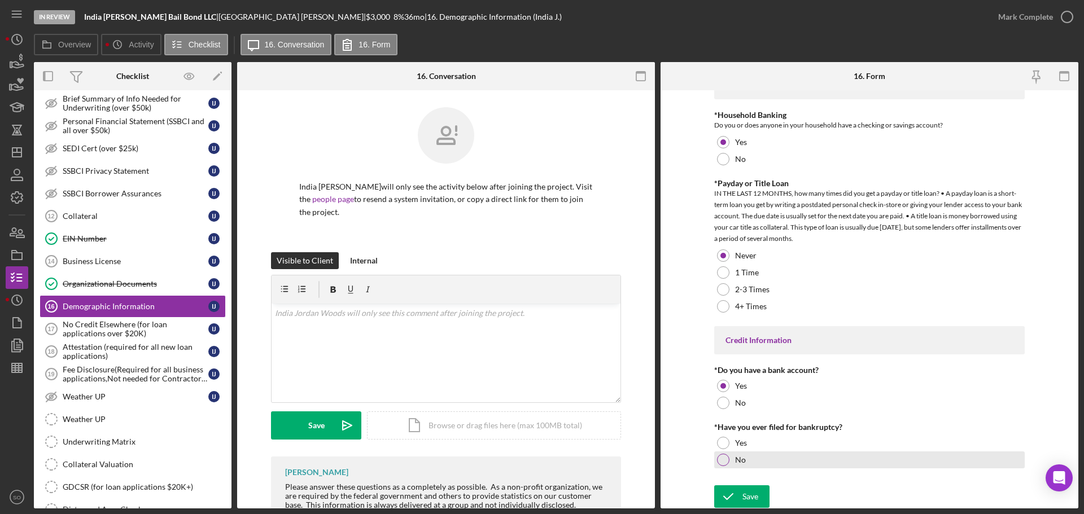
click at [735, 458] on label "No" at bounding box center [740, 460] width 11 height 9
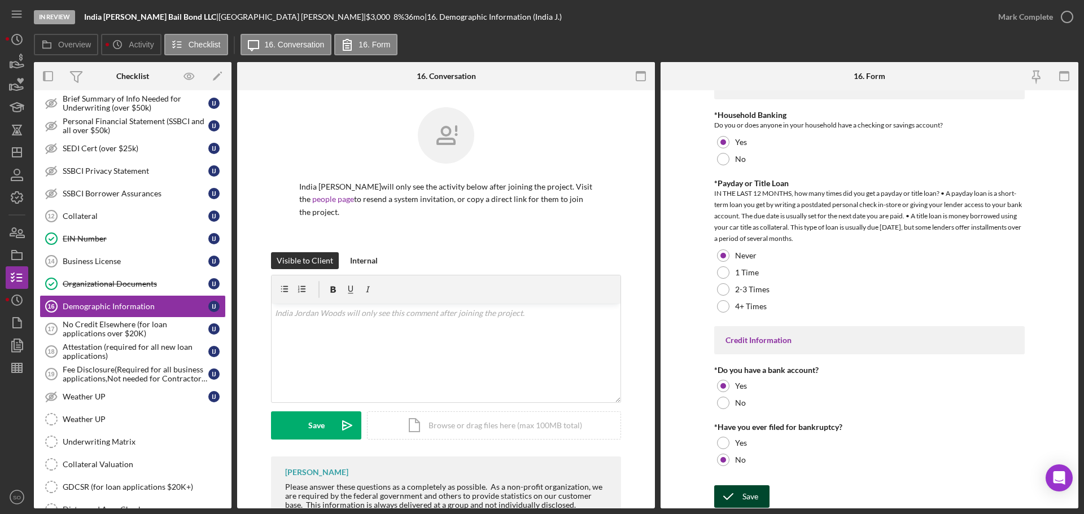
click at [757, 494] on button "Save" at bounding box center [741, 496] width 55 height 23
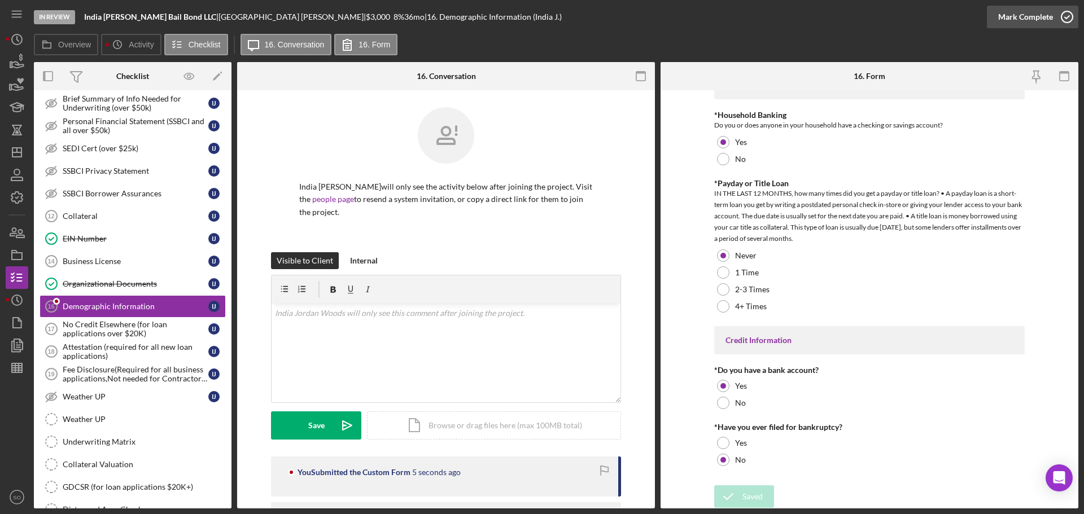
click at [1018, 23] on div "Mark Complete" at bounding box center [1025, 17] width 55 height 23
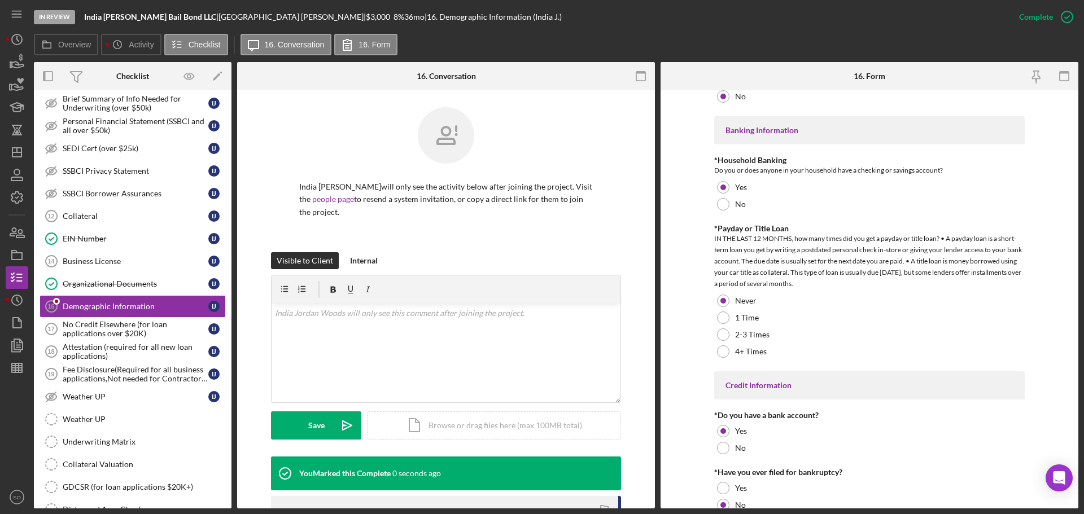
scroll to position [2264, 0]
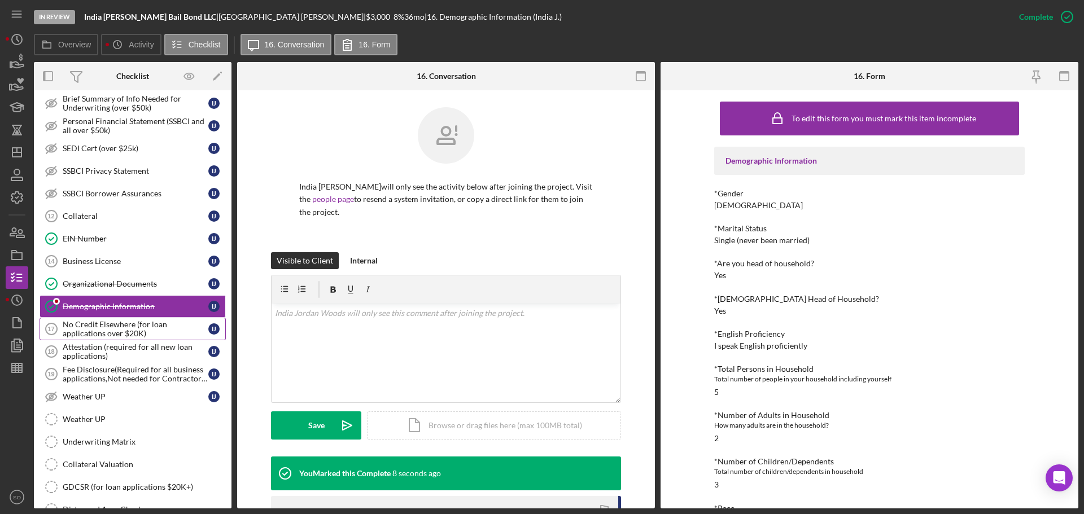
click at [148, 332] on div "No Credit Elsewhere (for loan applications over $20K)" at bounding box center [136, 329] width 146 height 18
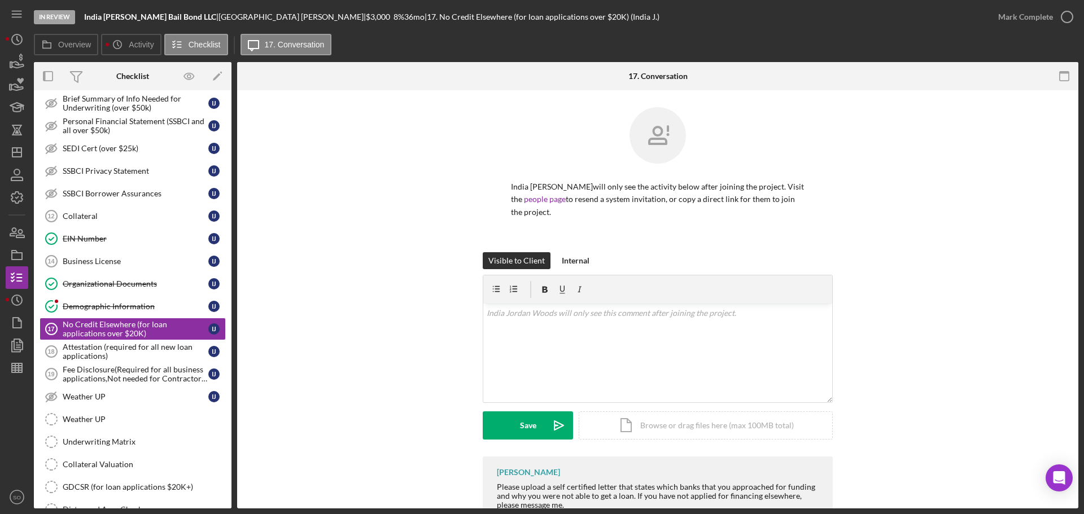
scroll to position [38, 0]
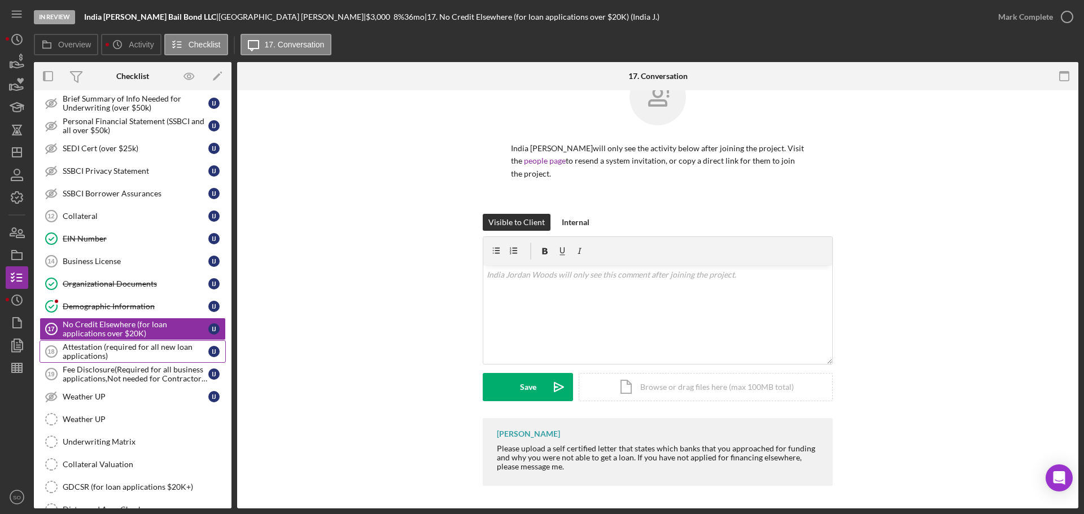
click at [156, 357] on div "Attestation (required for all new loan applications)" at bounding box center [136, 352] width 146 height 18
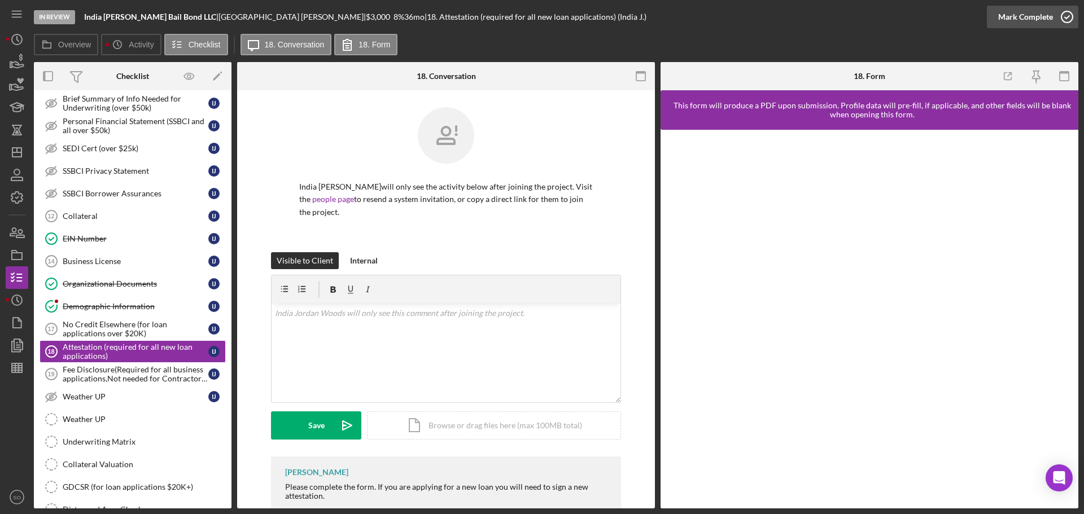
click at [992, 17] on button "Mark Complete" at bounding box center [1032, 17] width 91 height 23
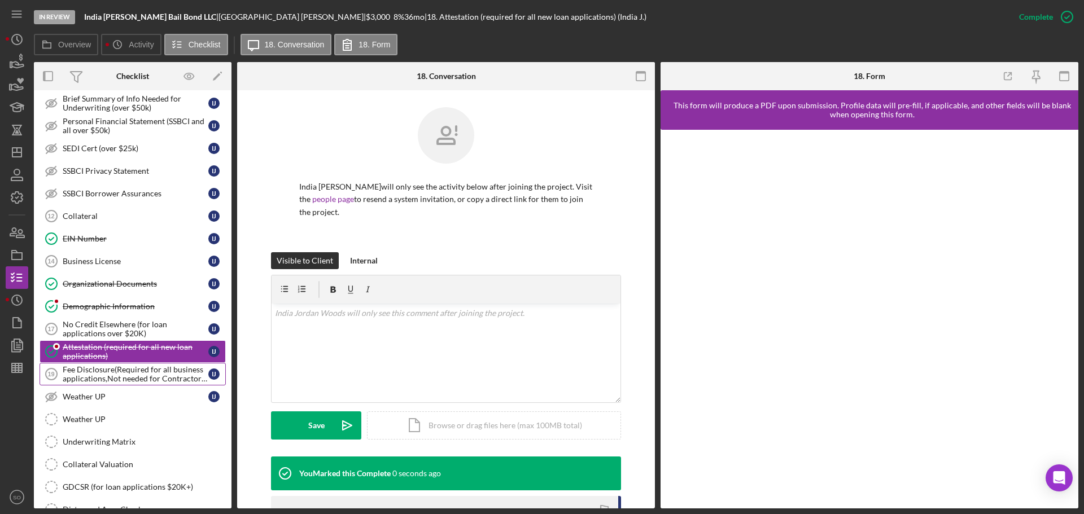
click at [133, 371] on div "Fee Disclosure(Required for all business applications,Not needed for Contractor…" at bounding box center [136, 374] width 146 height 18
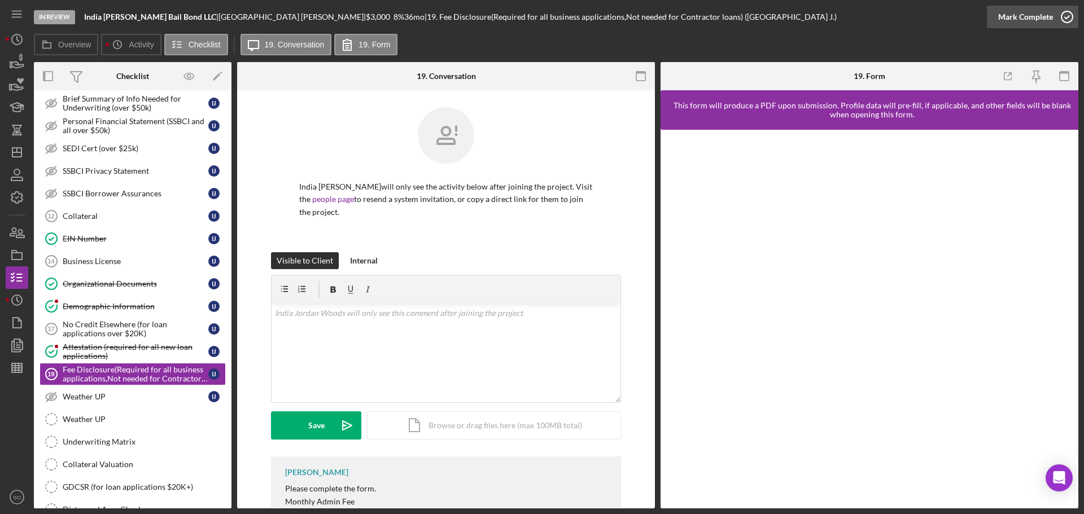
click at [1016, 13] on div "Mark Complete" at bounding box center [1025, 17] width 55 height 23
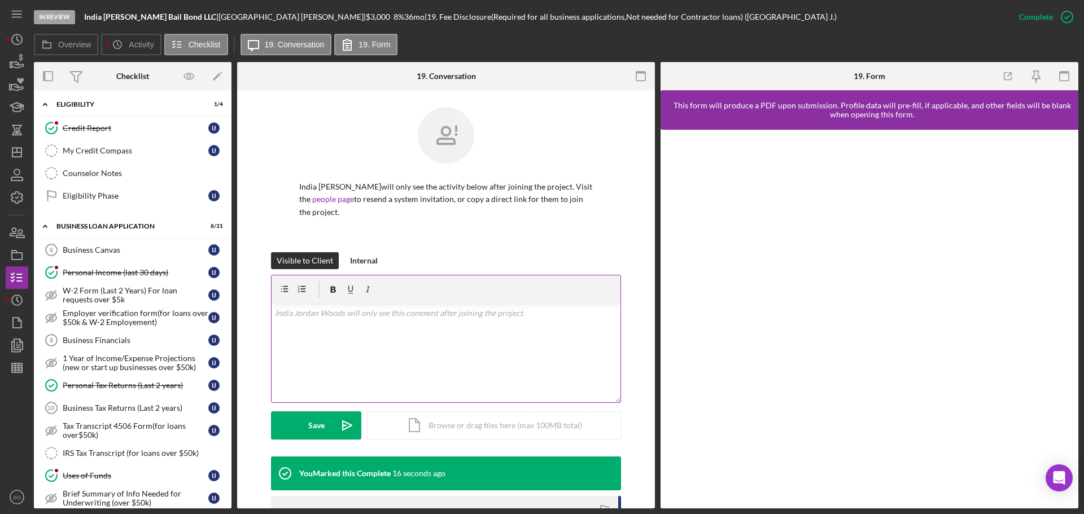
scroll to position [205, 0]
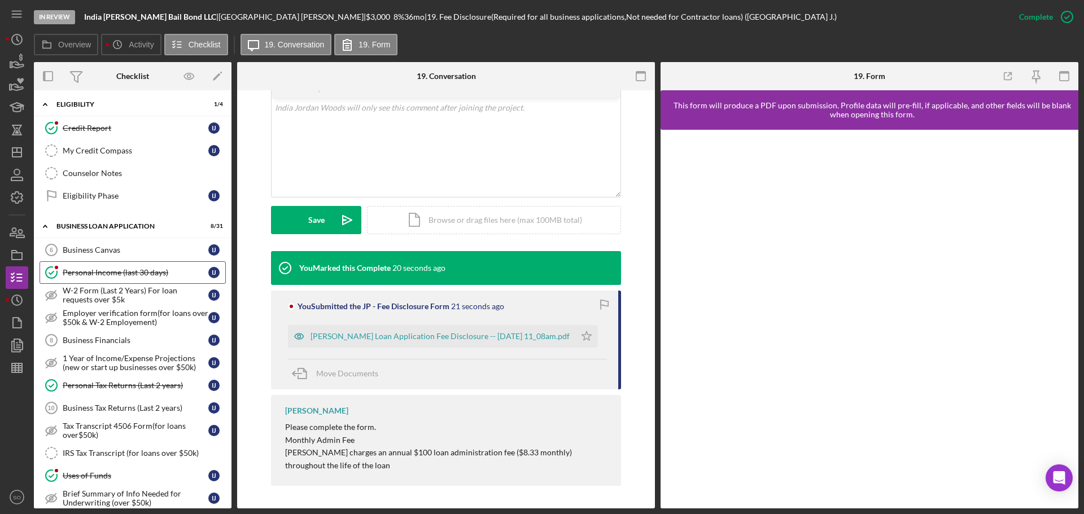
click at [157, 275] on div "Personal Income (last 30 days)" at bounding box center [136, 272] width 146 height 9
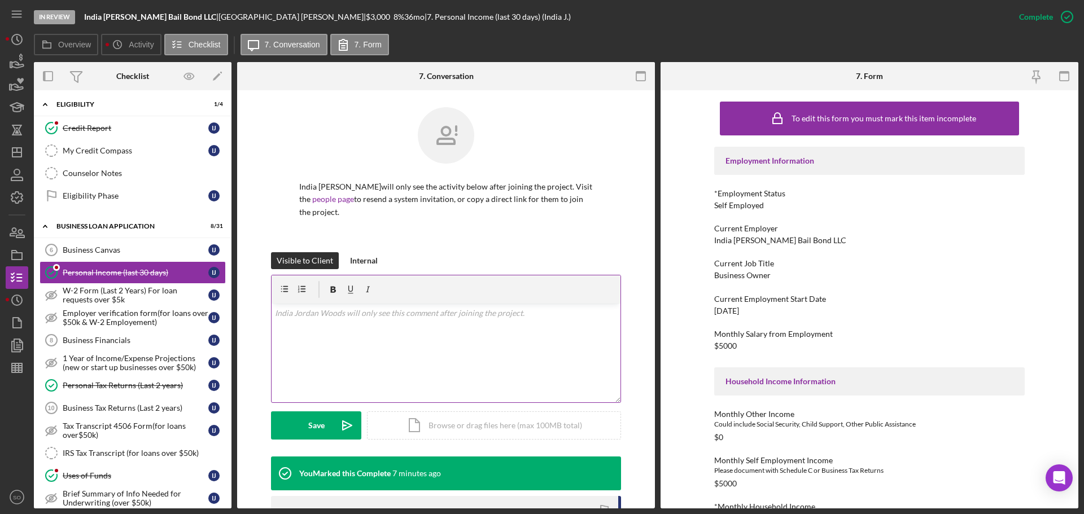
scroll to position [169, 0]
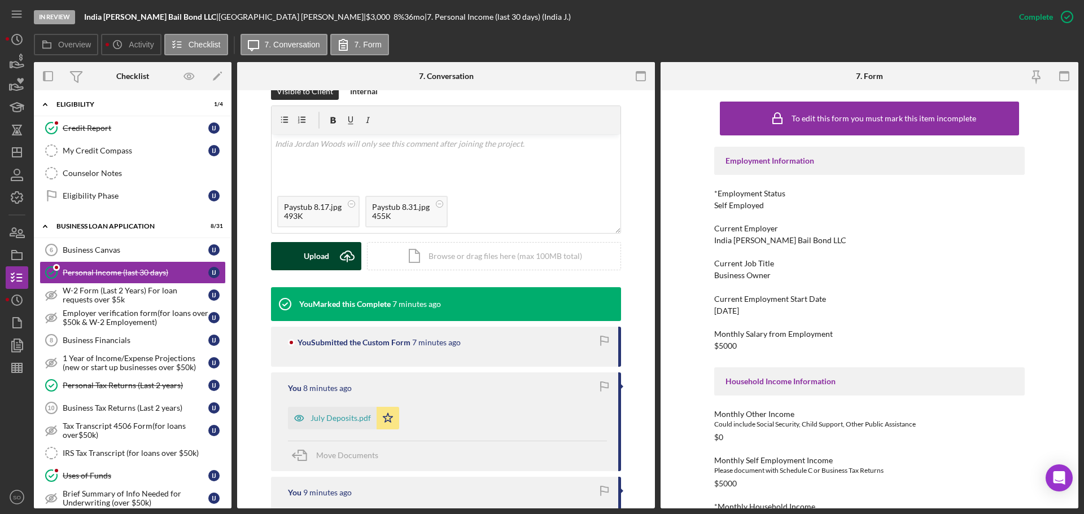
click at [323, 260] on div "Upload" at bounding box center [316, 256] width 25 height 28
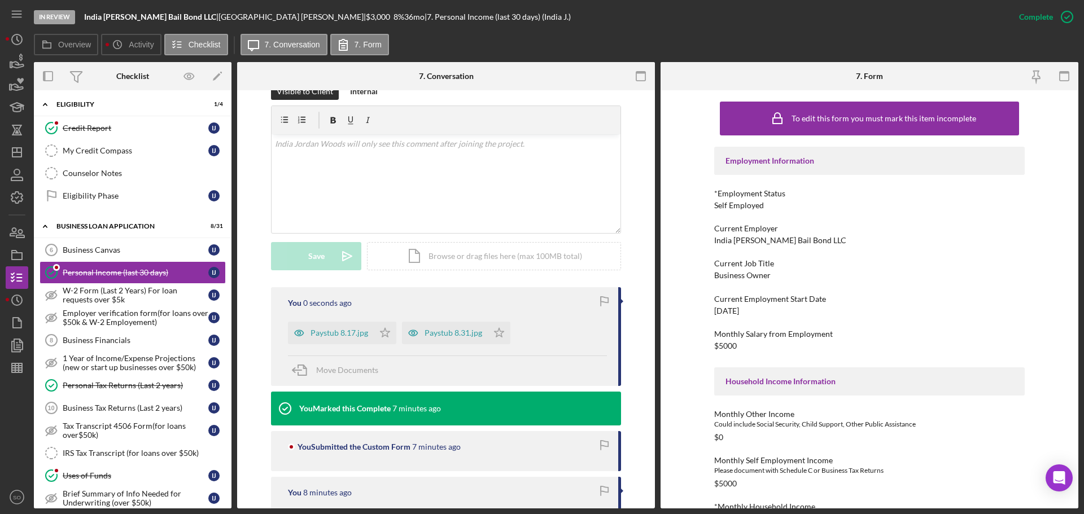
scroll to position [339, 0]
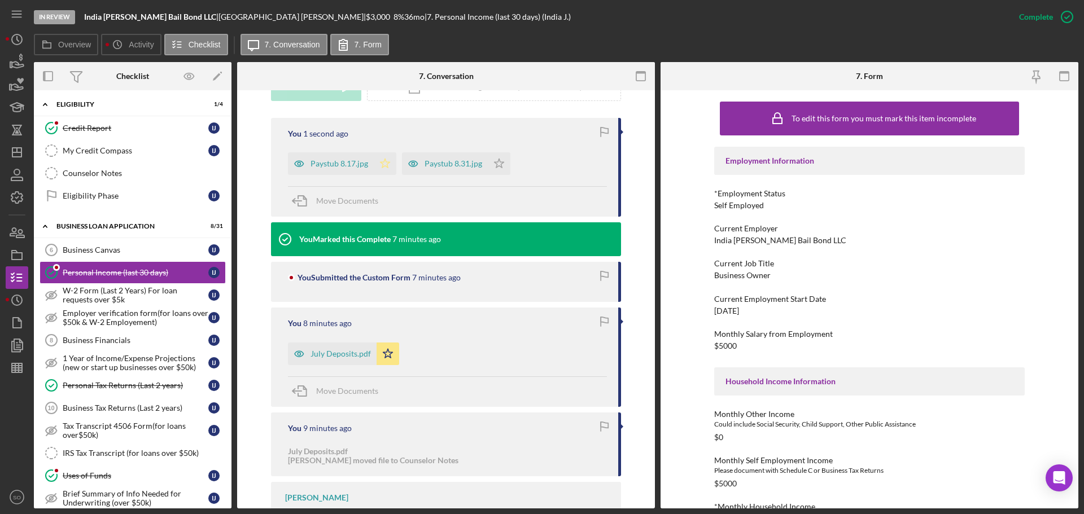
click at [383, 172] on icon "Icon/Star" at bounding box center [385, 163] width 23 height 23
click at [493, 161] on icon "Icon/Star" at bounding box center [499, 163] width 23 height 23
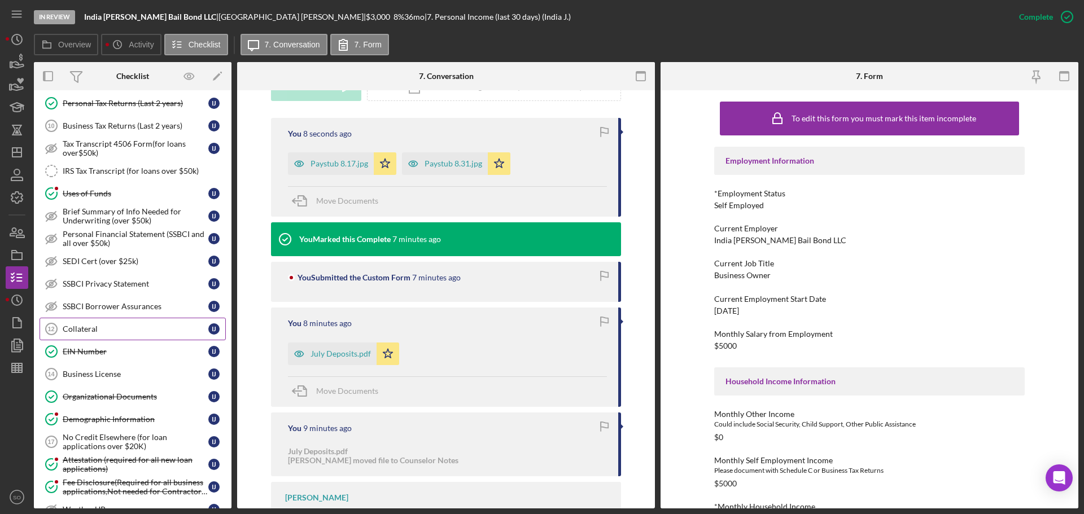
scroll to position [677, 0]
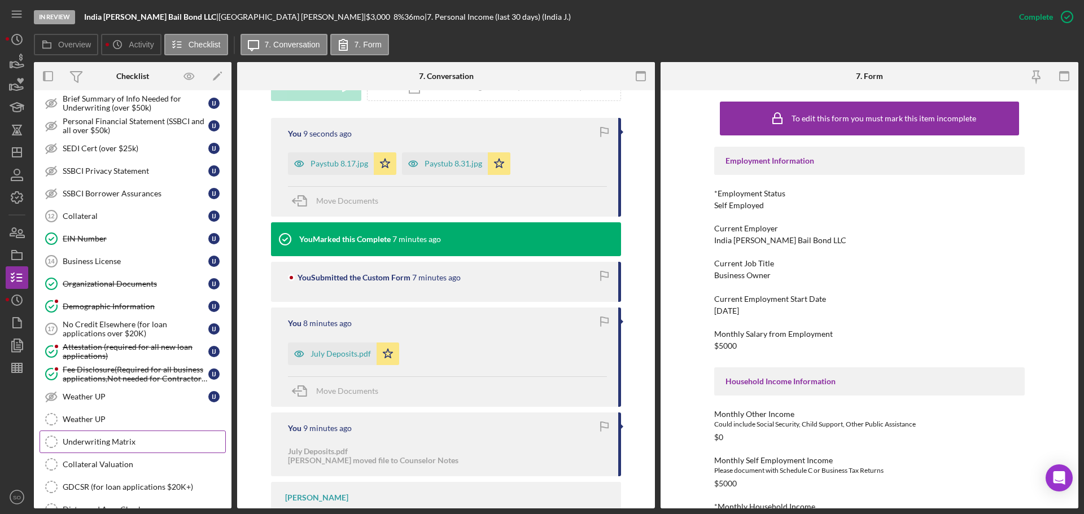
click at [150, 445] on div "Underwriting Matrix" at bounding box center [144, 441] width 163 height 9
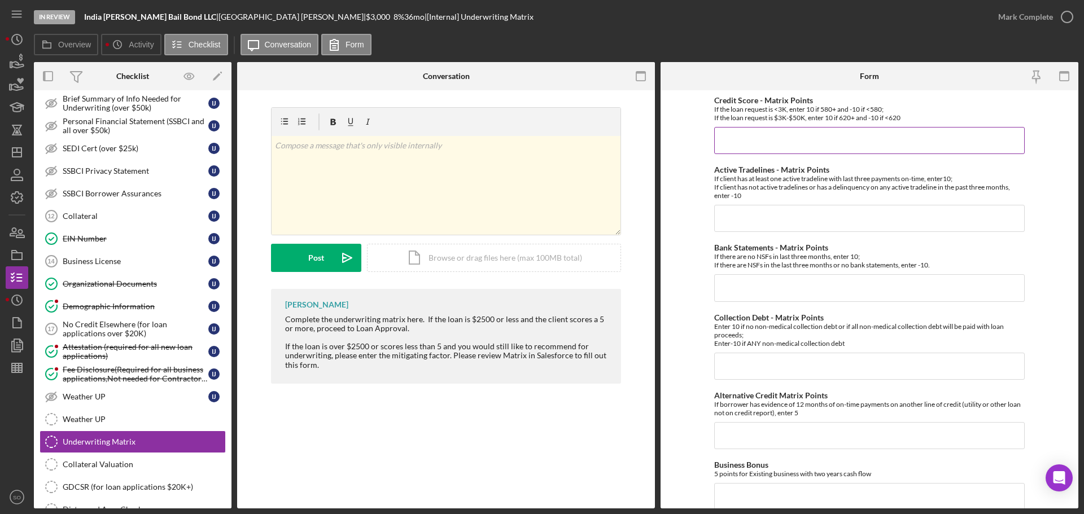
click at [837, 138] on input "Credit Score - Matrix Points" at bounding box center [869, 140] width 310 height 27
type input "-10"
click at [768, 223] on input "Active Tradelines - Matrix Points" at bounding box center [869, 218] width 310 height 27
click at [742, 284] on input "Bank Statements - Matrix Points" at bounding box center [869, 287] width 310 height 27
type input "10"
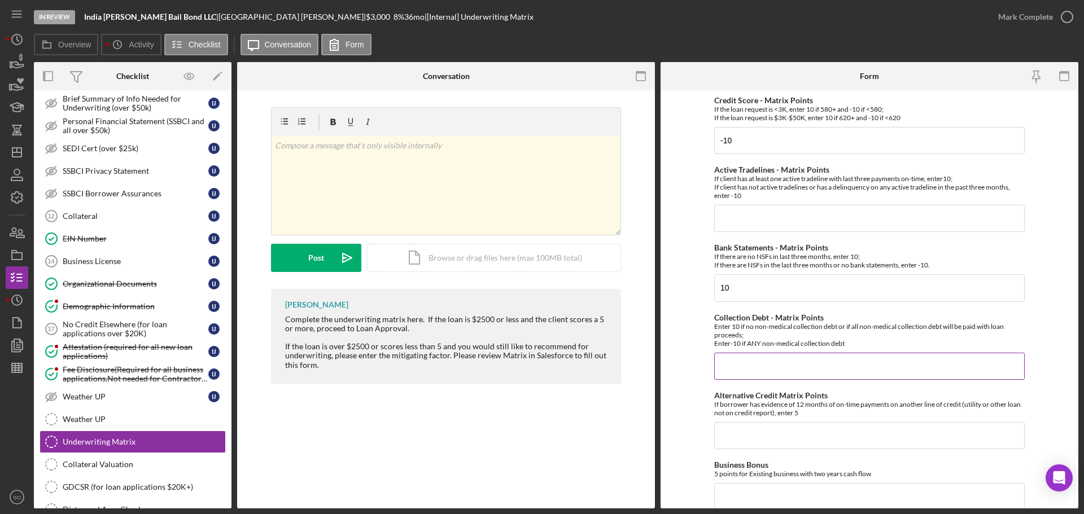
click at [761, 370] on input "Collection Debt - Matrix Points" at bounding box center [869, 366] width 310 height 27
type input "-10"
click at [749, 212] on input "Active Tradelines - Matrix Points" at bounding box center [869, 218] width 310 height 27
type input "10"
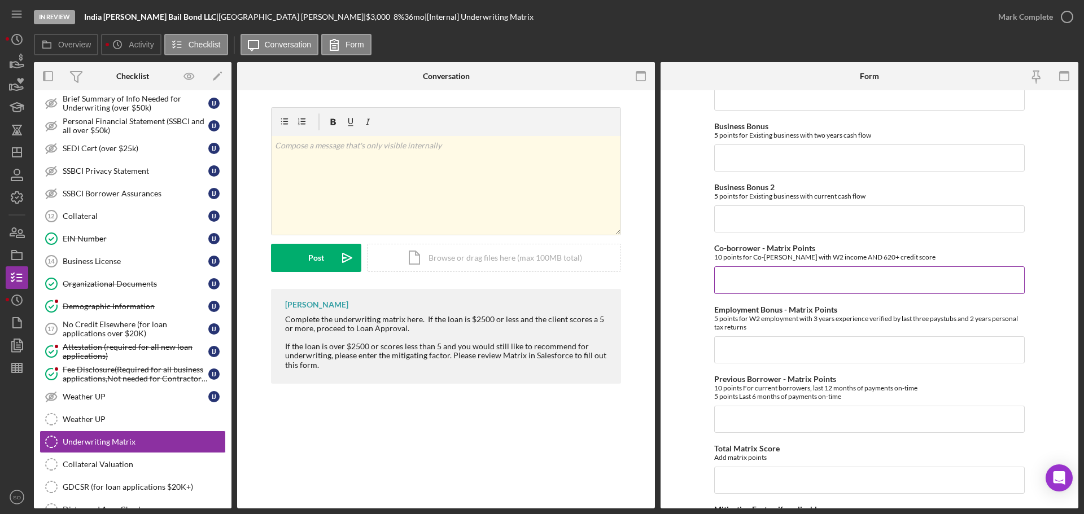
scroll to position [226, 0]
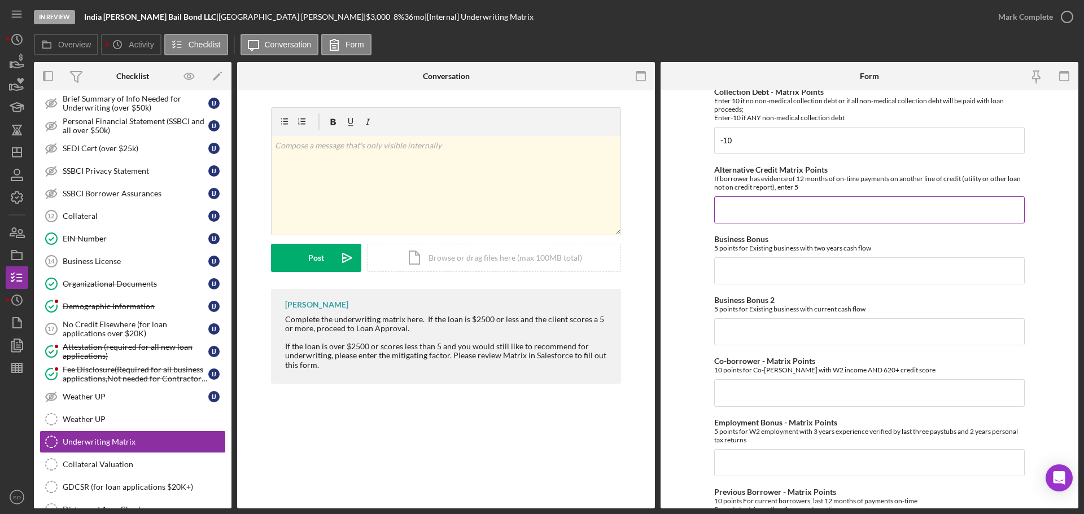
click at [737, 215] on input "Alternative Credit Matrix Points" at bounding box center [869, 209] width 310 height 27
type input "0"
click at [789, 273] on input "Business Bonus" at bounding box center [869, 270] width 310 height 27
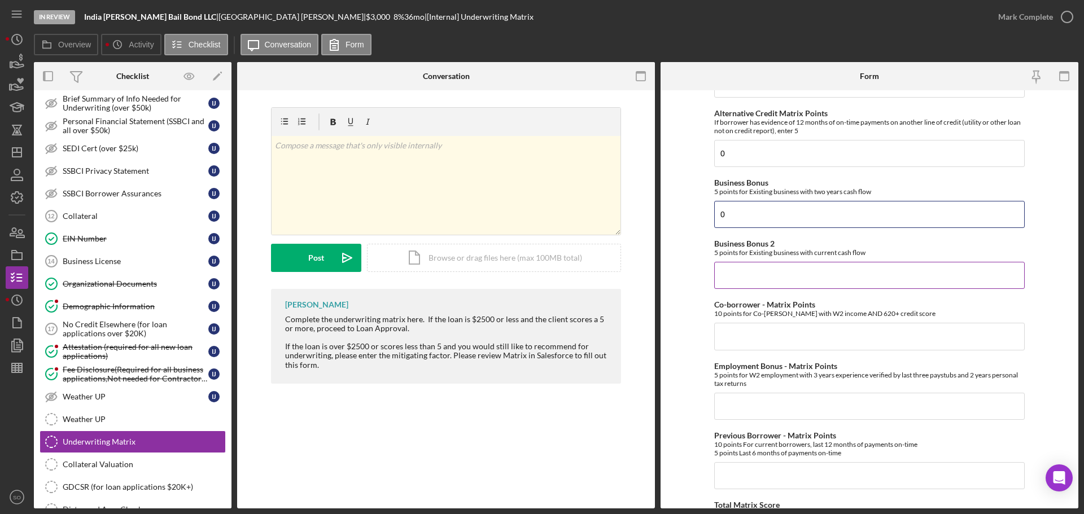
type input "0"
click at [784, 284] on input "Business Bonus 2" at bounding box center [869, 275] width 310 height 27
type input "0"
click at [769, 340] on input "Co-borrower - Matrix Points" at bounding box center [869, 336] width 310 height 27
type input "0"
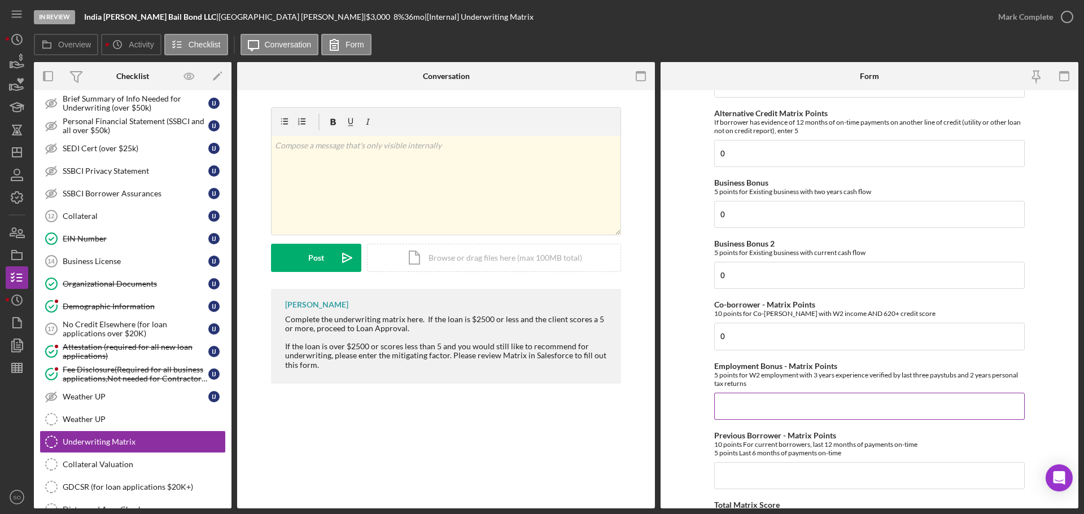
click at [758, 414] on input "Employment Bonus - Matrix Points" at bounding box center [869, 406] width 310 height 27
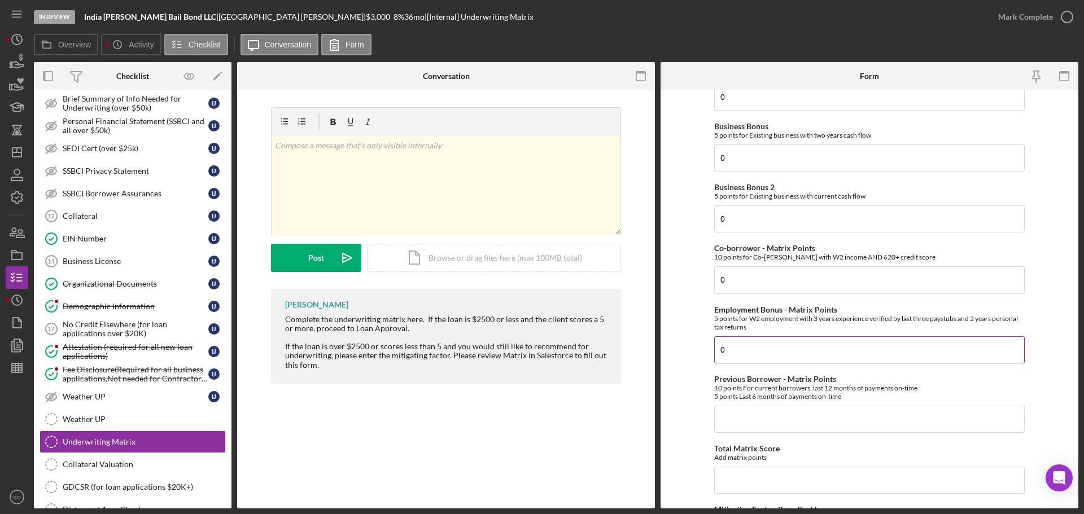
type input "0"
click at [758, 414] on input "Previous Borrower - Matrix Points" at bounding box center [869, 419] width 310 height 27
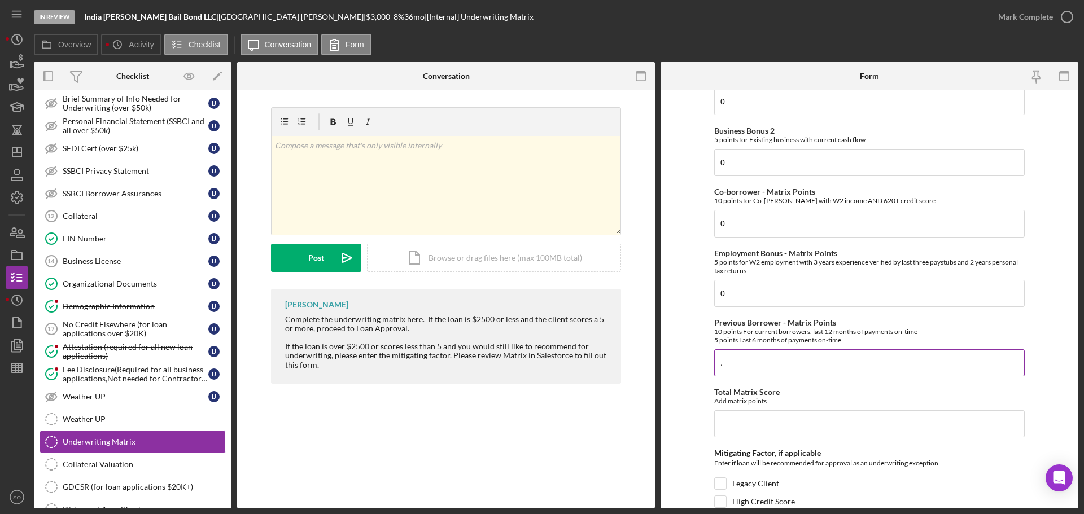
click at [745, 366] on input "." at bounding box center [869, 362] width 310 height 27
drag, startPoint x: 745, startPoint y: 366, endPoint x: 641, endPoint y: 367, distance: 103.9
click at [641, 367] on div "Overview Internal Workflow Stage In Review Icon/Dropdown Arrow Archive (can una…" at bounding box center [556, 285] width 1044 height 446
type input "0"
drag, startPoint x: 700, startPoint y: 288, endPoint x: 646, endPoint y: 289, distance: 53.6
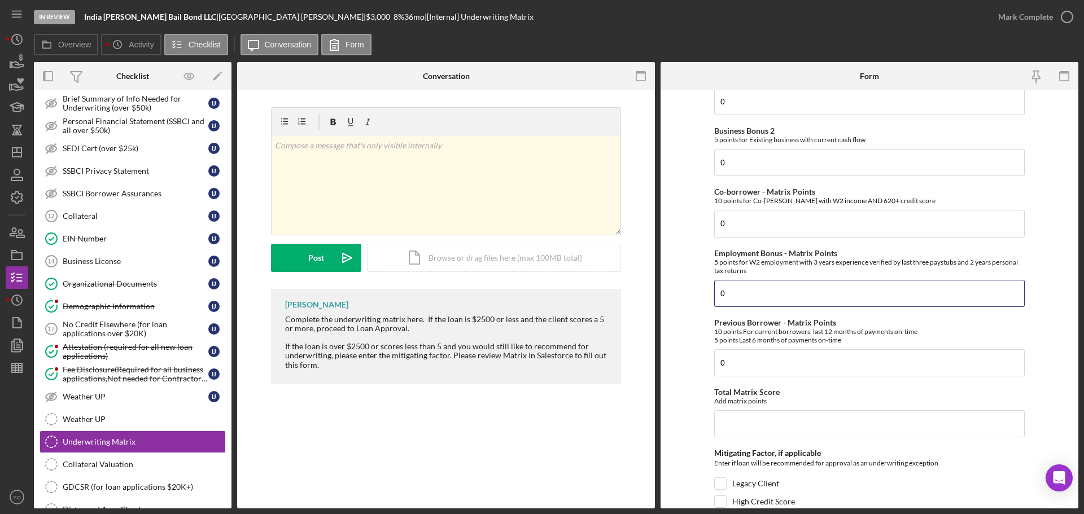
click at [645, 288] on div "Overview Internal Workflow Stage In Review Icon/Dropdown Arrow Archive (can una…" at bounding box center [556, 285] width 1044 height 446
type input "5"
click at [689, 322] on form "Credit Score - Matrix Points If the loan request is <3K, enter 10 if 580+ and -…" at bounding box center [869, 299] width 418 height 418
click at [742, 424] on input "Total Matrix Score" at bounding box center [869, 423] width 310 height 27
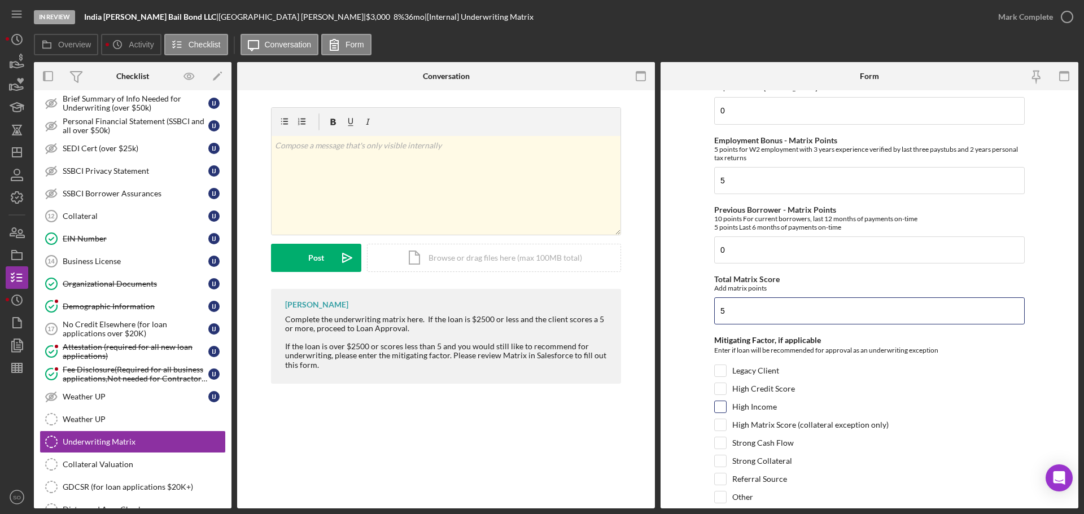
type input "5"
click at [717, 408] on input "High Income" at bounding box center [720, 406] width 11 height 11
checkbox input "true"
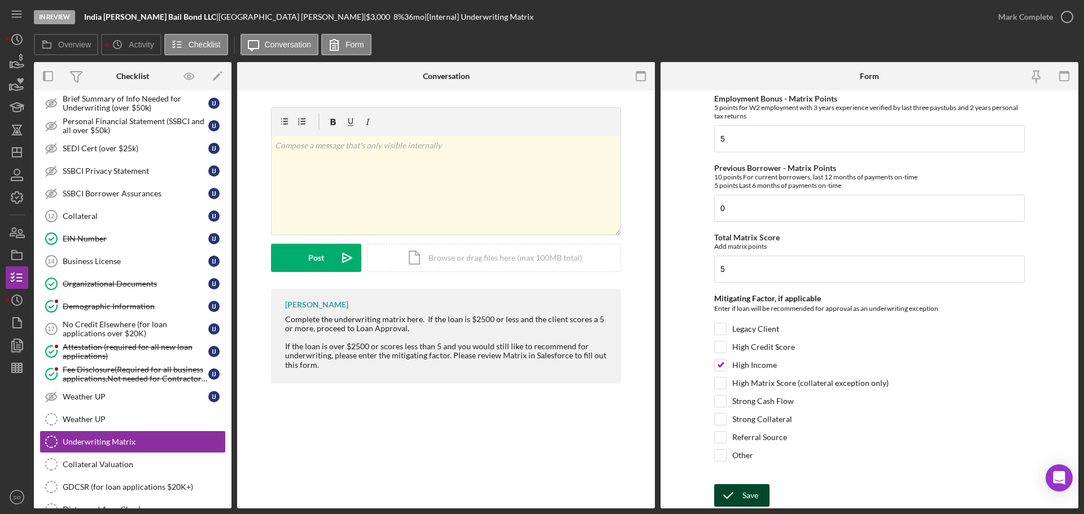
drag, startPoint x: 746, startPoint y: 498, endPoint x: 785, endPoint y: 500, distance: 38.4
click at [748, 501] on div "Save" at bounding box center [750, 495] width 16 height 23
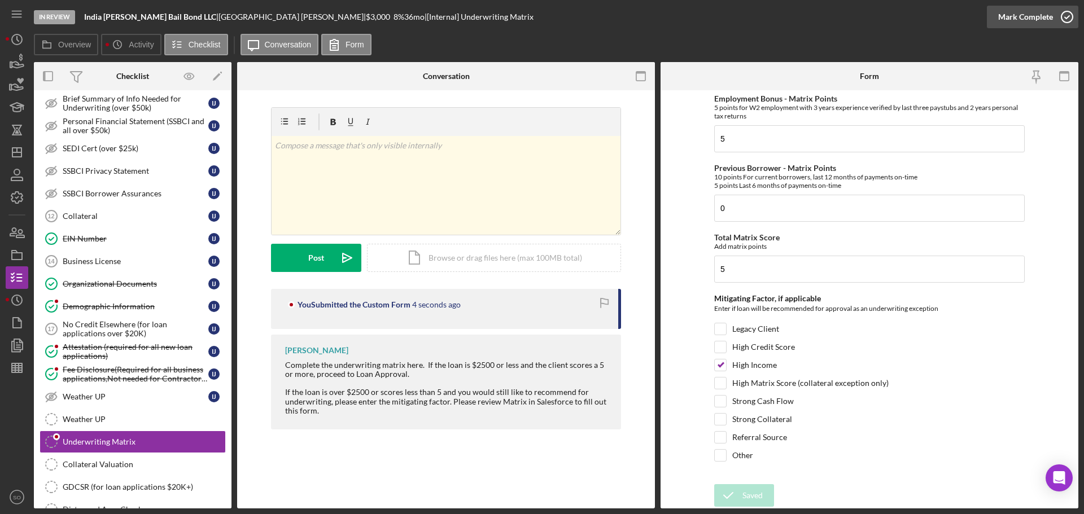
click at [1013, 19] on div "Mark Complete" at bounding box center [1025, 17] width 55 height 23
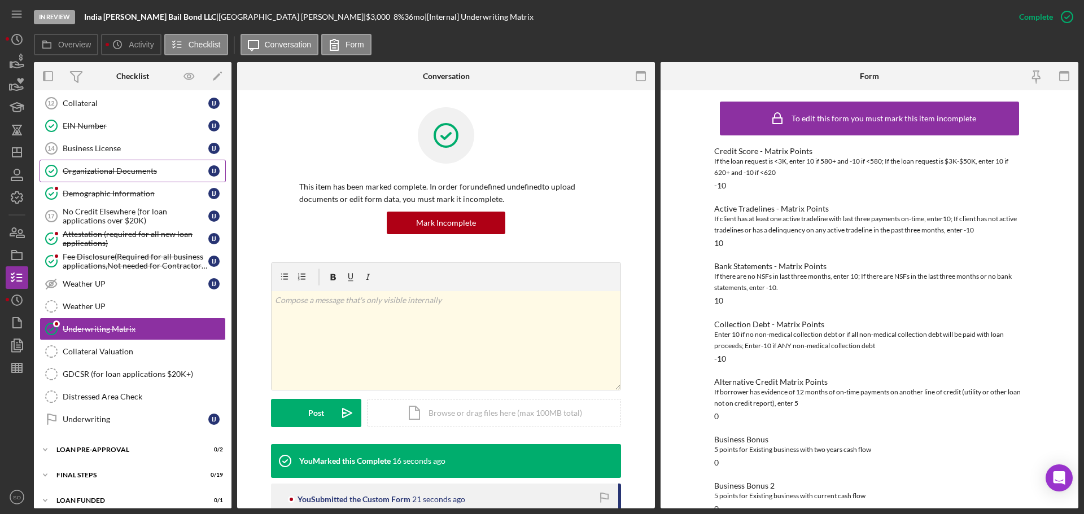
scroll to position [800, 0]
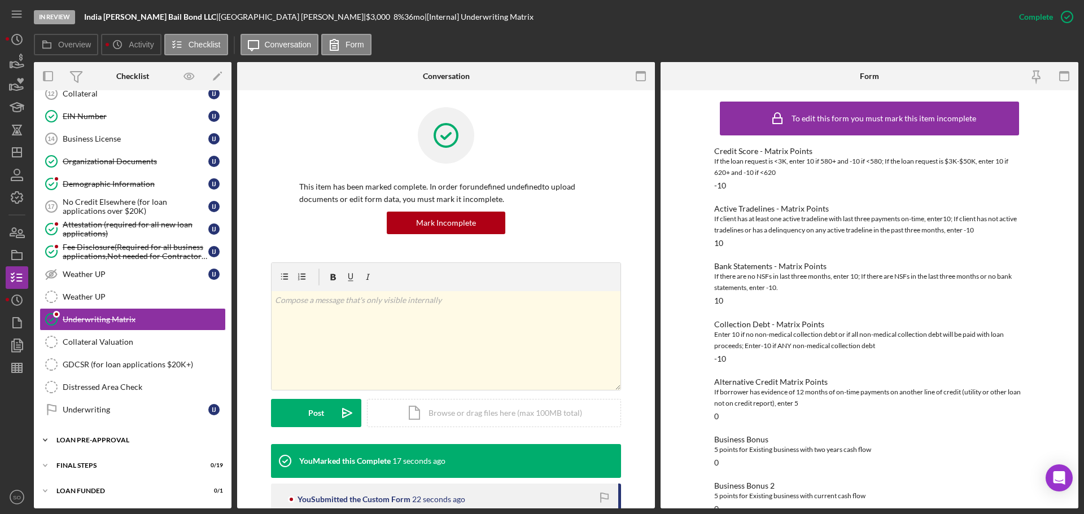
drag, startPoint x: 126, startPoint y: 441, endPoint x: 134, endPoint y: 432, distance: 11.6
click at [126, 441] on div "LOAN PRE-APPROVAL" at bounding box center [136, 440] width 161 height 7
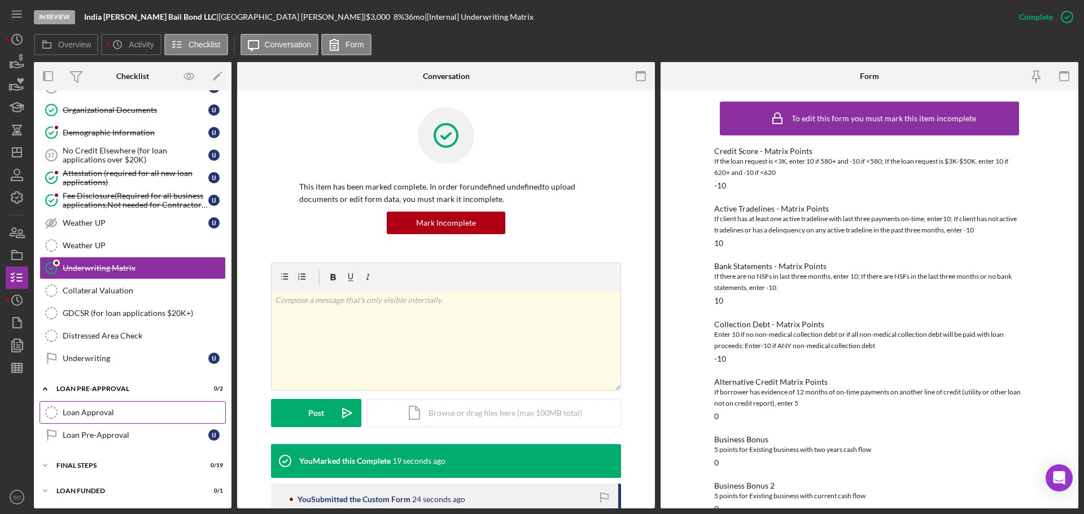
click at [137, 411] on div "Loan Approval" at bounding box center [144, 412] width 163 height 9
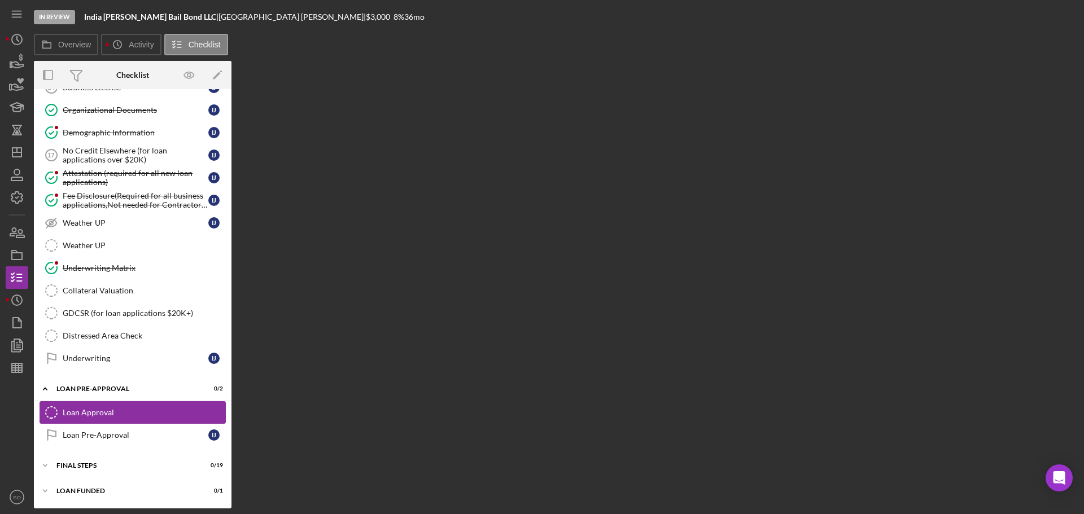
scroll to position [851, 0]
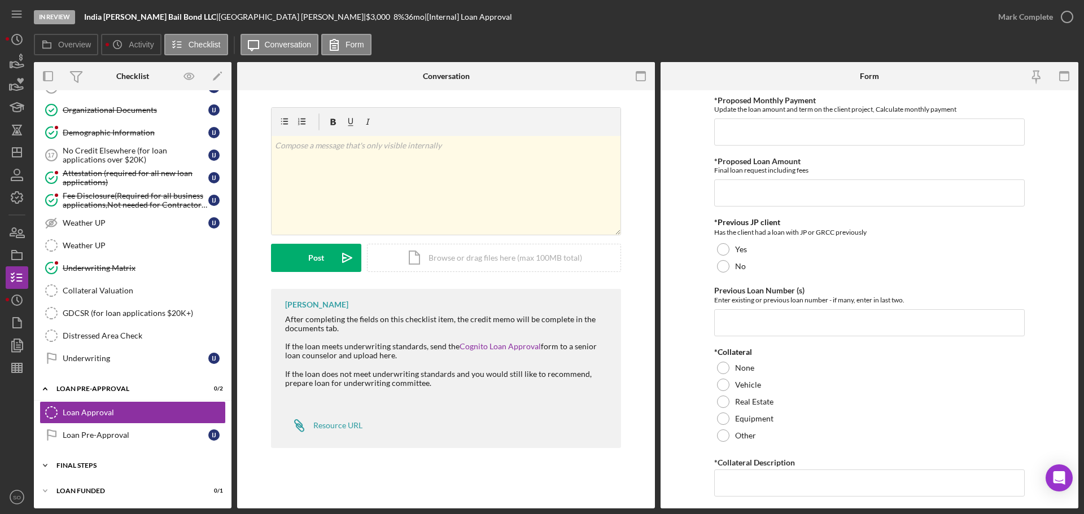
click at [130, 471] on div "Icon/Expander FINAL STEPS 0 / 19" at bounding box center [133, 465] width 198 height 23
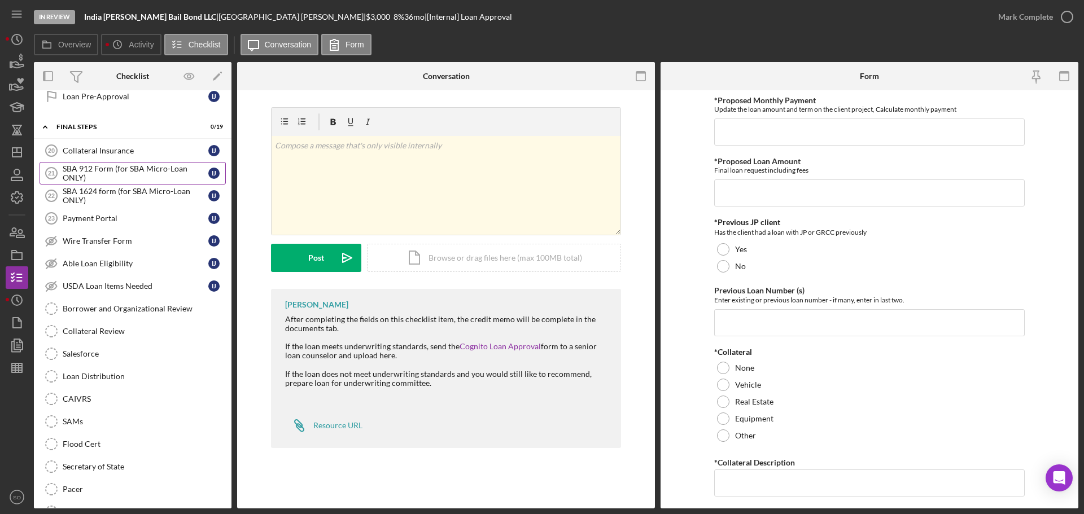
click at [133, 173] on div "SBA 912 Form (for SBA Micro-Loan ONLY)" at bounding box center [136, 173] width 146 height 18
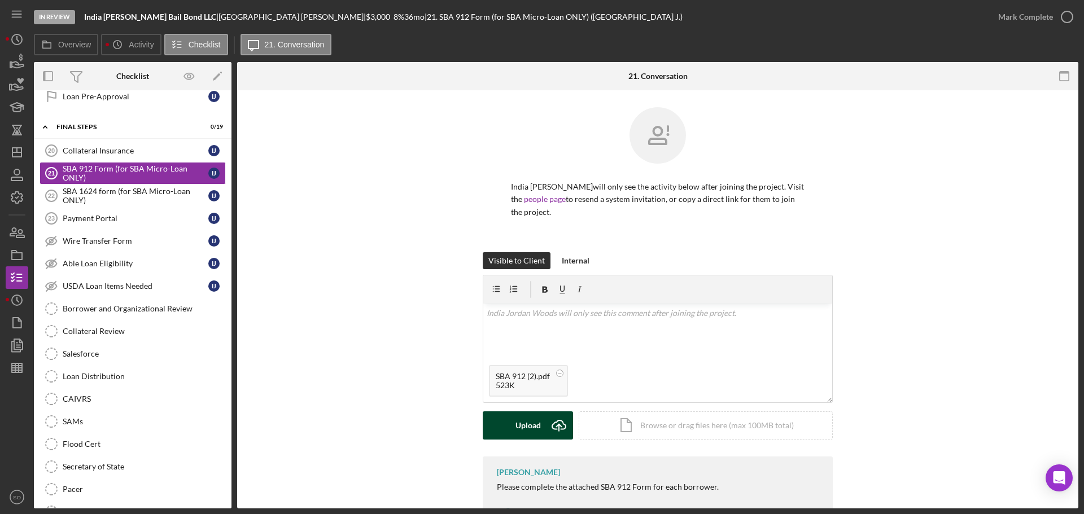
click at [524, 424] on div "Upload" at bounding box center [527, 425] width 25 height 28
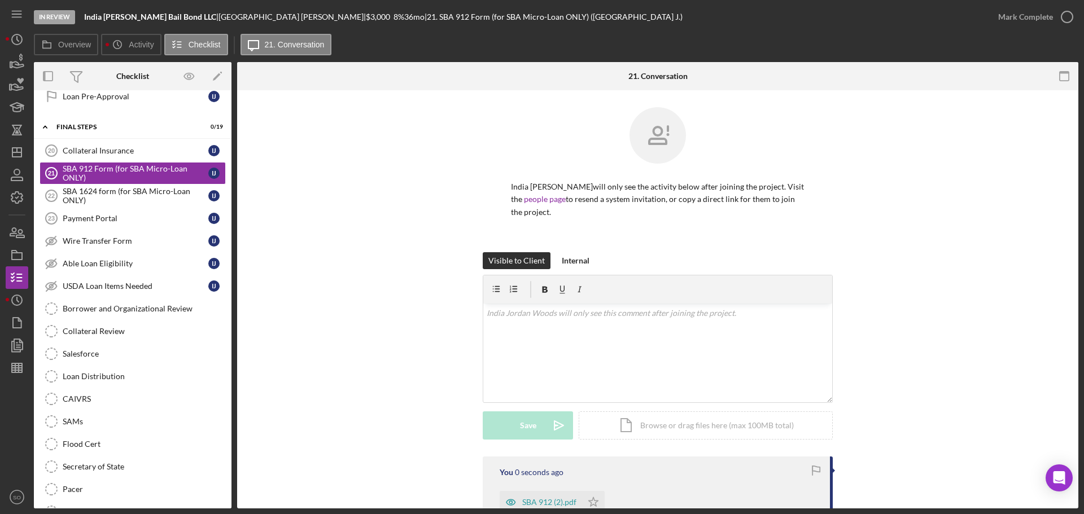
scroll to position [153, 0]
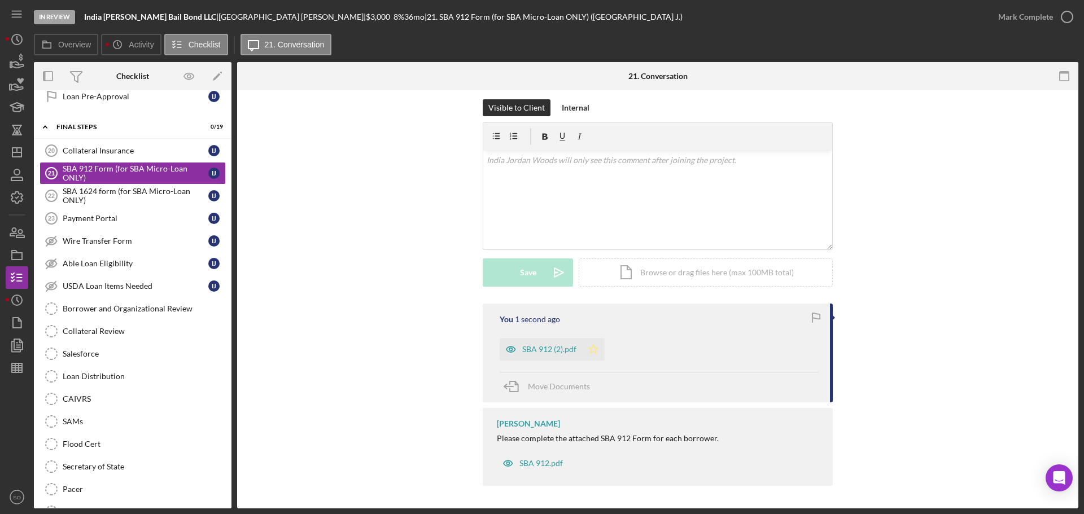
click at [590, 351] on icon "Icon/Star" at bounding box center [593, 349] width 23 height 23
click at [1001, 16] on div "Mark Complete" at bounding box center [1025, 17] width 55 height 23
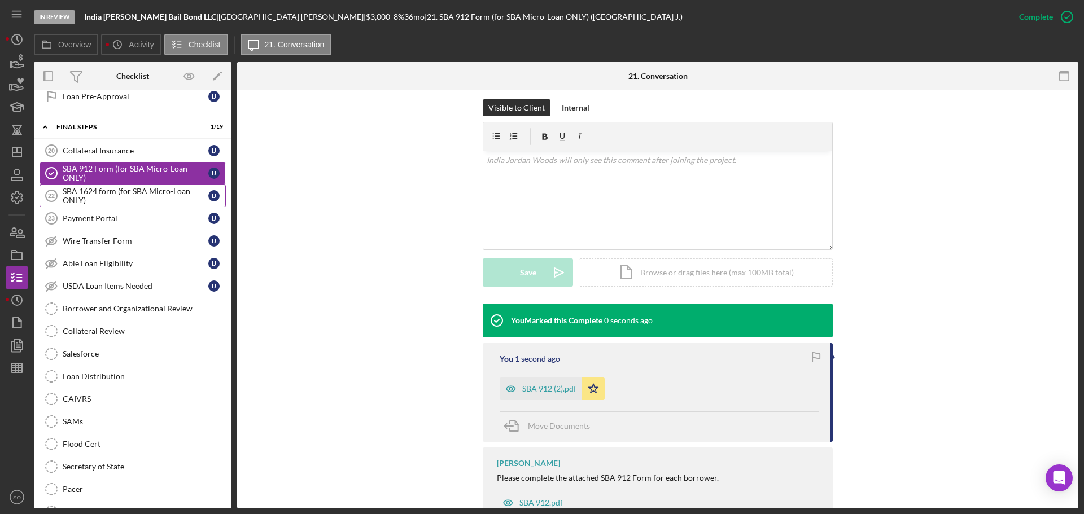
click at [179, 201] on div "SBA 1624 form (for SBA Micro-Loan ONLY)" at bounding box center [136, 196] width 146 height 18
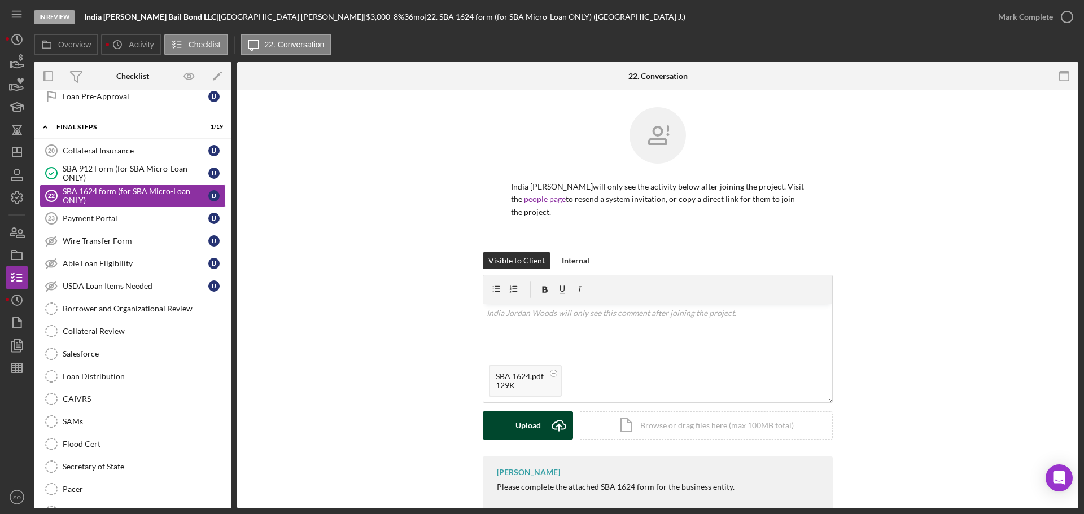
click at [545, 430] on icon "Icon/Upload" at bounding box center [559, 425] width 28 height 28
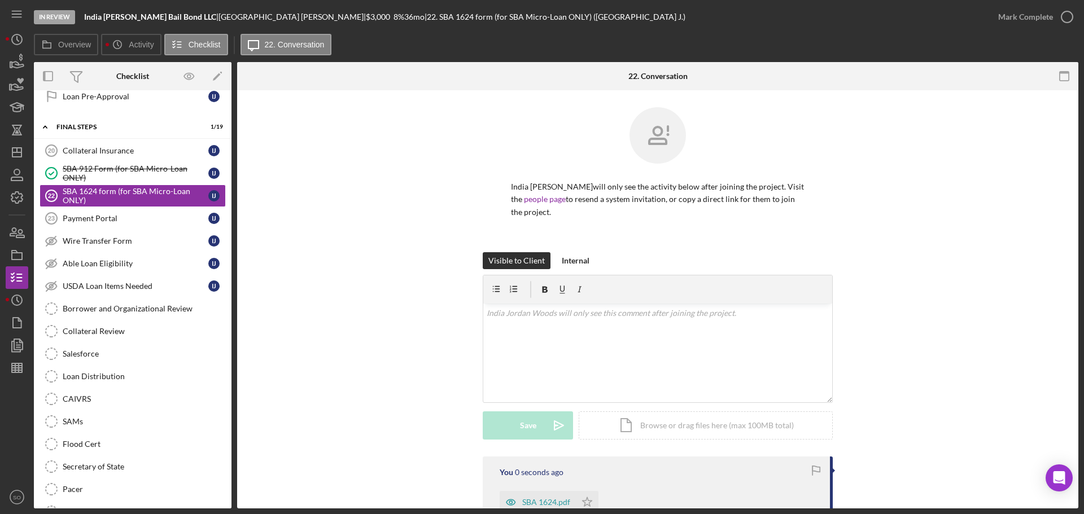
scroll to position [113, 0]
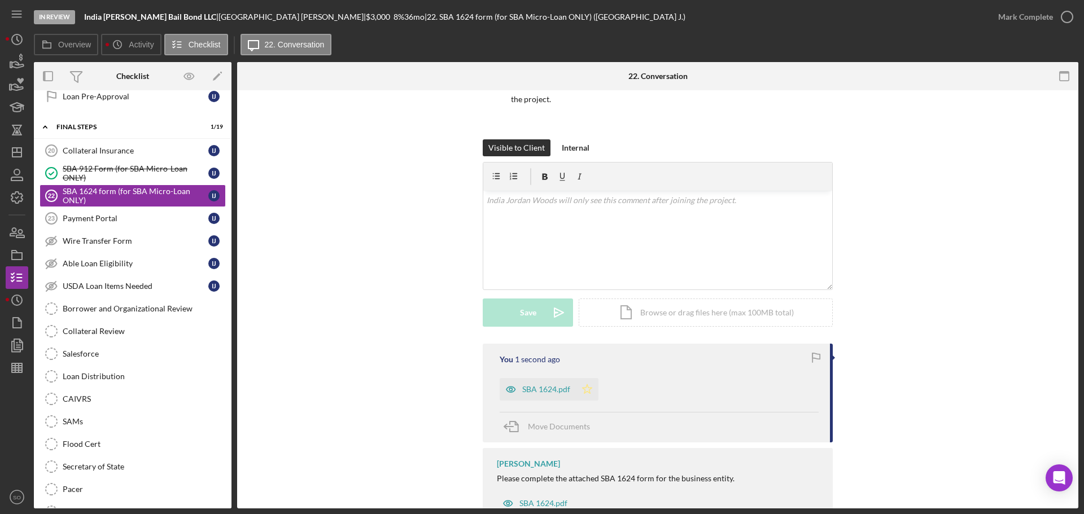
click at [586, 386] on icon "Icon/Star" at bounding box center [587, 389] width 23 height 23
click at [1005, 14] on div "Mark Complete" at bounding box center [1025, 17] width 55 height 23
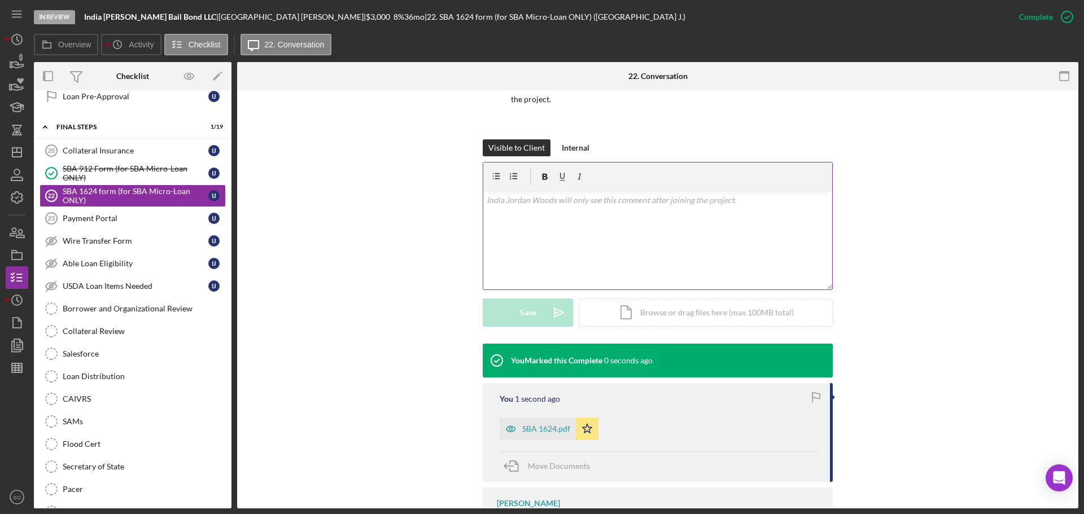
scroll to position [192, 0]
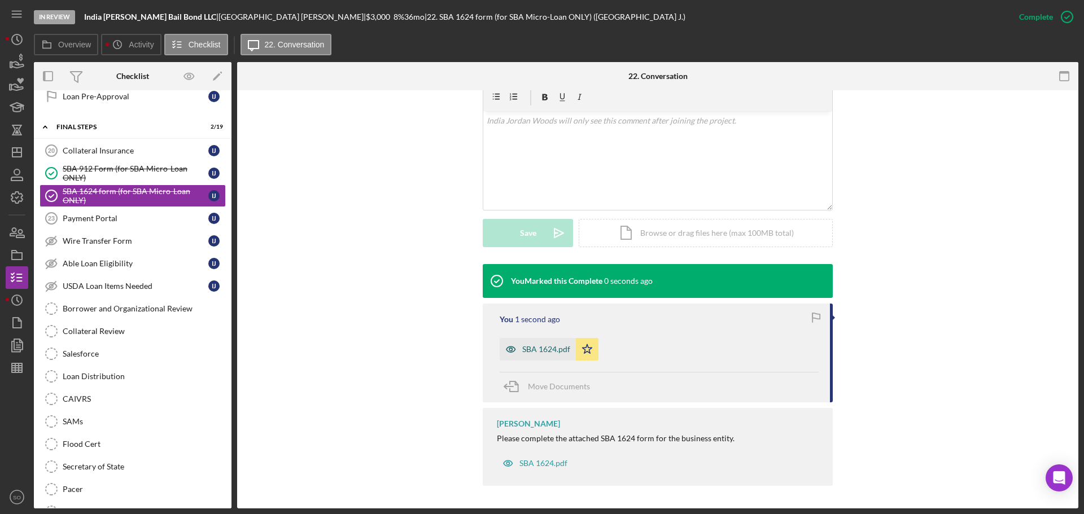
click at [559, 343] on div "SBA 1624.pdf" at bounding box center [538, 349] width 76 height 23
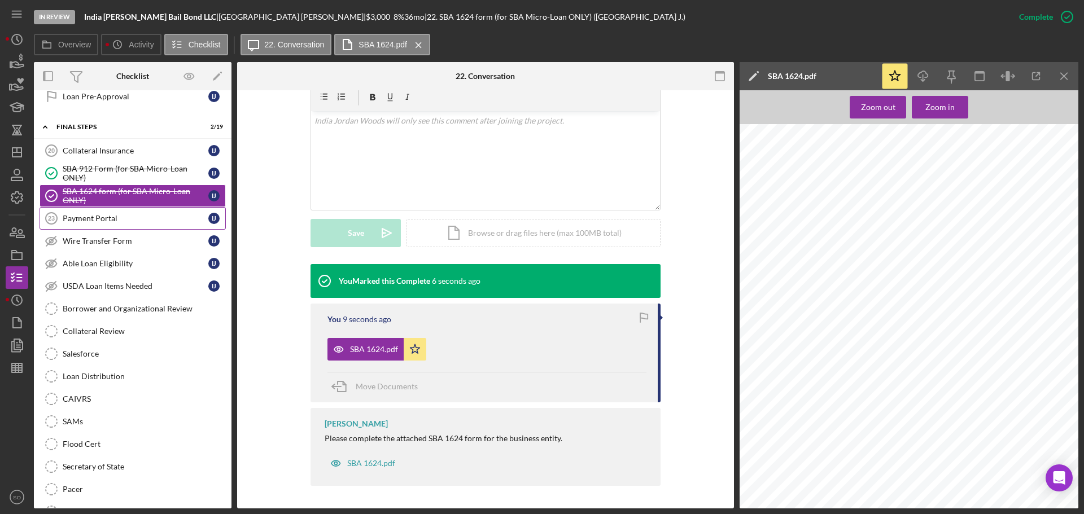
click at [114, 216] on div "Payment Portal" at bounding box center [136, 218] width 146 height 9
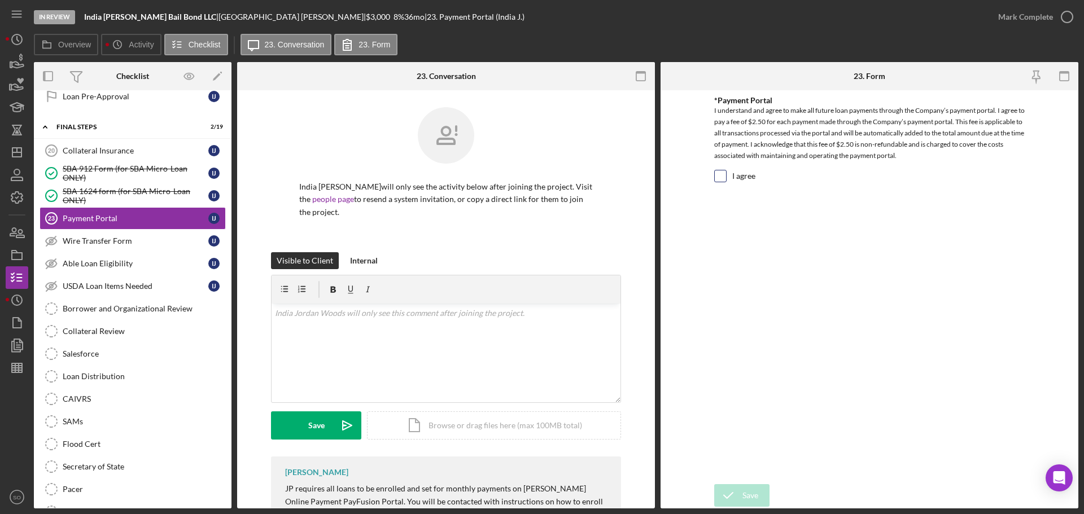
click at [717, 178] on input "I agree" at bounding box center [720, 175] width 11 height 11
checkbox input "true"
click at [748, 496] on div "Save" at bounding box center [750, 495] width 16 height 23
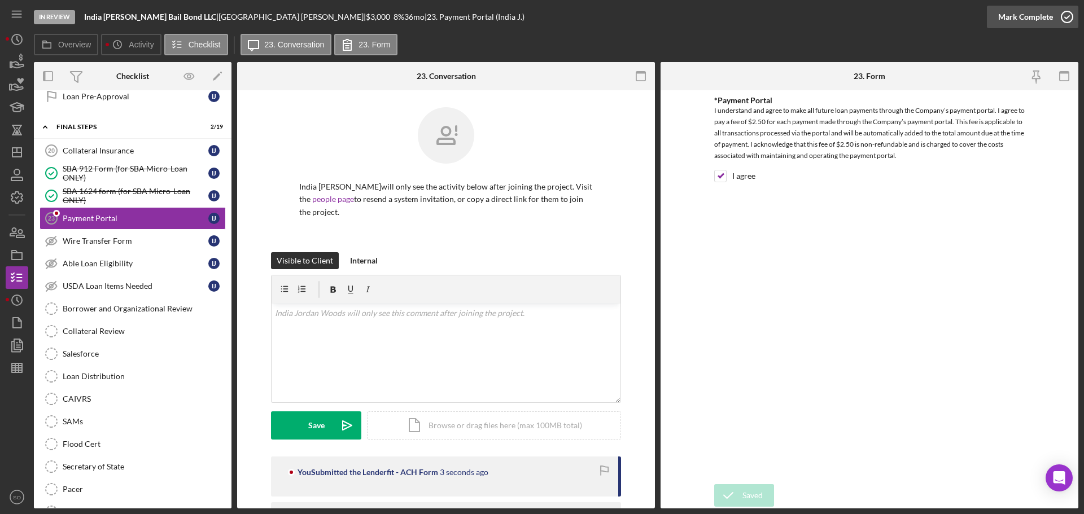
click at [1004, 18] on div "Mark Complete" at bounding box center [1025, 17] width 55 height 23
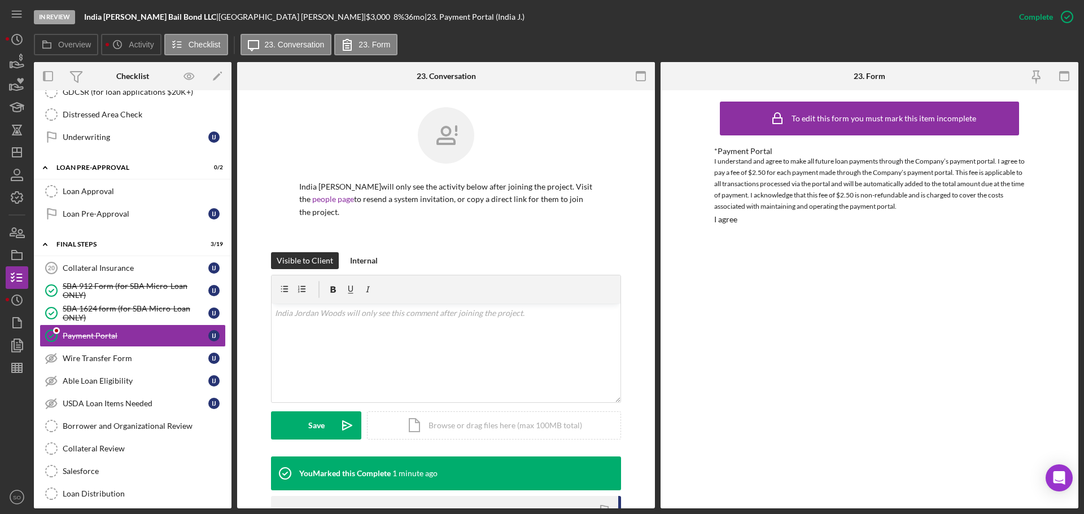
scroll to position [1129, 0]
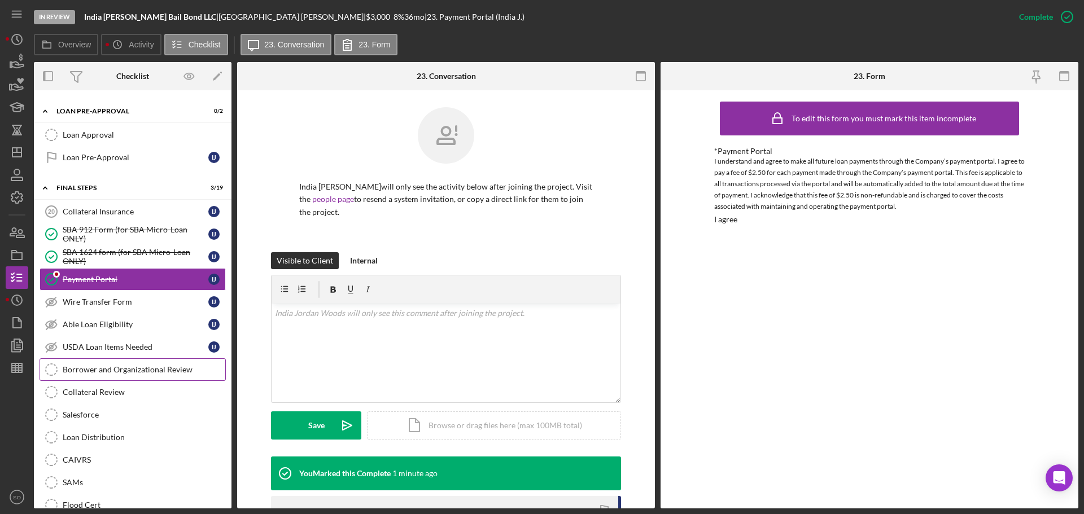
click at [126, 376] on link "Borrower and Organizational Review Borrower and Organizational Review" at bounding box center [133, 369] width 186 height 23
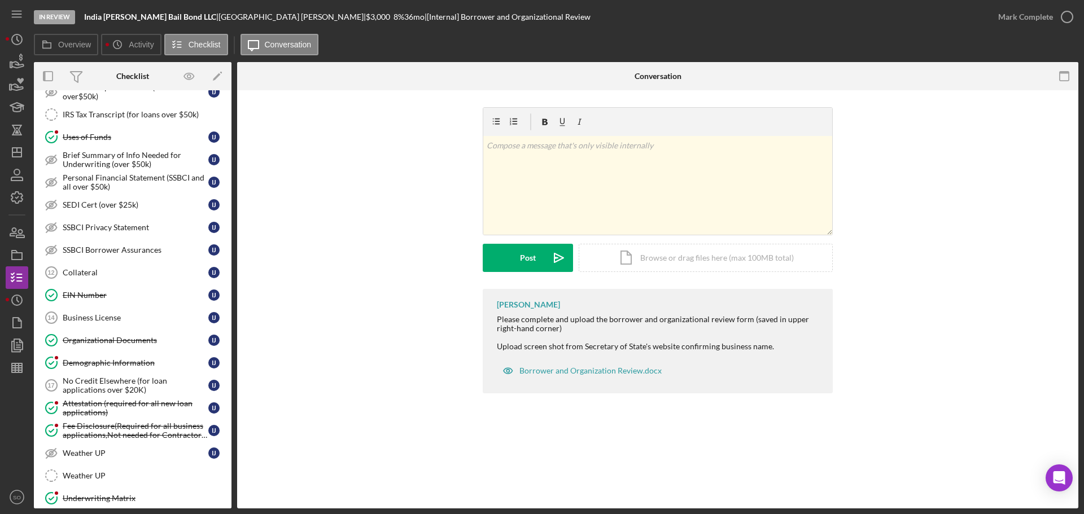
scroll to position [508, 0]
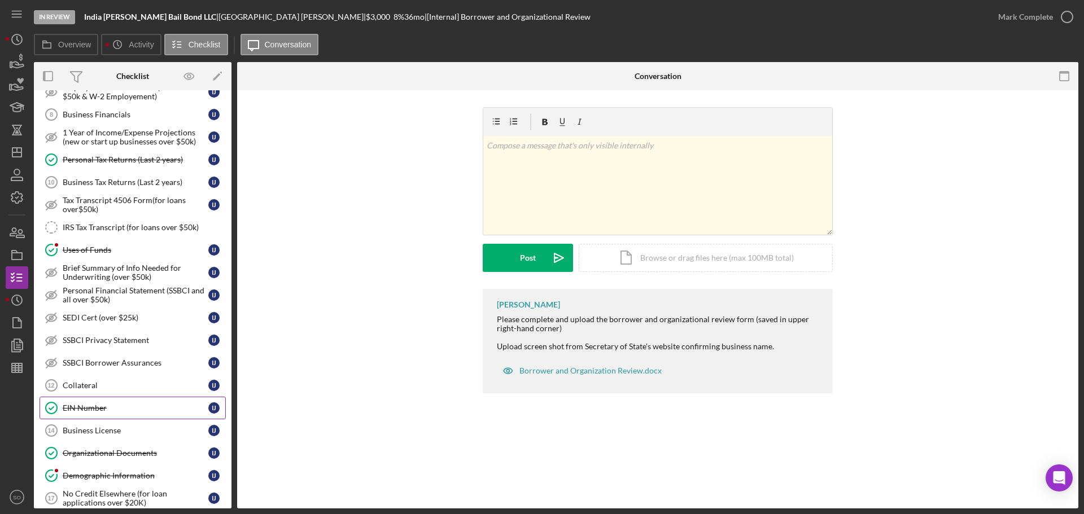
click at [126, 402] on link "EIN Number EIN Number I J" at bounding box center [133, 408] width 186 height 23
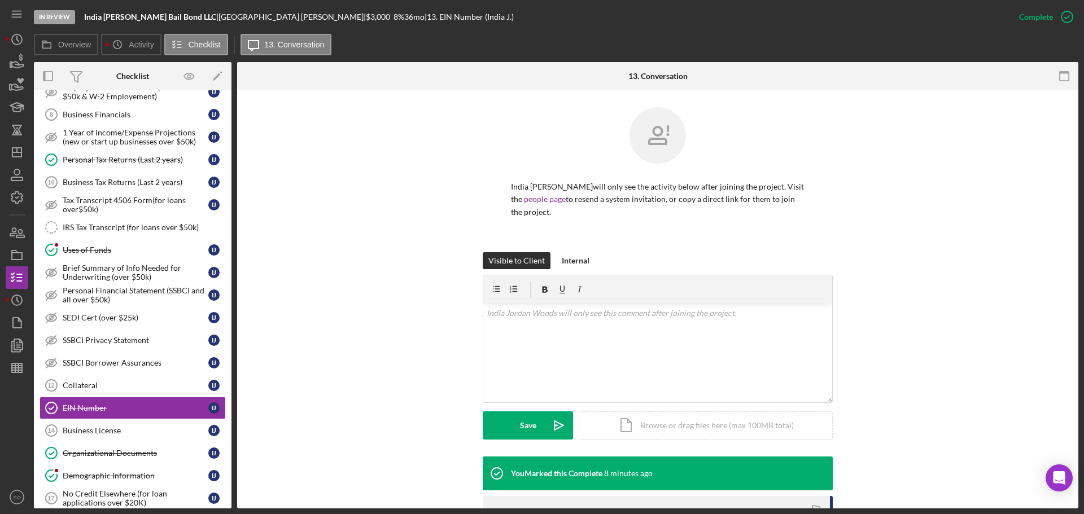
scroll to position [173, 0]
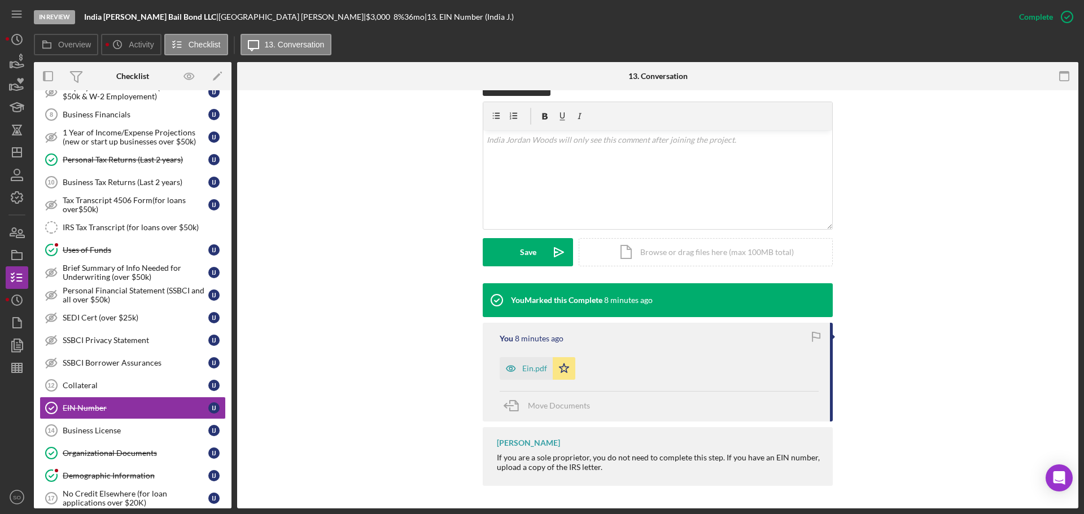
click at [532, 369] on div "Ein.pdf" at bounding box center [534, 368] width 25 height 9
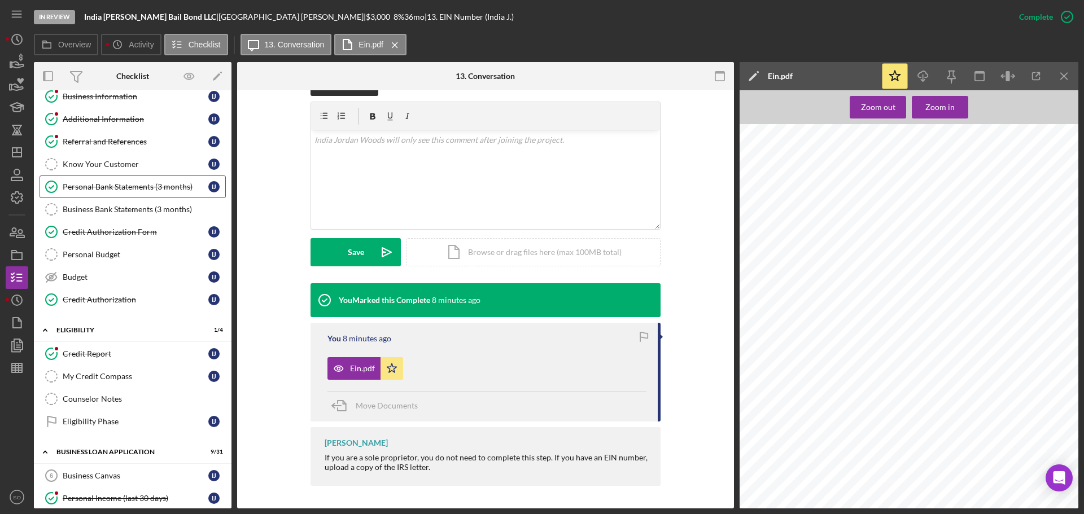
scroll to position [0, 0]
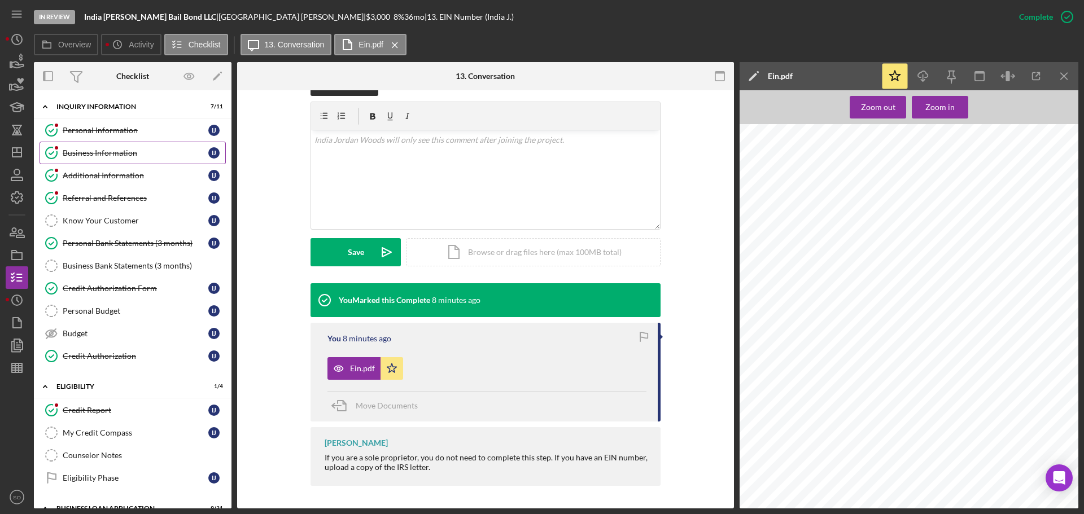
click at [124, 153] on div "Business Information" at bounding box center [136, 152] width 146 height 9
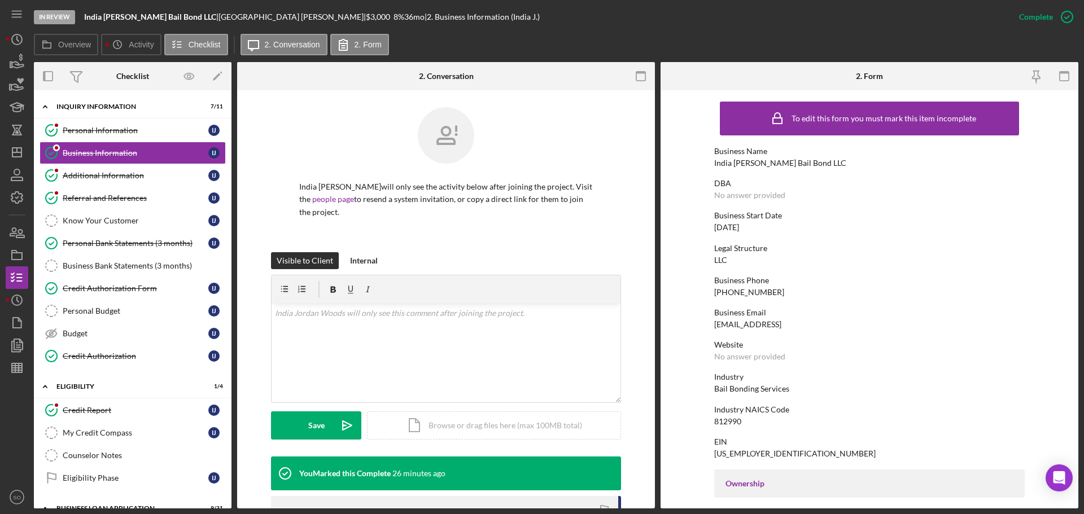
click at [743, 451] on div "[US_EMPLOYER_IDENTIFICATION_NUMBER]" at bounding box center [794, 453] width 161 height 9
copy div "[US_EMPLOYER_IDENTIFICATION_NUMBER]"
click at [792, 167] on div "India [PERSON_NAME] Bail Bond LLC" at bounding box center [780, 163] width 132 height 9
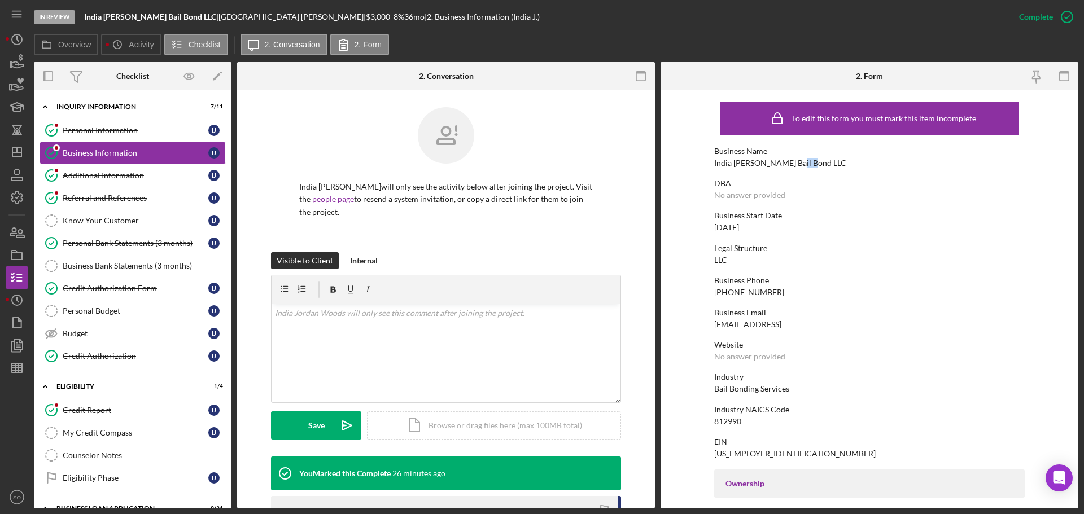
click at [792, 167] on div "India [PERSON_NAME] Bail Bond LLC" at bounding box center [780, 163] width 132 height 9
copy div "India [PERSON_NAME] Bail Bond LLC"
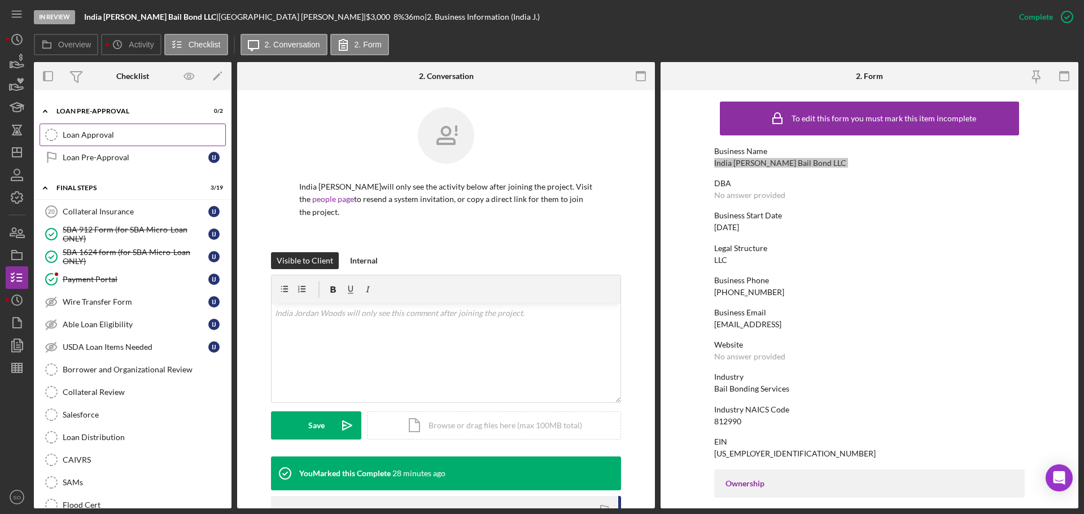
scroll to position [1185, 0]
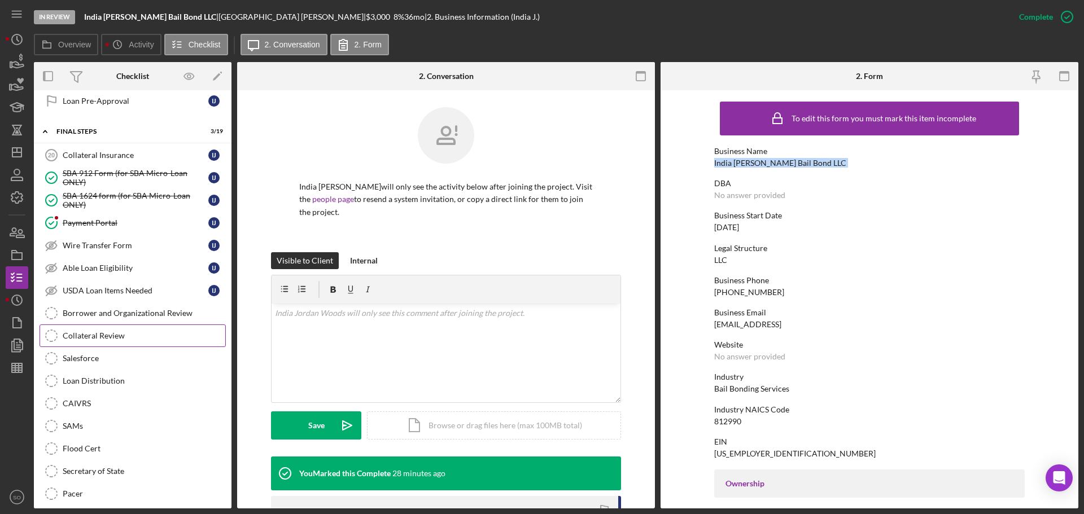
click at [151, 329] on link "Collateral Review Collateral Review" at bounding box center [133, 336] width 186 height 23
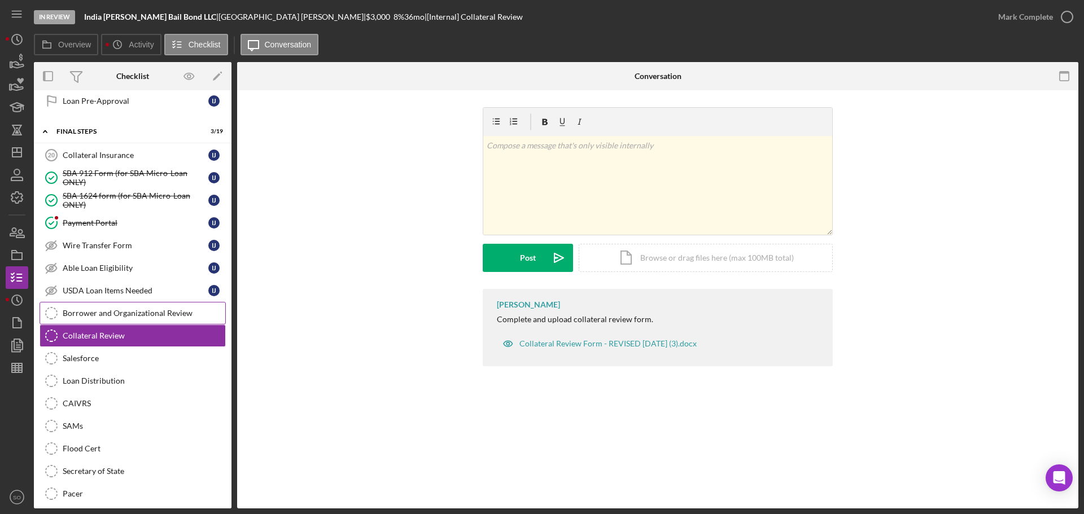
click at [151, 315] on div "Borrower and Organizational Review" at bounding box center [144, 313] width 163 height 9
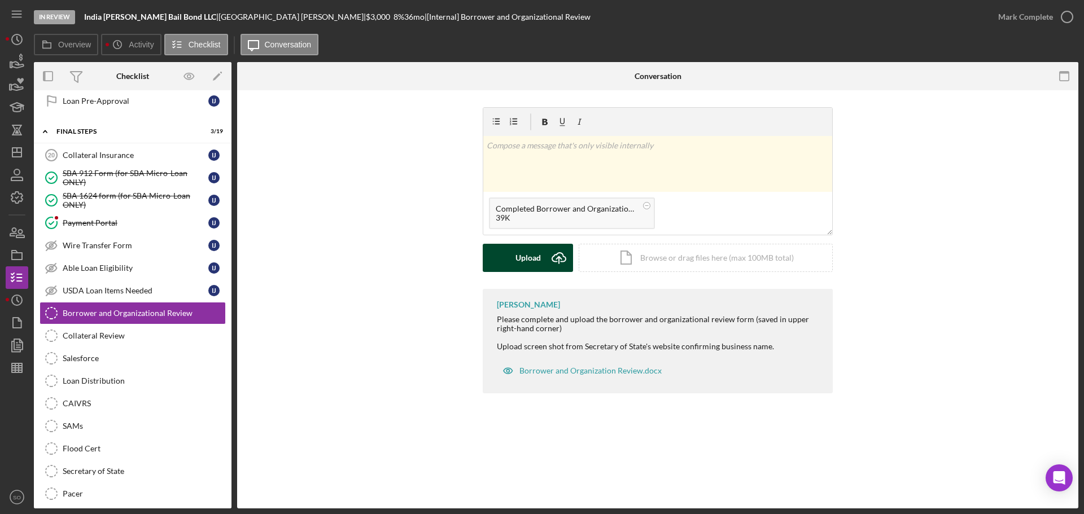
click at [543, 256] on button "Upload Icon/Upload" at bounding box center [528, 258] width 90 height 28
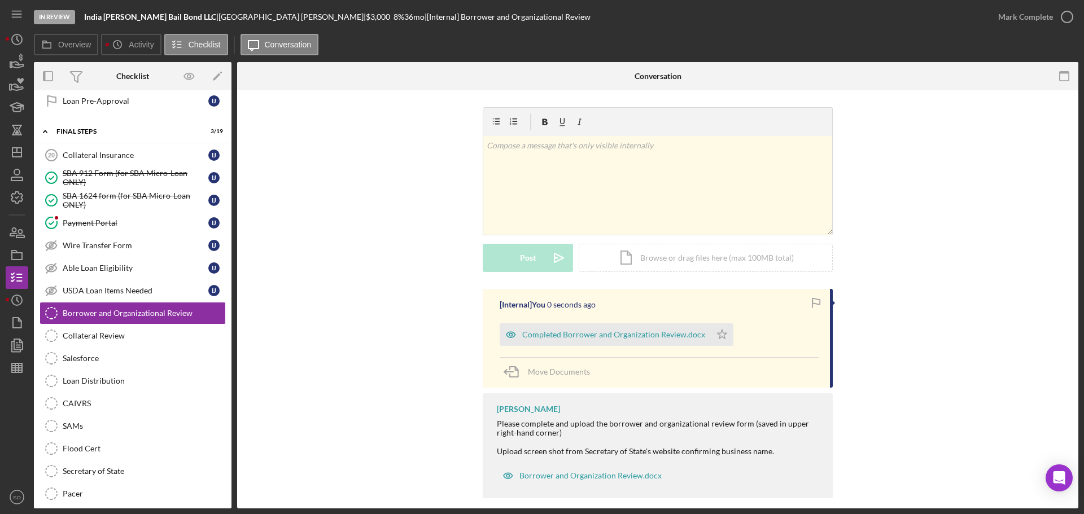
scroll to position [12, 0]
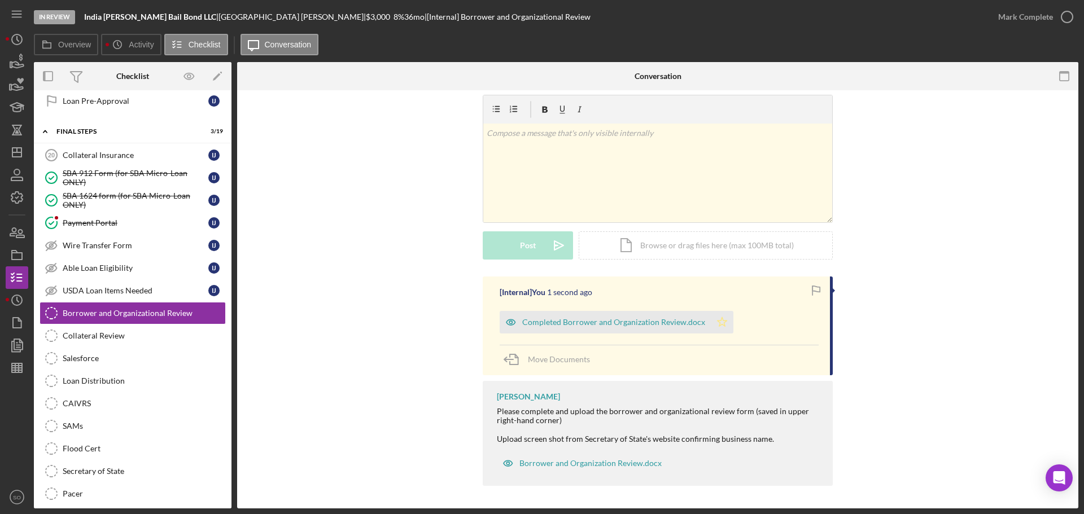
click at [716, 316] on icon "Icon/Star" at bounding box center [722, 322] width 23 height 23
click at [998, 15] on div "Mark Complete" at bounding box center [1025, 17] width 55 height 23
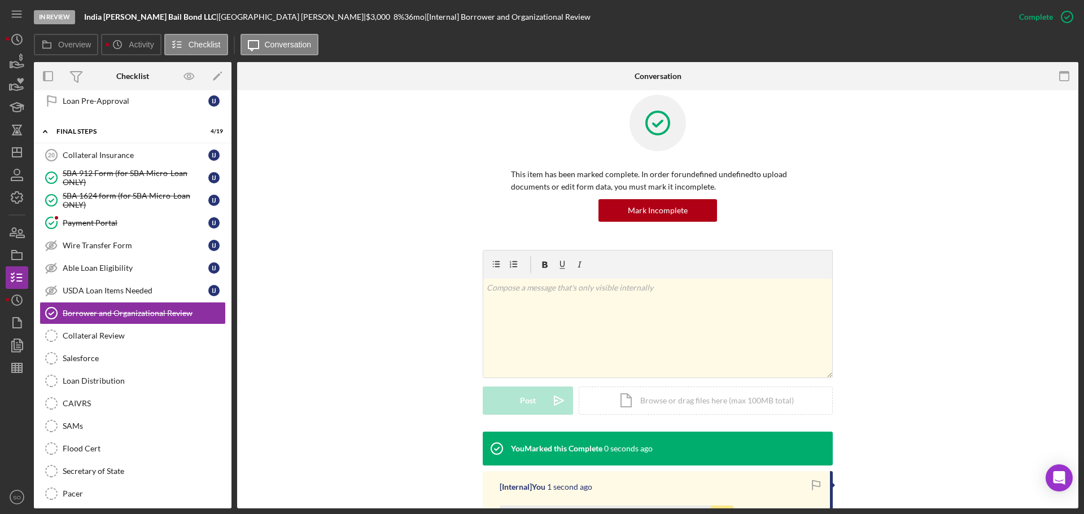
scroll to position [168, 0]
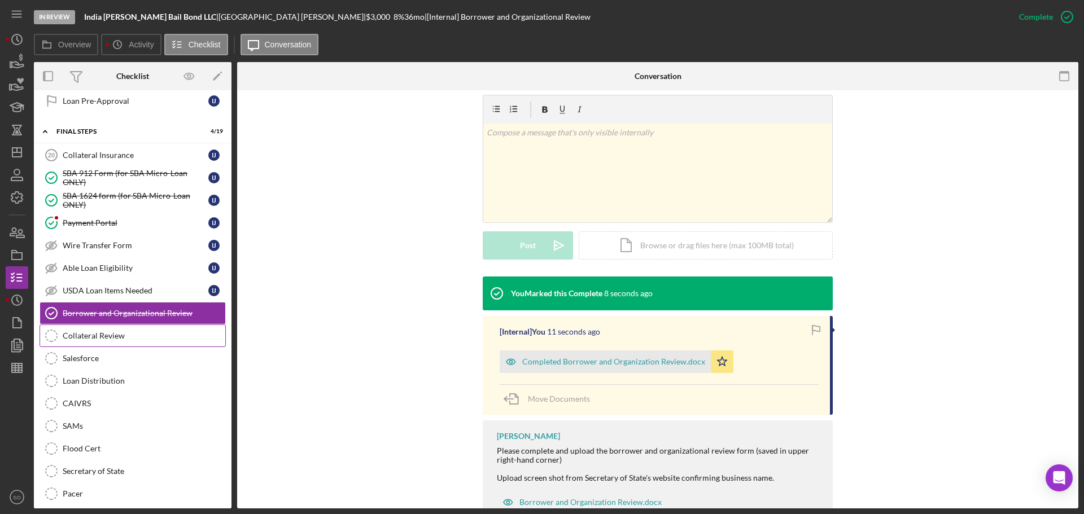
drag, startPoint x: 134, startPoint y: 340, endPoint x: 187, endPoint y: 346, distance: 53.4
click at [138, 341] on link "Collateral Review Collateral Review" at bounding box center [133, 336] width 186 height 23
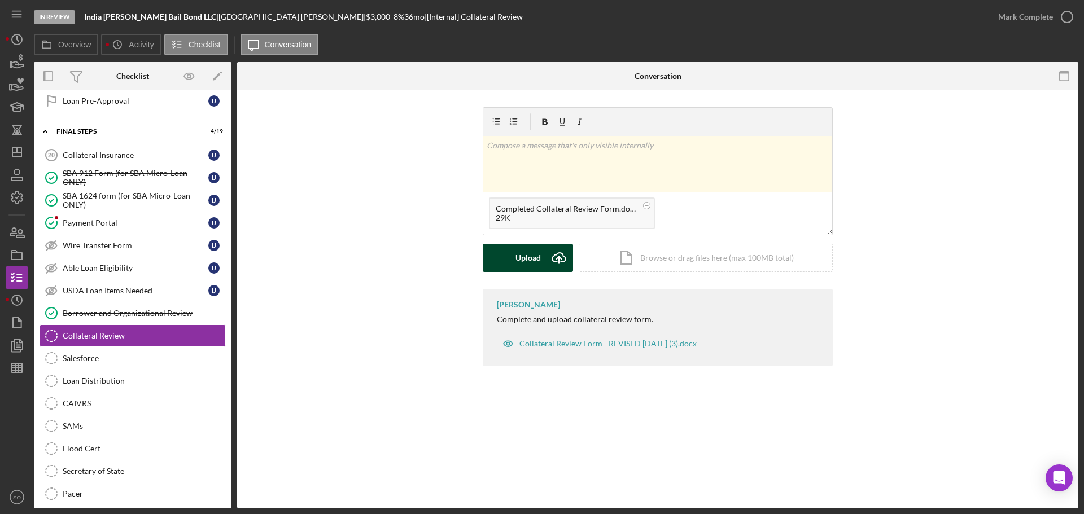
click at [527, 251] on div "Upload" at bounding box center [527, 258] width 25 height 28
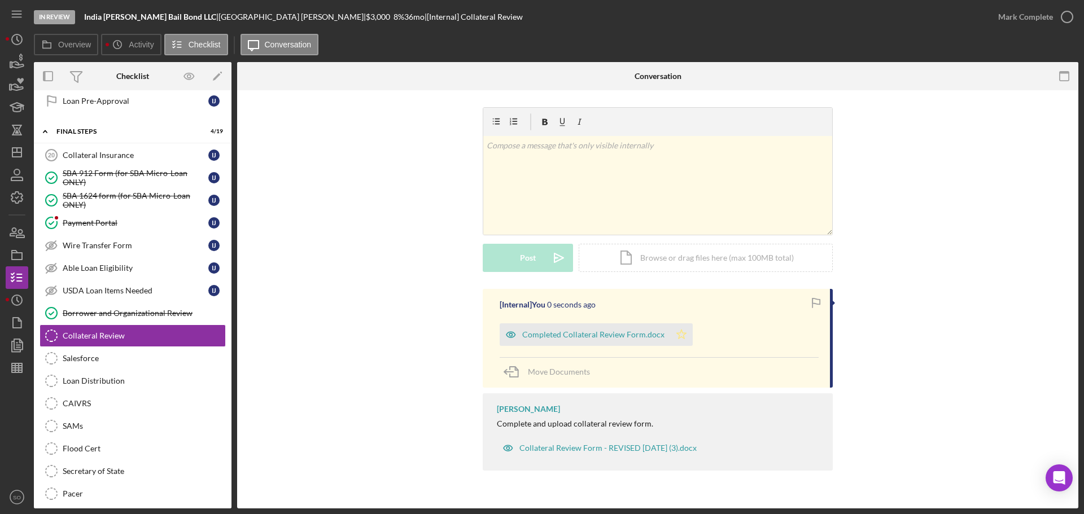
click at [671, 335] on icon "Icon/Star" at bounding box center [681, 334] width 23 height 23
click at [1002, 18] on div "Mark Complete" at bounding box center [1025, 17] width 55 height 23
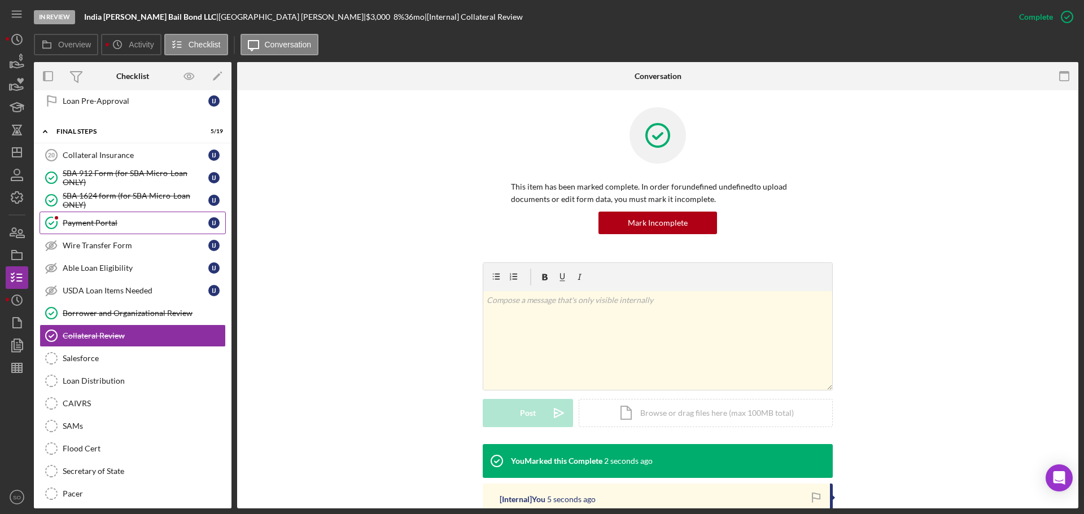
scroll to position [1072, 0]
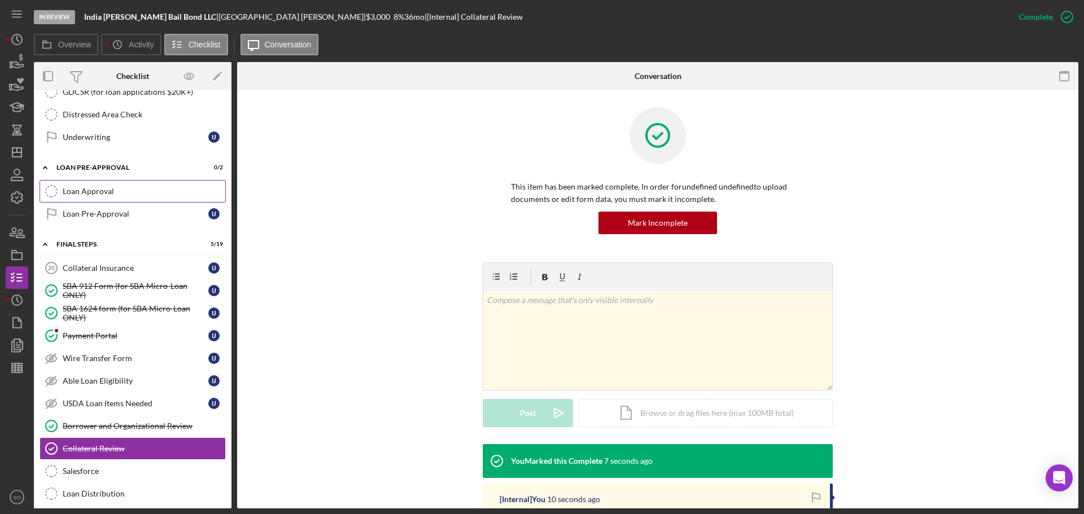
click at [128, 192] on div "Loan Approval" at bounding box center [144, 191] width 163 height 9
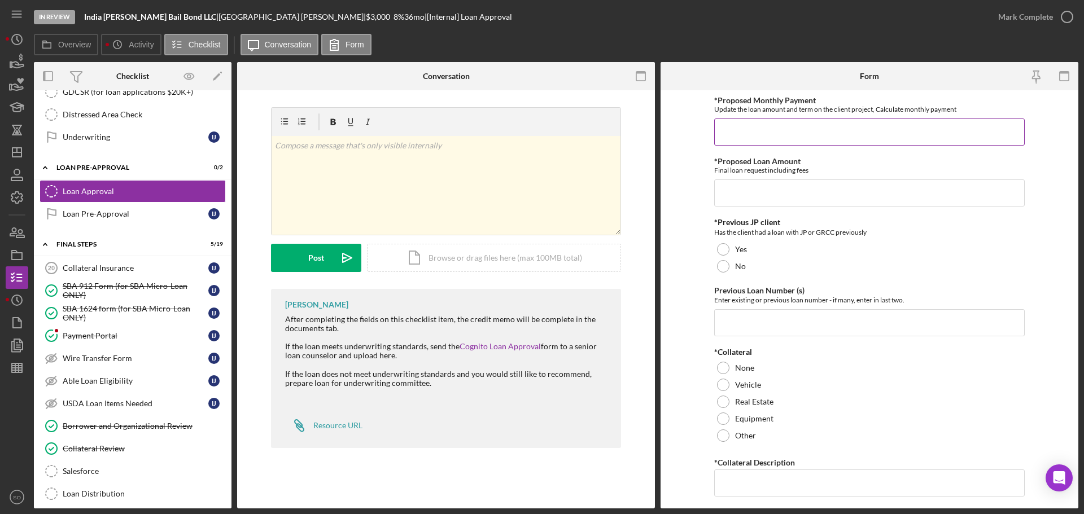
click at [778, 140] on input "*Proposed Monthly Payment" at bounding box center [869, 132] width 310 height 27
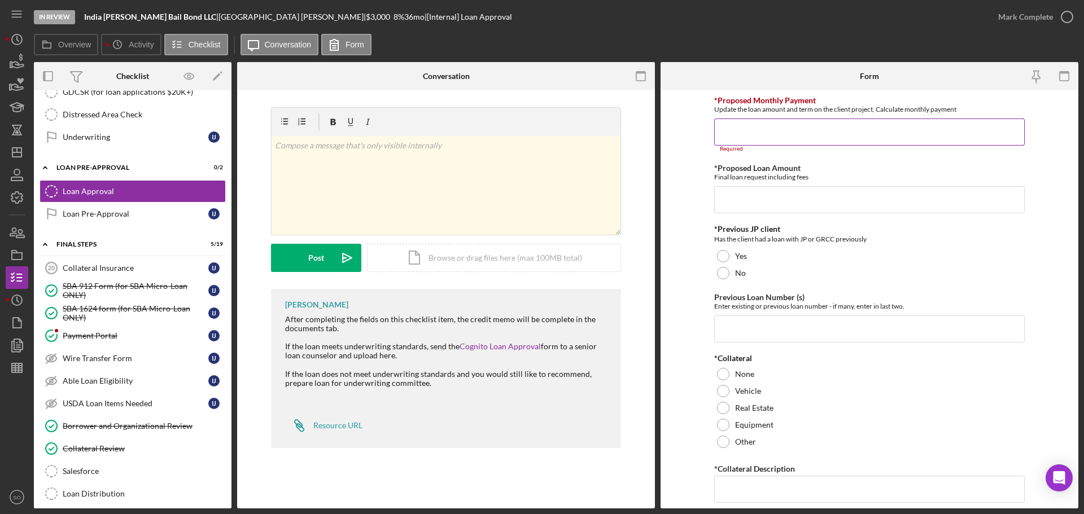
click at [760, 138] on input "*Proposed Monthly Payment" at bounding box center [869, 132] width 310 height 27
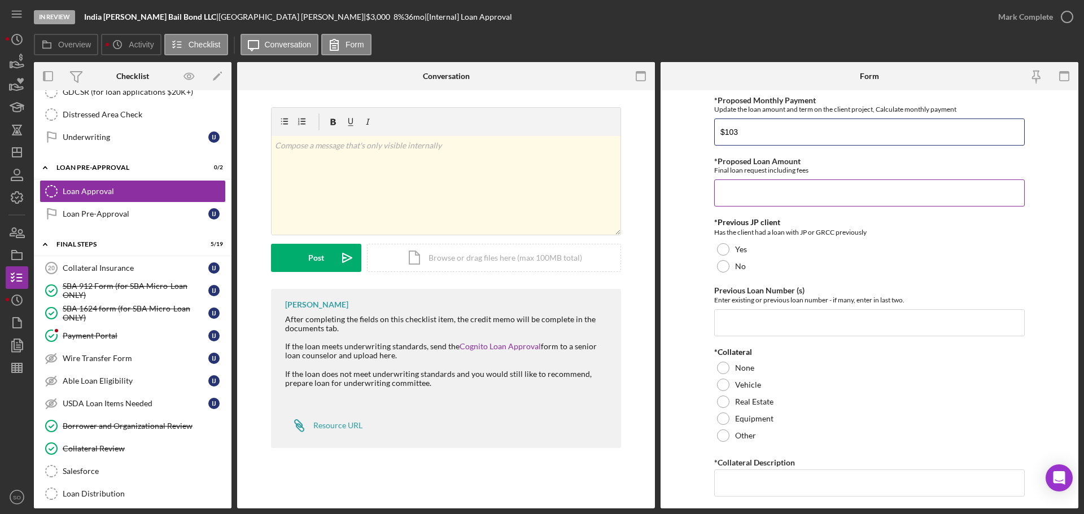
type input "$103"
drag, startPoint x: 769, startPoint y: 185, endPoint x: 776, endPoint y: 207, distance: 22.9
click at [770, 186] on input "*Proposed Loan Amount" at bounding box center [869, 192] width 310 height 27
type input "$3,000"
click at [765, 269] on div "No" at bounding box center [869, 266] width 310 height 17
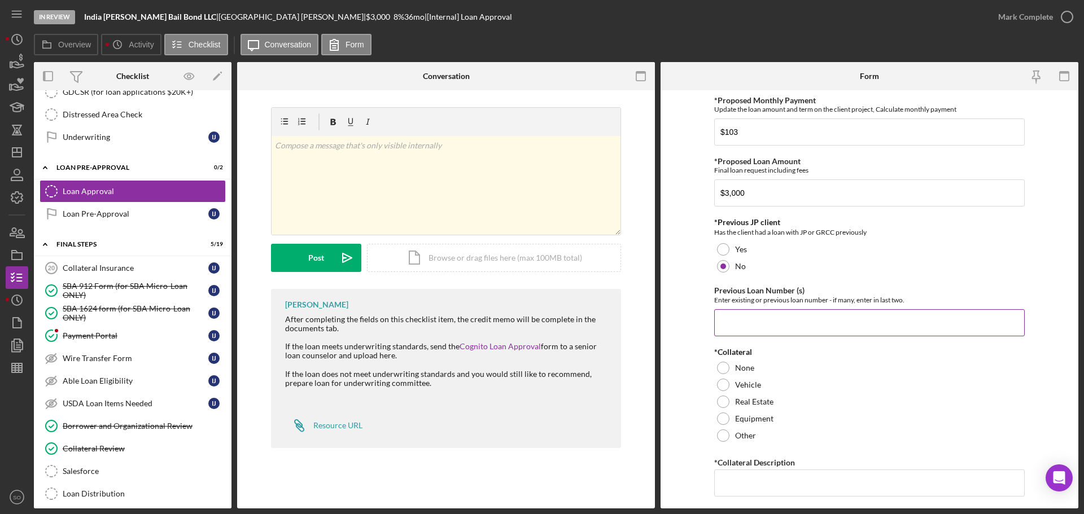
click at [778, 313] on input "Previous Loan Number (s)" at bounding box center [869, 322] width 310 height 27
type input "n/a"
click at [734, 375] on div "None" at bounding box center [869, 368] width 310 height 17
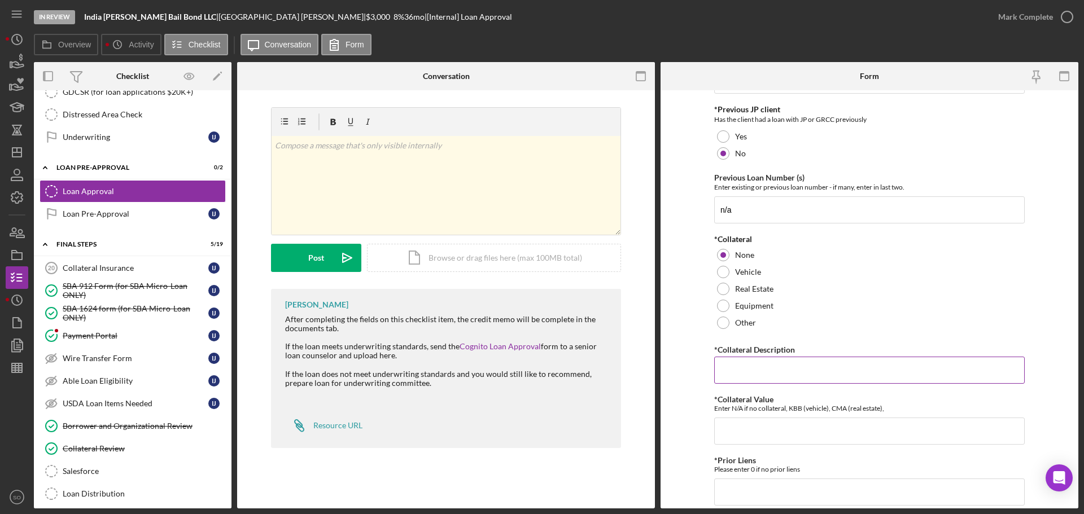
click at [765, 369] on input "*Collateral Description" at bounding box center [869, 370] width 310 height 27
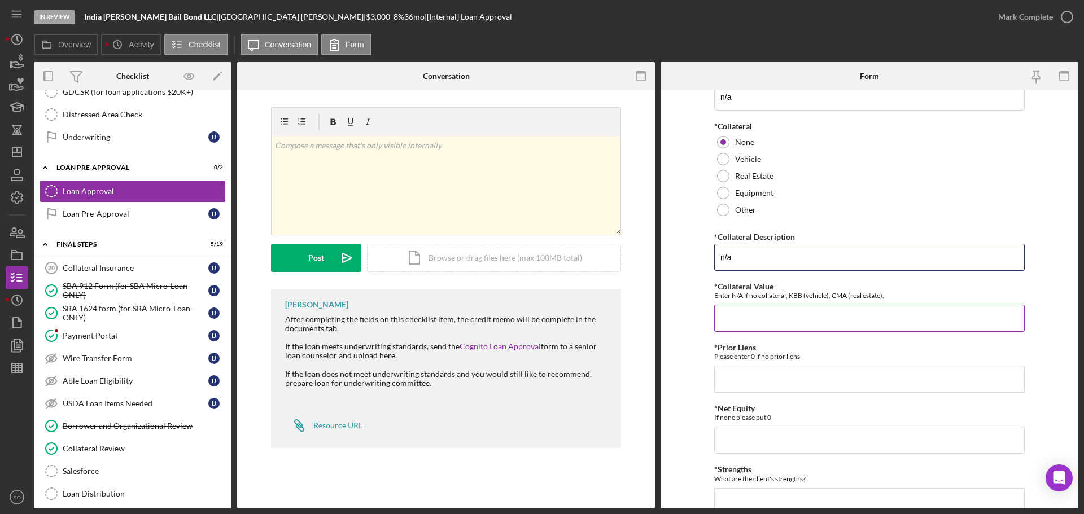
type input "n/a"
click at [777, 309] on input "*Collateral Value" at bounding box center [869, 318] width 310 height 27
type input "0"
click at [747, 398] on div "*Proposed Monthly Payment Update the loan amount and term on the client project…" at bounding box center [869, 288] width 310 height 837
click at [749, 387] on input "*Prior Liens" at bounding box center [869, 379] width 310 height 27
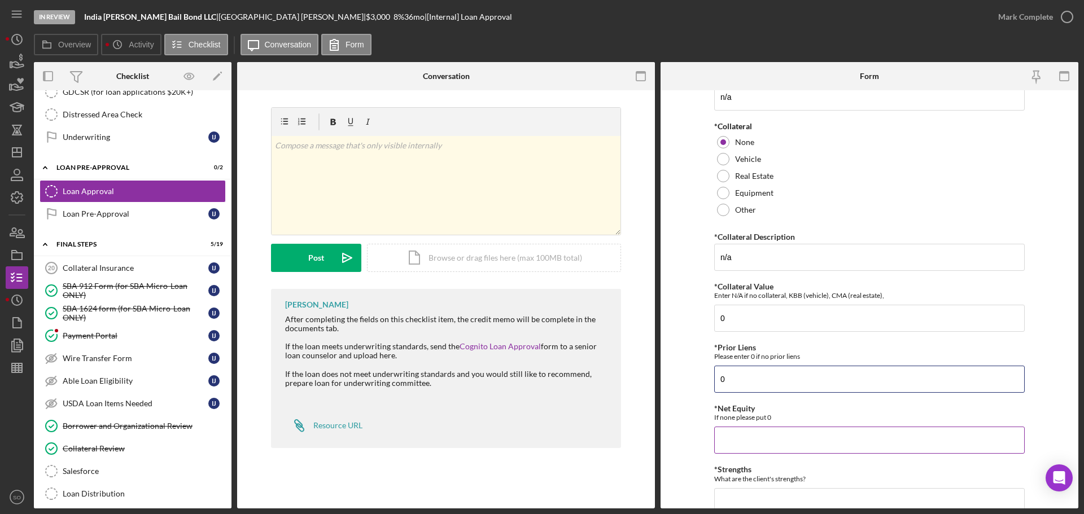
type input "0"
click at [773, 439] on input "*Net Equity" at bounding box center [869, 440] width 310 height 27
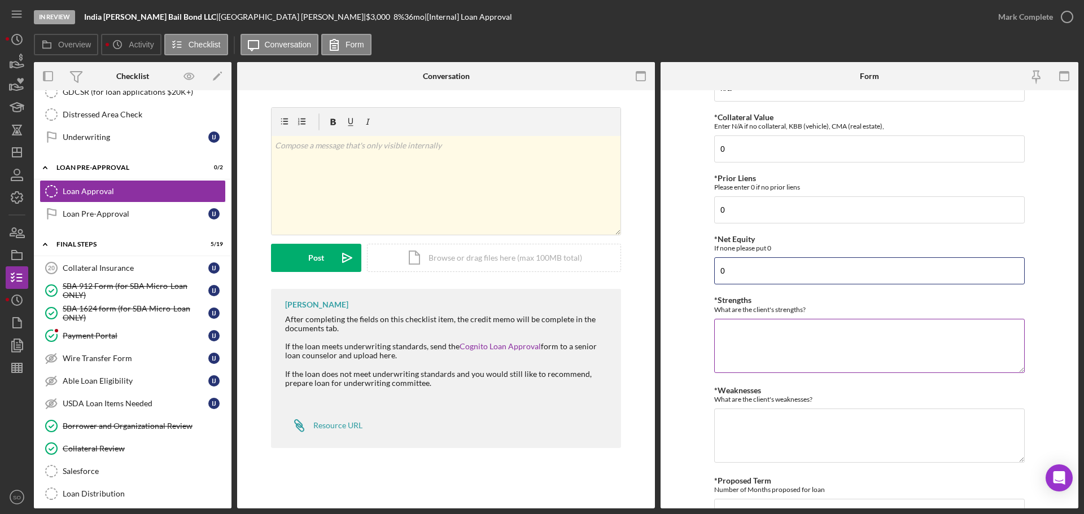
type input "0"
click at [750, 358] on textarea "*Strengths" at bounding box center [869, 346] width 310 height 54
type textarea "W2 Income Cash Flow"
click at [745, 440] on textarea "*Weaknesses" at bounding box center [869, 436] width 310 height 54
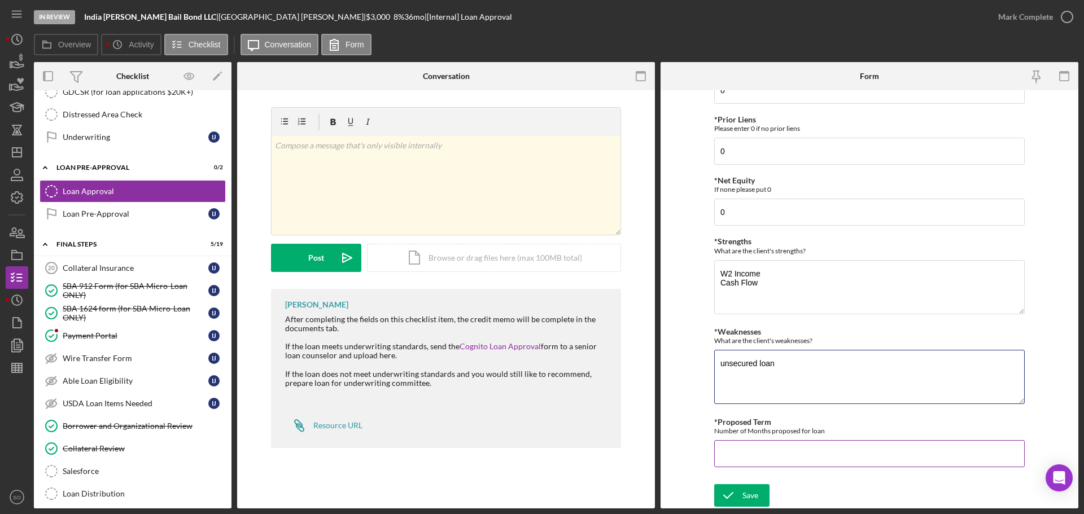
type textarea "unsecured loan"
click at [755, 450] on input "*Proposed Term" at bounding box center [869, 453] width 310 height 27
type input "36"
click at [761, 491] on button "Save" at bounding box center [741, 495] width 55 height 23
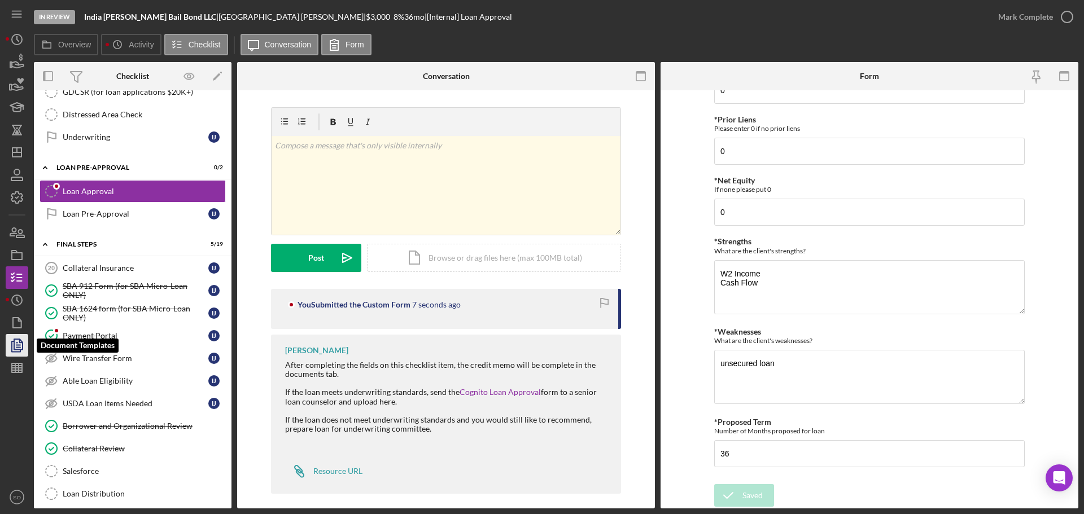
drag, startPoint x: 11, startPoint y: 341, endPoint x: 26, endPoint y: 353, distance: 19.7
click at [11, 341] on icon "button" at bounding box center [17, 345] width 28 height 28
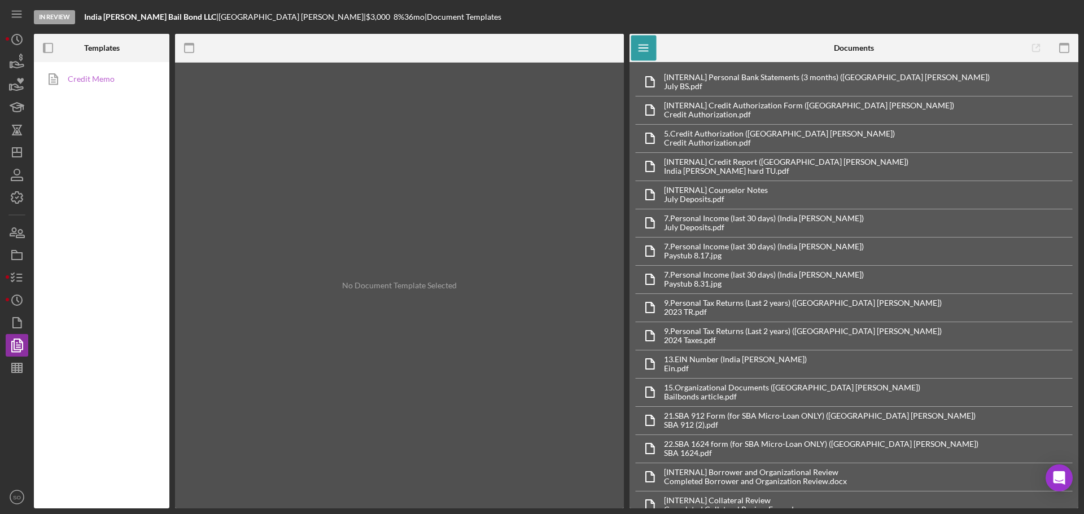
click at [111, 82] on link "Credit Memo" at bounding box center [99, 79] width 119 height 23
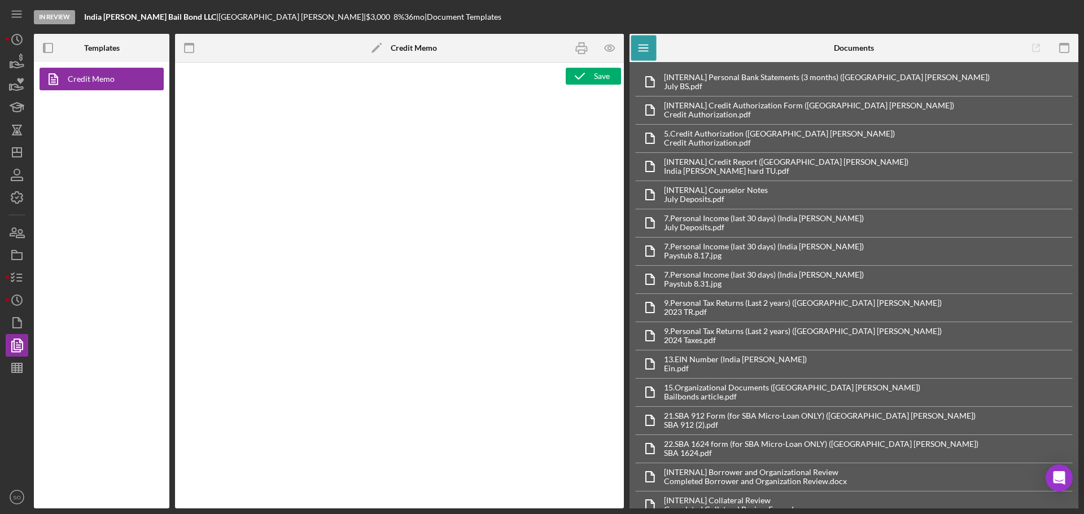
type textarea "<h1>Business Loan Risk Assessment</h1> <p>Loan Officer: &nbsp;<span id="Lender_…"
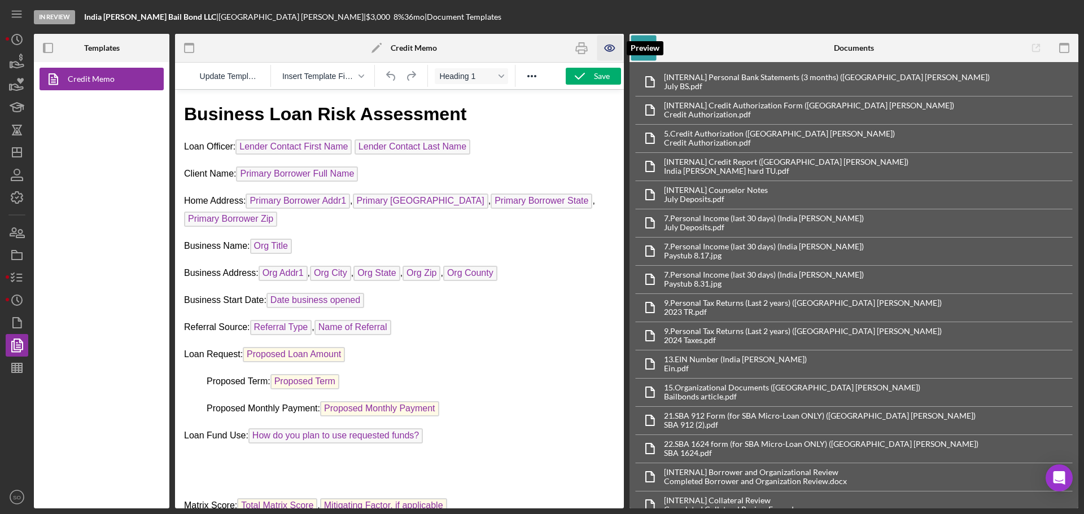
click at [603, 51] on icon "button" at bounding box center [609, 48] width 25 height 25
